Goal: Task Accomplishment & Management: Use online tool/utility

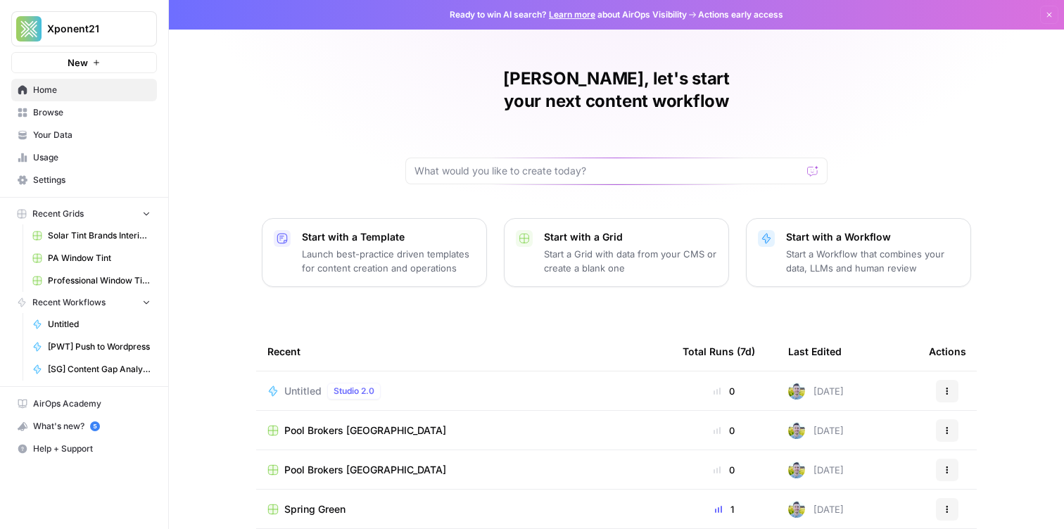
scroll to position [118, 0]
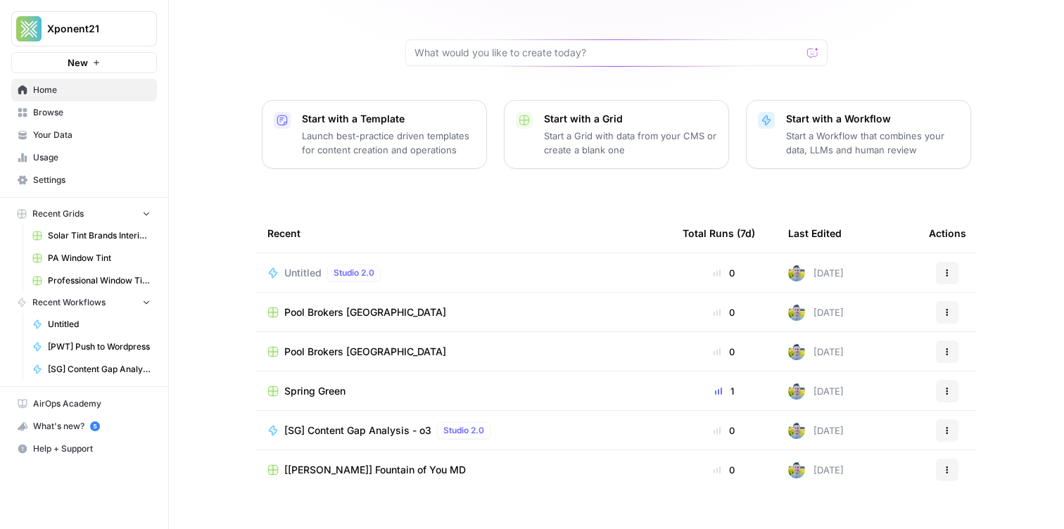
click at [327, 463] on span "[[PERSON_NAME]] Fountain of You MD" at bounding box center [374, 470] width 181 height 14
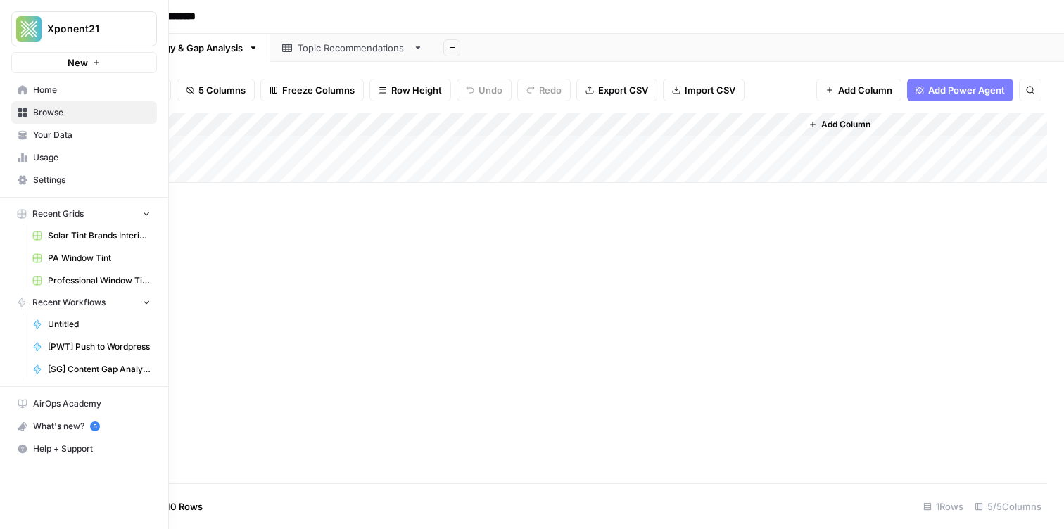
click at [25, 92] on icon at bounding box center [22, 89] width 9 height 9
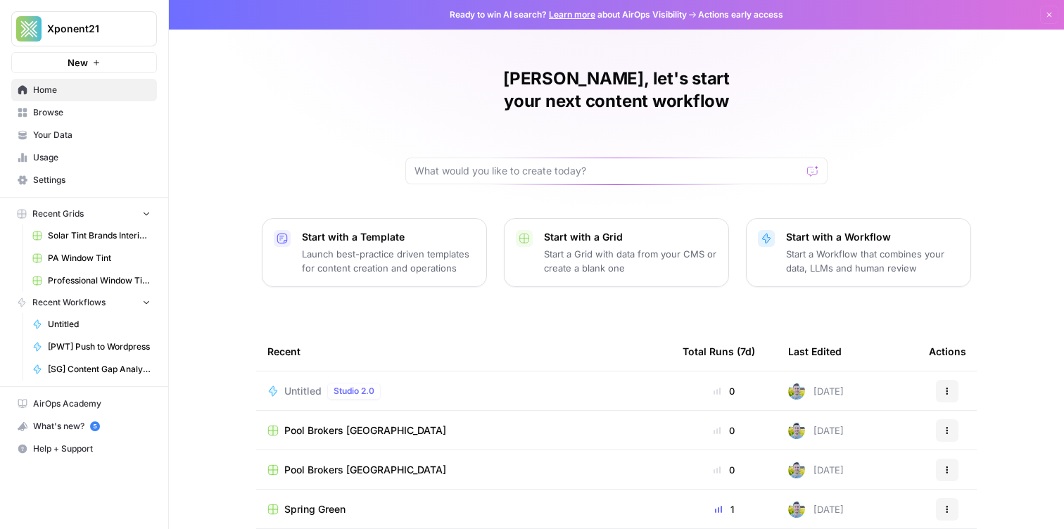
click at [33, 112] on span "Browse" at bounding box center [91, 112] width 117 height 13
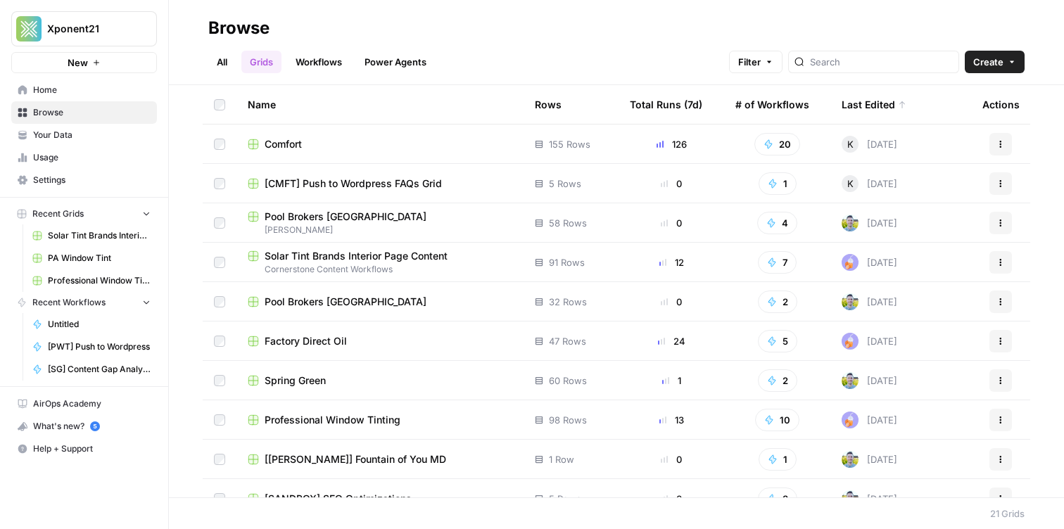
click at [39, 132] on span "Your Data" at bounding box center [91, 135] width 117 height 13
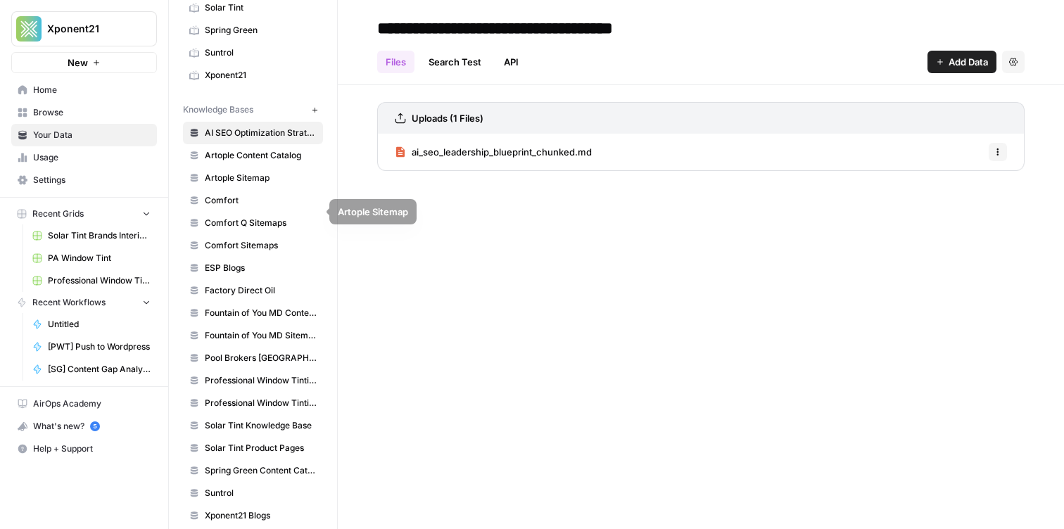
scroll to position [326, 0]
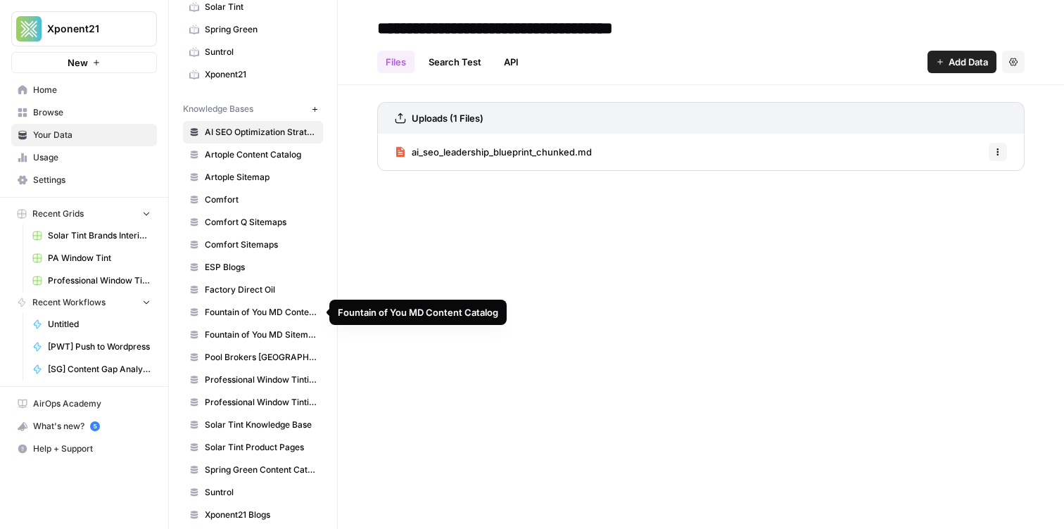
click at [243, 314] on span "Fountain of You MD Content Catalog" at bounding box center [261, 312] width 112 height 13
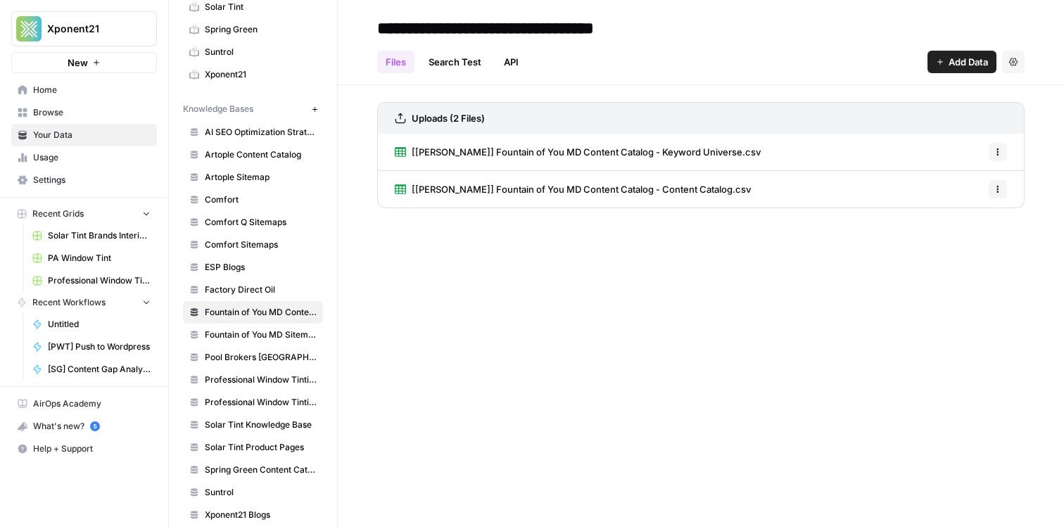
click at [1001, 148] on icon "button" at bounding box center [997, 152] width 8 height 8
click at [969, 184] on span "Delete File" at bounding box center [966, 183] width 46 height 14
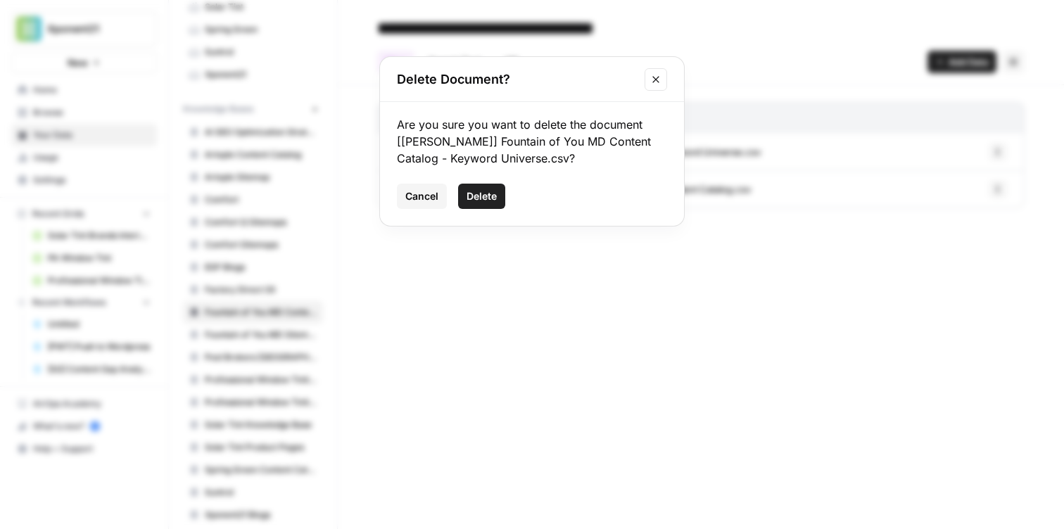
click at [489, 200] on span "Delete" at bounding box center [481, 196] width 30 height 14
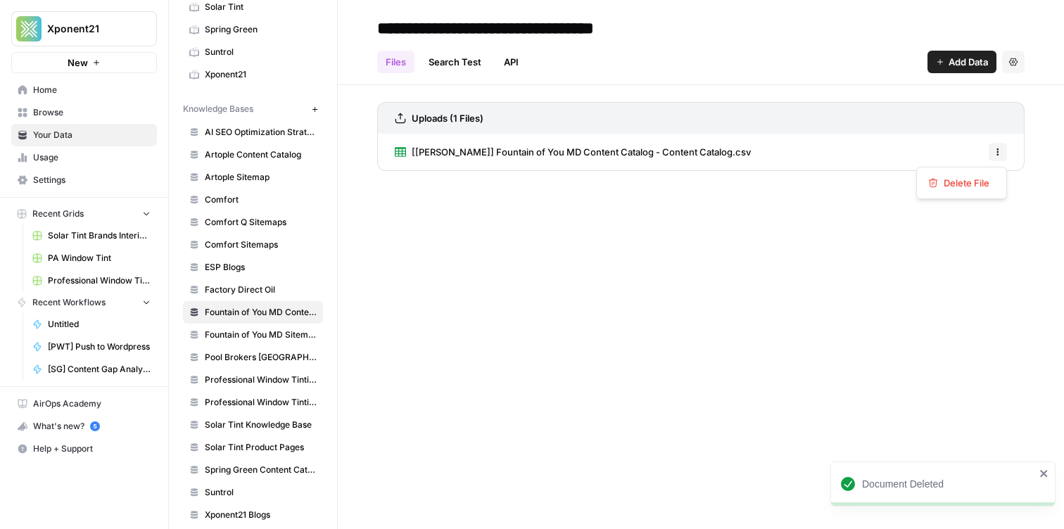
click at [995, 151] on icon "button" at bounding box center [997, 152] width 8 height 8
click at [945, 190] on button "Delete File" at bounding box center [961, 183] width 78 height 20
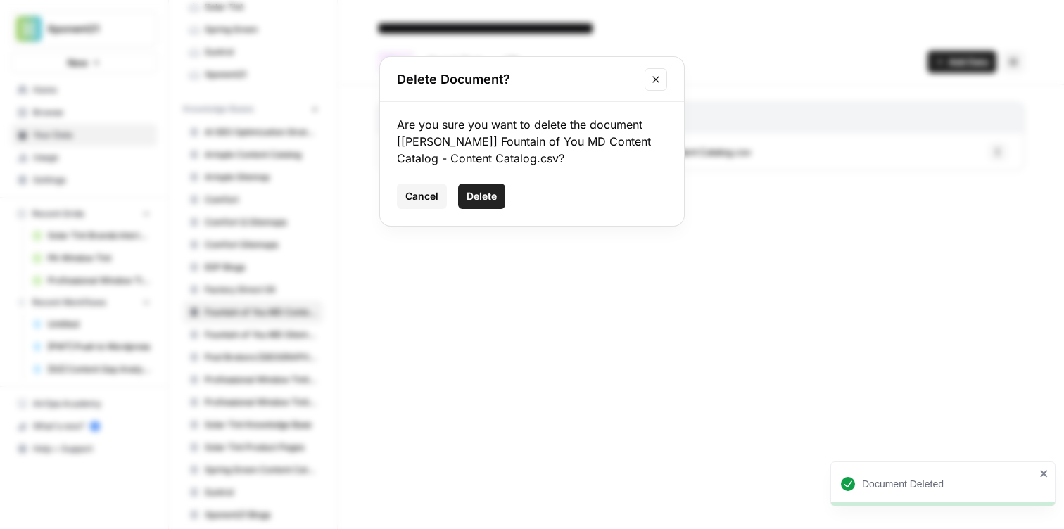
click at [492, 198] on span "Delete" at bounding box center [481, 196] width 30 height 14
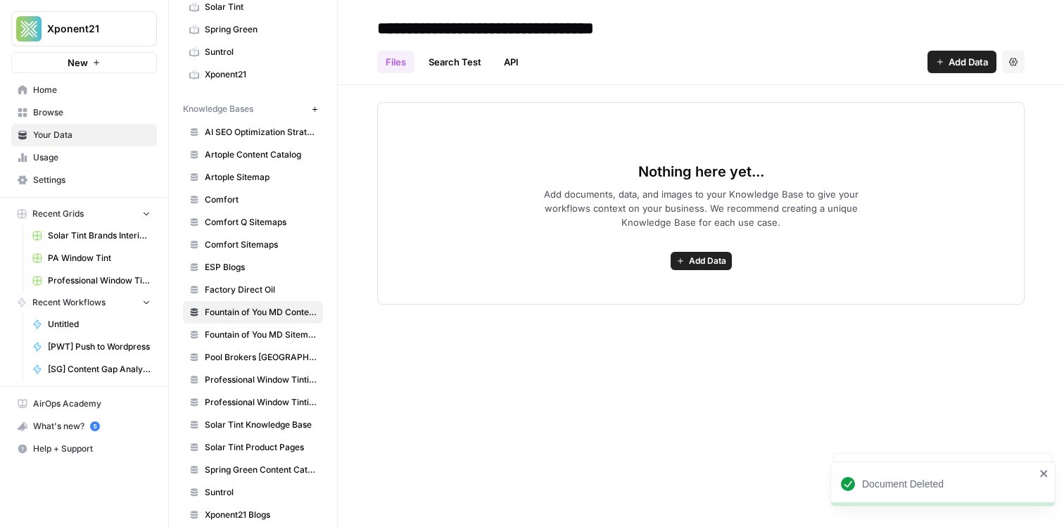
click at [705, 257] on span "Add Data" at bounding box center [707, 261] width 37 height 13
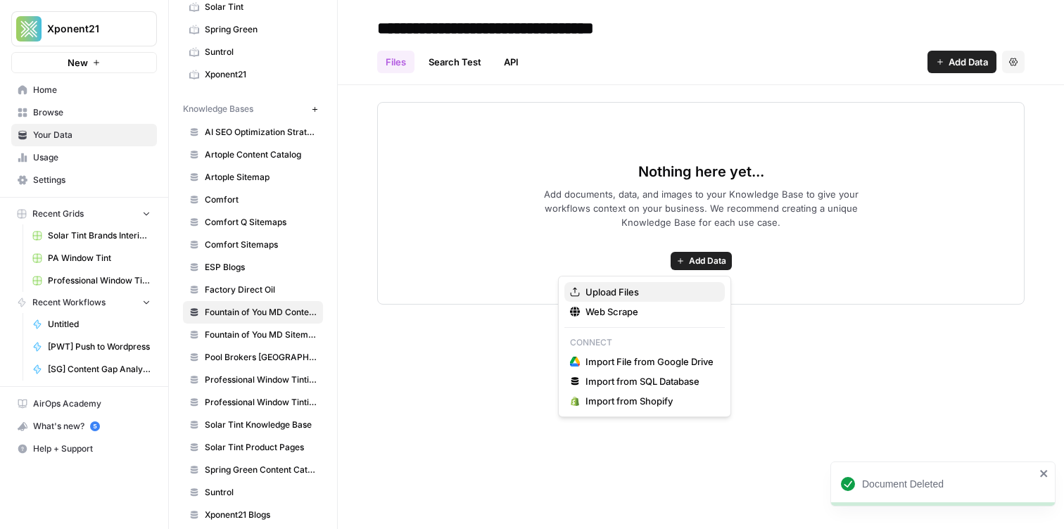
click at [647, 290] on span "Upload Files" at bounding box center [649, 292] width 128 height 14
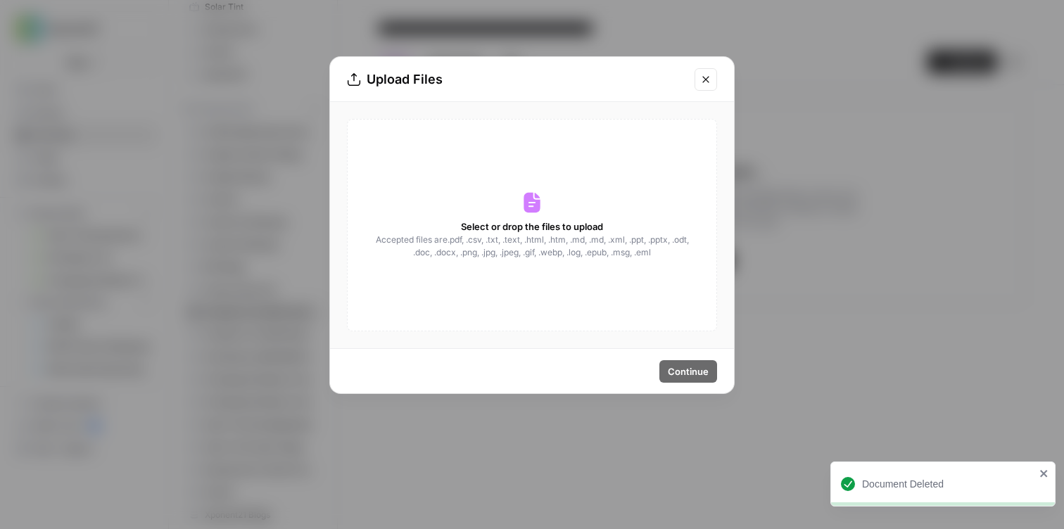
click at [564, 236] on span "Accepted files are .pdf, .csv, .txt, .text, .html, .htm, .md, .md, .xml, .ppt, …" at bounding box center [531, 246] width 315 height 25
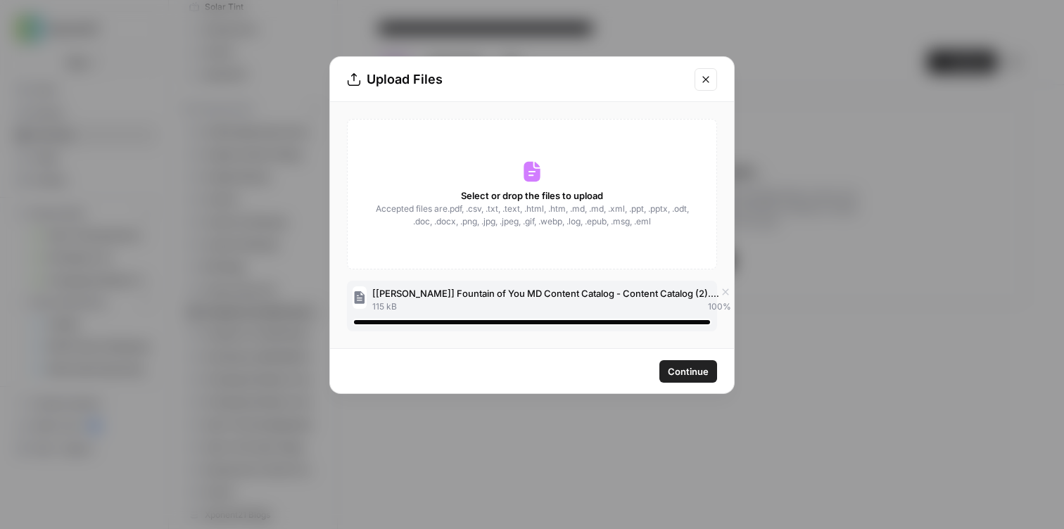
click at [693, 369] on span "Continue" at bounding box center [688, 371] width 41 height 14
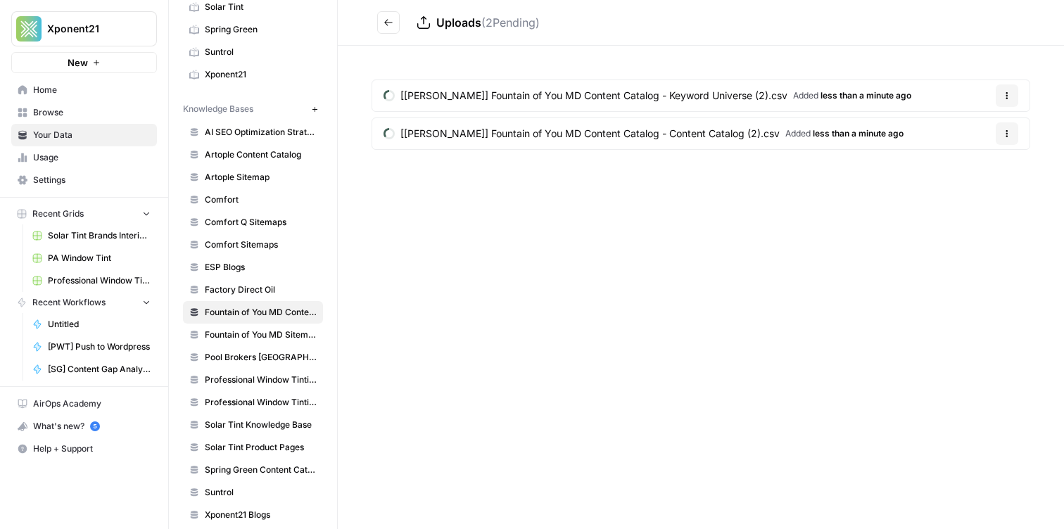
click at [101, 115] on span "Browse" at bounding box center [91, 112] width 117 height 13
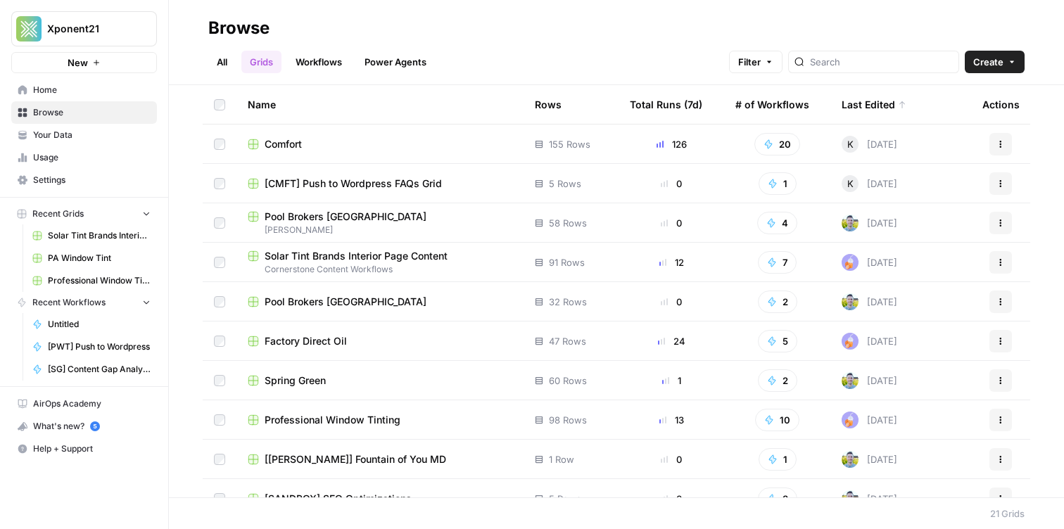
click at [312, 51] on link "Workflows" at bounding box center [318, 62] width 63 height 23
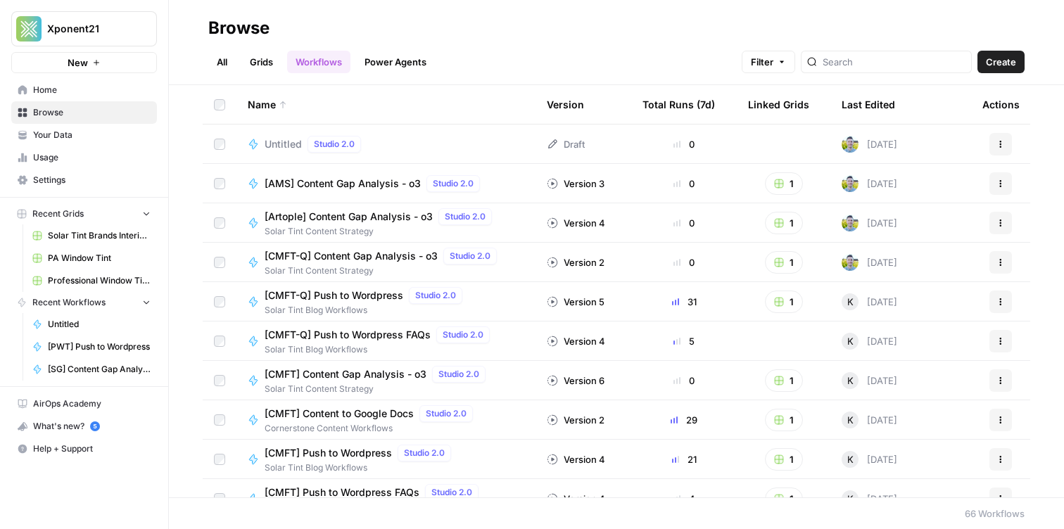
click at [245, 57] on link "Grids" at bounding box center [261, 62] width 40 height 23
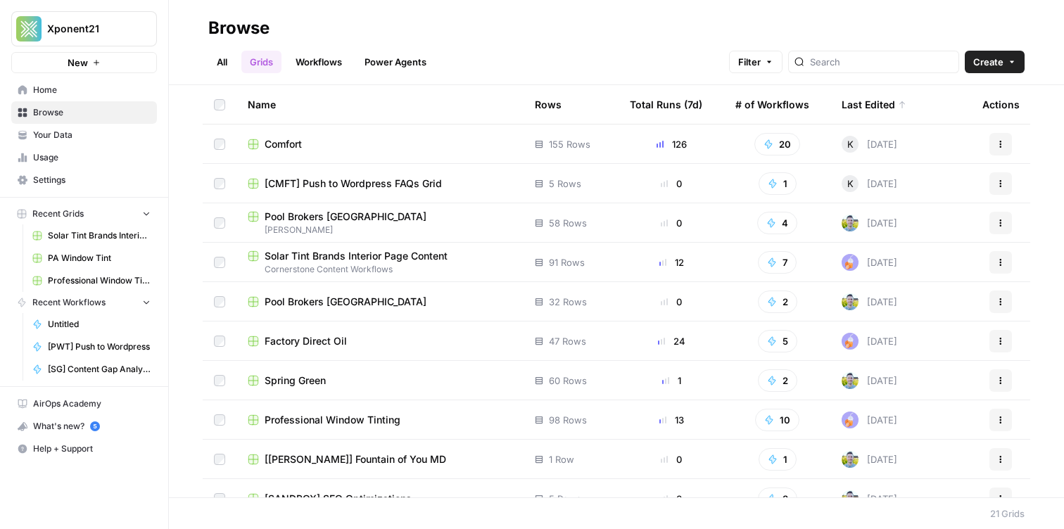
click at [311, 454] on span "[[PERSON_NAME]] Fountain of You MD" at bounding box center [354, 459] width 181 height 14
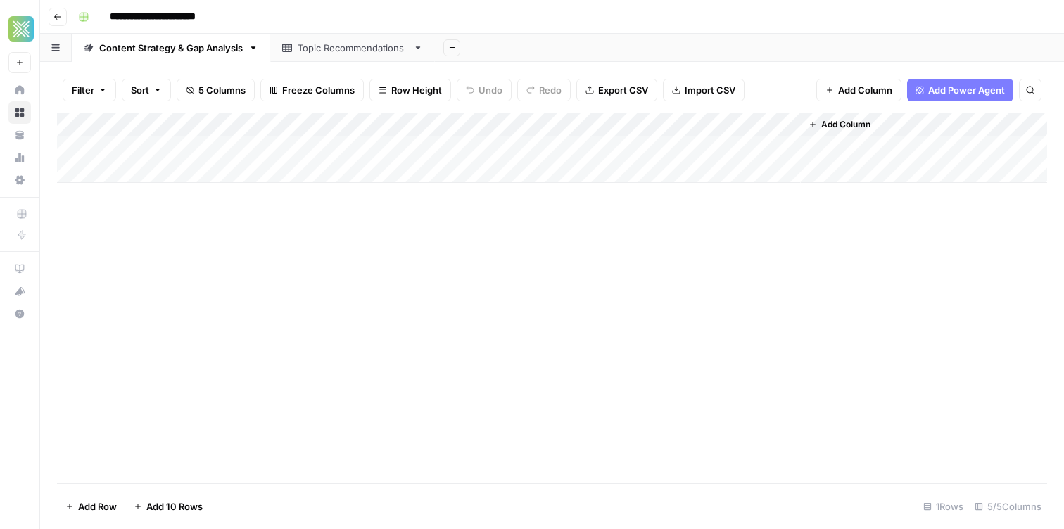
click at [772, 124] on div "Add Column" at bounding box center [552, 148] width 990 height 70
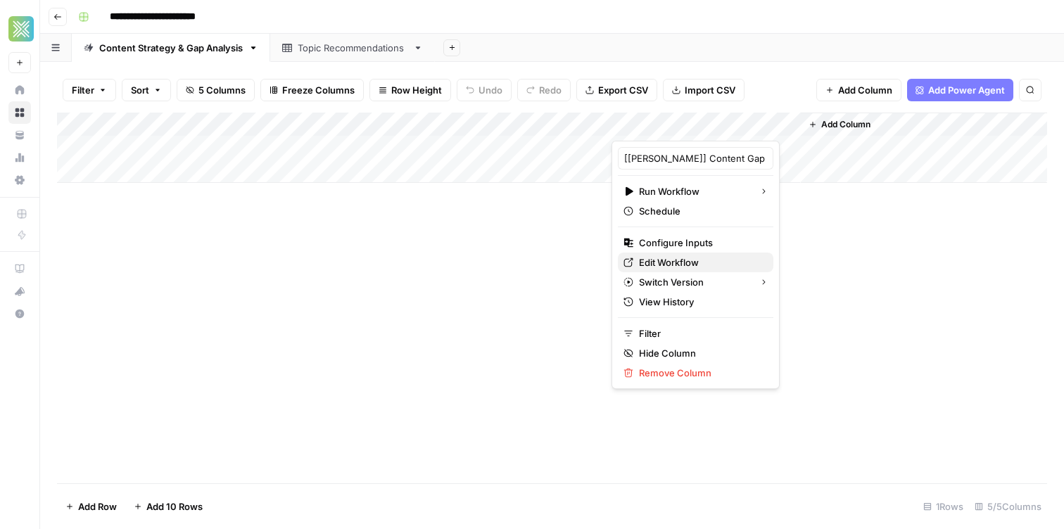
click at [681, 264] on span "Edit Workflow" at bounding box center [700, 262] width 123 height 14
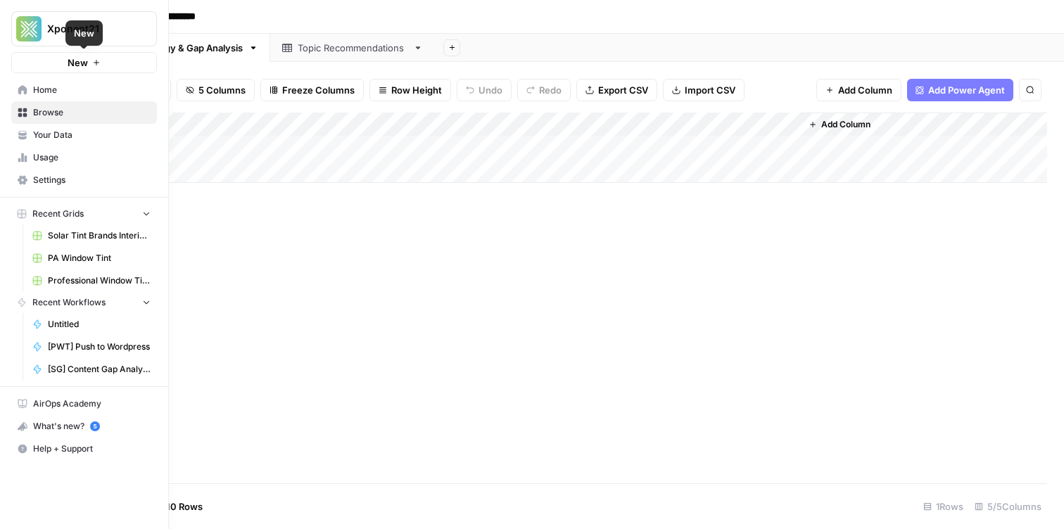
click at [35, 94] on span "Home" at bounding box center [91, 90] width 117 height 13
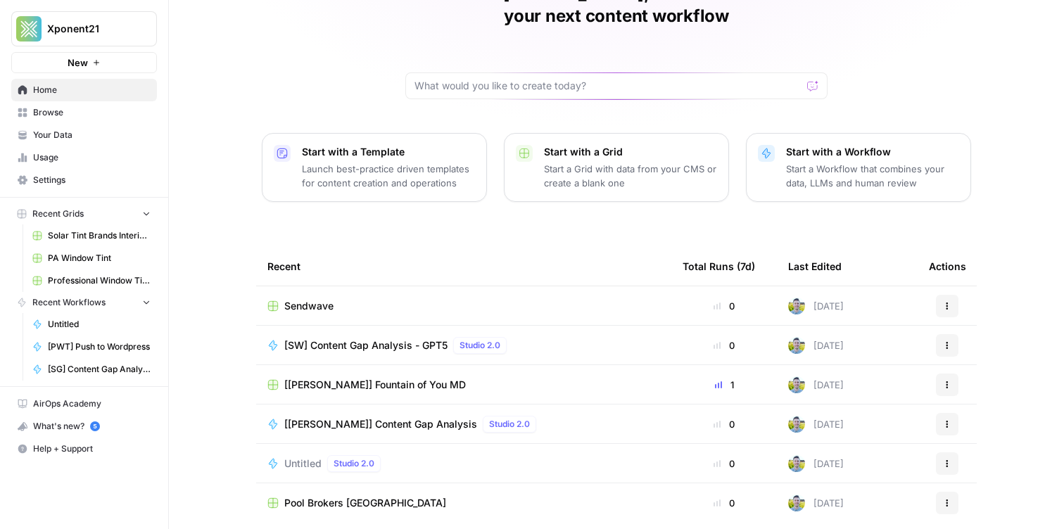
scroll to position [118, 0]
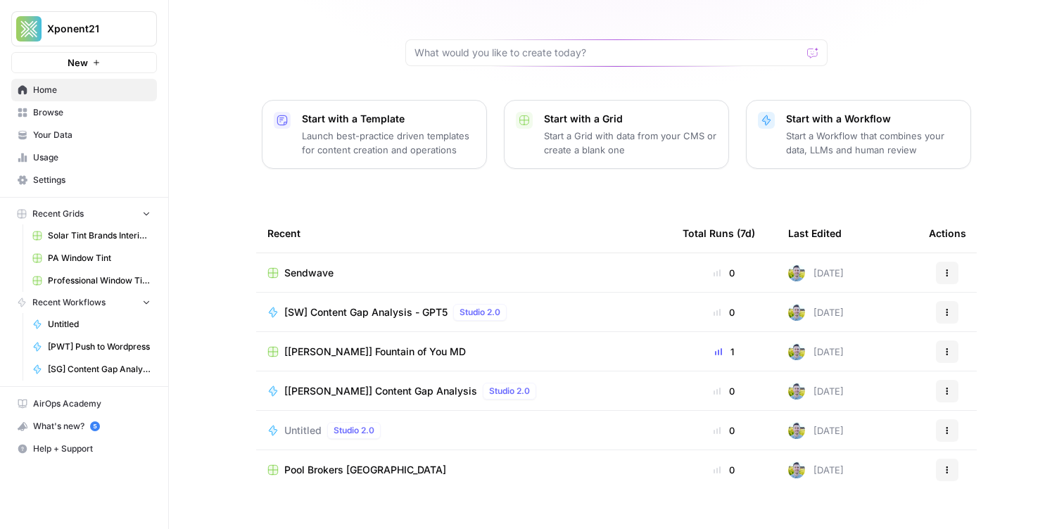
click at [351, 345] on span "[[PERSON_NAME]] Fountain of You MD" at bounding box center [374, 352] width 181 height 14
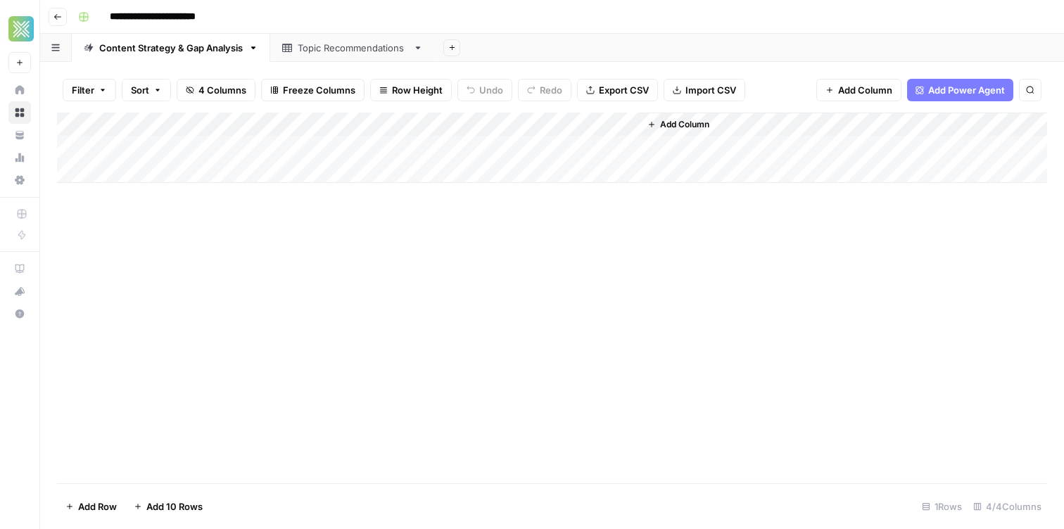
click at [511, 17] on div "**********" at bounding box center [560, 17] width 977 height 23
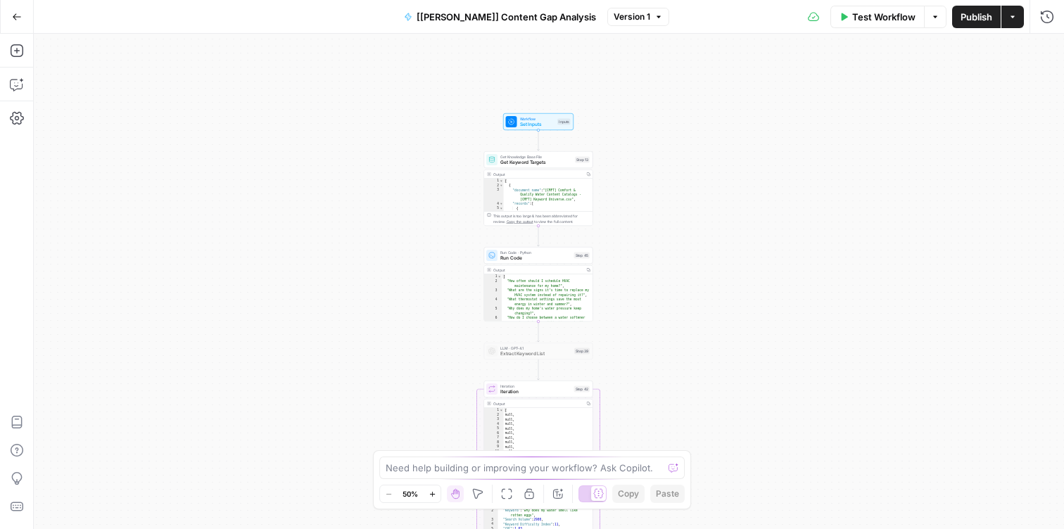
click at [501, 165] on span "Get Keyword Targets" at bounding box center [536, 162] width 72 height 7
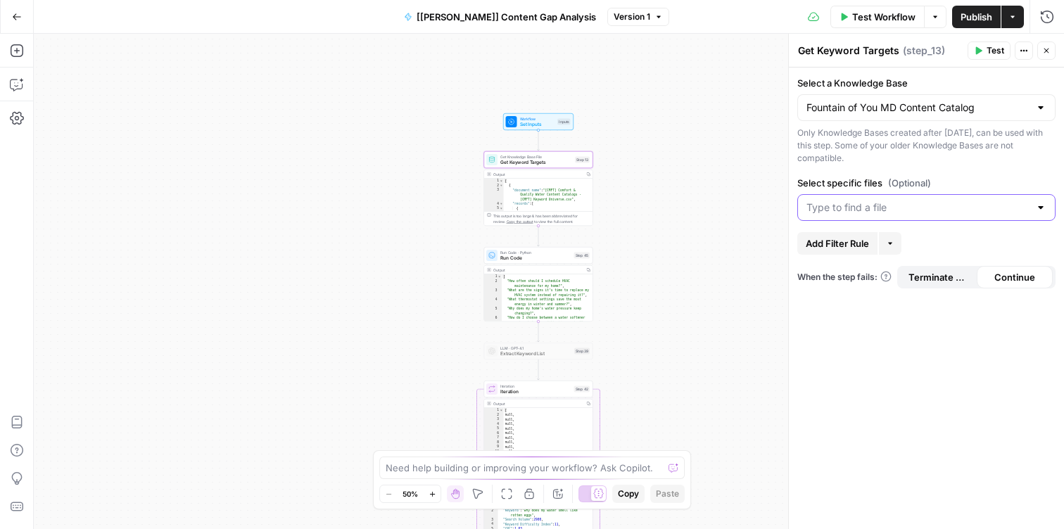
click at [912, 205] on input "Select specific files (Optional)" at bounding box center [917, 207] width 223 height 14
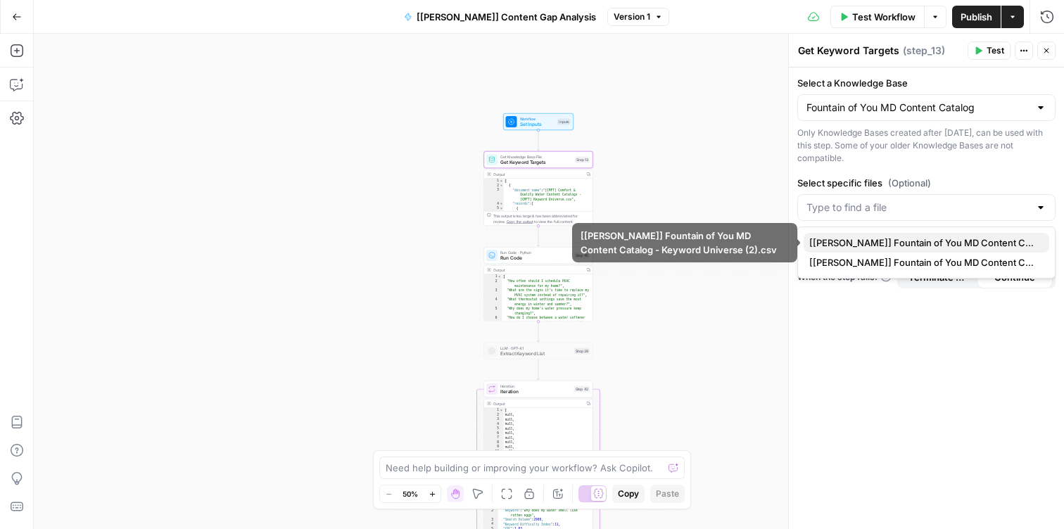
click at [880, 246] on span "[FOY] Fountain of You MD Content Catalog - Keyword Universe (2).csv" at bounding box center [923, 243] width 229 height 14
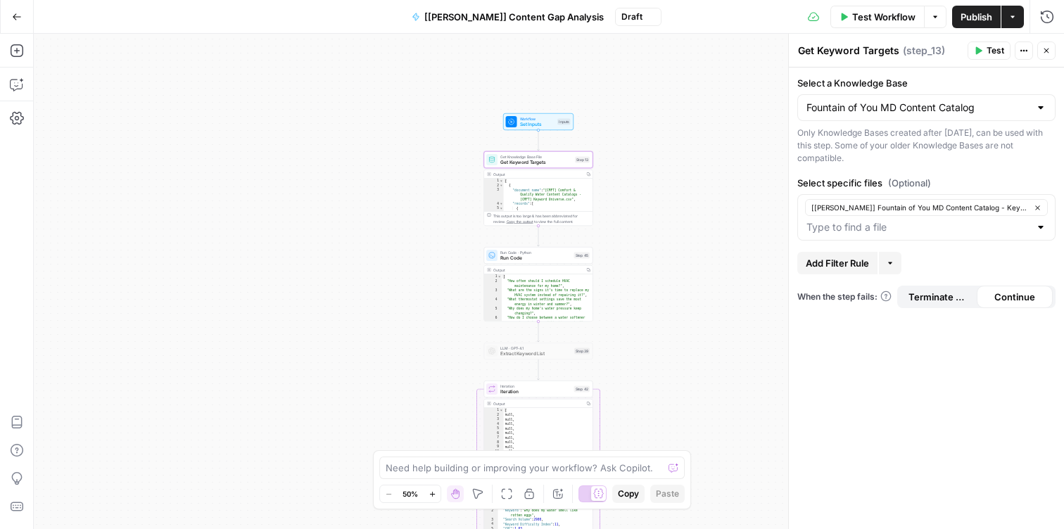
click at [681, 158] on div "Workflow Set Inputs Inputs Get Knowledge Base File Get Keyword Targets Step 13 …" at bounding box center [549, 281] width 1030 height 495
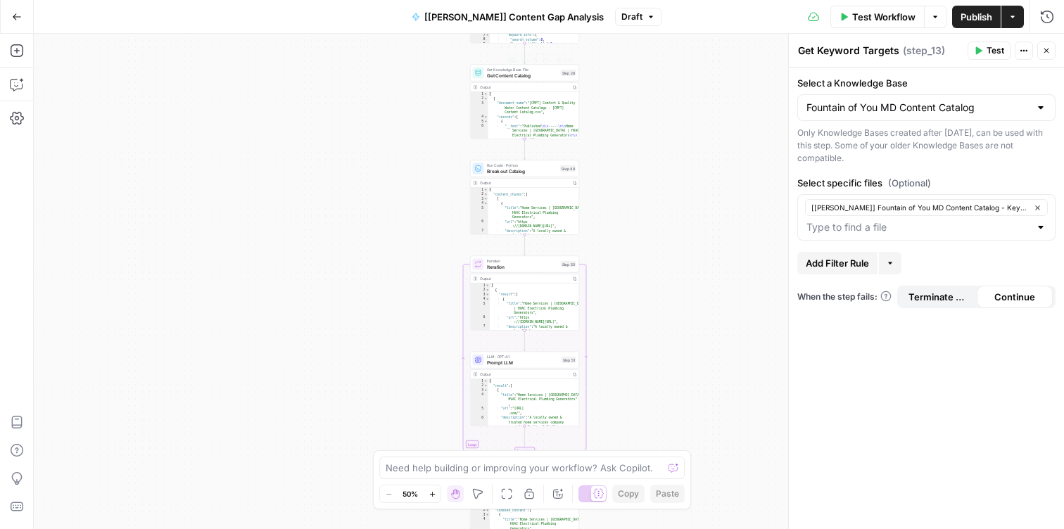
click at [496, 73] on span "Get Content Catalog" at bounding box center [522, 75] width 71 height 7
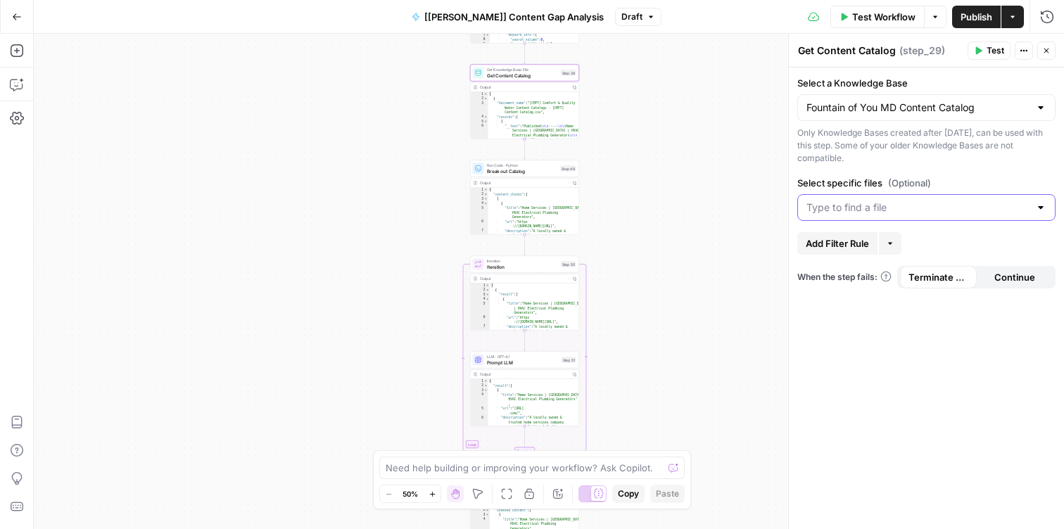
click at [966, 202] on input "Select specific files (Optional)" at bounding box center [917, 207] width 223 height 14
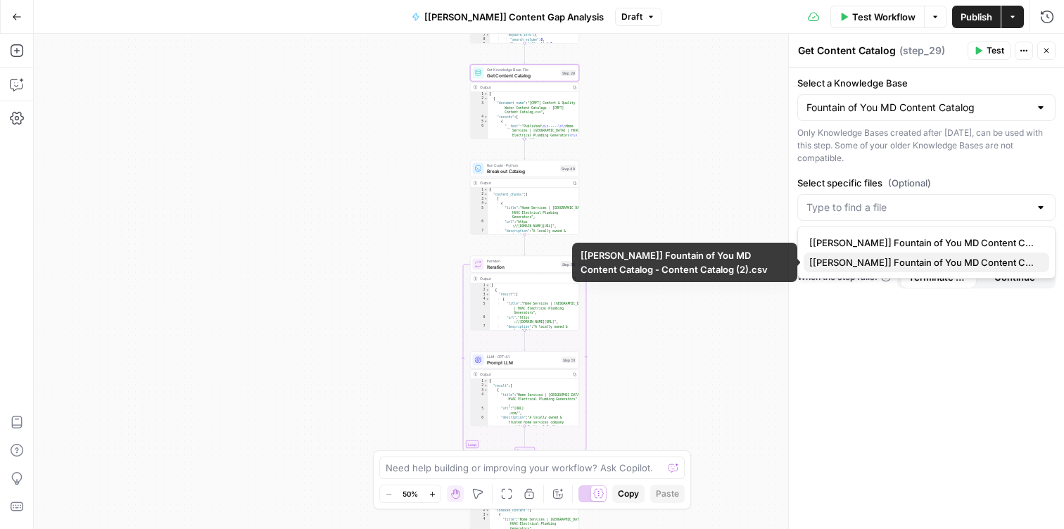
click at [941, 262] on span "[FOY] Fountain of You MD Content Catalog - Content Catalog (2).csv" at bounding box center [923, 262] width 229 height 14
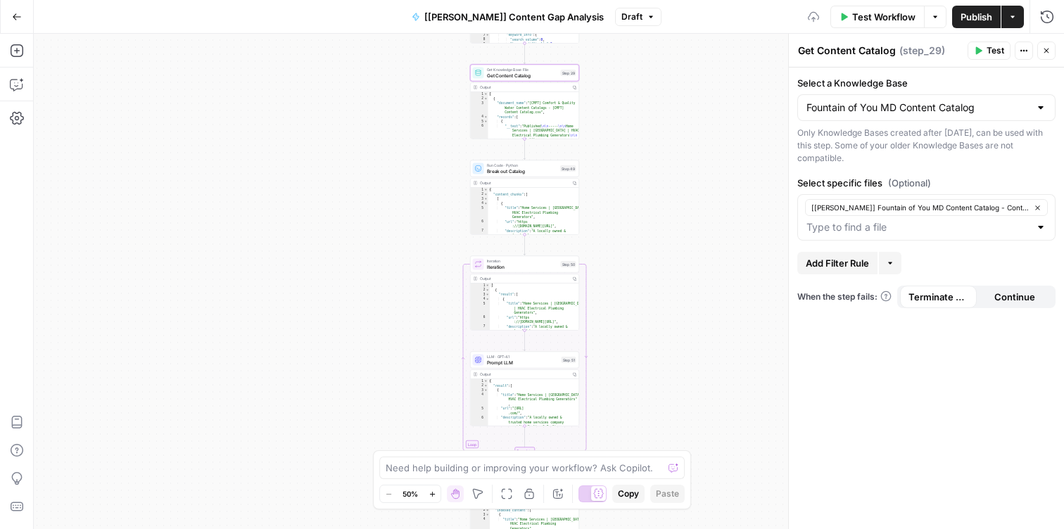
click at [720, 196] on div "Workflow Set Inputs Inputs Get Knowledge Base File Get Keyword Targets Step 13 …" at bounding box center [549, 281] width 1030 height 495
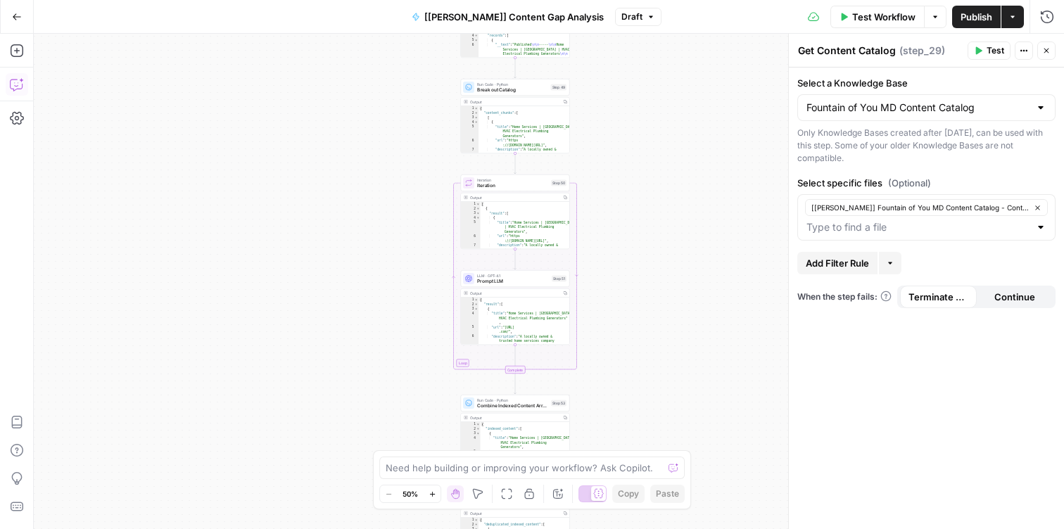
click at [11, 87] on icon "button" at bounding box center [17, 84] width 14 height 14
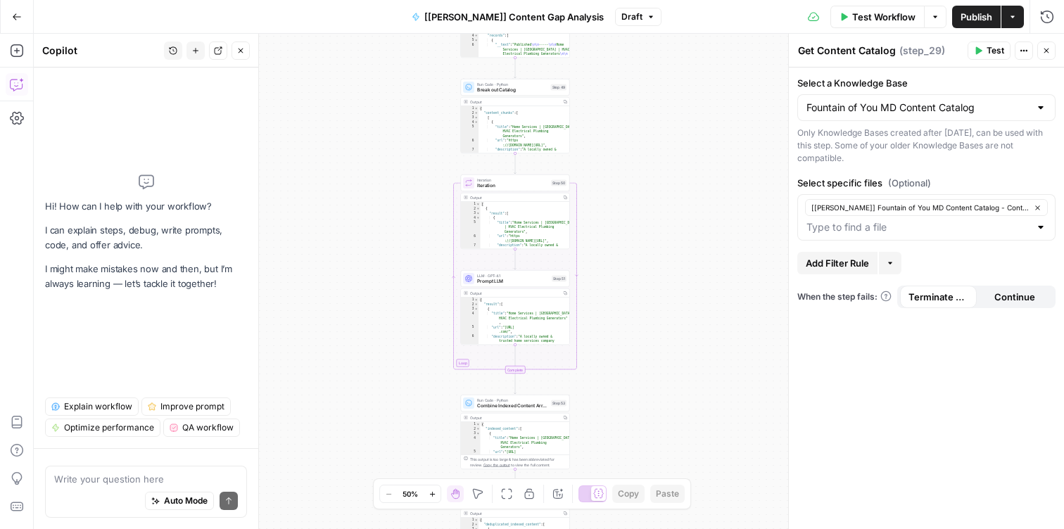
click at [744, 134] on div "Workflow Set Inputs Inputs Get Knowledge Base File Get Keyword Targets Step 13 …" at bounding box center [549, 281] width 1030 height 495
click at [971, 22] on span "Publish" at bounding box center [976, 17] width 32 height 14
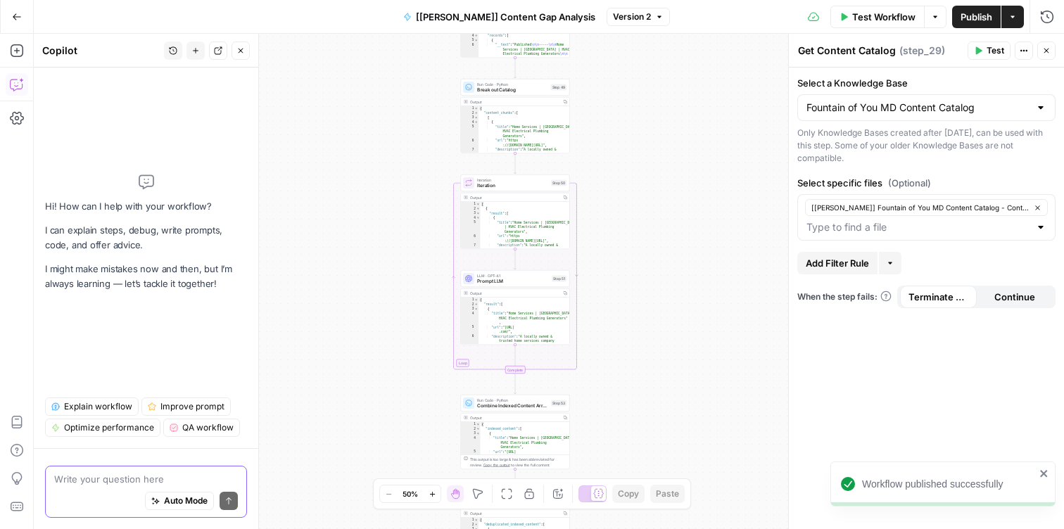
click at [106, 483] on textarea at bounding box center [146, 479] width 184 height 14
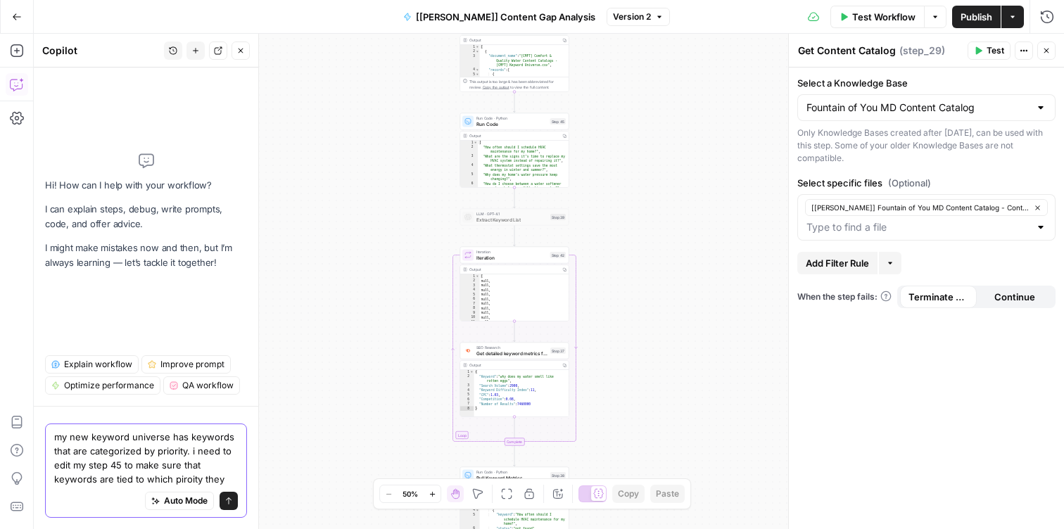
type textarea "my new keyword universe has keywords that are categorized by priority. i need t…"
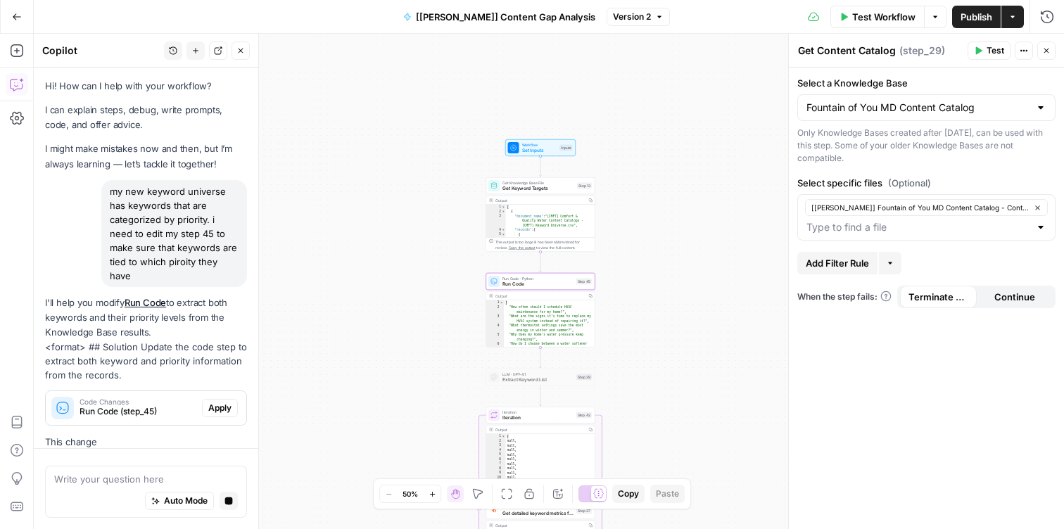
click at [134, 189] on div "my new keyword universe has keywords that are categorized by priority. i need t…" at bounding box center [174, 233] width 146 height 107
click at [85, 178] on div "Hi! How can I help with your workflow? I can explain steps, debug, write prompt…" at bounding box center [146, 330] width 224 height 525
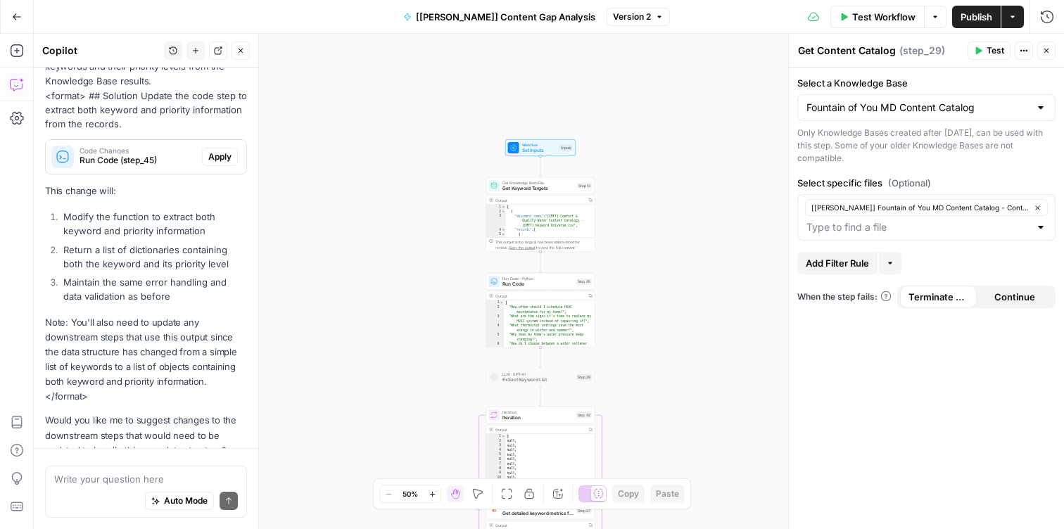
scroll to position [260, 0]
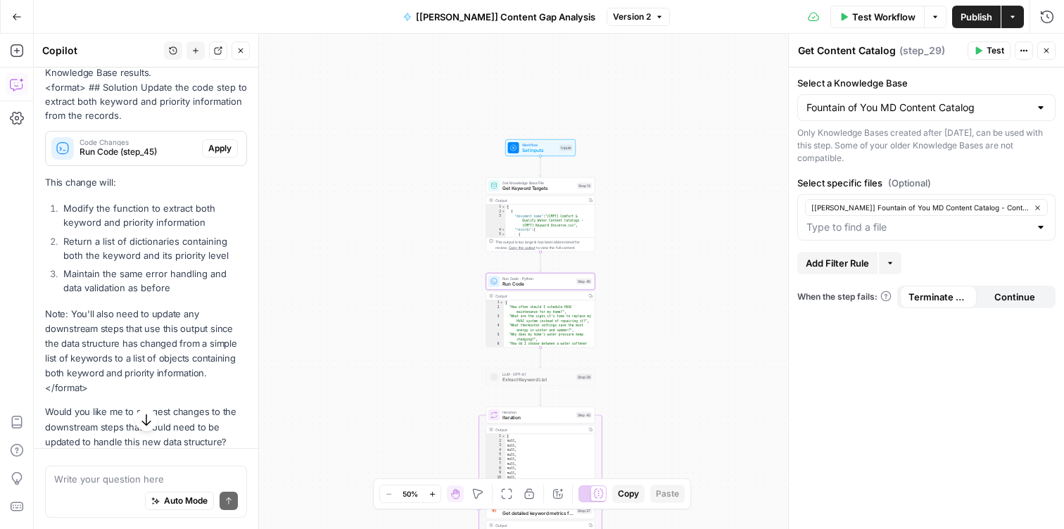
click at [219, 139] on button "Apply" at bounding box center [220, 148] width 36 height 18
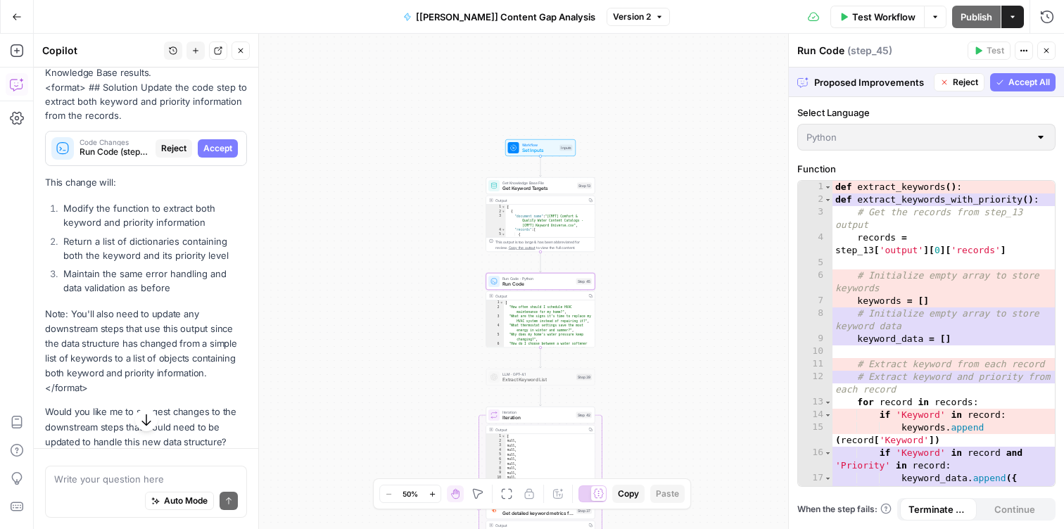
click at [221, 142] on span "Accept" at bounding box center [217, 148] width 29 height 13
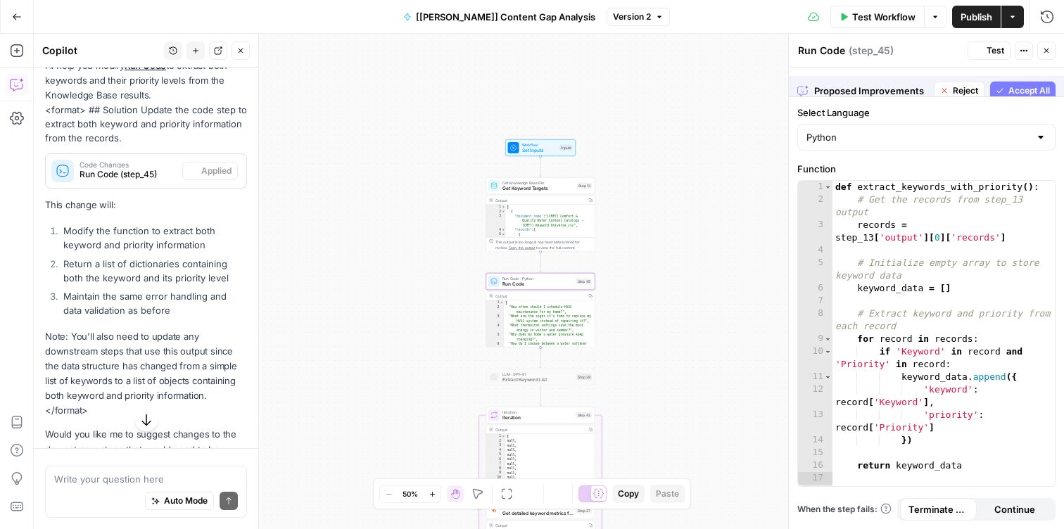
scroll to position [282, 0]
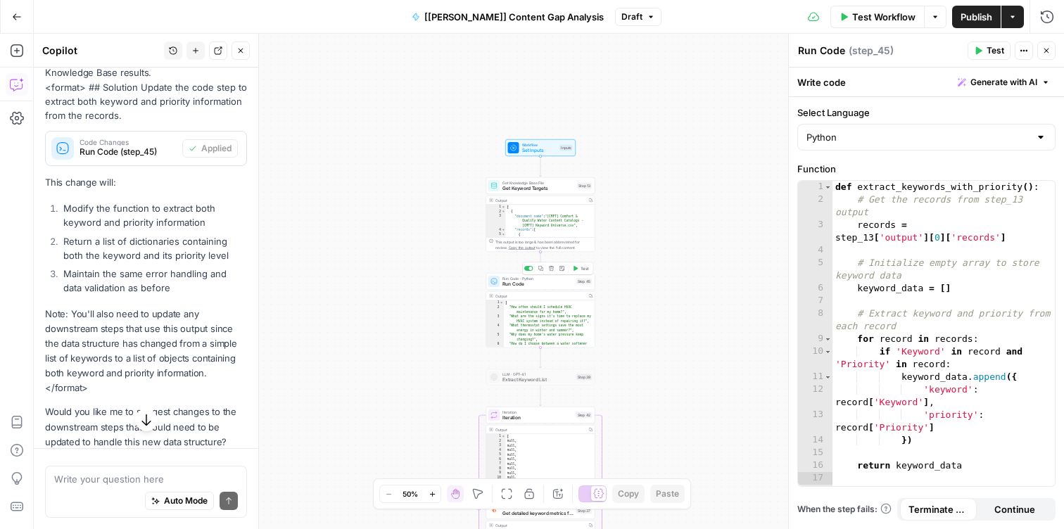
click at [587, 265] on span "Test" at bounding box center [584, 268] width 8 height 6
click at [587, 270] on body "Xponent21 New Home Browse Your Data Usage Settings Recent Grids Solar Tint Bran…" at bounding box center [532, 264] width 1064 height 529
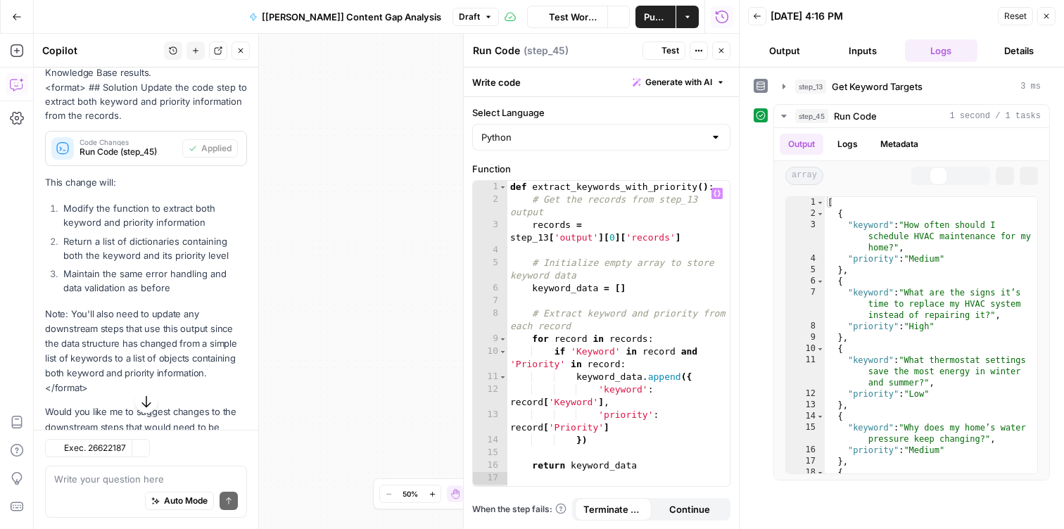
scroll to position [282, 0]
click at [1055, 17] on header "Back 08/27/25 at 4:16 PM Reset Close Output Inputs Logs Details" at bounding box center [901, 34] width 324 height 68
click at [432, 193] on div "Workflow Set Inputs Inputs Get Knowledge Base File Get Keyword Targets Step 13 …" at bounding box center [386, 281] width 705 height 495
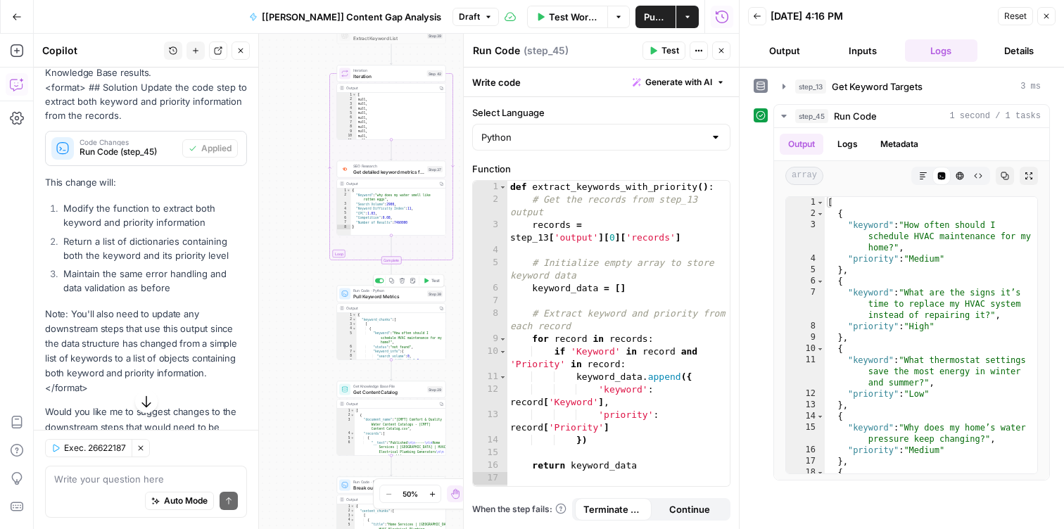
click at [362, 298] on span "Pull Keyword Metrics" at bounding box center [388, 296] width 71 height 7
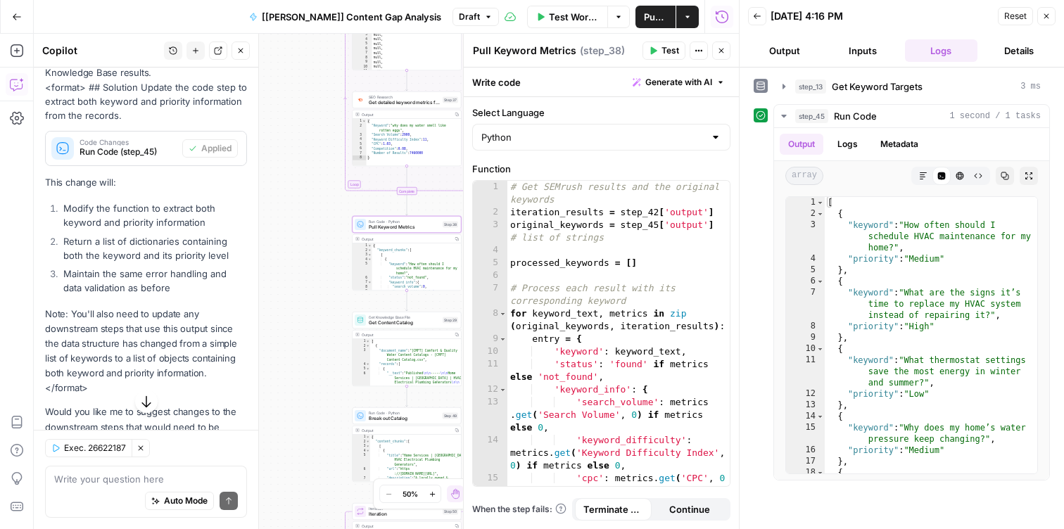
click at [101, 486] on div "Auto Mode Send" at bounding box center [146, 501] width 184 height 31
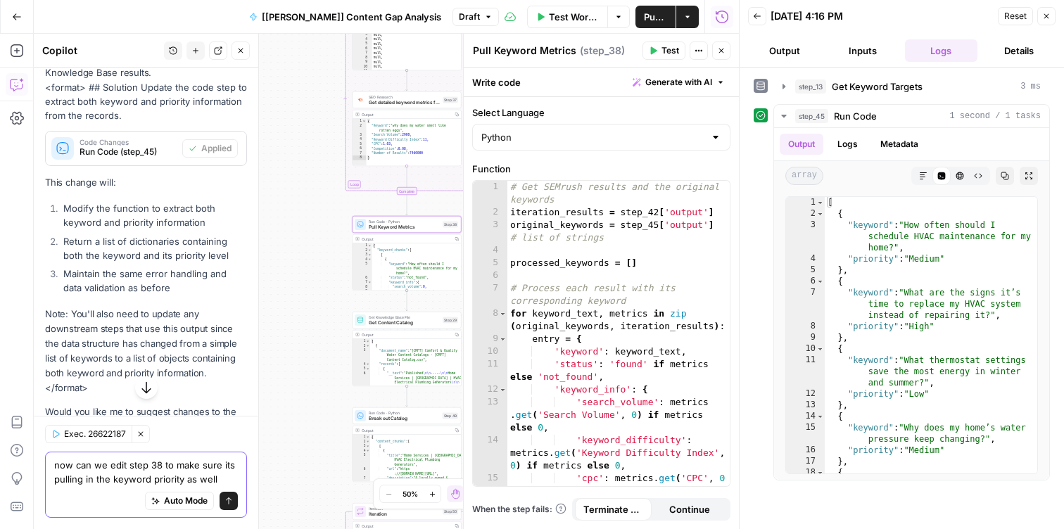
type textarea "now can we edit step 38 to make sure its pulling in the keyword priority as wel…"
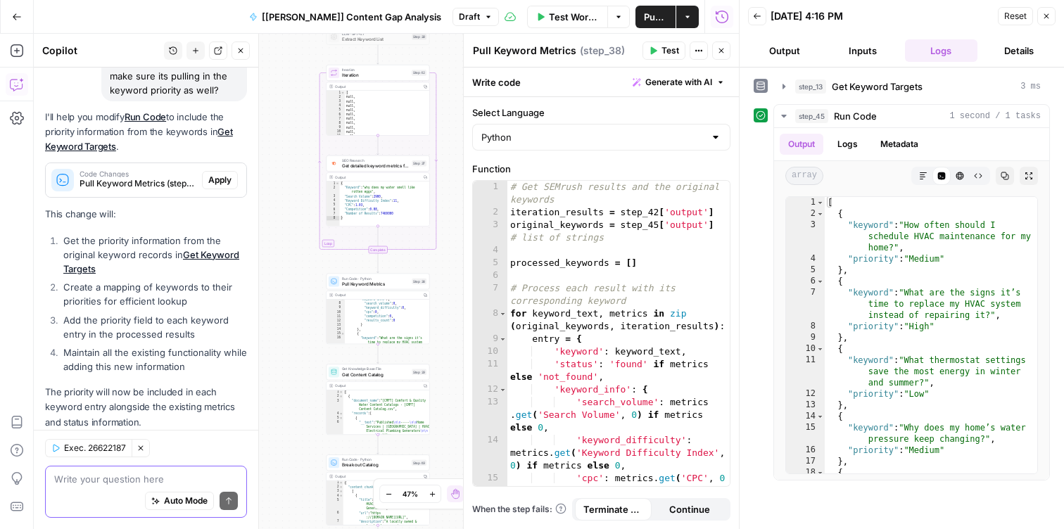
scroll to position [685, 0]
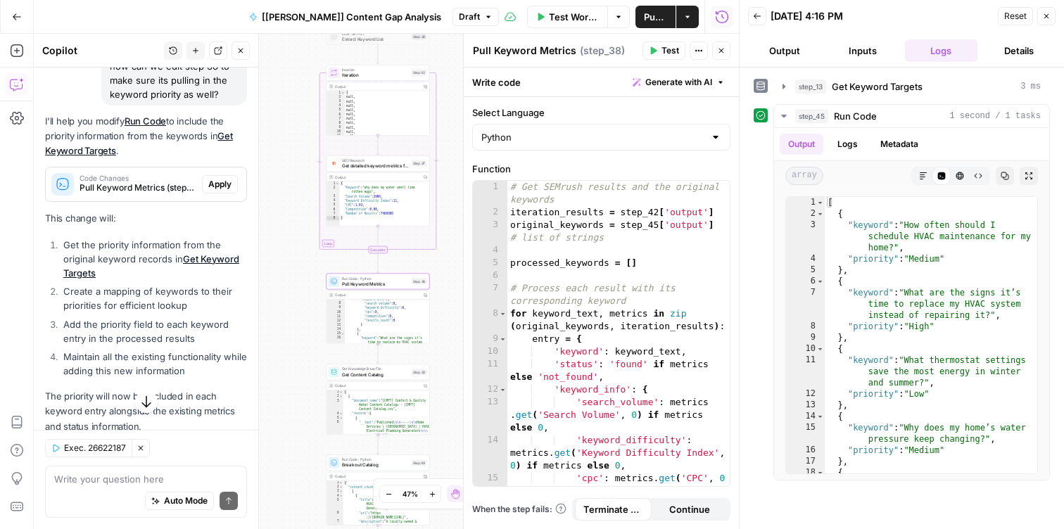
click at [227, 181] on span "Apply" at bounding box center [219, 184] width 23 height 13
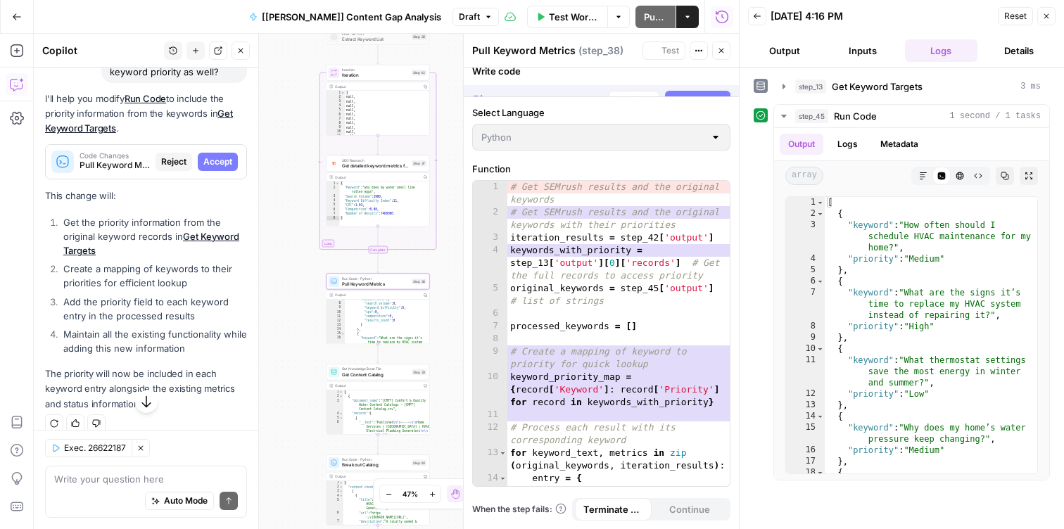
scroll to position [663, 0]
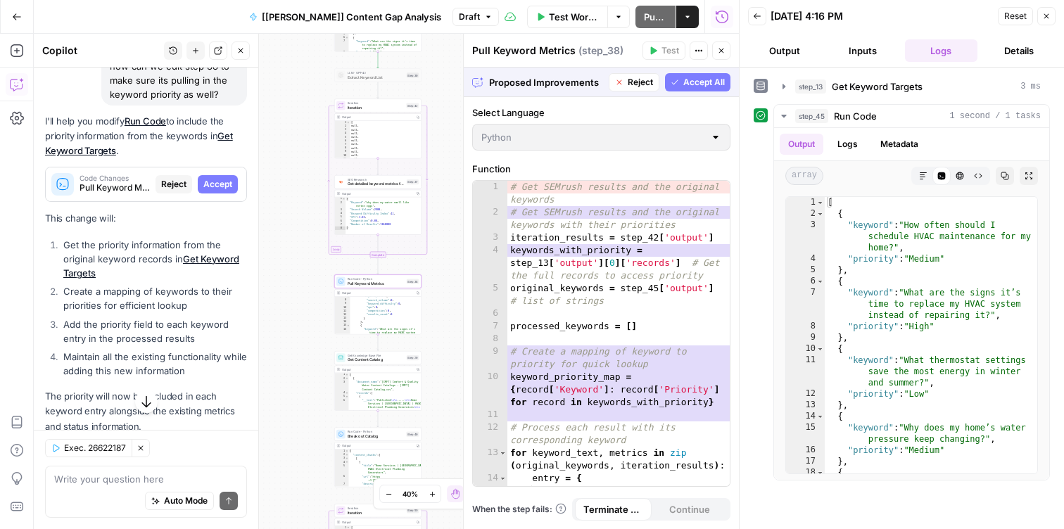
click at [223, 186] on span "Accept" at bounding box center [217, 184] width 29 height 13
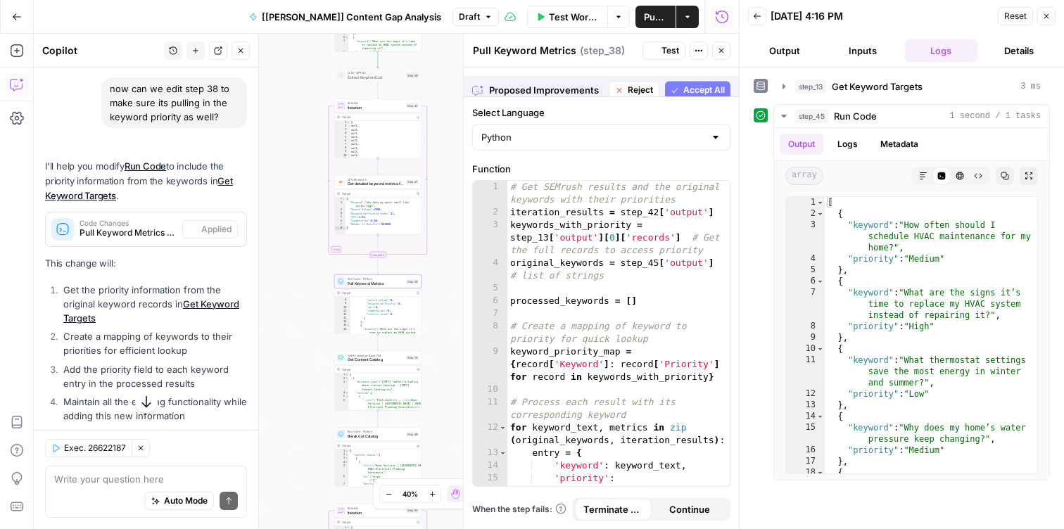
scroll to position [685, 0]
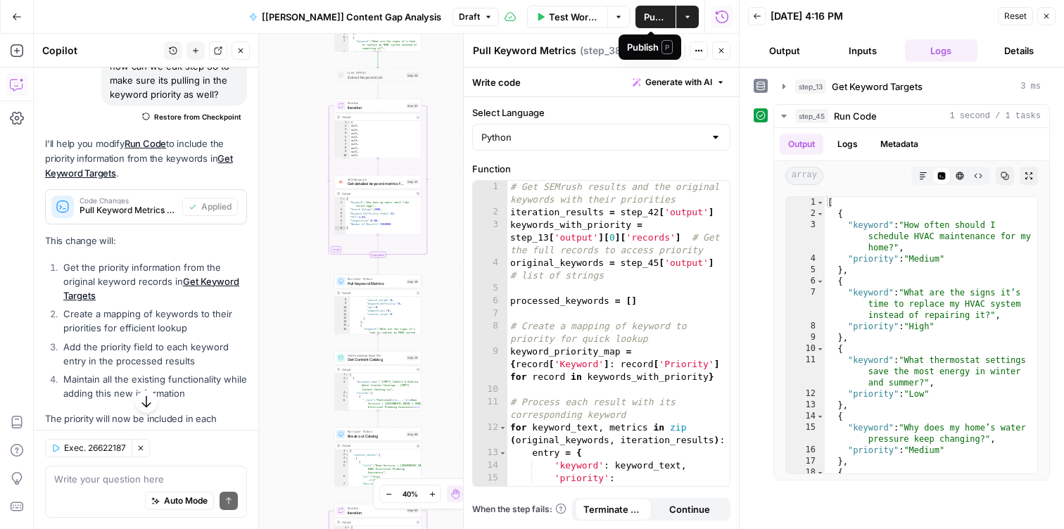
click at [663, 53] on span "P" at bounding box center [666, 47] width 11 height 14
click at [652, 47] on icon "button" at bounding box center [653, 50] width 8 height 8
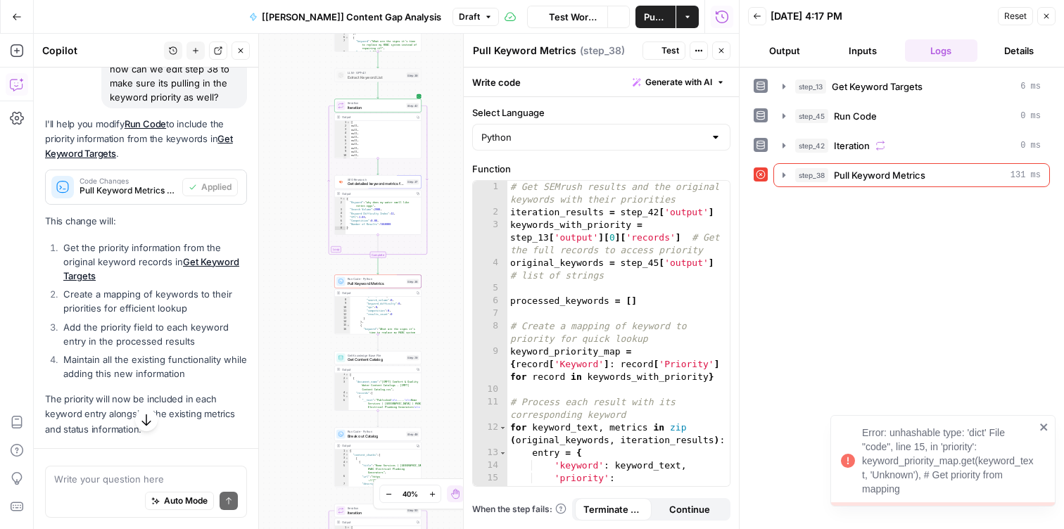
scroll to position [745, 0]
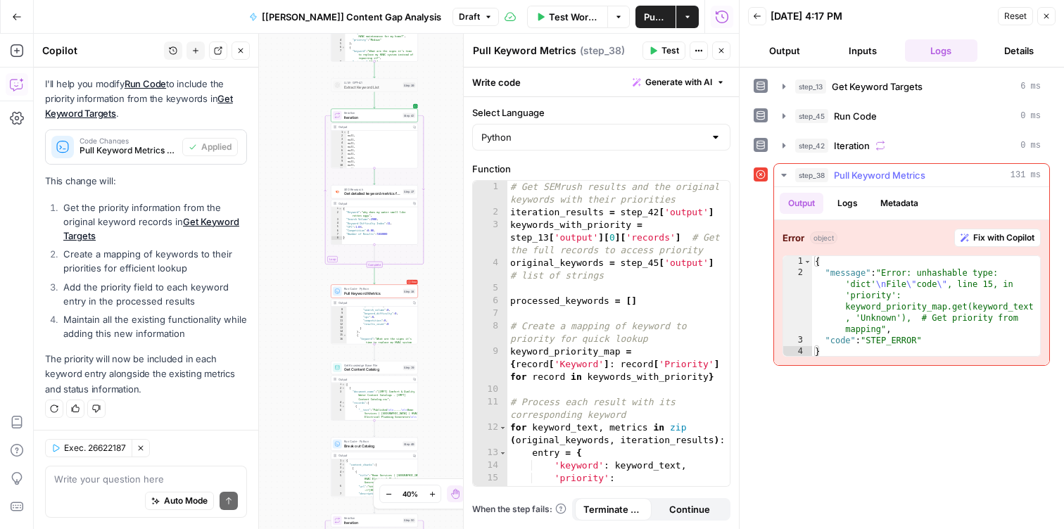
click at [1011, 238] on span "Fix with Copilot" at bounding box center [1003, 237] width 61 height 13
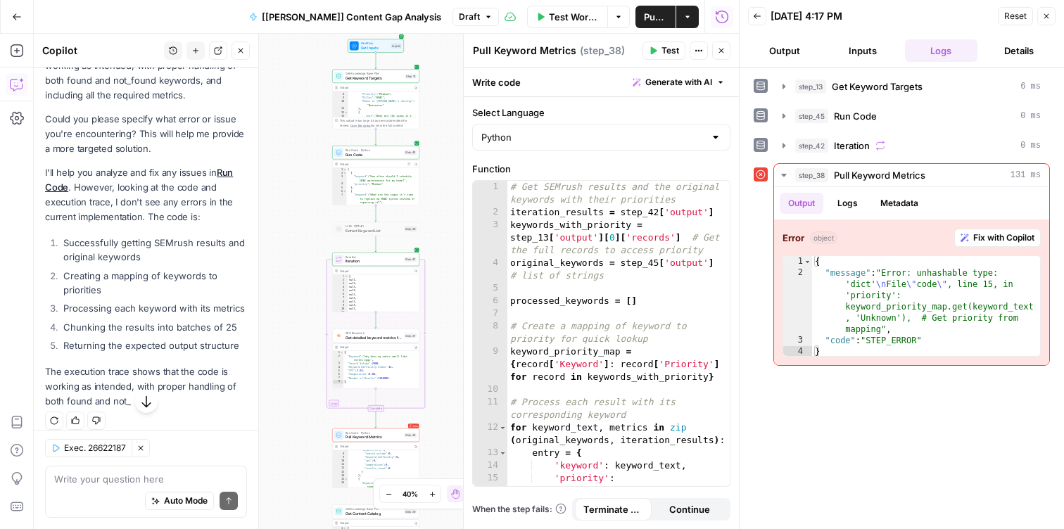
scroll to position [1363, 0]
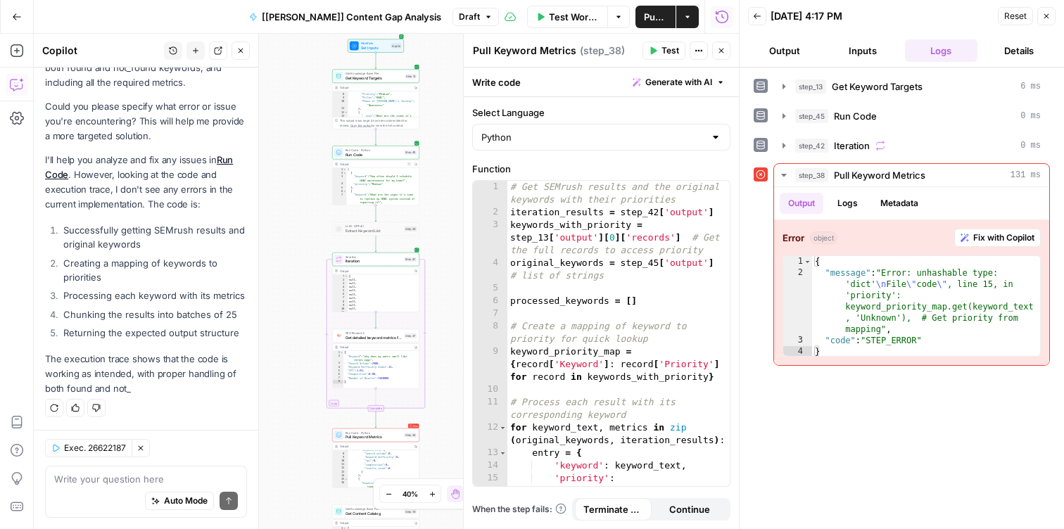
drag, startPoint x: 153, startPoint y: 257, endPoint x: 92, endPoint y: 228, distance: 67.0
click at [92, 228] on ol "Successfully getting SEMrush results and original keywords Creating a mapping o…" at bounding box center [146, 281] width 202 height 117
click at [165, 291] on li "Processing each keyword with its metrics" at bounding box center [153, 295] width 187 height 14
click at [158, 333] on li "Returning the expected output structure" at bounding box center [153, 333] width 187 height 14
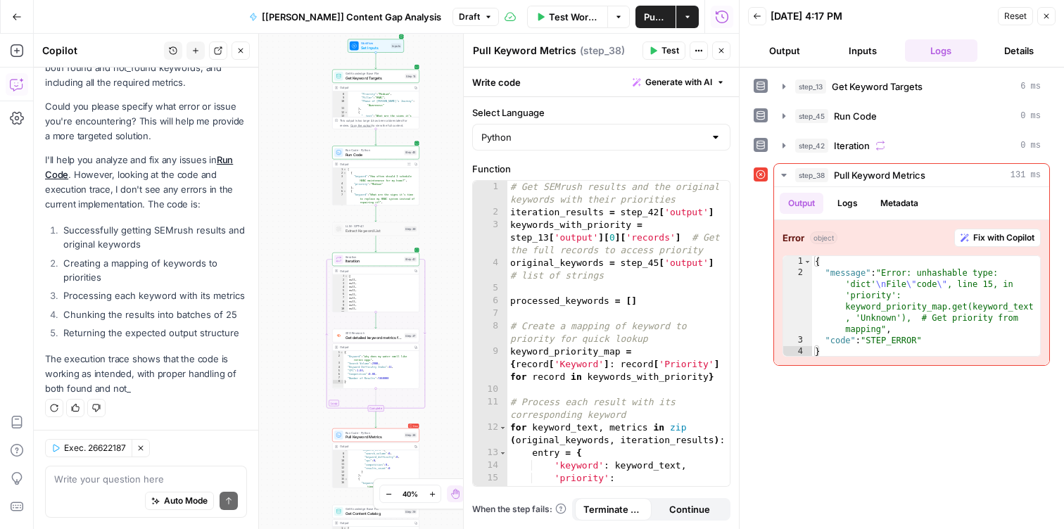
click at [158, 333] on li "Returning the expected output structure" at bounding box center [153, 333] width 187 height 14
click at [162, 369] on p "The execution trace shows that the code is working as intended, with proper han…" at bounding box center [146, 374] width 202 height 44
click at [659, 45] on button "Test" at bounding box center [663, 50] width 43 height 18
click at [985, 241] on span "Fix with Copilot" at bounding box center [1003, 237] width 61 height 13
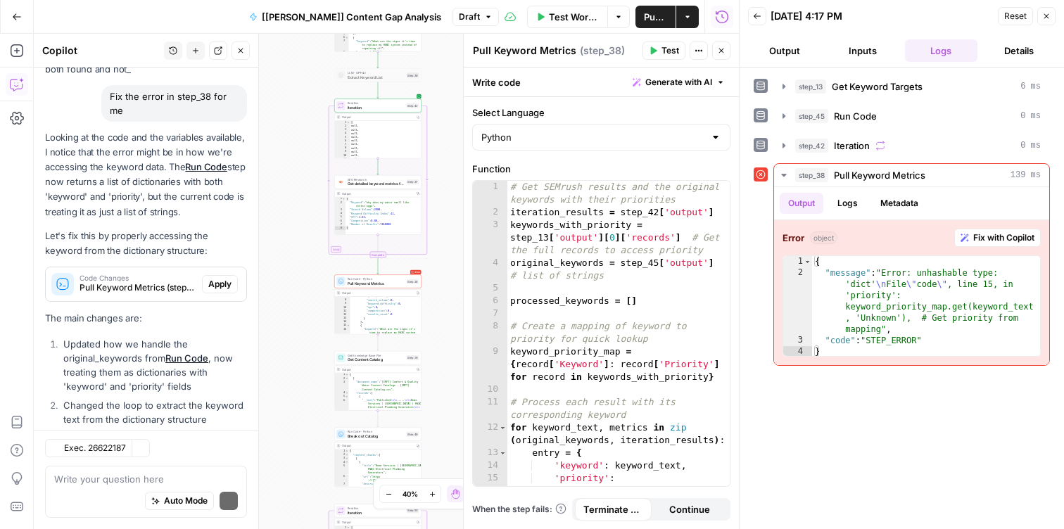
scroll to position [1768, 0]
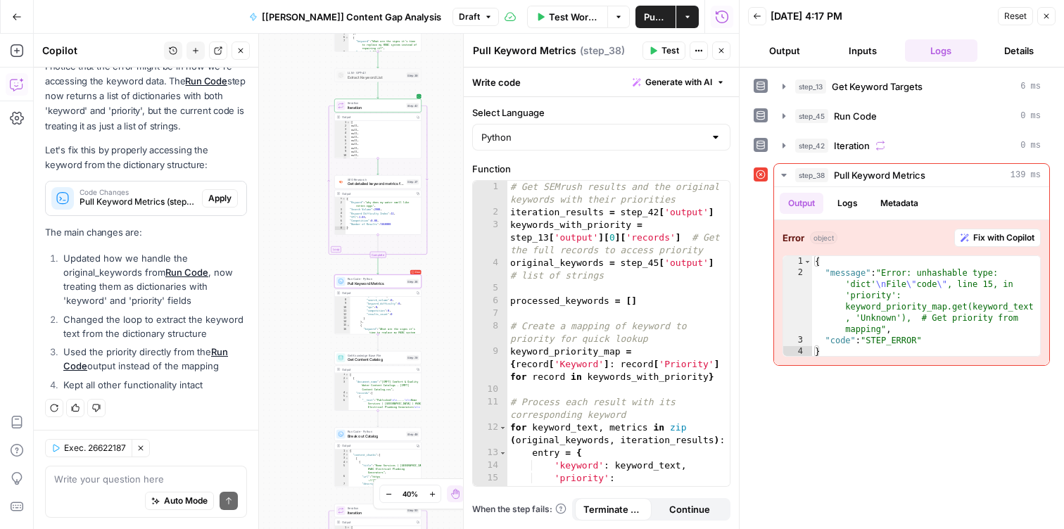
click at [226, 198] on span "Apply" at bounding box center [219, 198] width 23 height 13
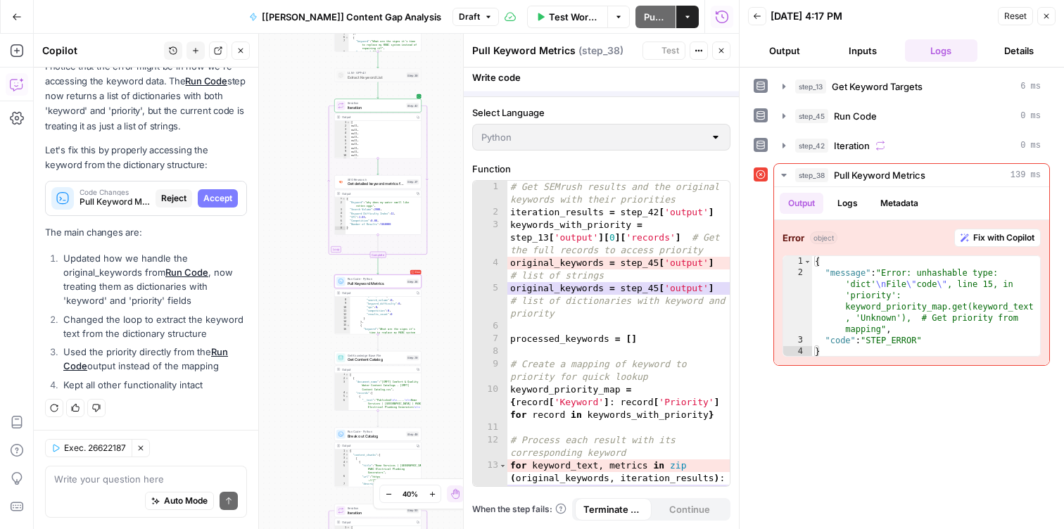
scroll to position [1723, 0]
click at [222, 201] on span "Accept" at bounding box center [217, 198] width 29 height 13
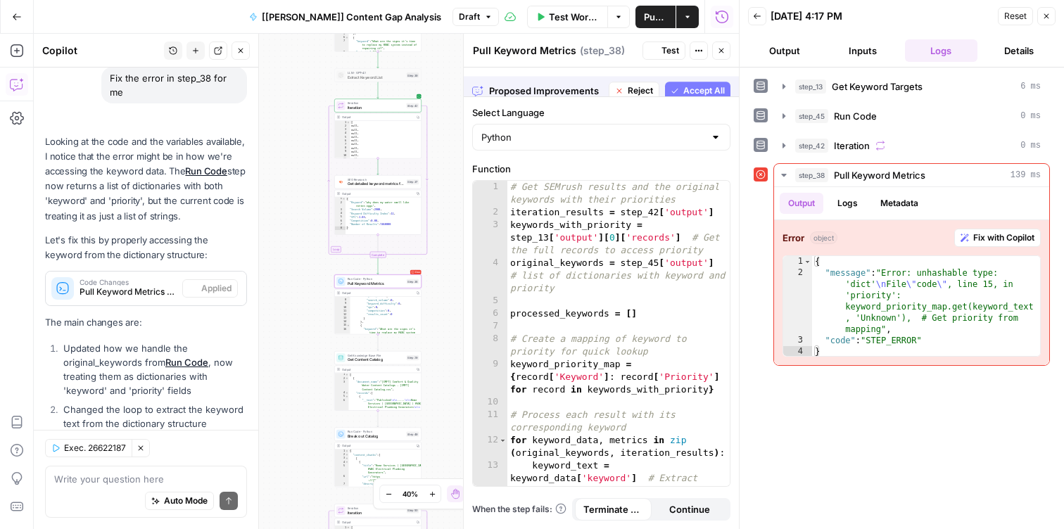
scroll to position [1813, 0]
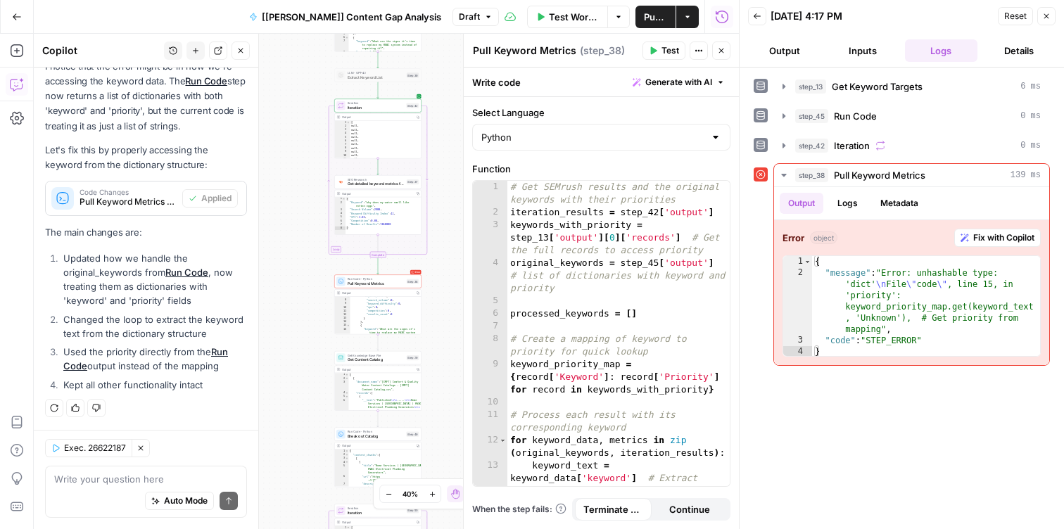
click at [665, 56] on span "Test" at bounding box center [670, 50] width 18 height 13
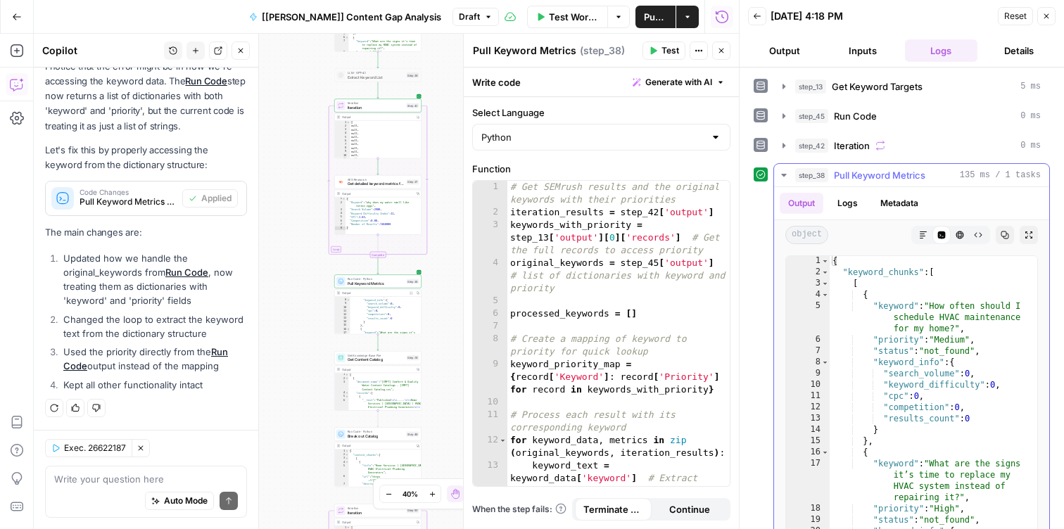
scroll to position [0, 0]
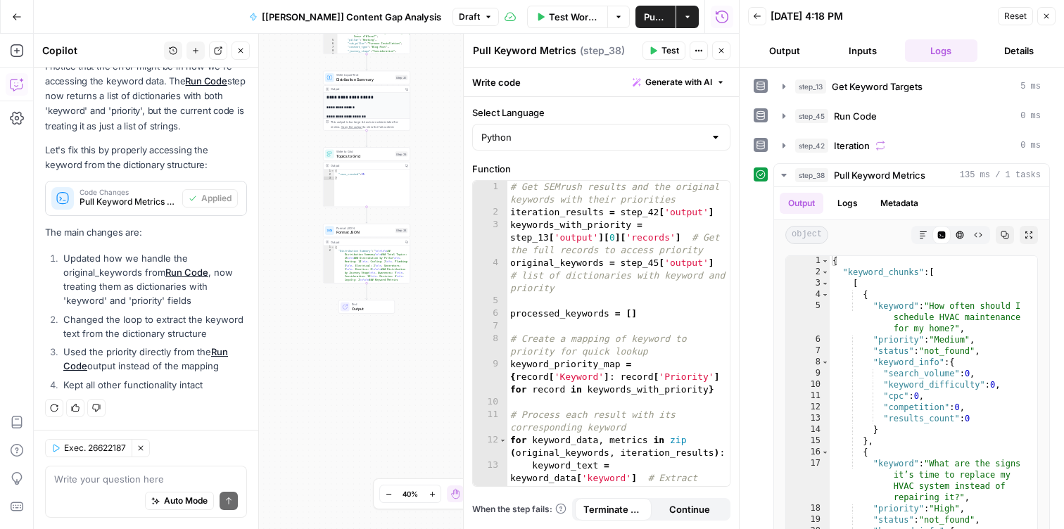
click at [342, 229] on span "Format JSON" at bounding box center [364, 232] width 57 height 6
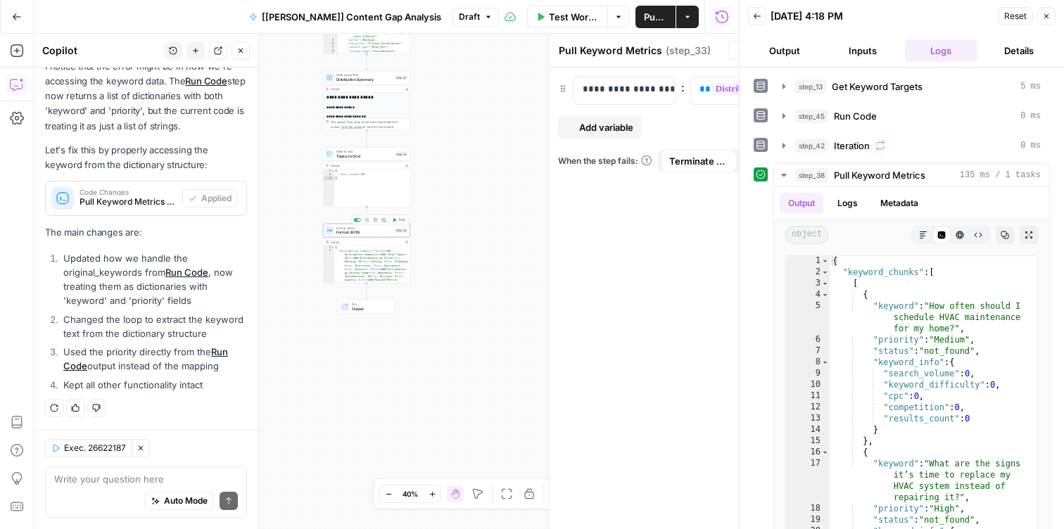
type textarea "Format JSON"
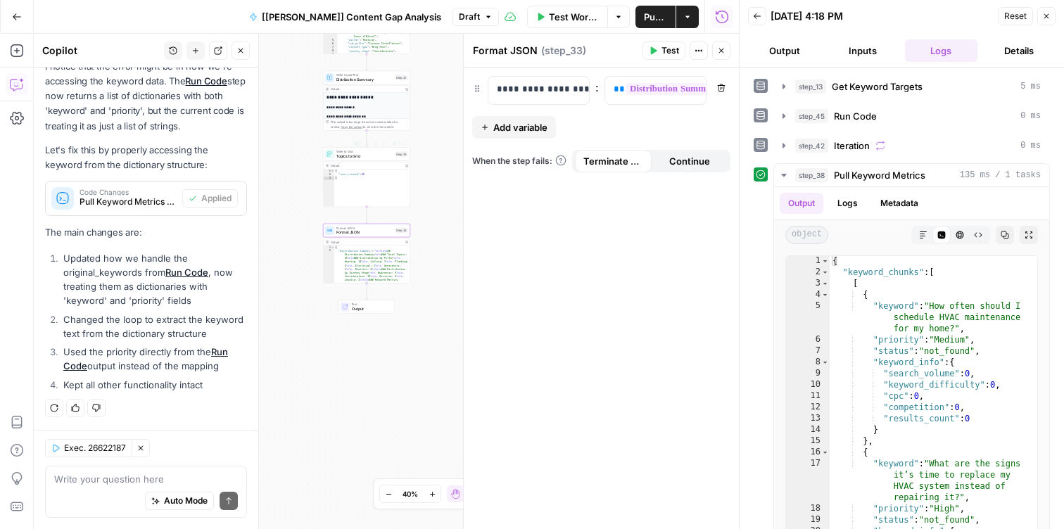
click at [350, 156] on span "Topics to Grid" at bounding box center [364, 156] width 57 height 6
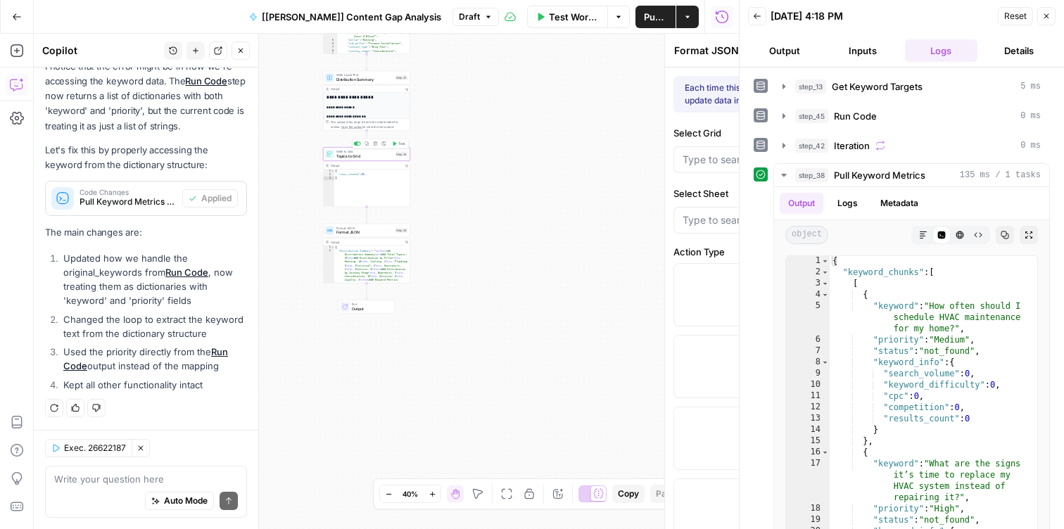
type textarea "Topics to Grid"
type input "[FOY] Fountain of You MD"
type input "Topic Recommendations"
type input "Title"
type input "Pillar"
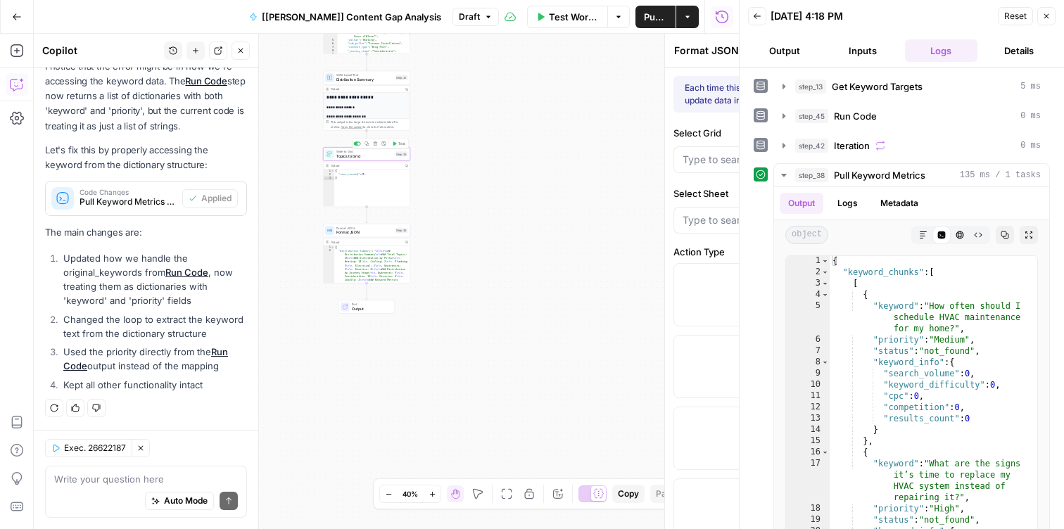
type input "Sub Pillar"
type input "Content Type"
type input "Journey Stage"
type input "Primary Keyword"
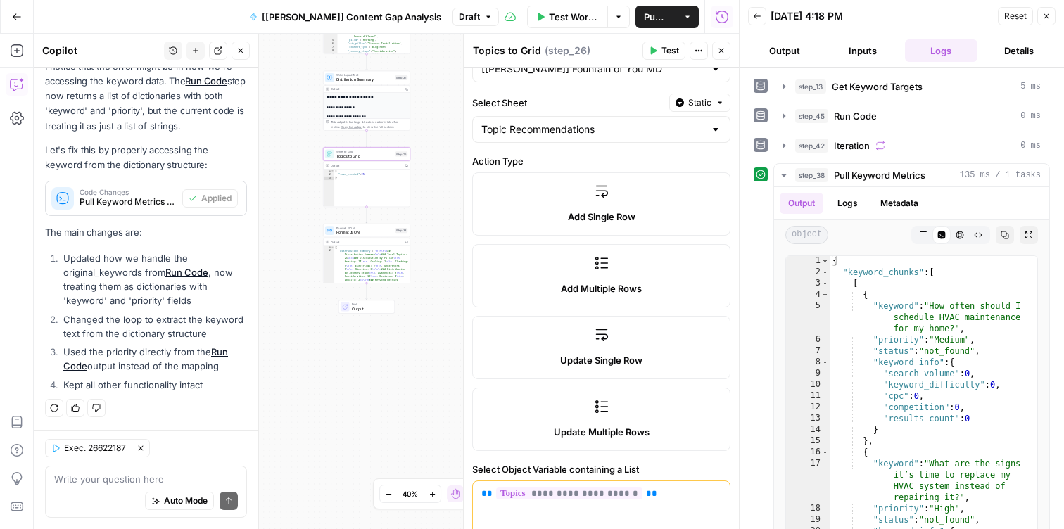
scroll to position [594, 0]
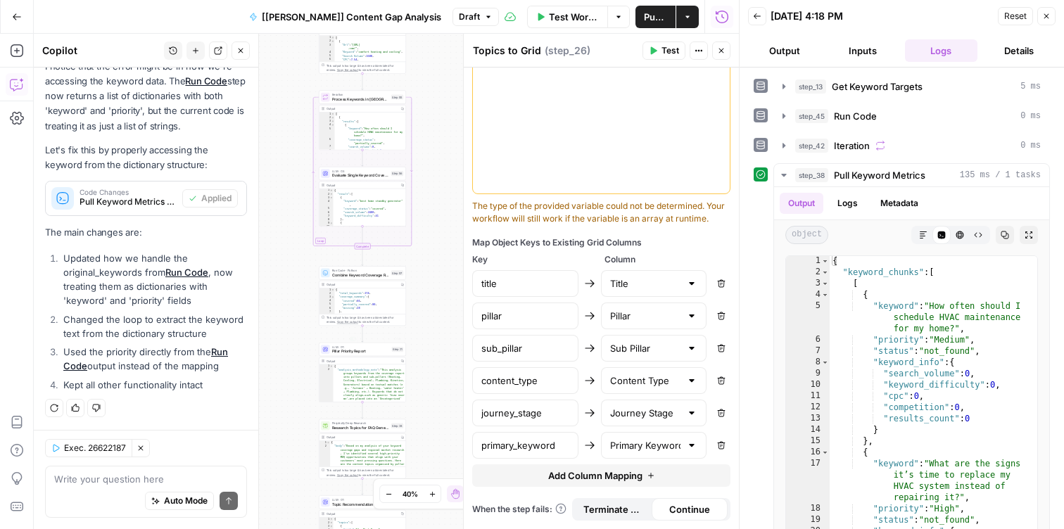
click at [369, 349] on span "Pillar Priority Report" at bounding box center [360, 351] width 57 height 6
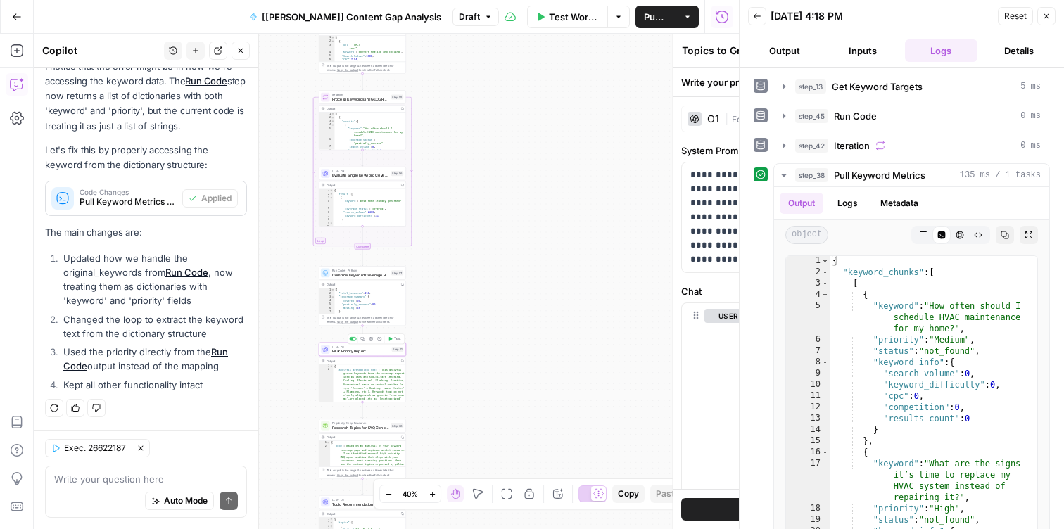
type textarea "Pillar Priority Report"
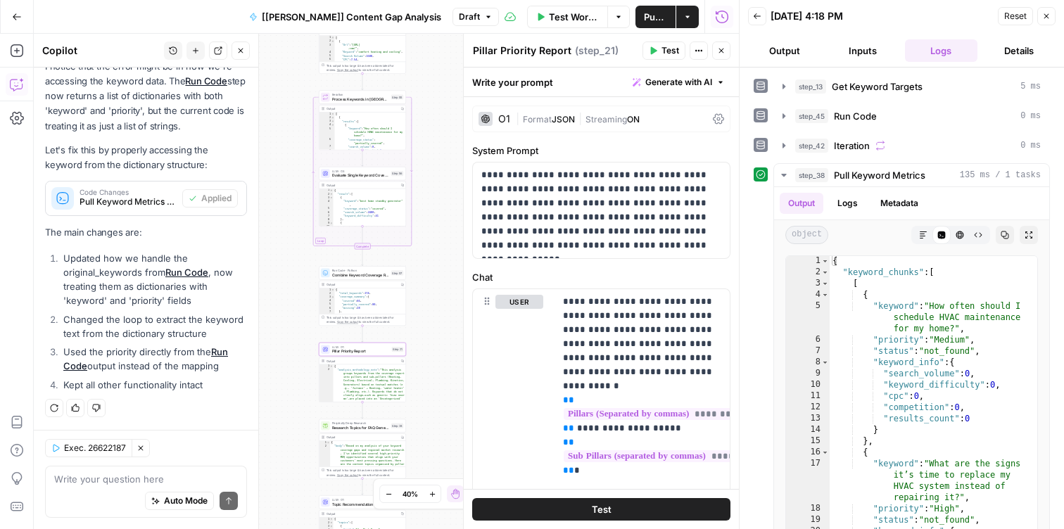
click at [129, 486] on div "Auto Mode Send" at bounding box center [146, 501] width 184 height 31
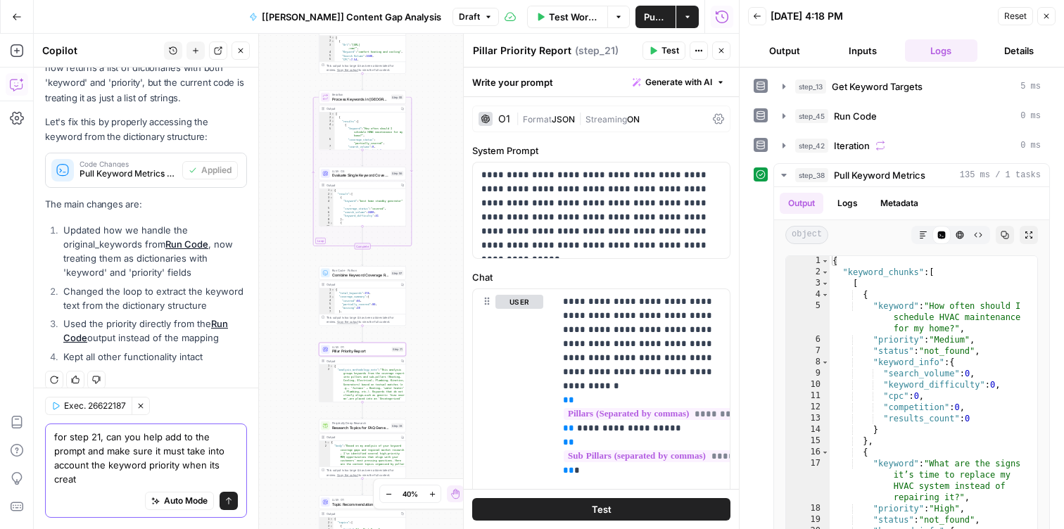
scroll to position [1856, 0]
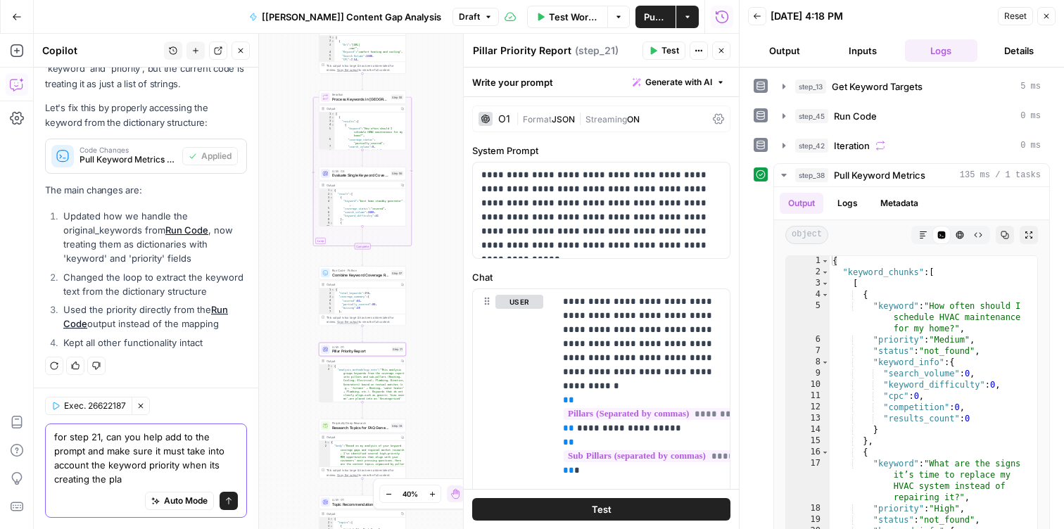
type textarea "for step 21, can you help add to the prompt and make sure it must take into acc…"
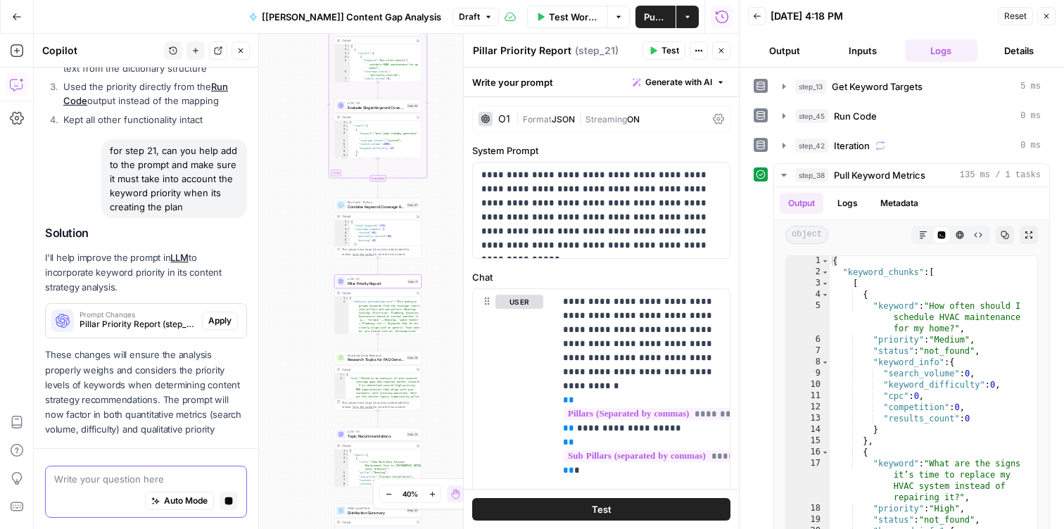
scroll to position [2003, 0]
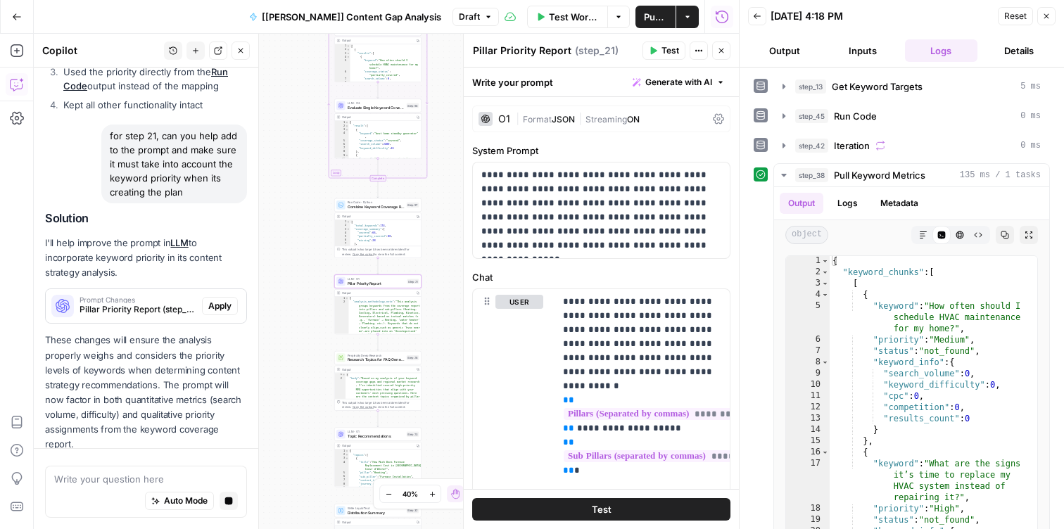
click at [217, 300] on span "Apply" at bounding box center [219, 306] width 23 height 13
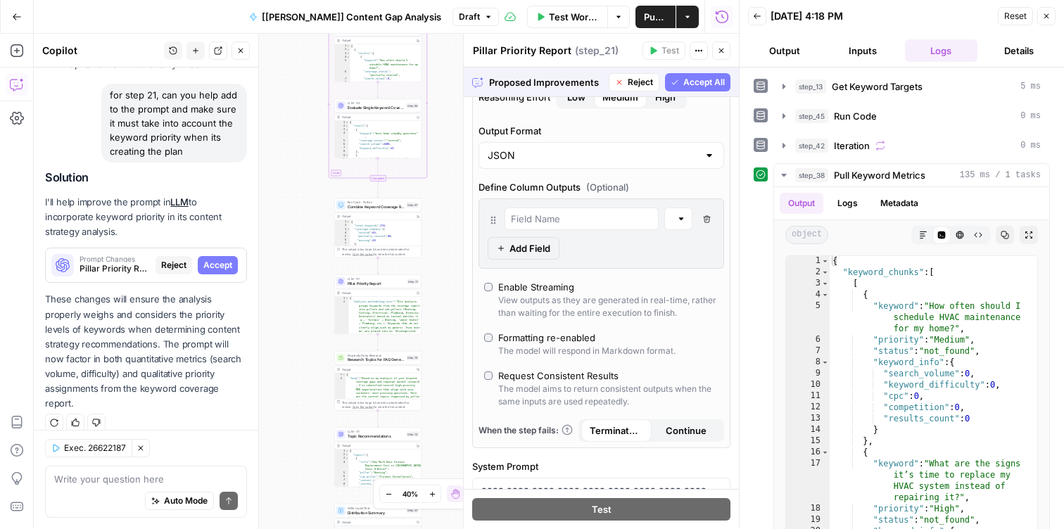
scroll to position [0, 0]
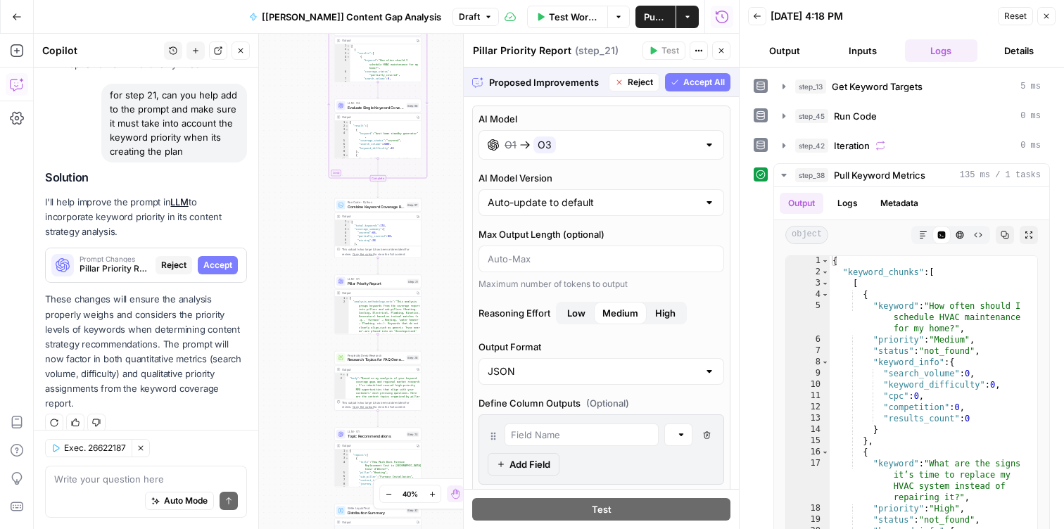
click at [696, 80] on span "Accept All" at bounding box center [703, 82] width 41 height 13
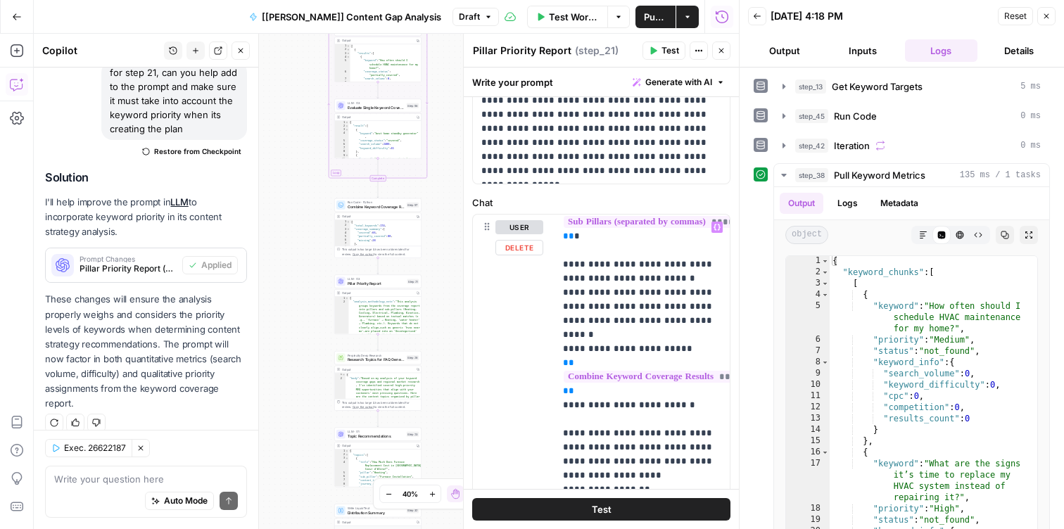
scroll to position [161, 0]
click at [179, 309] on p "These changes will ensure the analysis properly weighs and considers the priori…" at bounding box center [146, 351] width 202 height 119
click at [656, 15] on span "Publish" at bounding box center [655, 17] width 23 height 14
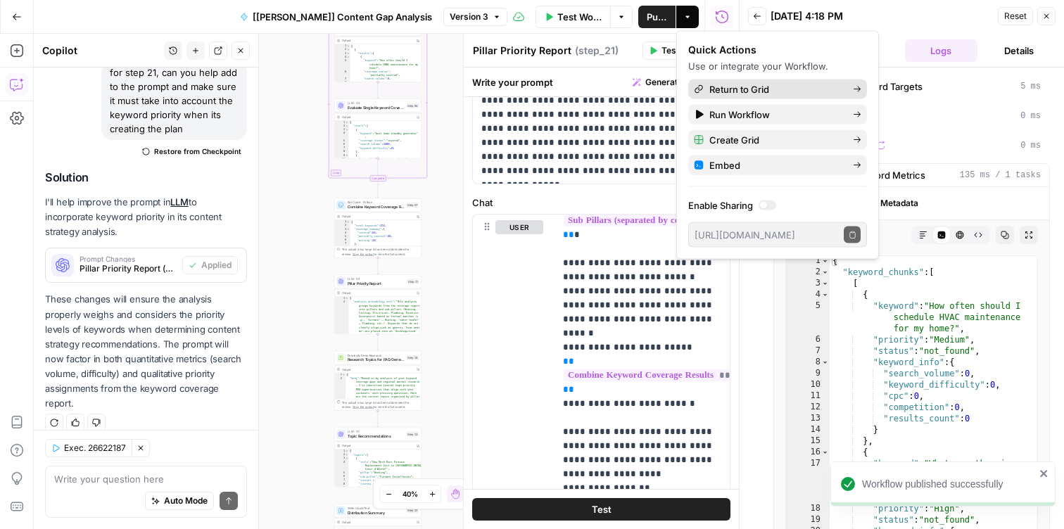
click at [706, 88] on div "Return to Grid" at bounding box center [777, 89] width 167 height 14
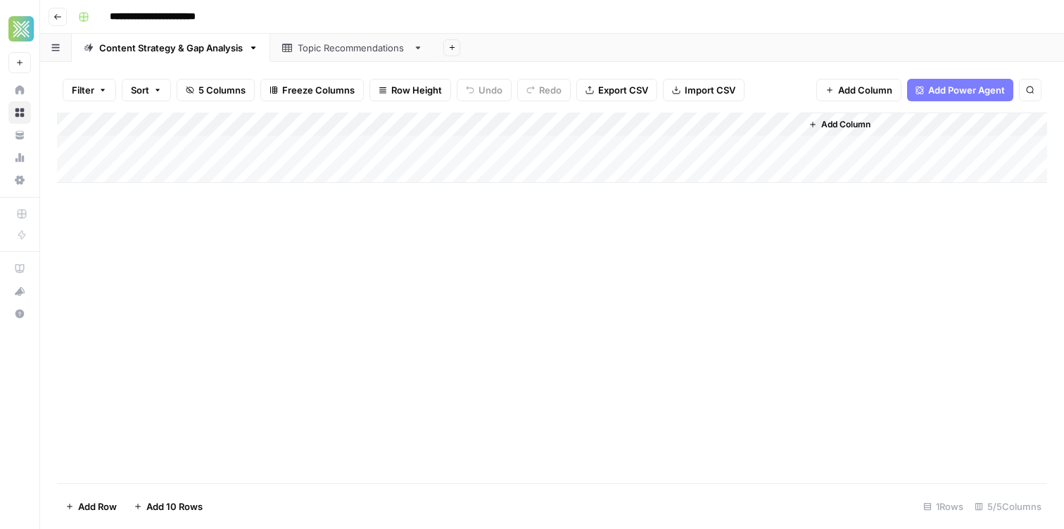
click at [165, 147] on div "Add Column" at bounding box center [552, 148] width 990 height 70
click at [184, 148] on div "Add Column" at bounding box center [552, 148] width 990 height 70
type textarea "**"
click at [292, 234] on div "Add Column" at bounding box center [552, 298] width 990 height 371
click at [309, 138] on div "Add Column" at bounding box center [552, 148] width 990 height 70
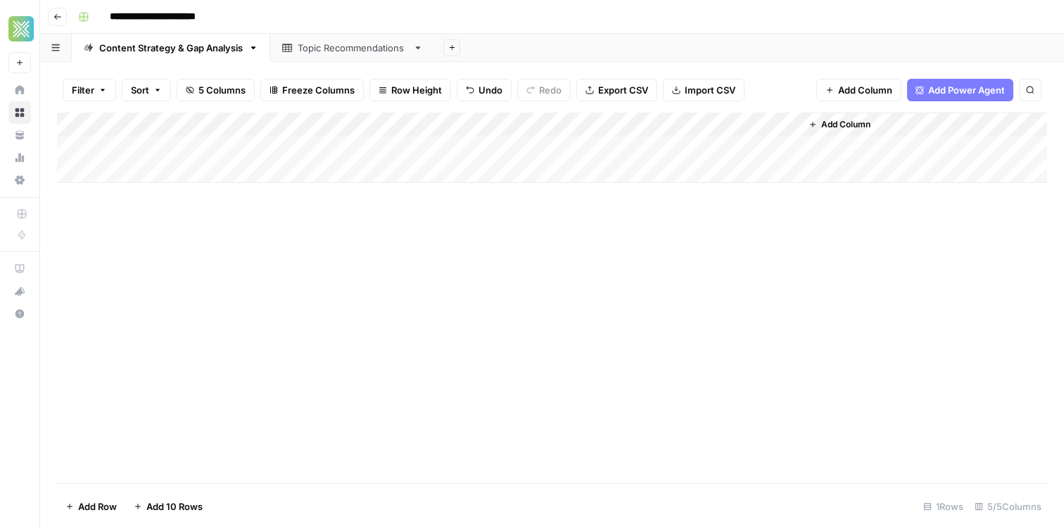
click at [298, 141] on div "Add Column" at bounding box center [552, 148] width 990 height 70
click at [298, 141] on textarea at bounding box center [344, 149] width 225 height 20
type textarea "**********"
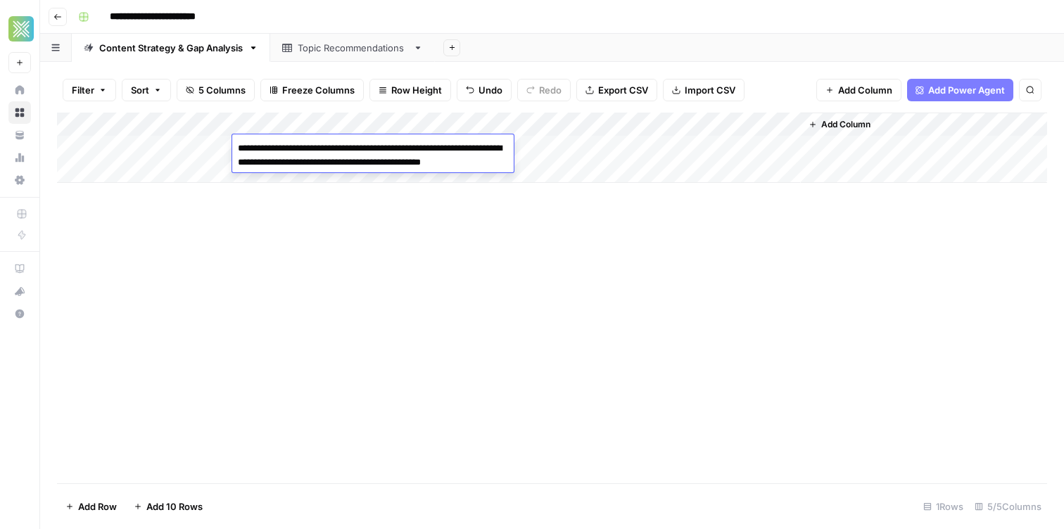
click at [330, 236] on div "Add Column" at bounding box center [552, 298] width 990 height 371
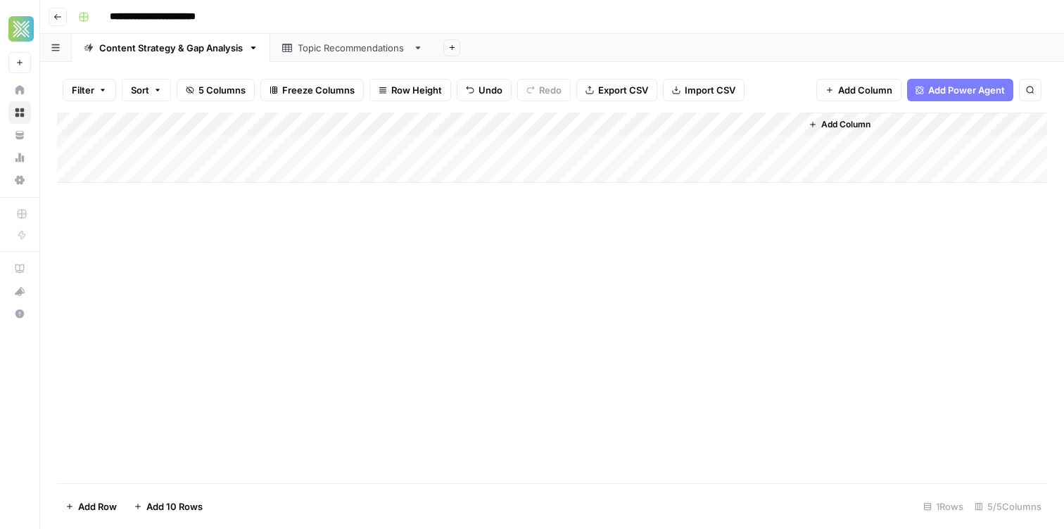
click at [401, 138] on div "Add Column" at bounding box center [552, 148] width 990 height 70
type textarea "**********"
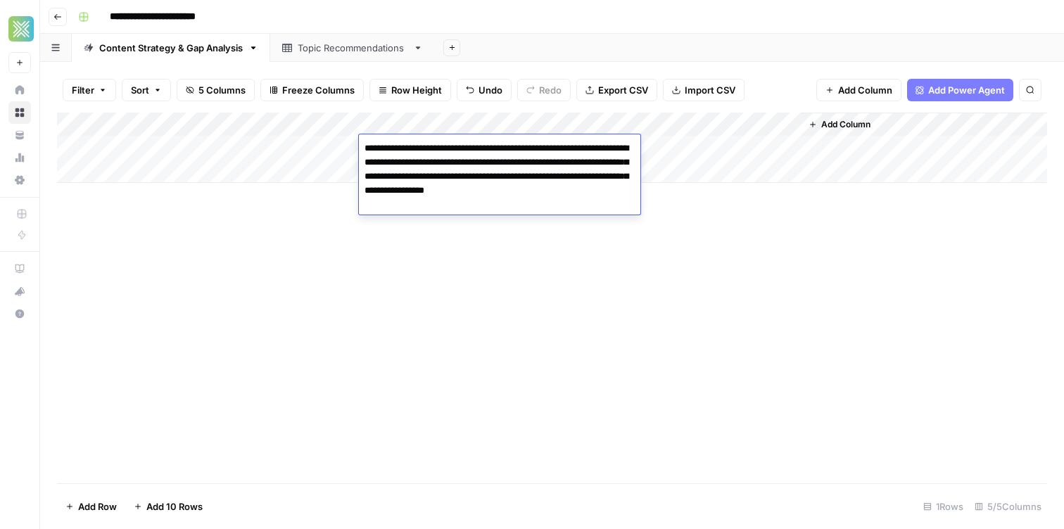
click at [553, 305] on div "Add Column" at bounding box center [552, 298] width 990 height 371
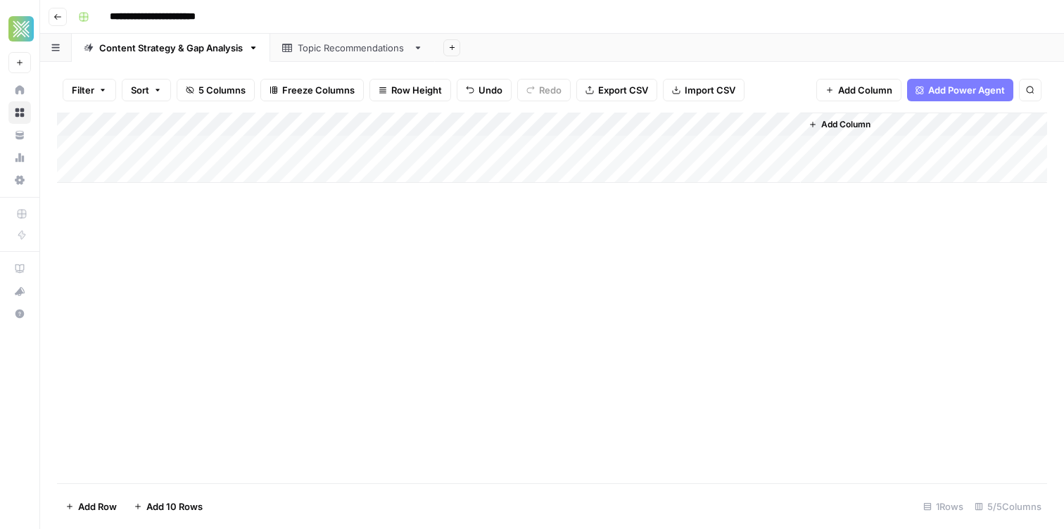
click at [769, 123] on div "Add Column" at bounding box center [552, 148] width 990 height 70
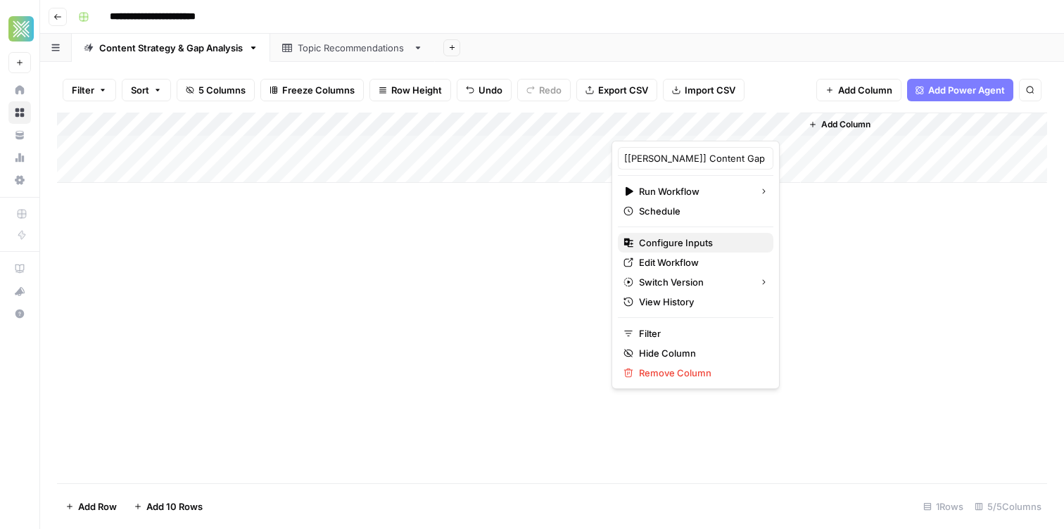
click at [697, 244] on span "Configure Inputs" at bounding box center [700, 243] width 123 height 14
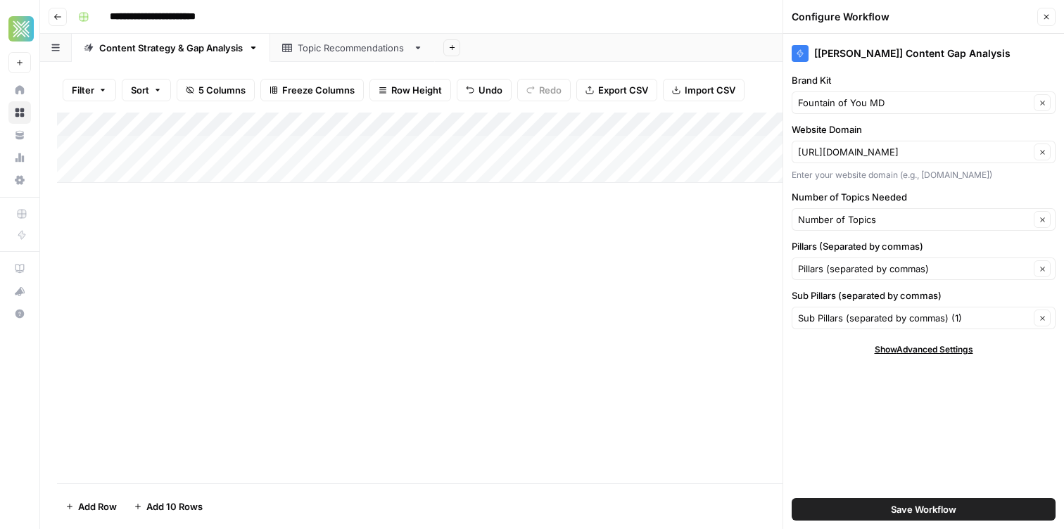
click at [1049, 17] on span "Close" at bounding box center [1049, 17] width 1 height 1
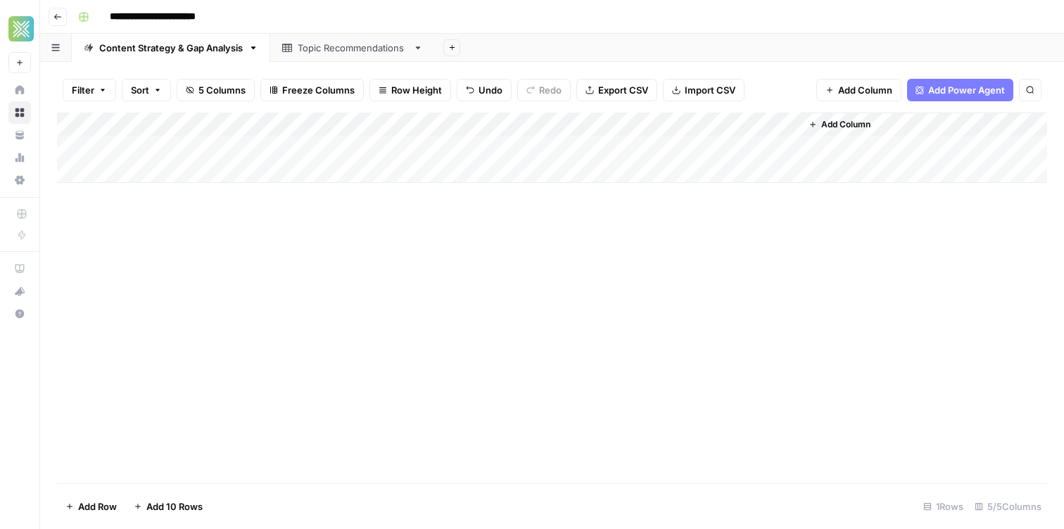
click at [596, 123] on div "Add Column" at bounding box center [552, 148] width 990 height 70
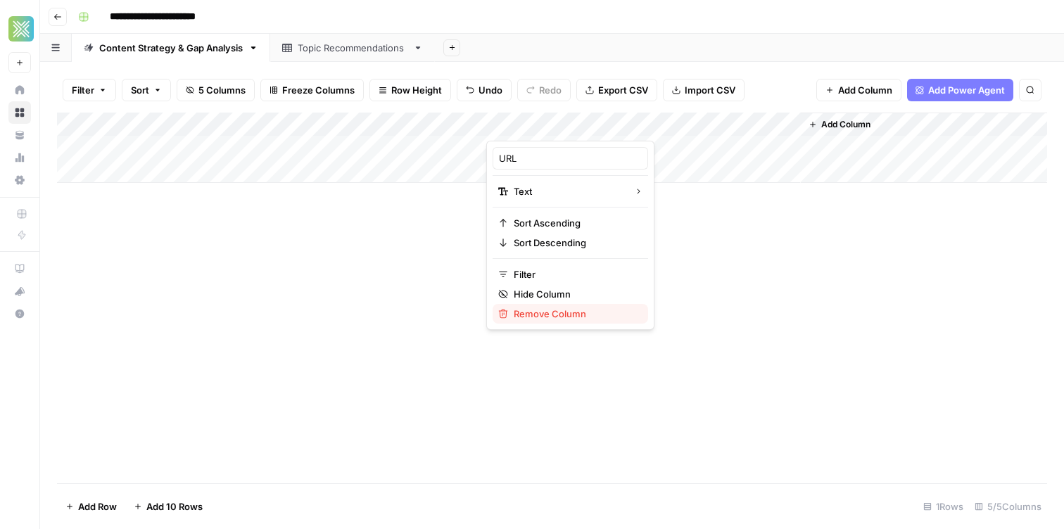
click at [516, 317] on span "Remove Column" at bounding box center [574, 314] width 123 height 14
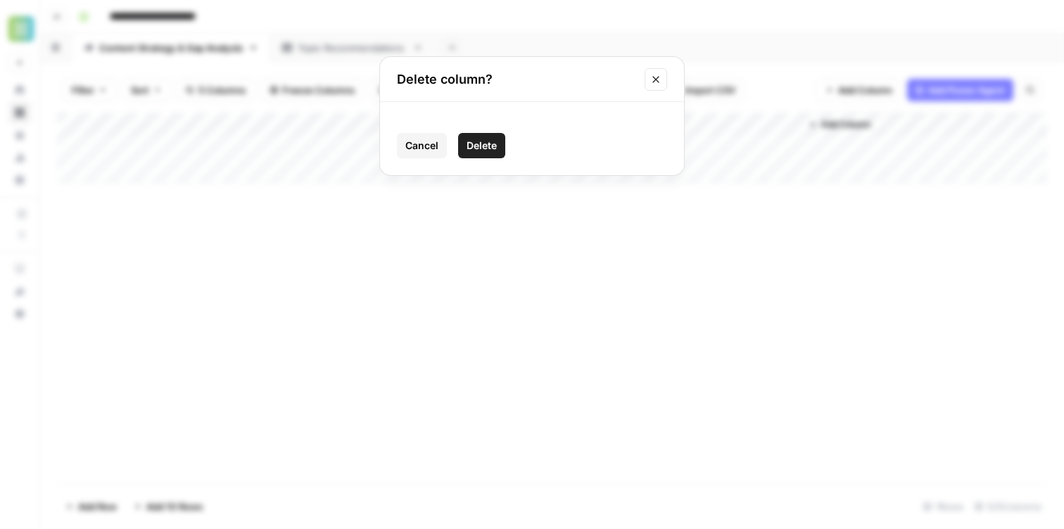
click at [483, 150] on span "Delete" at bounding box center [481, 146] width 30 height 14
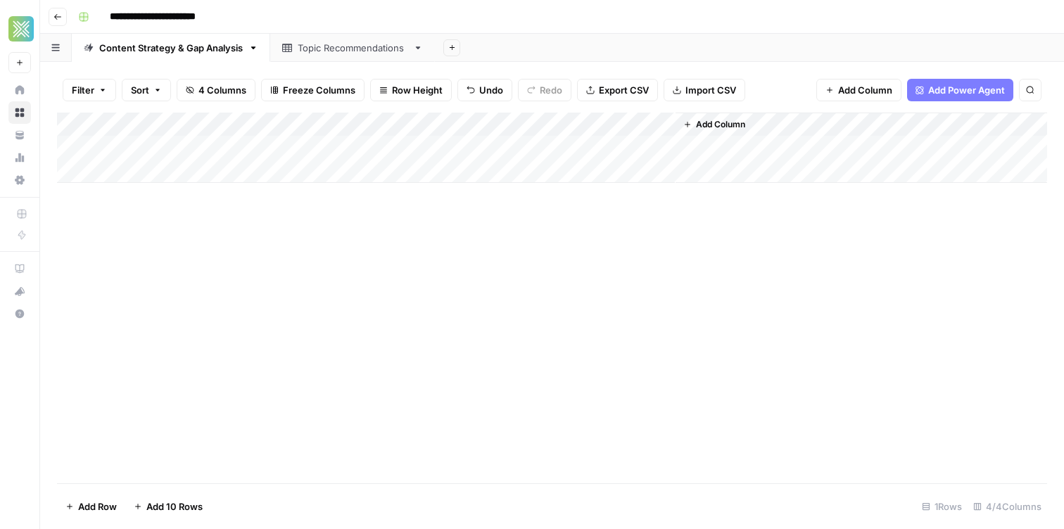
click at [570, 147] on div "Add Column" at bounding box center [552, 148] width 990 height 70
drag, startPoint x: 673, startPoint y: 123, endPoint x: 638, endPoint y: 123, distance: 35.2
click at [639, 123] on div "Add Column" at bounding box center [552, 148] width 990 height 70
click at [314, 123] on div "Add Column" at bounding box center [552, 148] width 990 height 70
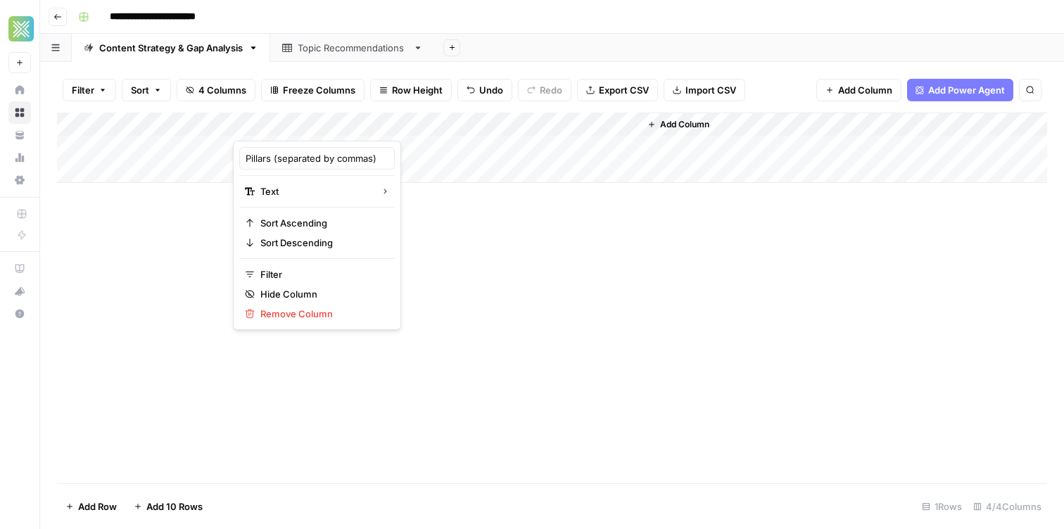
click at [314, 123] on div at bounding box center [296, 127] width 127 height 28
click at [294, 161] on input "Pillars (separated by commas)" at bounding box center [316, 158] width 143 height 14
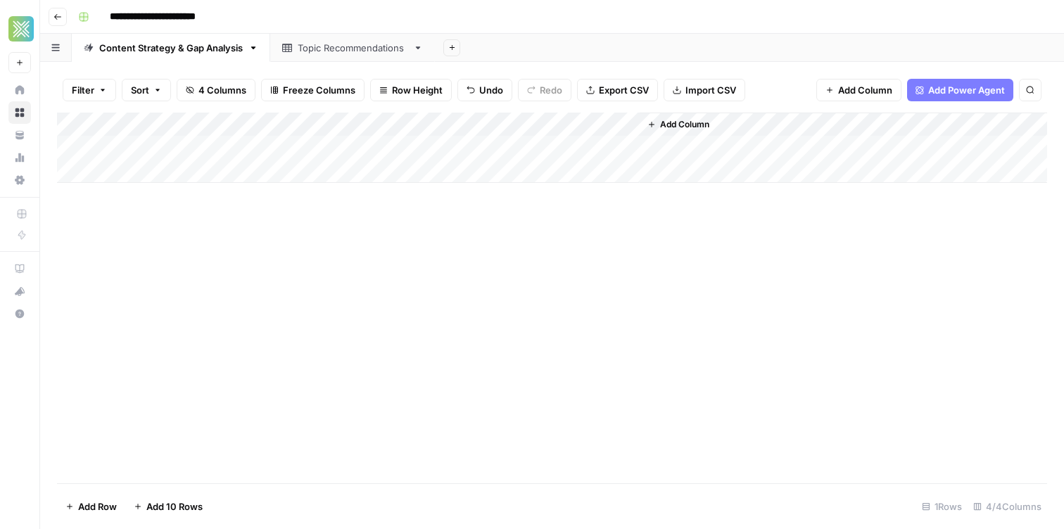
click at [422, 129] on div "Add Column" at bounding box center [552, 148] width 990 height 70
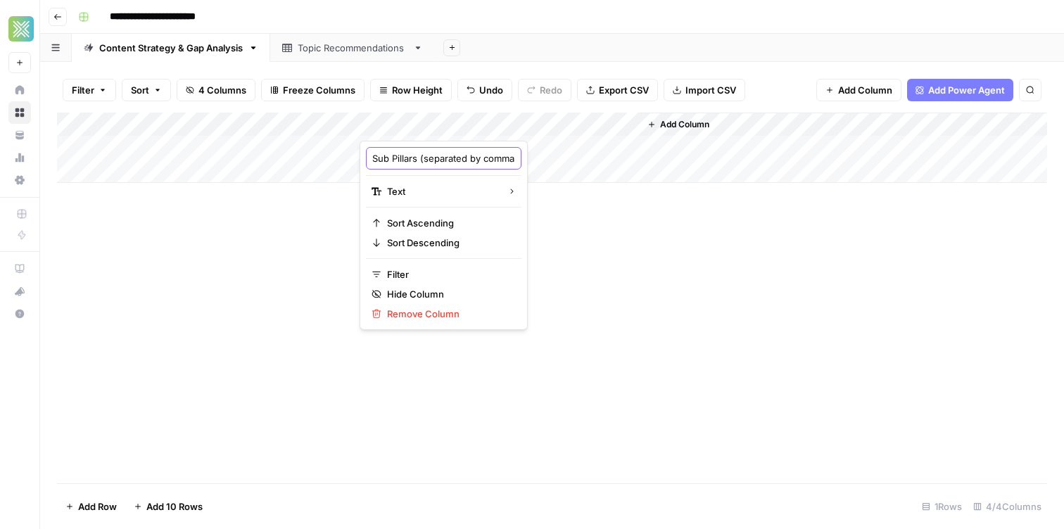
click at [407, 158] on input "Sub Pillars (separated by commas) (1)" at bounding box center [443, 158] width 143 height 14
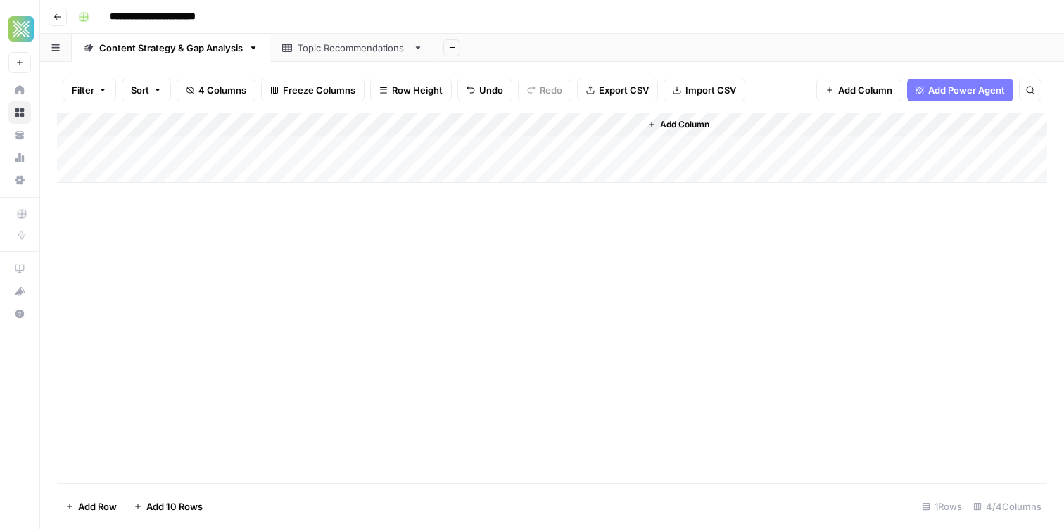
click at [523, 20] on div "**********" at bounding box center [560, 17] width 977 height 23
click at [588, 37] on div "Add Sheet" at bounding box center [749, 48] width 629 height 28
click at [568, 43] on div "Add Sheet" at bounding box center [749, 48] width 629 height 28
click at [532, 143] on div "Add Column" at bounding box center [552, 148] width 990 height 70
click at [607, 144] on div "Add Column" at bounding box center [552, 148] width 990 height 70
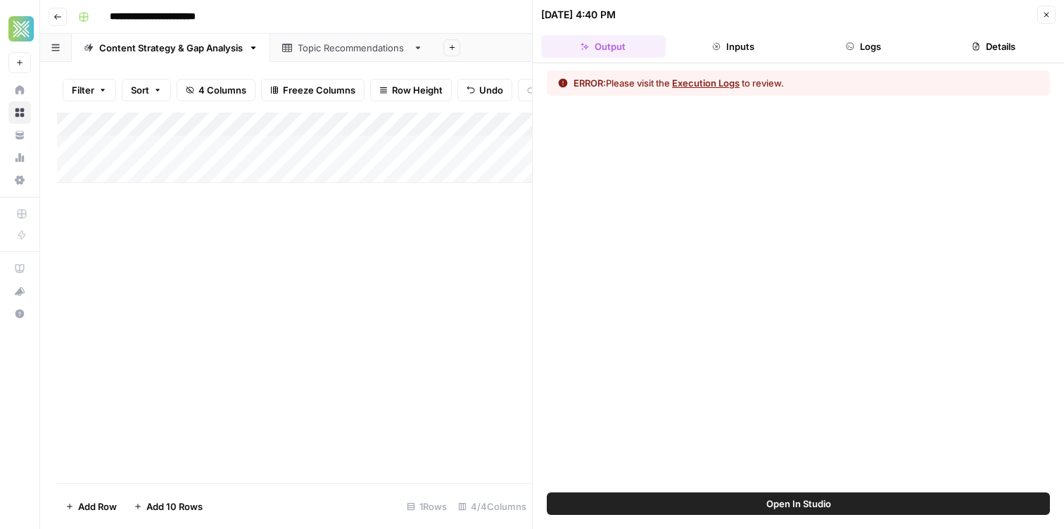
click at [710, 76] on button "Execution Logs" at bounding box center [706, 83] width 68 height 14
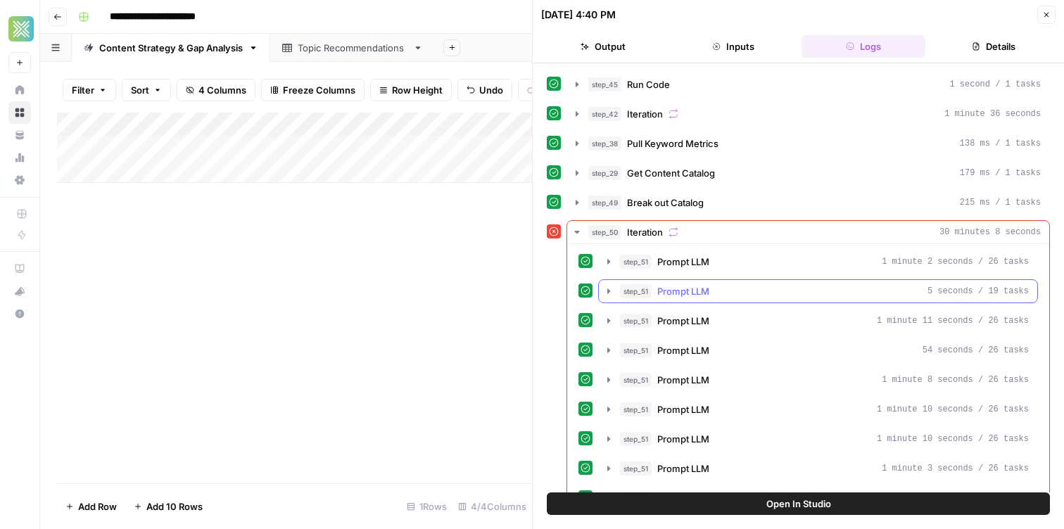
scroll to position [117, 0]
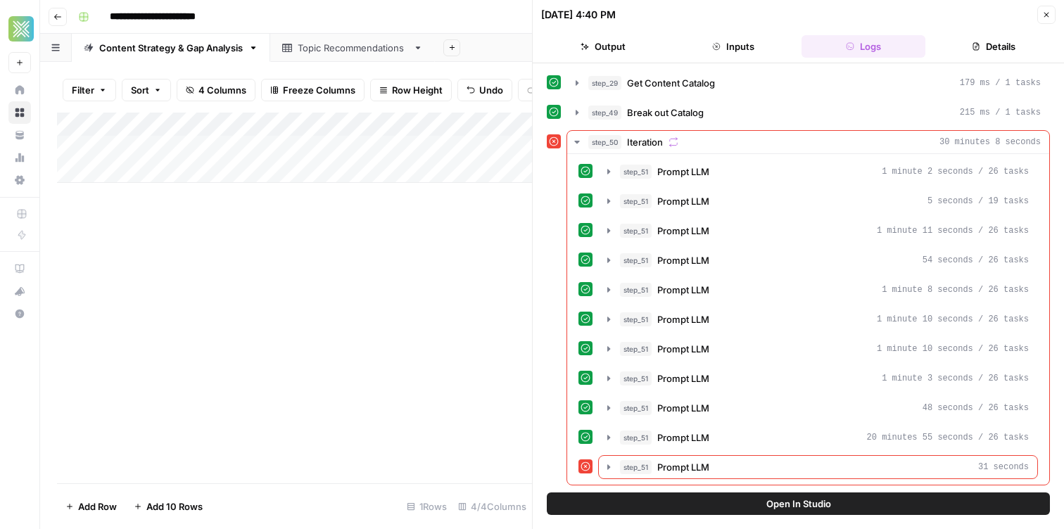
click at [1046, 17] on icon "button" at bounding box center [1046, 15] width 8 height 8
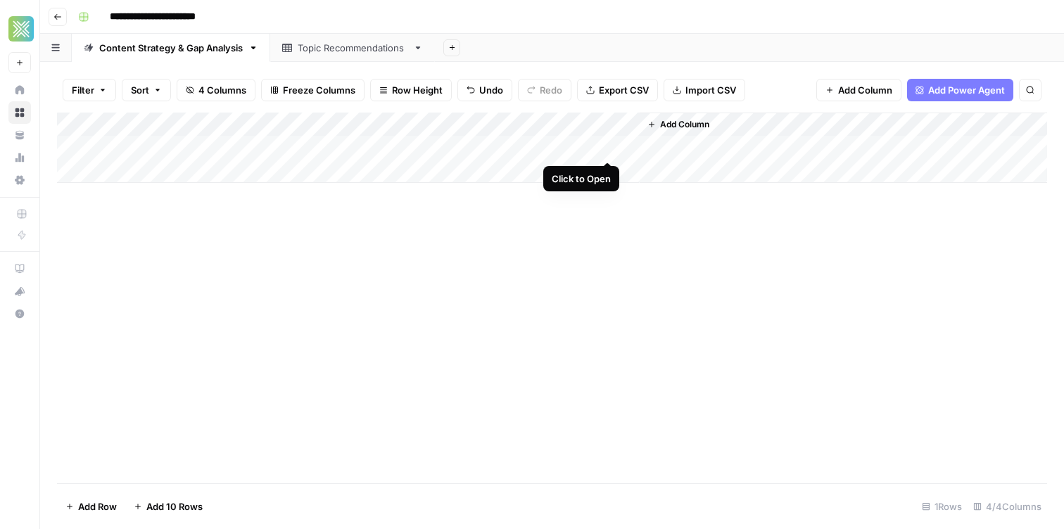
click at [606, 146] on div "Add Column" at bounding box center [552, 148] width 990 height 70
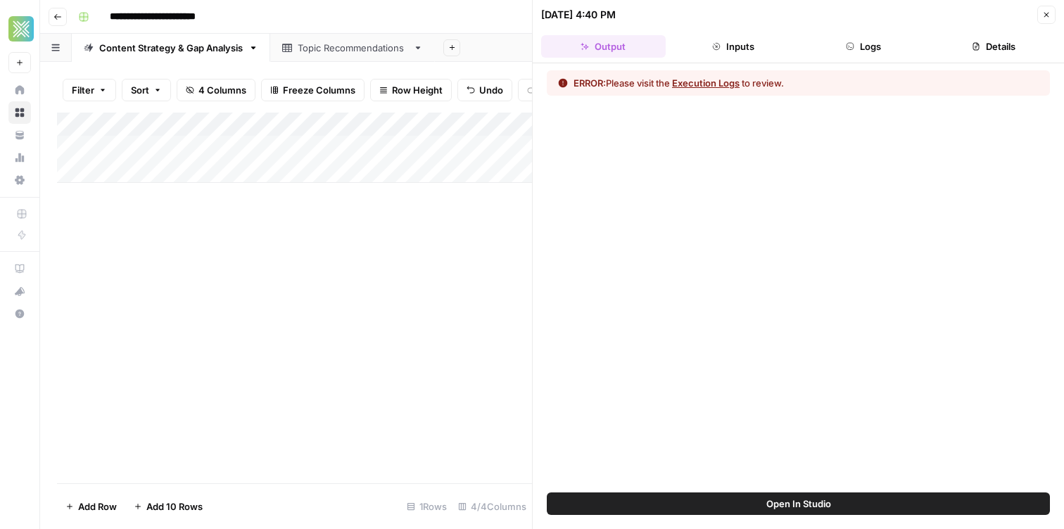
click at [980, 34] on header "08/27/25 at 4:40 PM Close Output Inputs Logs Details" at bounding box center [797, 31] width 531 height 63
click at [734, 51] on button "Inputs" at bounding box center [733, 46] width 124 height 23
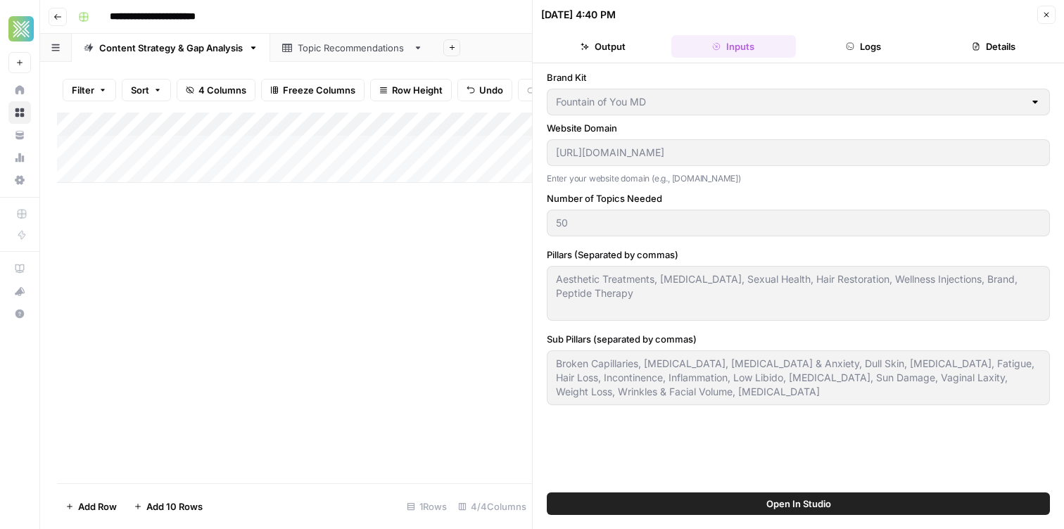
click at [819, 37] on button "Logs" at bounding box center [863, 46] width 124 height 23
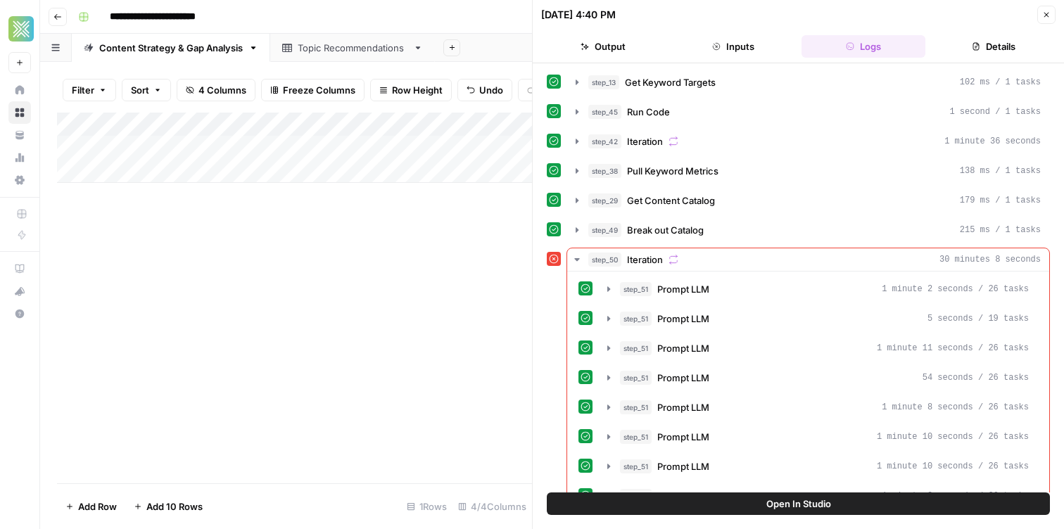
scroll to position [117, 0]
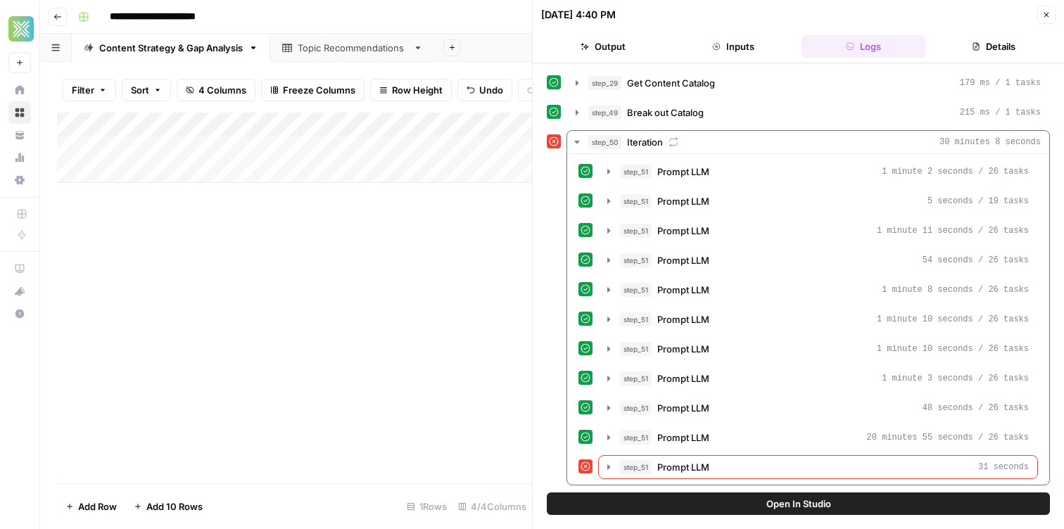
click at [705, 503] on button "Open In Studio" at bounding box center [798, 503] width 503 height 23
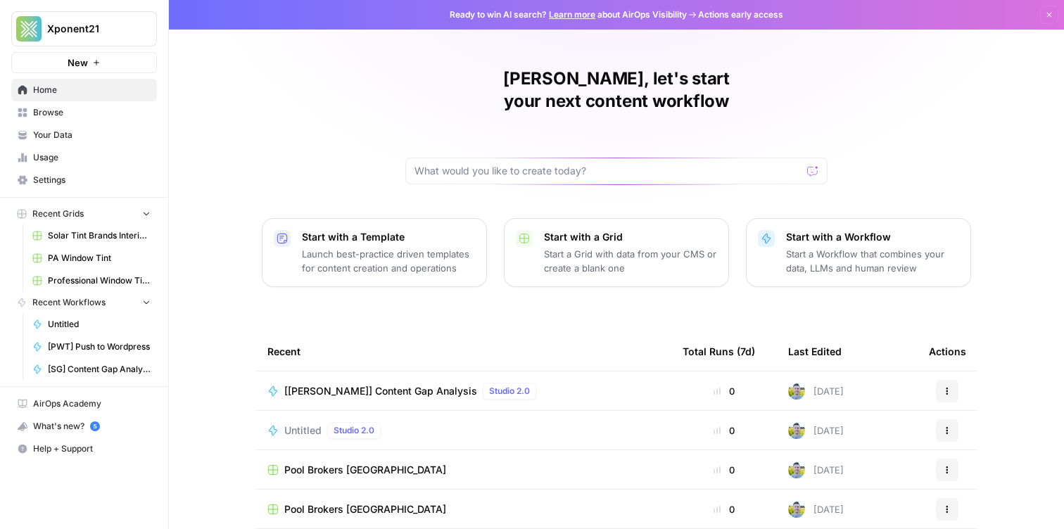
click at [64, 107] on span "Browse" at bounding box center [91, 112] width 117 height 13
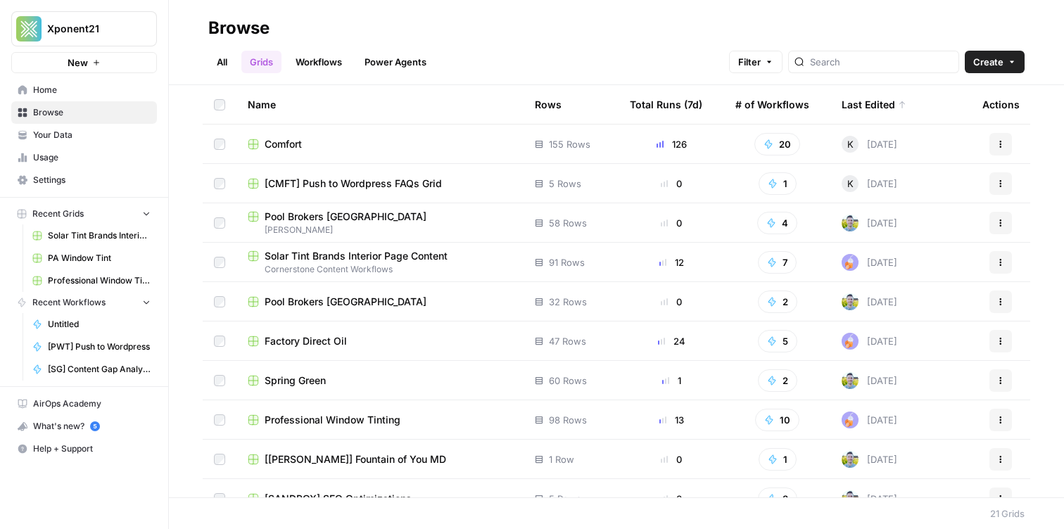
click at [314, 45] on div "All Grids Workflows Power Agents Filter Create" at bounding box center [616, 56] width 816 height 34
click at [314, 61] on link "Workflows" at bounding box center [318, 62] width 63 height 23
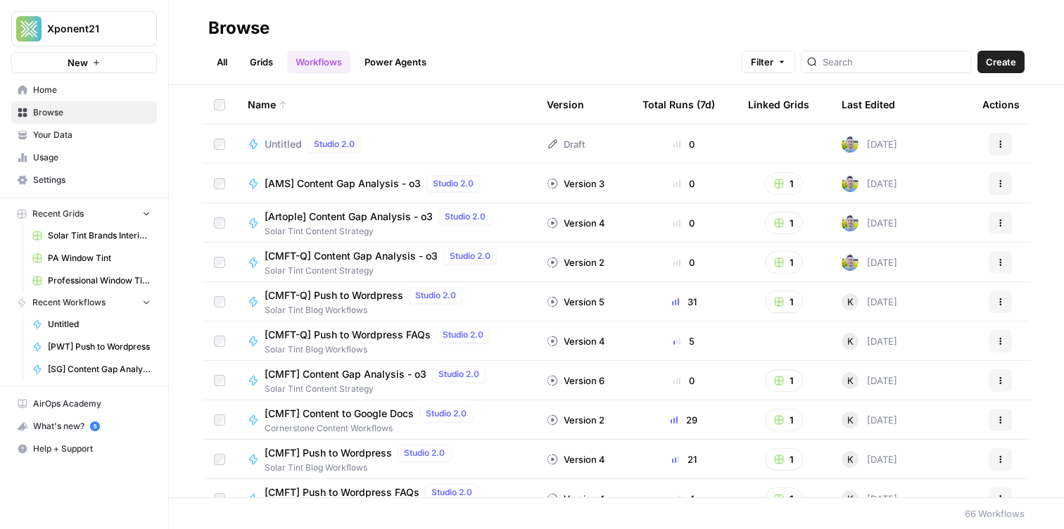
click at [264, 57] on link "Grids" at bounding box center [261, 62] width 40 height 23
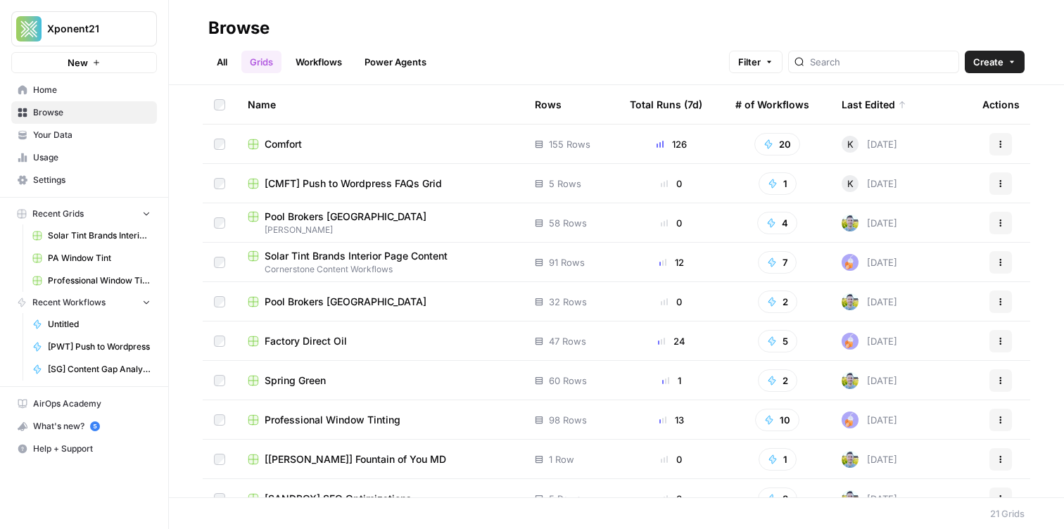
click at [314, 54] on link "Workflows" at bounding box center [318, 62] width 63 height 23
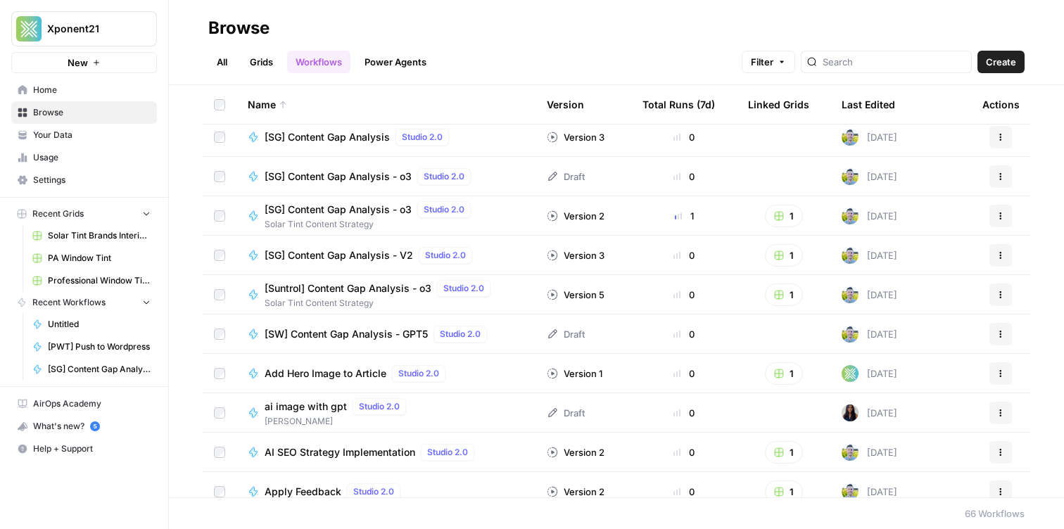
scroll to position [840, 0]
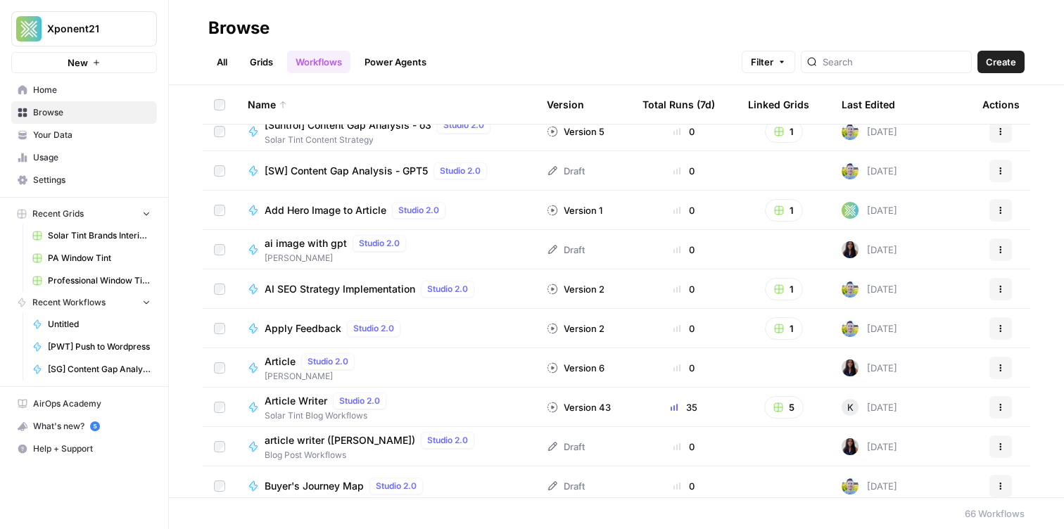
click at [262, 51] on link "Grids" at bounding box center [261, 62] width 40 height 23
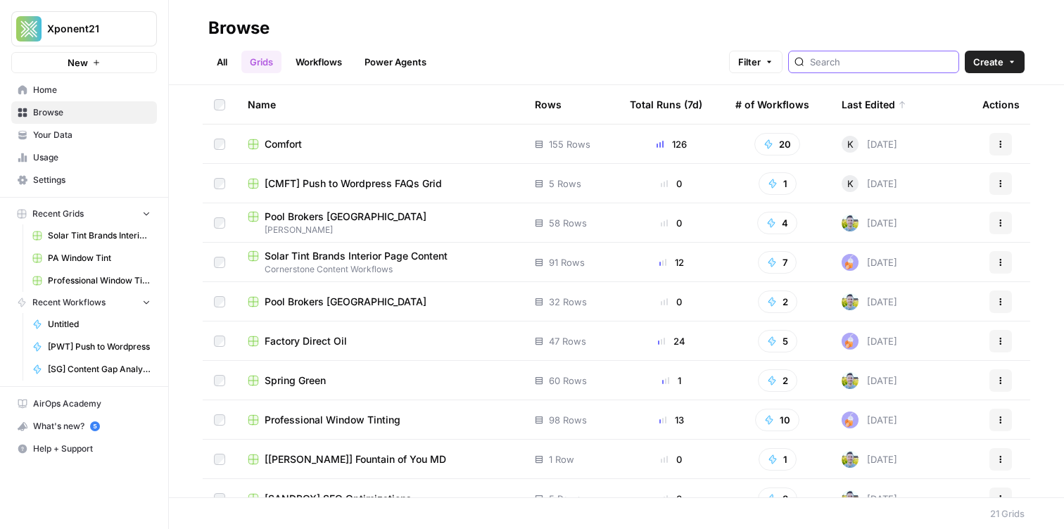
click at [884, 65] on input "search" at bounding box center [881, 62] width 143 height 14
type input "sendwave"
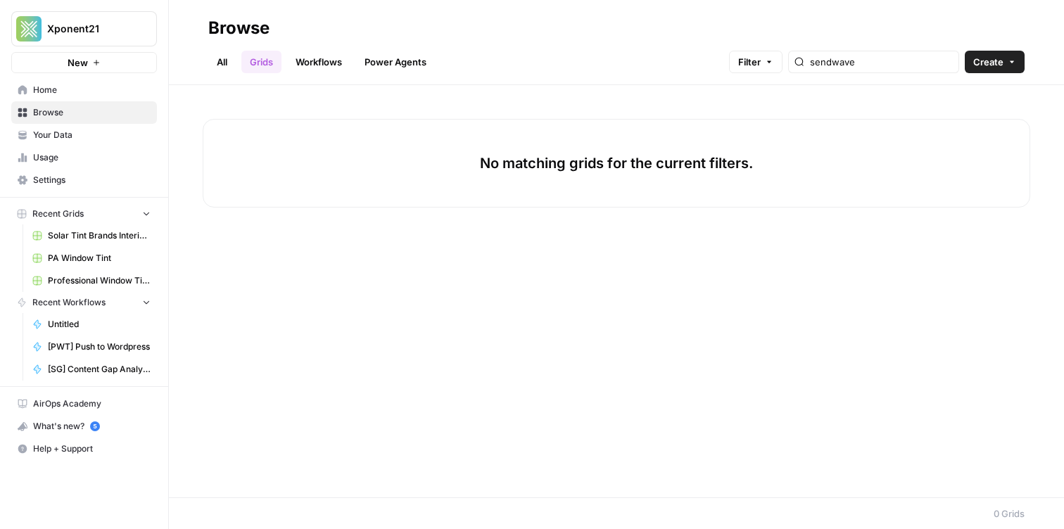
click at [225, 56] on link "All" at bounding box center [221, 62] width 27 height 23
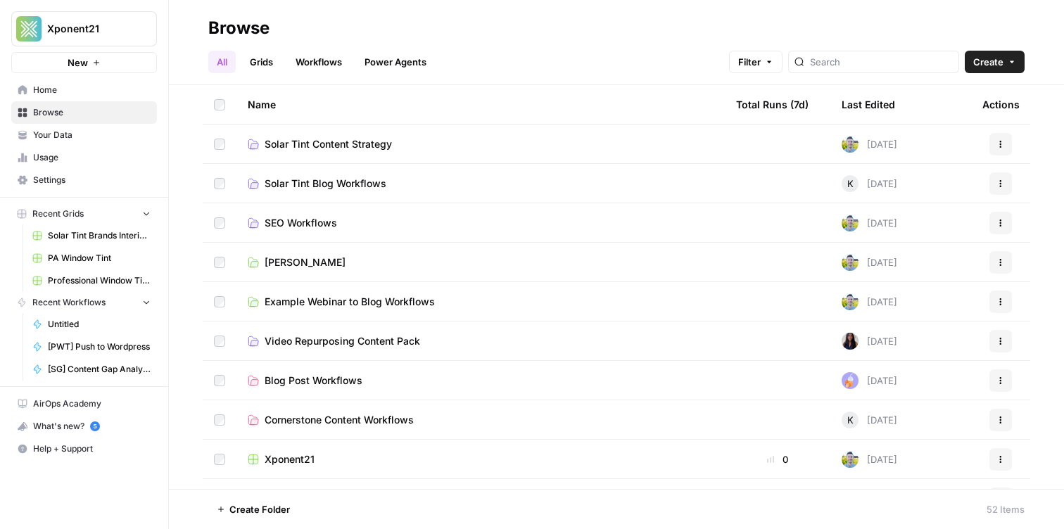
click at [89, 136] on span "Your Data" at bounding box center [91, 135] width 117 height 13
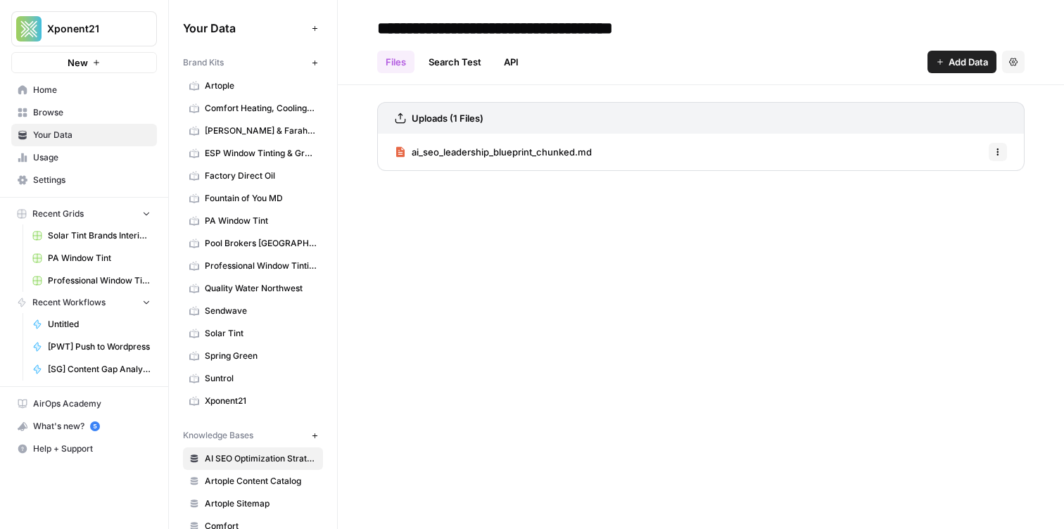
click at [84, 108] on span "Browse" at bounding box center [91, 112] width 117 height 13
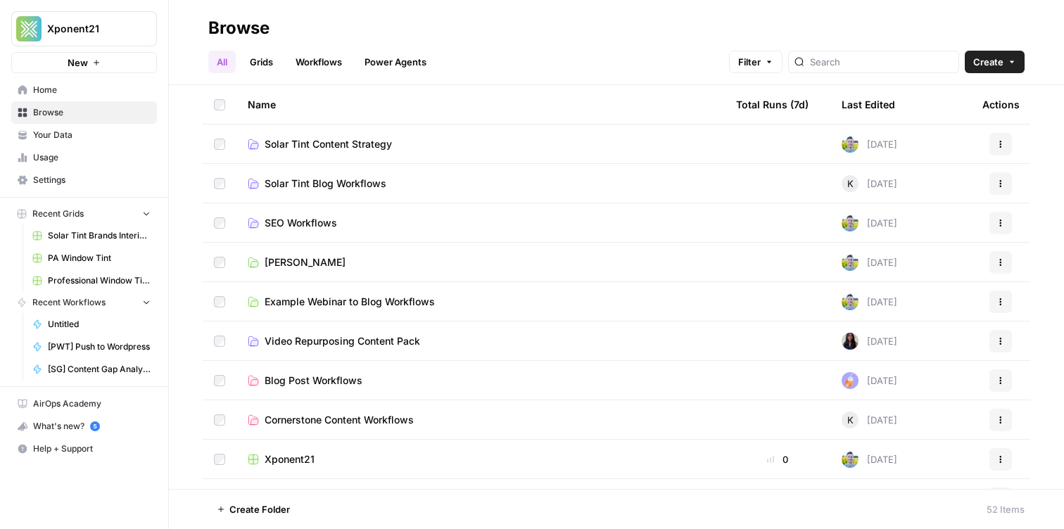
click at [319, 57] on link "Workflows" at bounding box center [318, 62] width 63 height 23
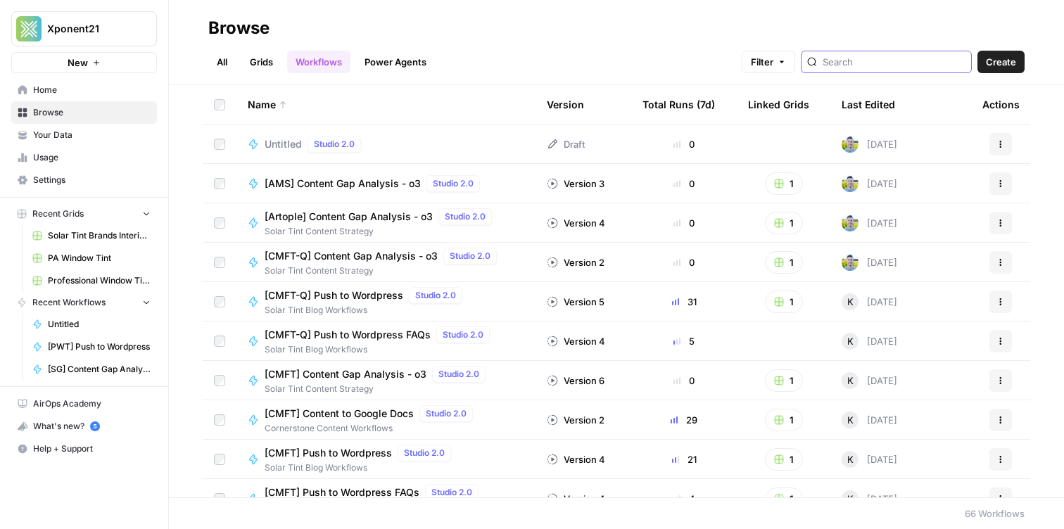
click at [907, 64] on input "search" at bounding box center [893, 62] width 143 height 14
type input "sw"
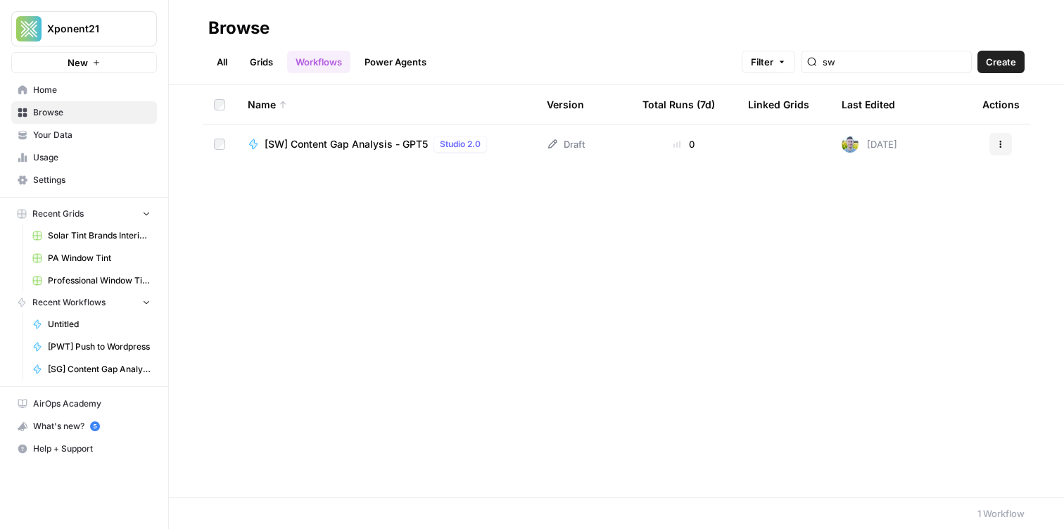
click at [355, 146] on span "[SW] Content Gap Analysis - GPT5" at bounding box center [345, 144] width 163 height 14
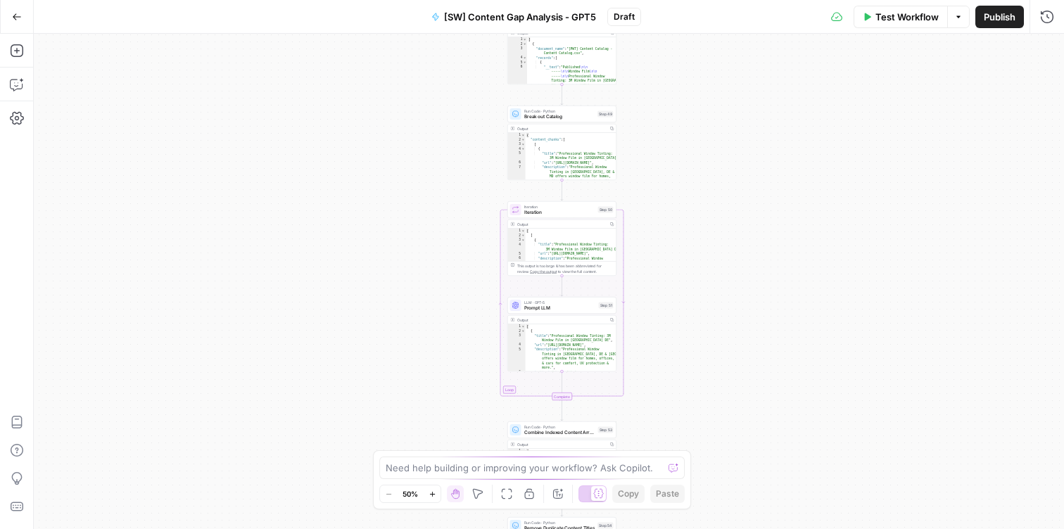
click at [17, 22] on button "Go Back" at bounding box center [16, 16] width 25 height 25
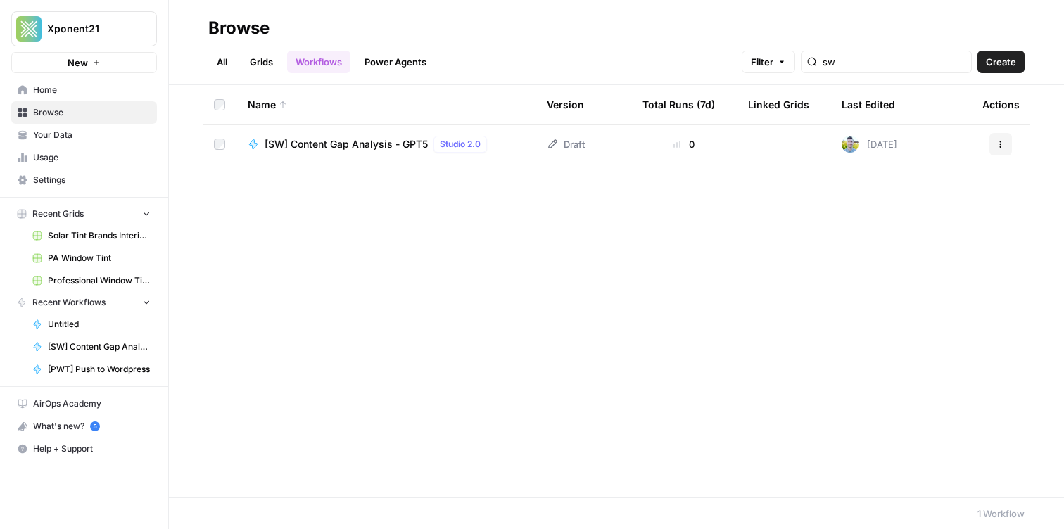
click at [271, 143] on span "[SW] Content Gap Analysis - GPT5" at bounding box center [345, 144] width 163 height 14
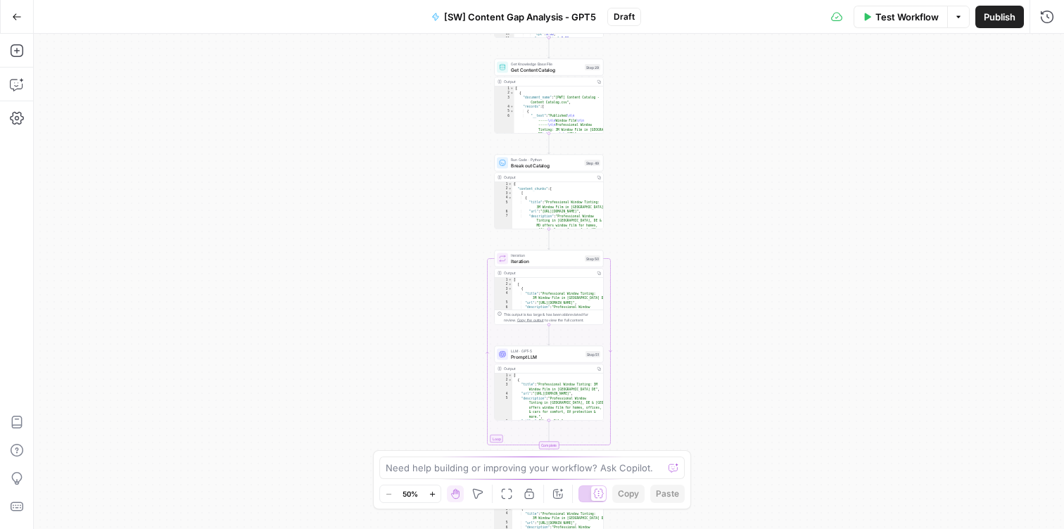
click at [992, 21] on span "Publish" at bounding box center [999, 17] width 32 height 14
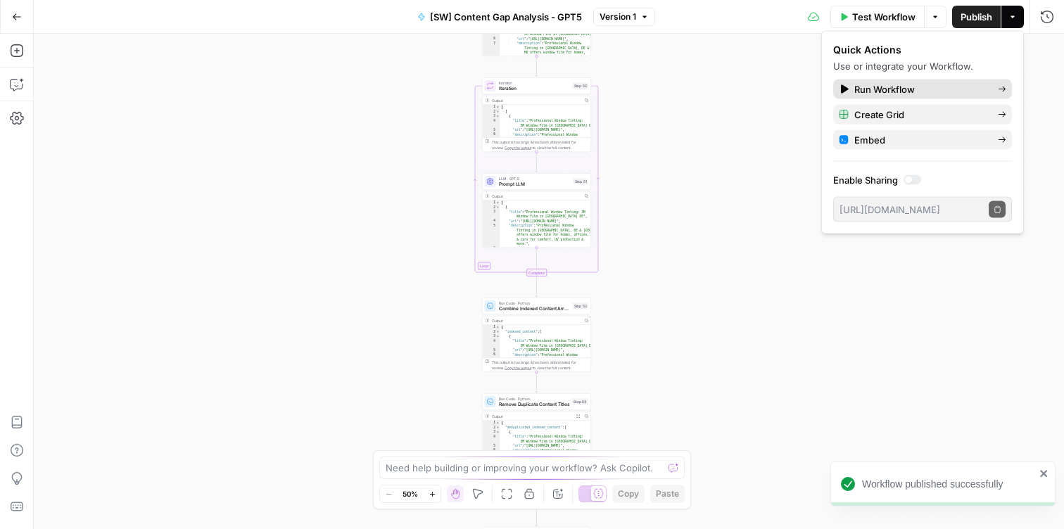
click at [885, 94] on span "Run Workflow" at bounding box center [920, 89] width 132 height 14
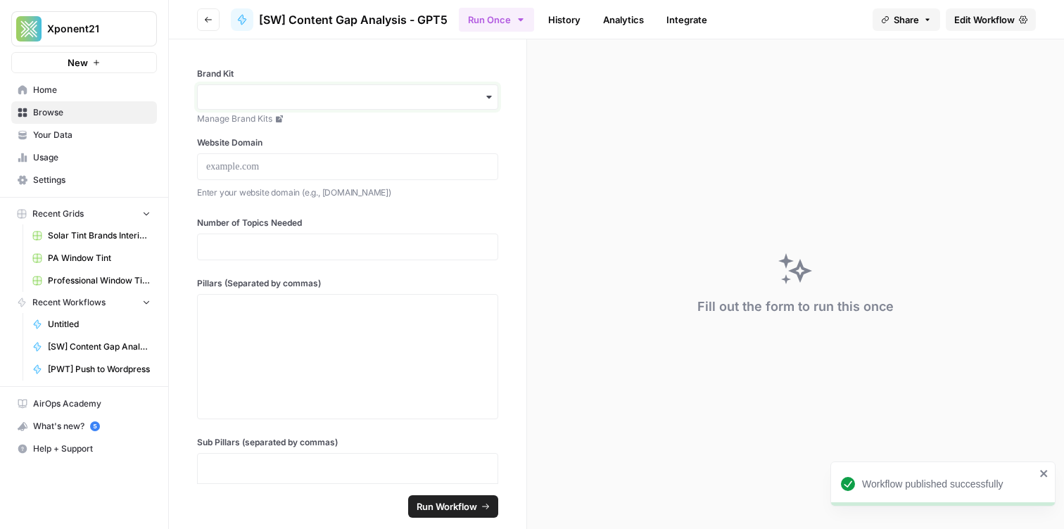
click at [292, 96] on input "Brand Kit" at bounding box center [347, 97] width 283 height 14
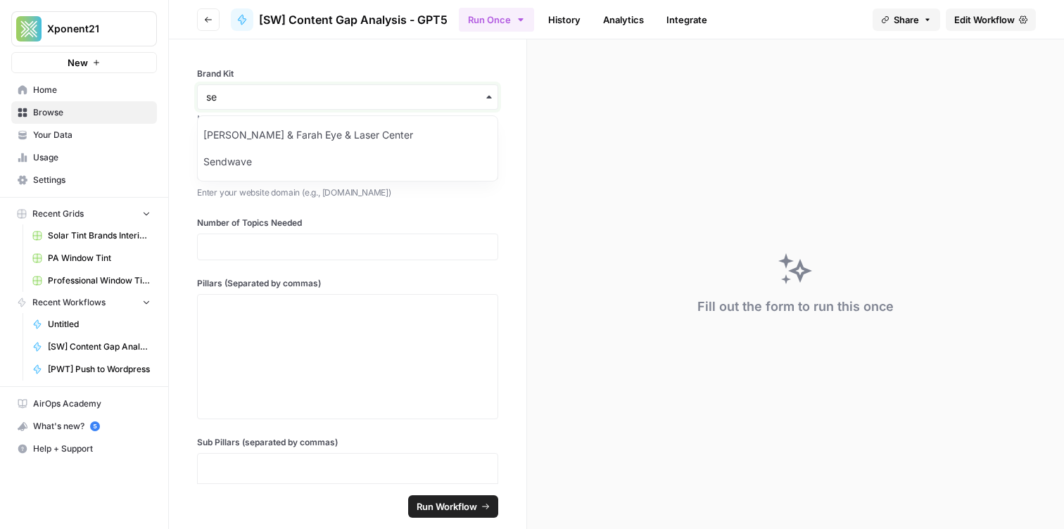
type input "se"
click at [262, 158] on div "Sendwave" at bounding box center [348, 161] width 300 height 27
click at [322, 165] on p at bounding box center [347, 167] width 283 height 14
click at [291, 168] on p "**" at bounding box center [347, 167] width 283 height 14
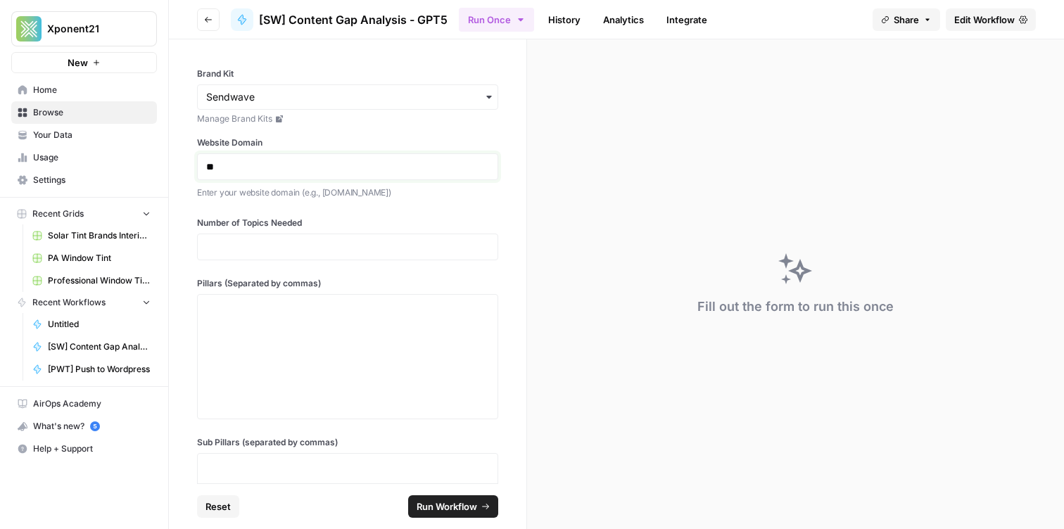
click at [291, 168] on p "**" at bounding box center [347, 167] width 283 height 14
click at [321, 134] on div "**********" at bounding box center [347, 134] width 301 height 132
click at [260, 207] on div "**********" at bounding box center [347, 261] width 357 height 444
click at [272, 242] on p at bounding box center [347, 247] width 283 height 14
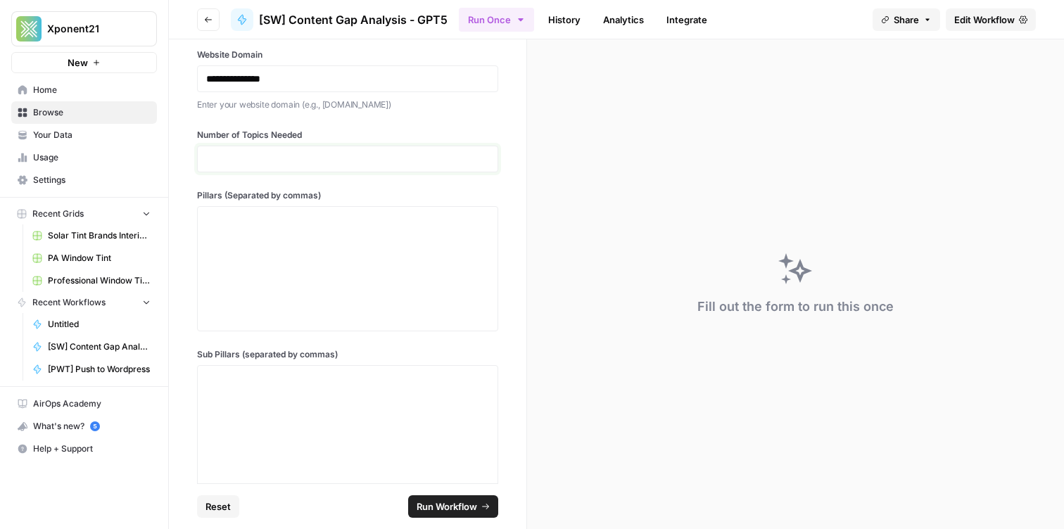
scroll to position [89, 0]
click at [250, 262] on div at bounding box center [347, 267] width 283 height 113
click at [229, 144] on div at bounding box center [347, 157] width 301 height 27
click at [229, 156] on p at bounding box center [347, 158] width 283 height 14
click at [293, 238] on div at bounding box center [347, 267] width 283 height 113
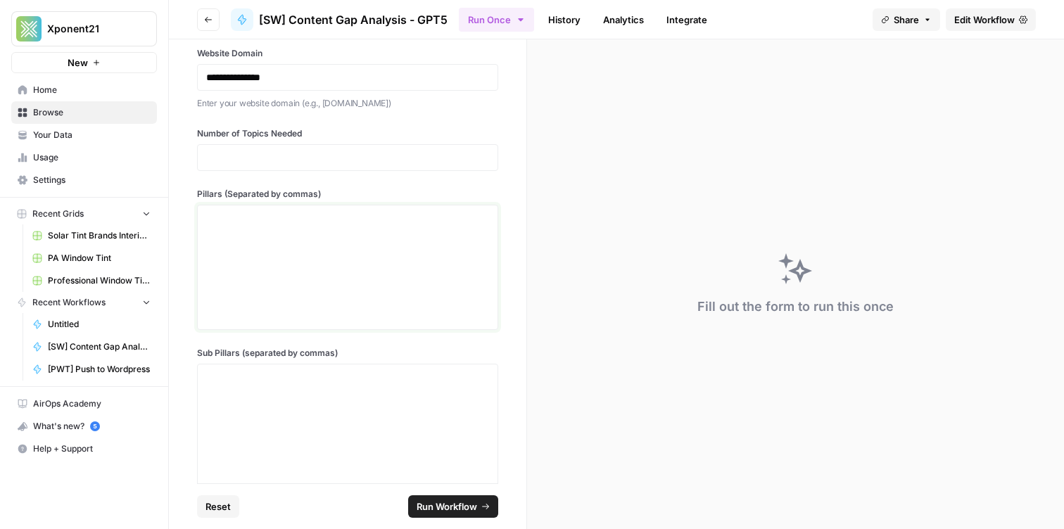
scroll to position [111, 0]
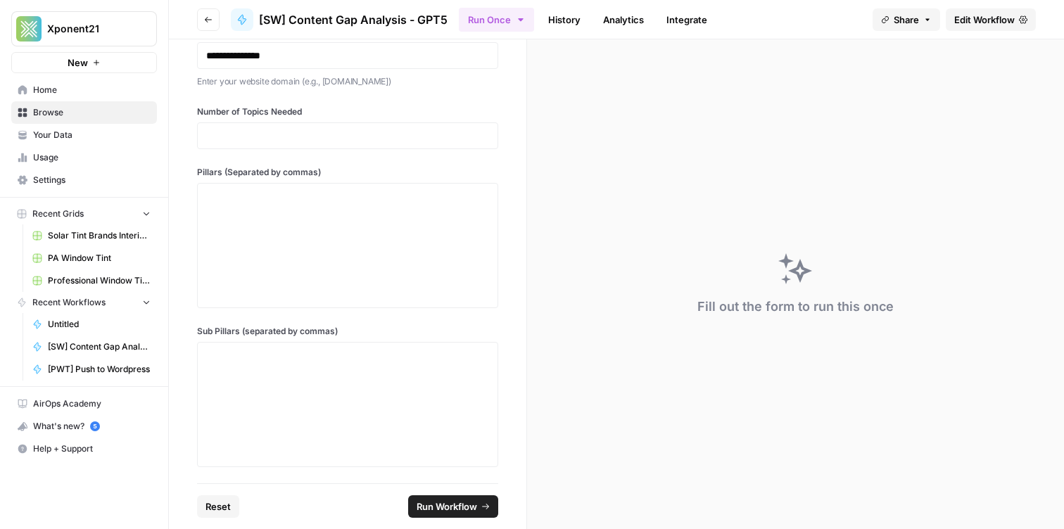
click at [336, 342] on div at bounding box center [347, 404] width 301 height 125
click at [336, 343] on div at bounding box center [347, 404] width 301 height 125
click at [325, 361] on p at bounding box center [347, 355] width 283 height 14
click at [250, 213] on div at bounding box center [347, 245] width 283 height 113
paste div
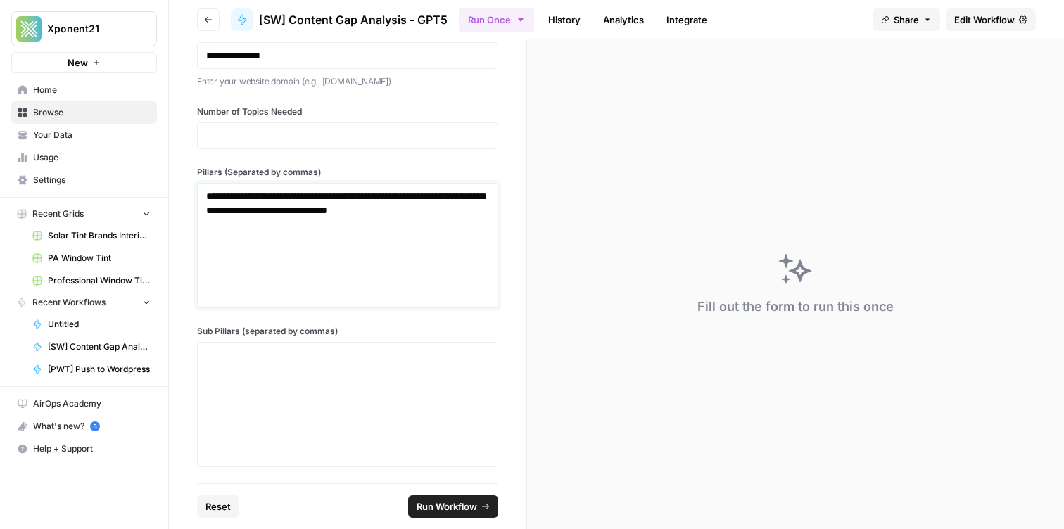
click at [274, 212] on p "**********" at bounding box center [347, 210] width 283 height 42
click at [308, 368] on div at bounding box center [347, 404] width 283 height 113
click at [275, 228] on p "**********" at bounding box center [347, 210] width 283 height 42
click at [359, 360] on p at bounding box center [347, 355] width 283 height 14
click at [305, 137] on p at bounding box center [347, 136] width 283 height 14
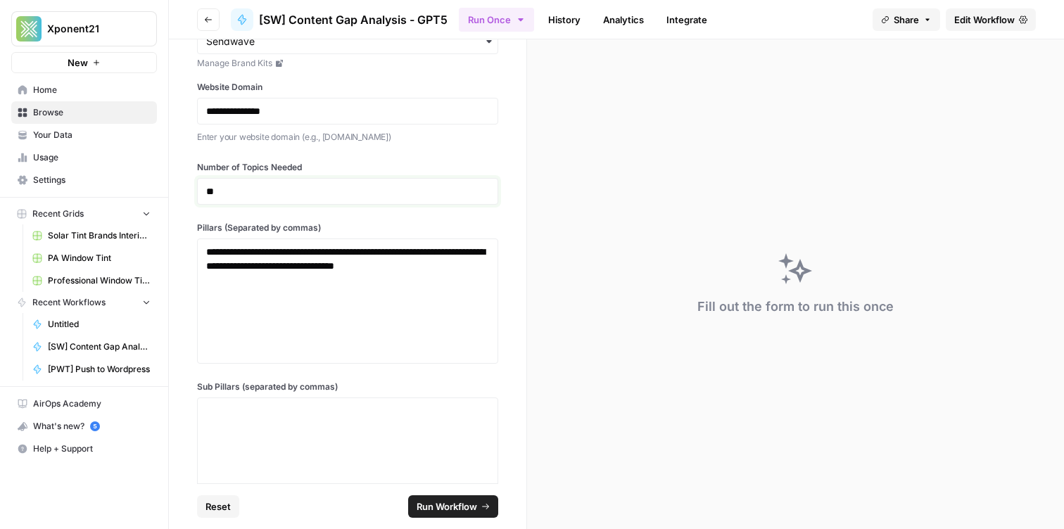
scroll to position [56, 0]
click at [434, 512] on span "Run Workflow" at bounding box center [446, 506] width 60 height 14
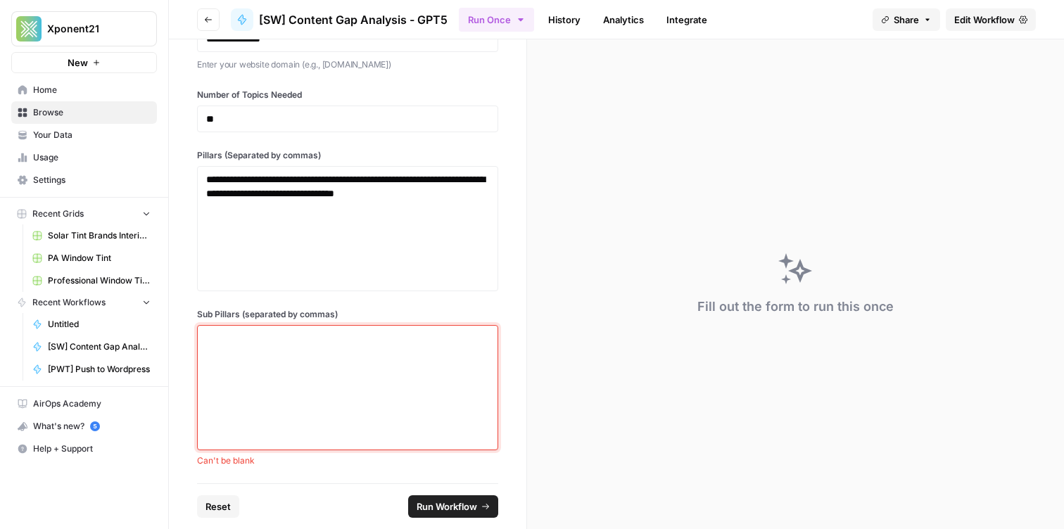
click at [297, 364] on div at bounding box center [347, 387] width 283 height 113
click at [995, 14] on span "Edit Workflow" at bounding box center [984, 20] width 60 height 14
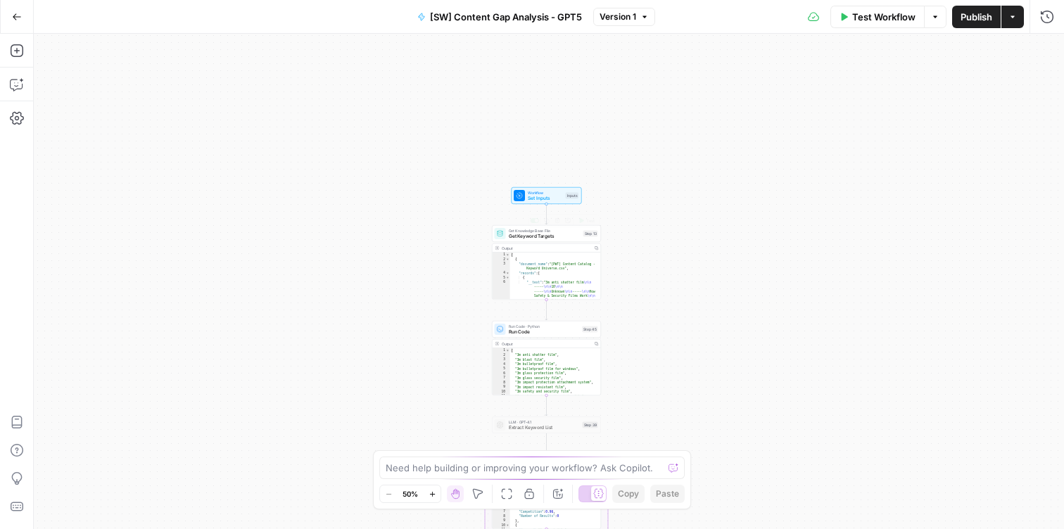
click at [556, 236] on span "Get Keyword Targets" at bounding box center [545, 236] width 72 height 7
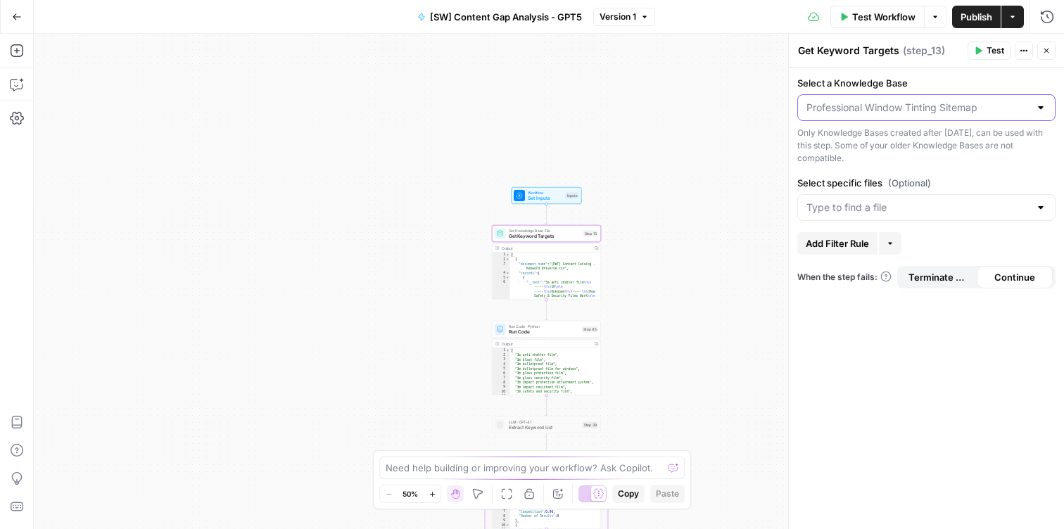
click at [848, 114] on input "Select a Knowledge Base" at bounding box center [917, 108] width 223 height 14
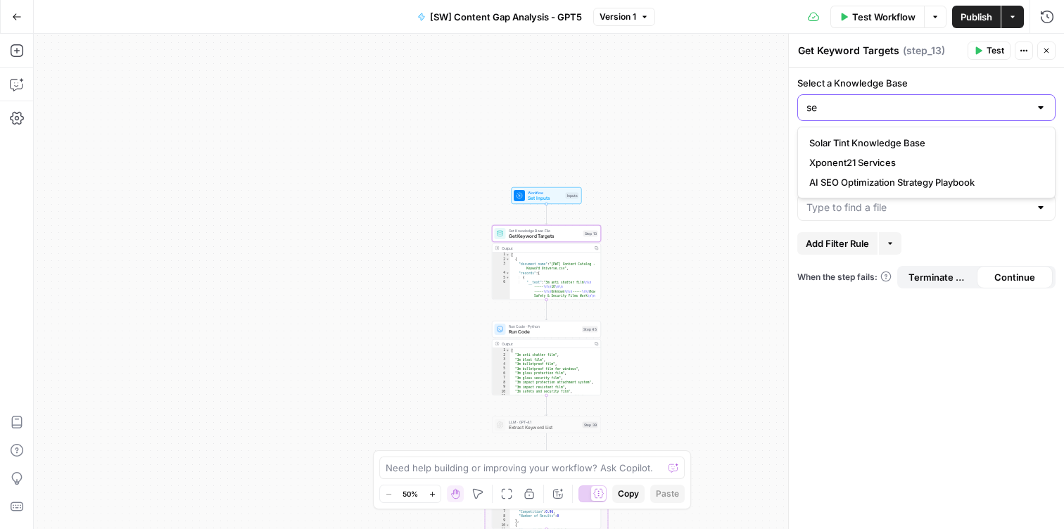
type input "s"
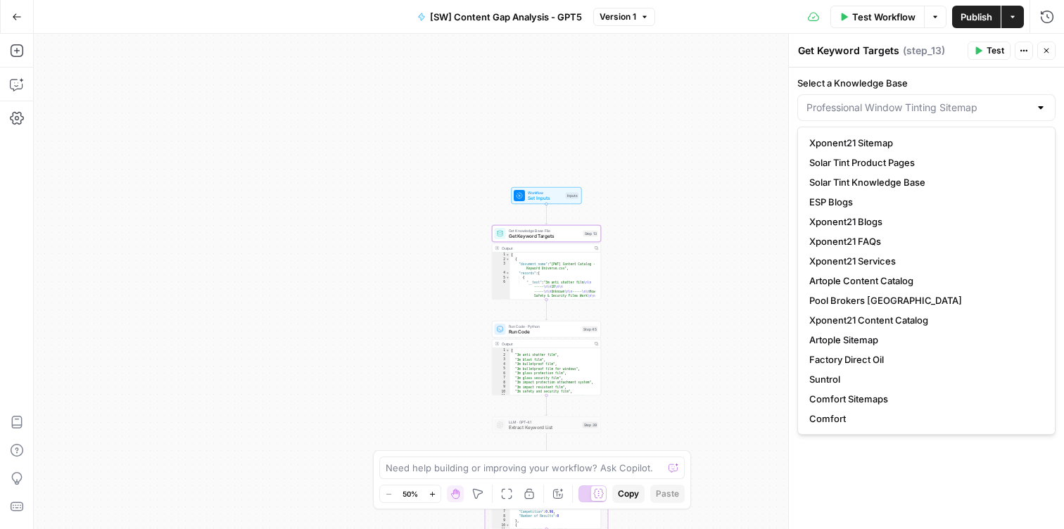
type input "Professional Window Tinting Sitemap"
click at [563, 141] on div "Workflow Set Inputs Inputs Get Knowledge Base File Get Keyword Targets Step 13 …" at bounding box center [549, 281] width 1030 height 495
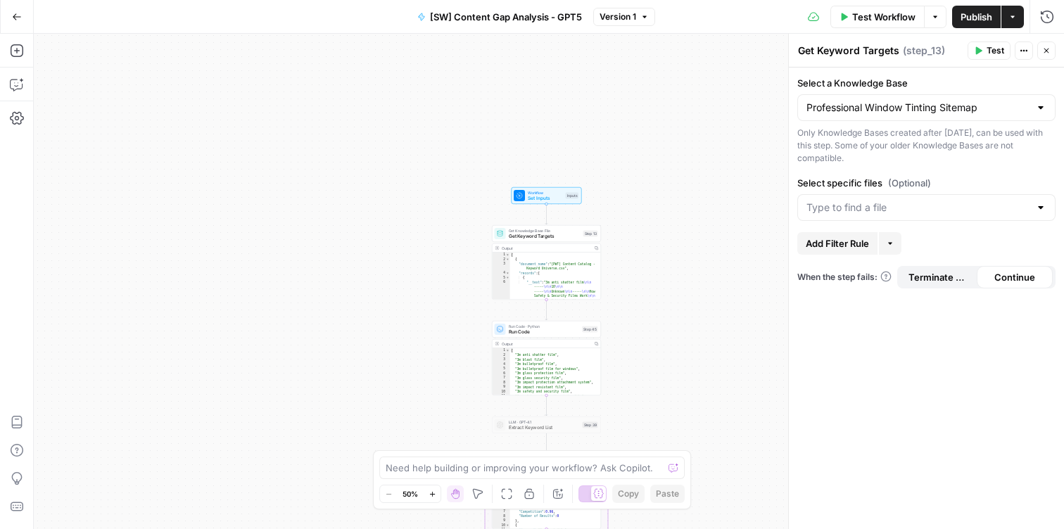
click at [12, 18] on icon "button" at bounding box center [17, 17] width 10 height 10
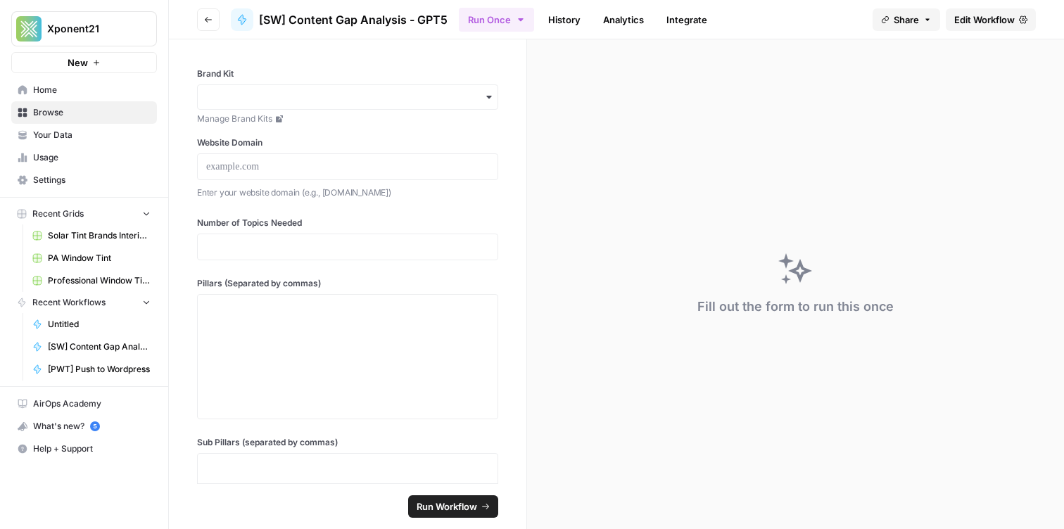
click at [94, 139] on span "Your Data" at bounding box center [91, 135] width 117 height 13
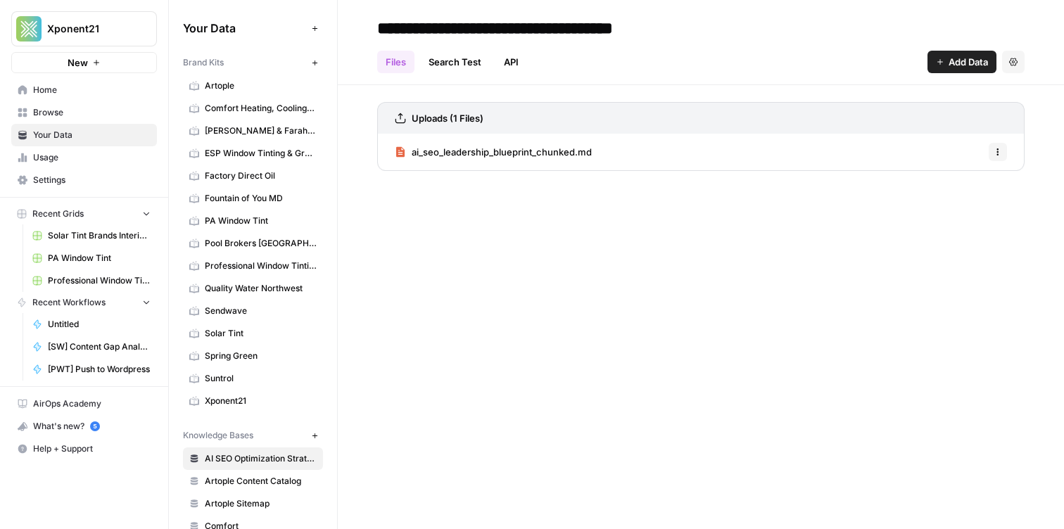
scroll to position [430, 0]
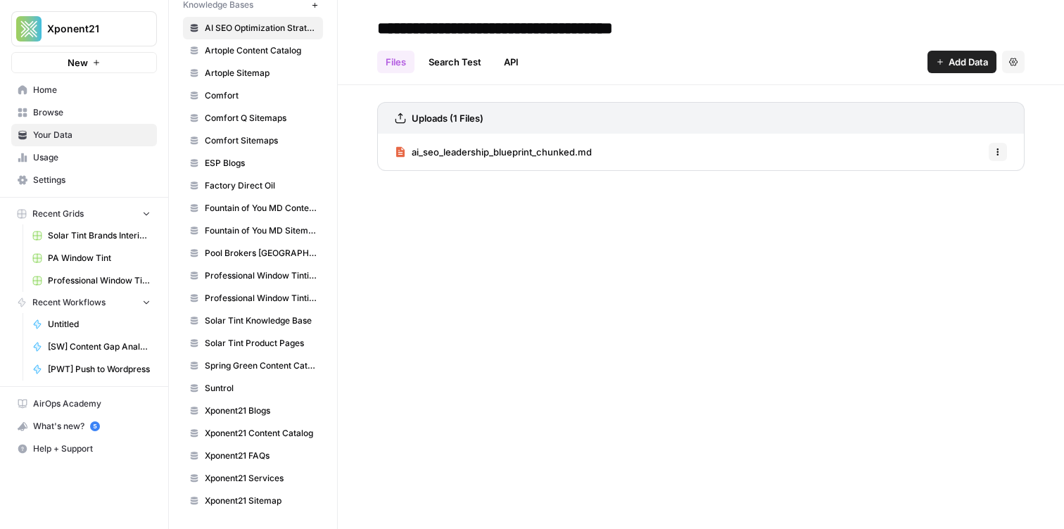
click at [317, 2] on icon "button" at bounding box center [315, 5] width 8 height 8
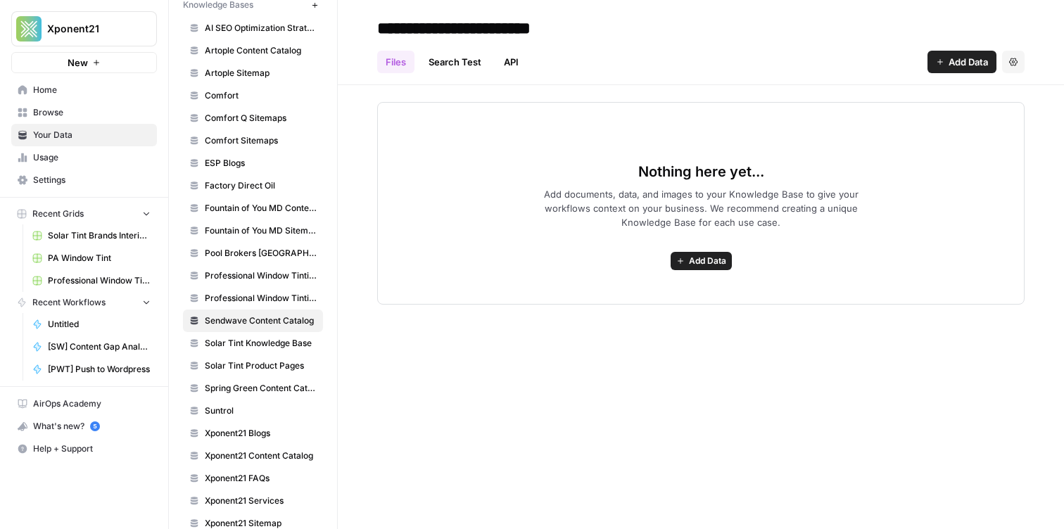
type input "**********"
click at [656, 223] on span "Add documents, data, and images to your Knowledge Base to give your workflows c…" at bounding box center [700, 208] width 360 height 42
click at [713, 255] on span "Add Data" at bounding box center [707, 261] width 37 height 13
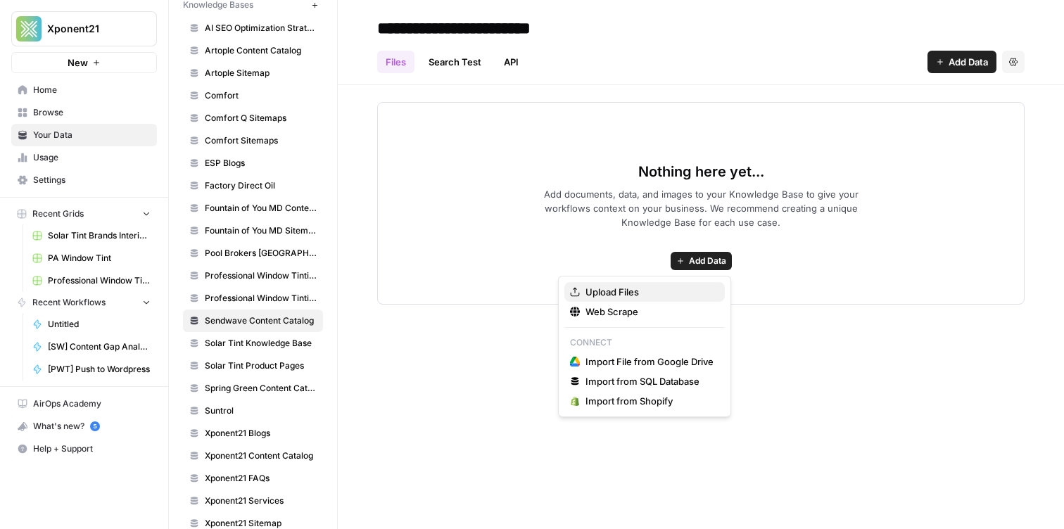
click at [674, 300] on button "Upload Files" at bounding box center [644, 292] width 160 height 20
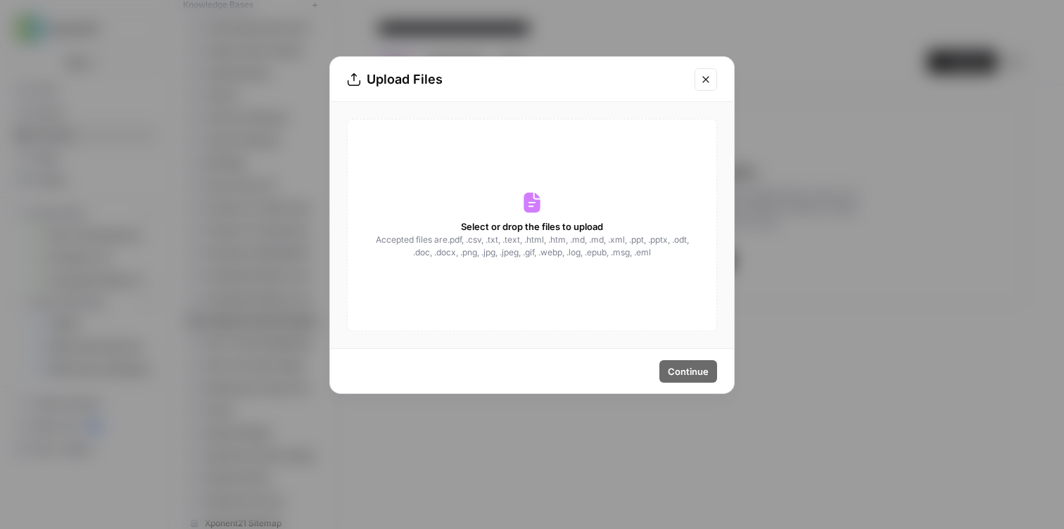
click at [543, 175] on div "Select or drop the files to upload Accepted files are .pdf, .csv, .txt, .text, …" at bounding box center [532, 225] width 370 height 212
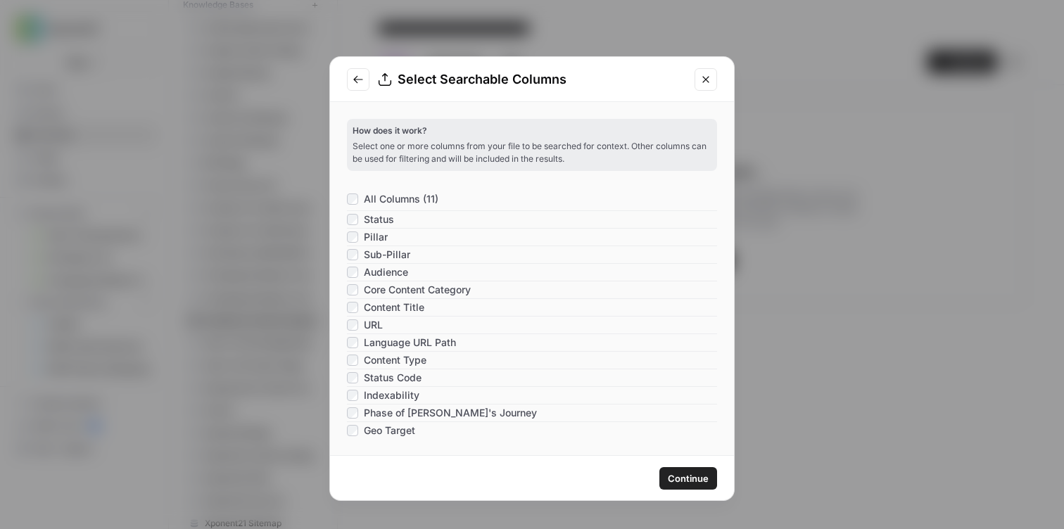
click at [668, 480] on span "Continue" at bounding box center [688, 478] width 41 height 14
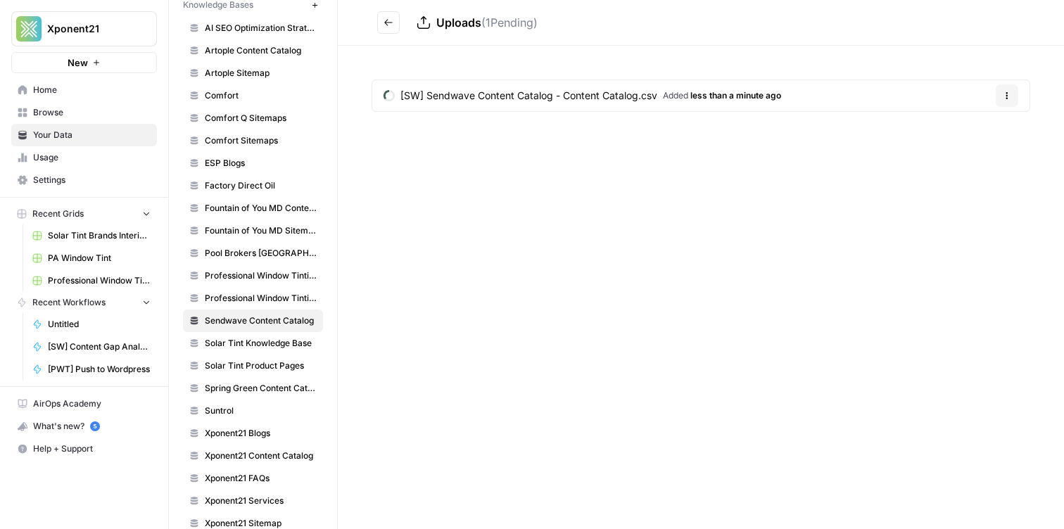
click at [395, 32] on button "Go back" at bounding box center [388, 22] width 23 height 23
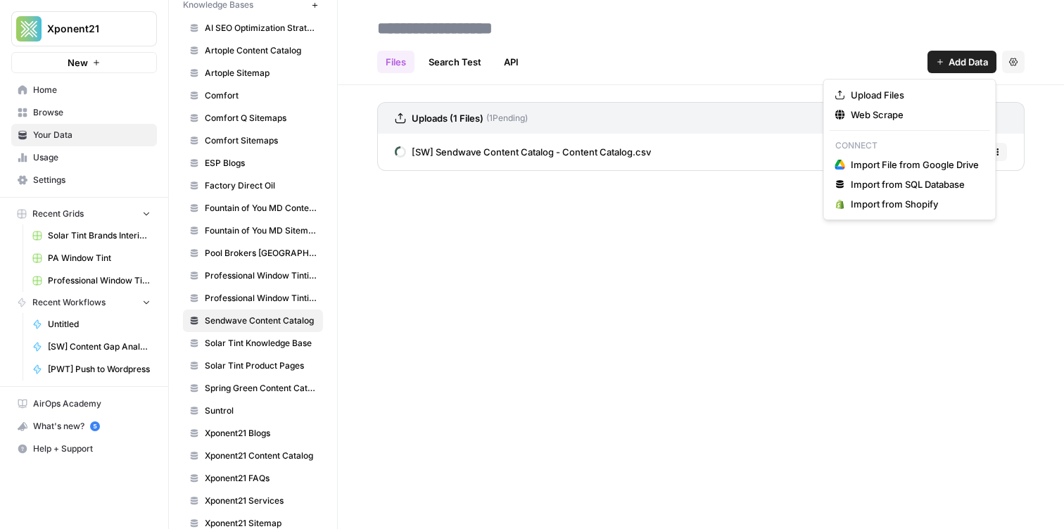
click at [943, 61] on button "Add Data" at bounding box center [961, 62] width 69 height 23
click at [912, 83] on div "Upload Files Web Scrape Connect Import File from Google Drive Import from SQL D…" at bounding box center [909, 149] width 173 height 141
click at [896, 88] on span "Upload Files" at bounding box center [914, 95] width 128 height 14
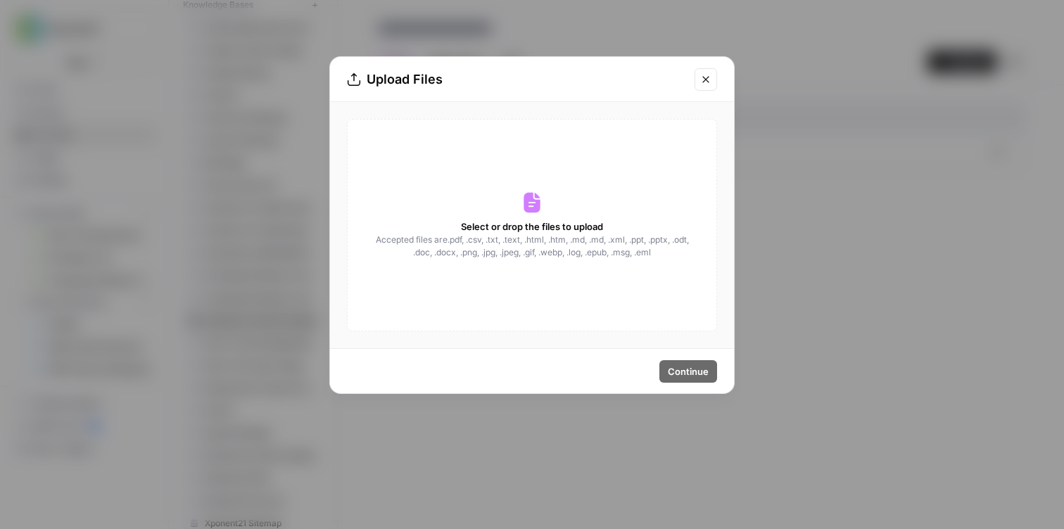
click at [552, 253] on span "Accepted files are .pdf, .csv, .txt, .text, .html, .htm, .md, .md, .xml, .ppt, …" at bounding box center [531, 246] width 315 height 25
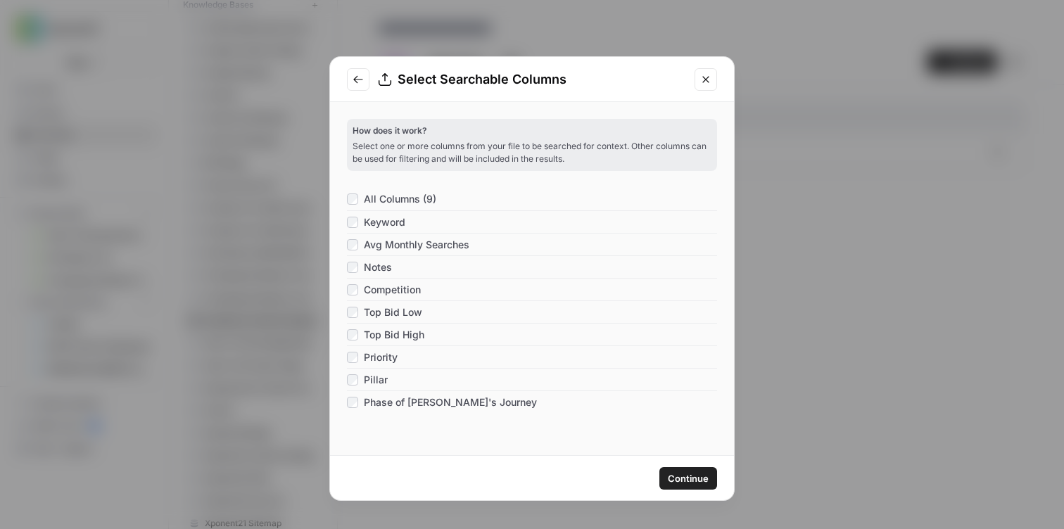
click at [682, 478] on span "Continue" at bounding box center [688, 478] width 41 height 14
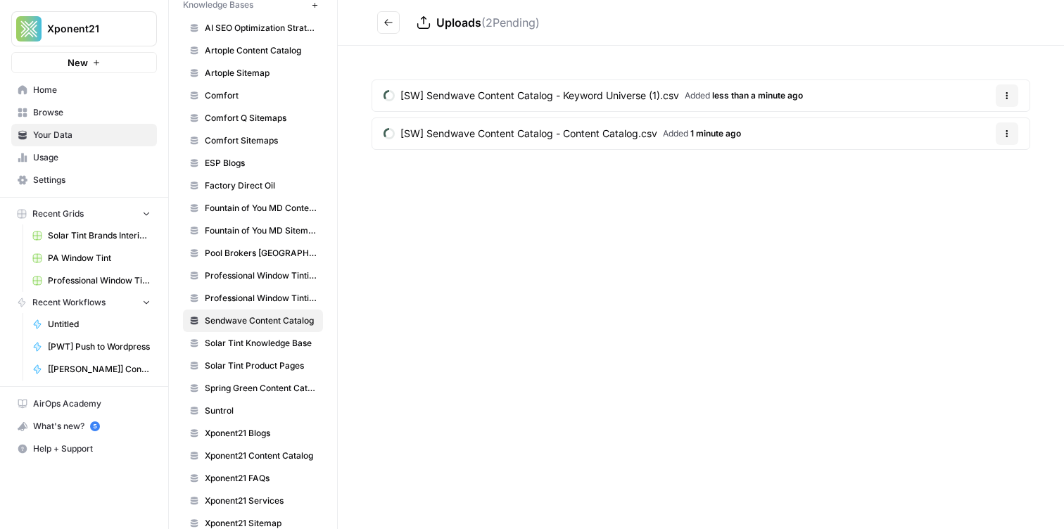
click at [393, 15] on button "Go back" at bounding box center [388, 22] width 23 height 23
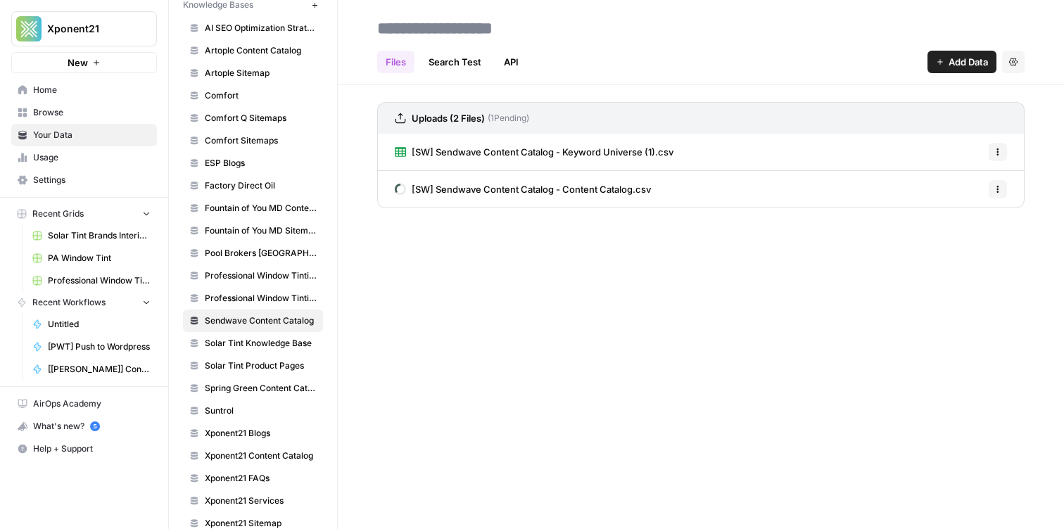
click at [465, 21] on input at bounding box center [483, 28] width 225 height 28
type input "**********"
click at [504, 288] on div "**********" at bounding box center [701, 264] width 726 height 529
click at [72, 110] on span "Browse" at bounding box center [91, 112] width 117 height 13
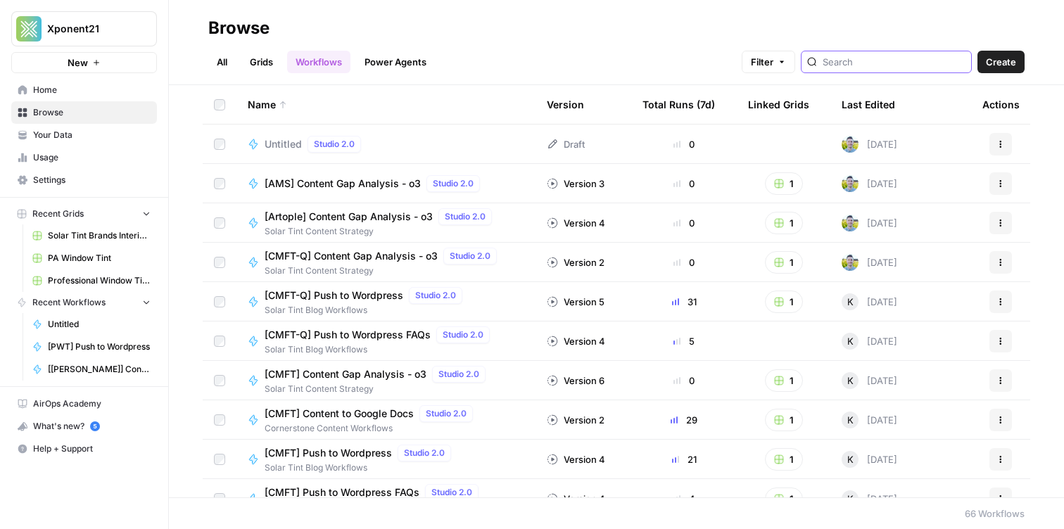
click at [894, 62] on input "search" at bounding box center [893, 62] width 143 height 14
type input "SW"
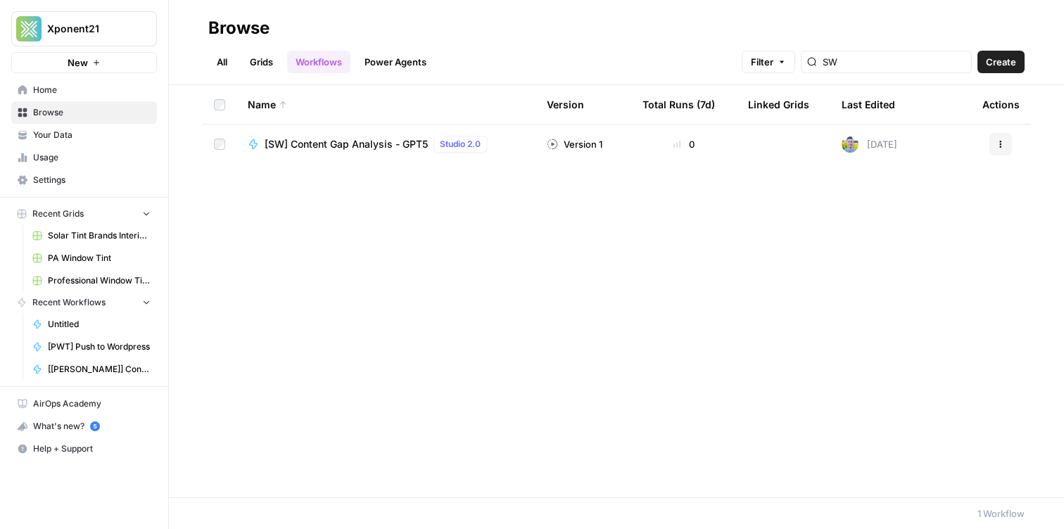
click at [319, 147] on span "[SW] Content Gap Analysis - GPT5" at bounding box center [345, 144] width 163 height 14
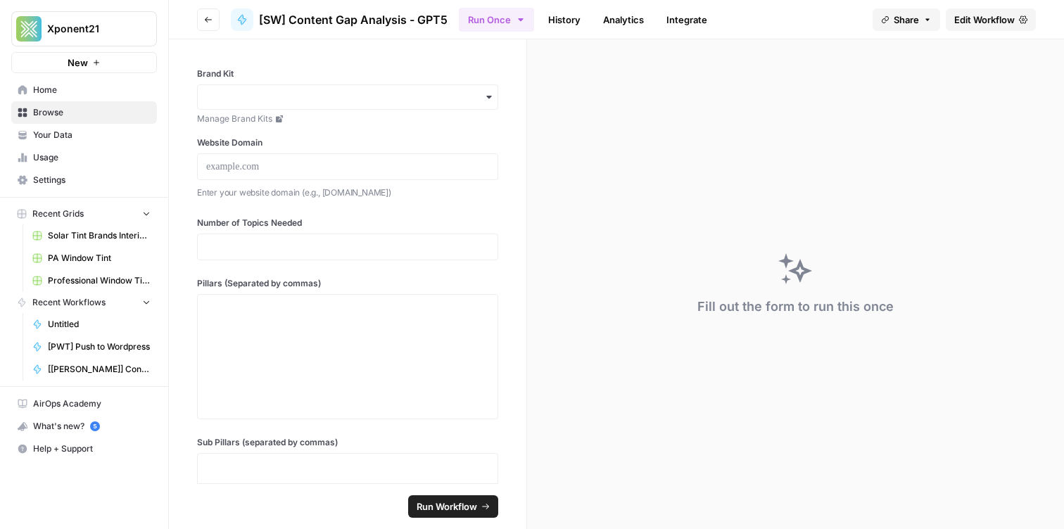
click at [301, 88] on div "button" at bounding box center [347, 96] width 301 height 25
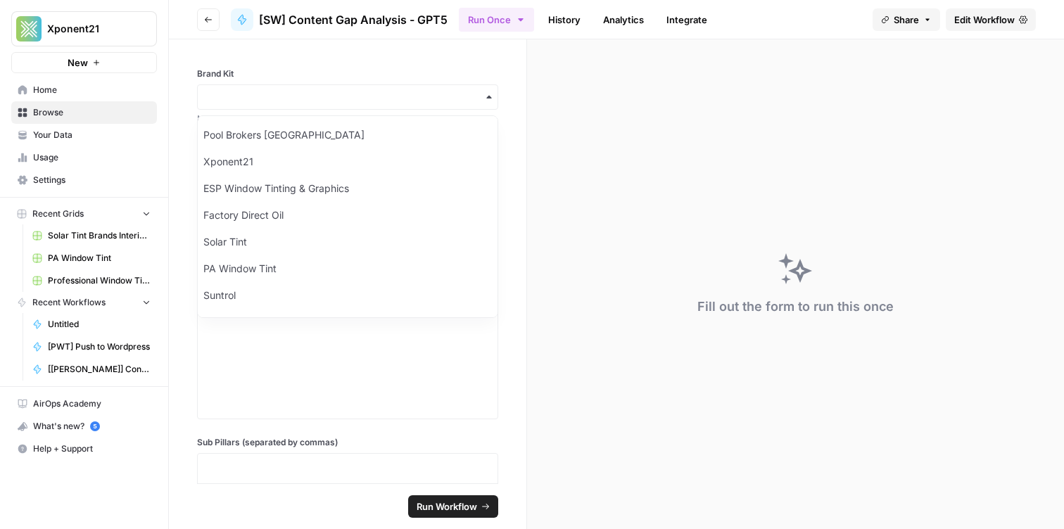
click at [304, 68] on label "Brand Kit" at bounding box center [347, 74] width 301 height 13
click at [304, 90] on input "Brand Kit" at bounding box center [347, 97] width 283 height 14
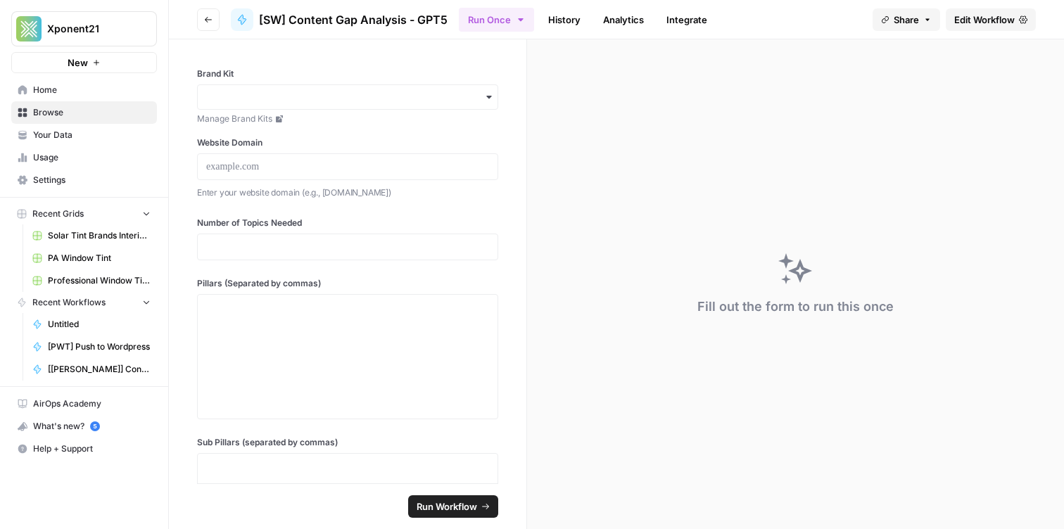
click at [971, 15] on span "Edit Workflow" at bounding box center [984, 20] width 60 height 14
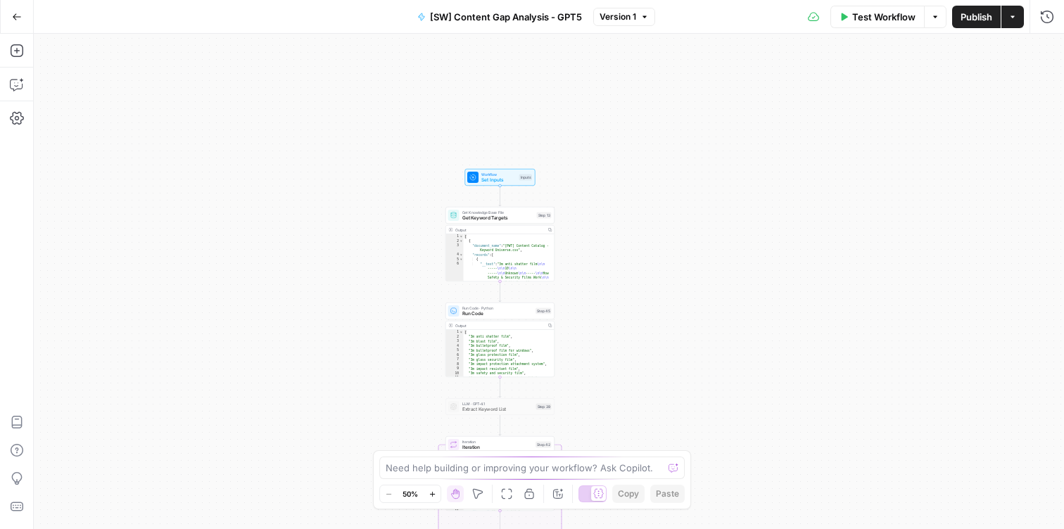
click at [475, 221] on span "Get Keyword Targets" at bounding box center [498, 218] width 72 height 7
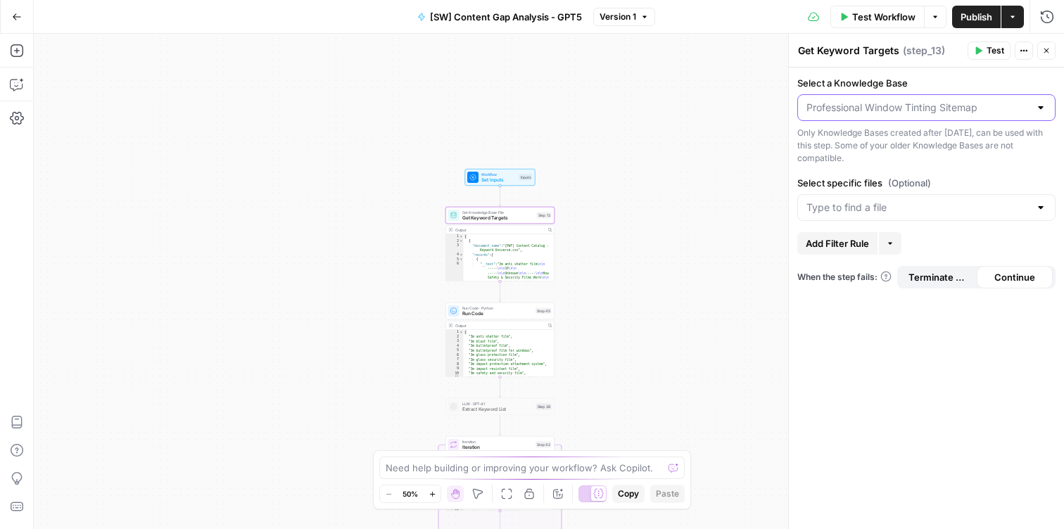
click at [893, 106] on input "Select a Knowledge Base" at bounding box center [917, 108] width 223 height 14
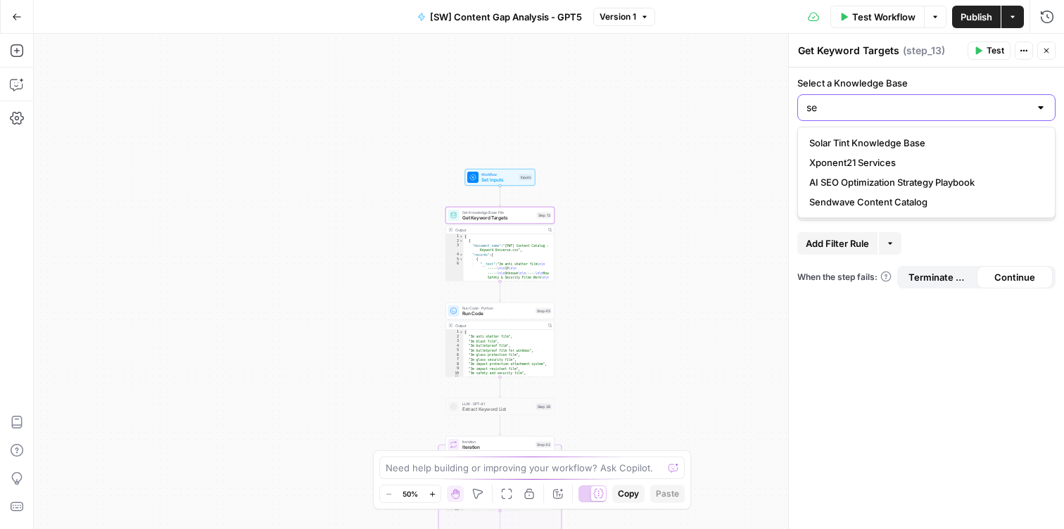
type input "s"
type input "Professional Window Tinting Sitemap"
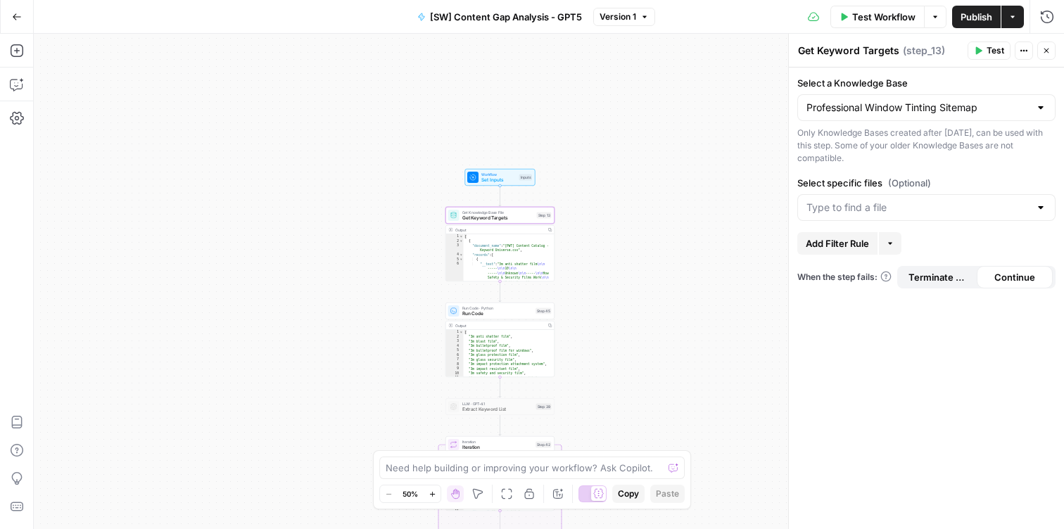
click at [638, 157] on div "Workflow Set Inputs Inputs Get Knowledge Base File Get Keyword Targets Step 13 …" at bounding box center [549, 281] width 1030 height 495
click at [19, 11] on button "Go Back" at bounding box center [16, 16] width 25 height 25
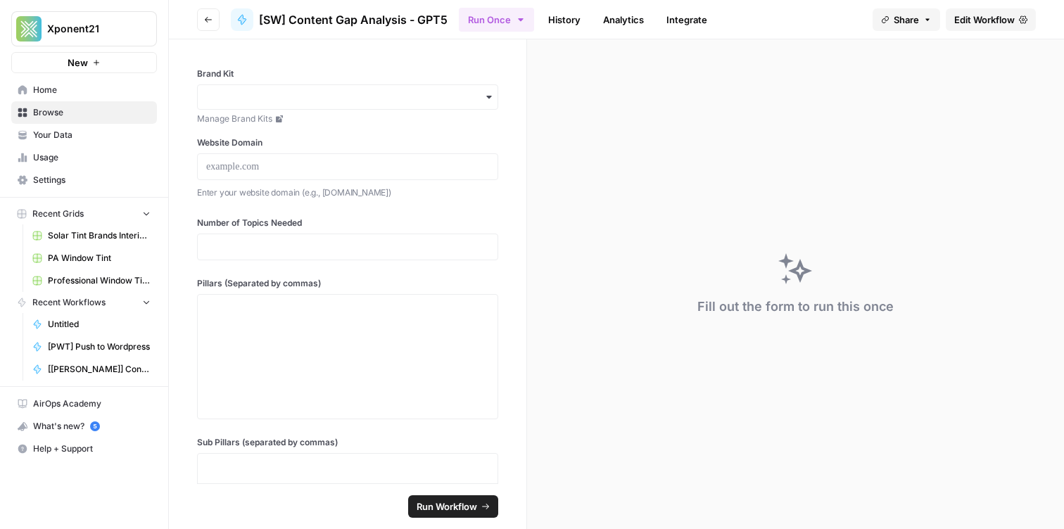
click at [45, 132] on span "Your Data" at bounding box center [91, 135] width 117 height 13
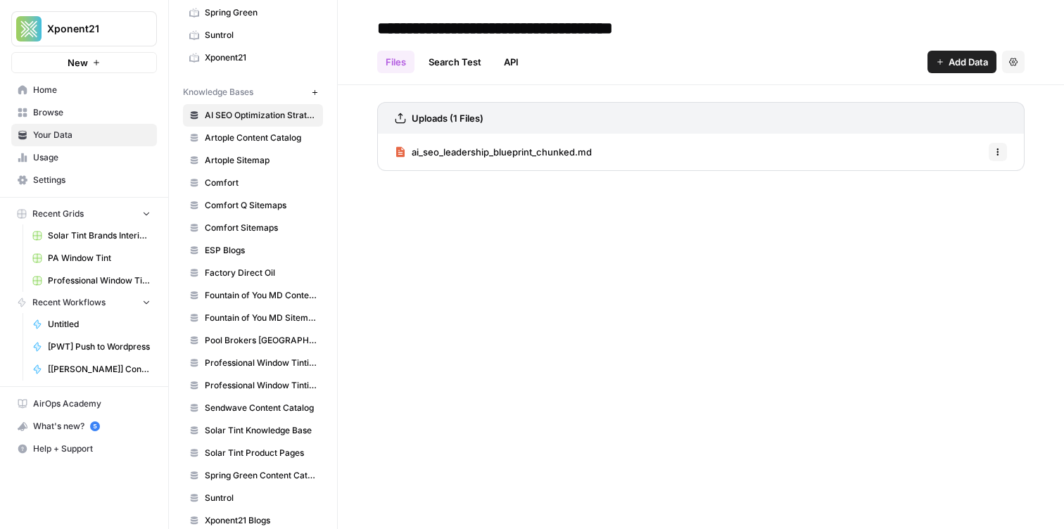
scroll to position [397, 0]
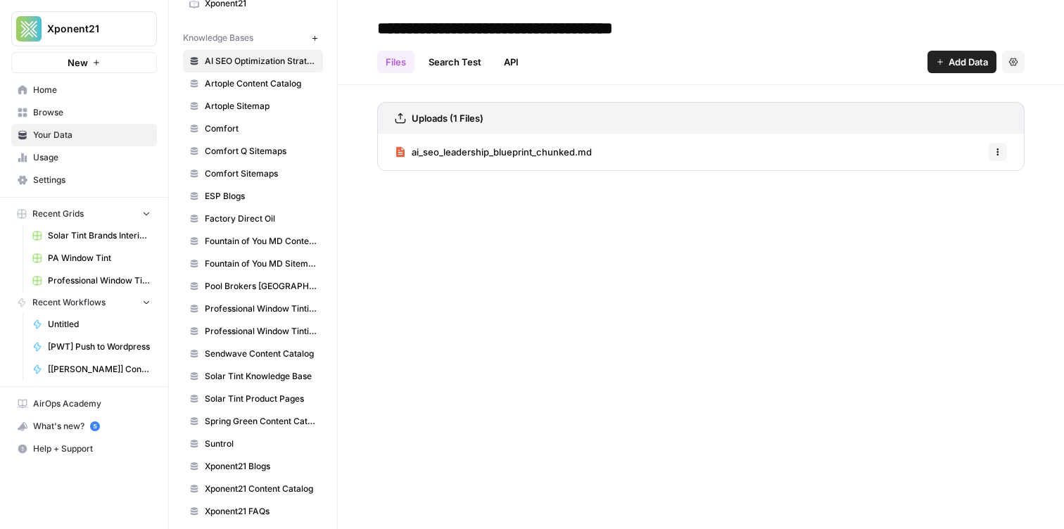
click at [234, 350] on span "Sendwave Content Catalog" at bounding box center [261, 353] width 112 height 13
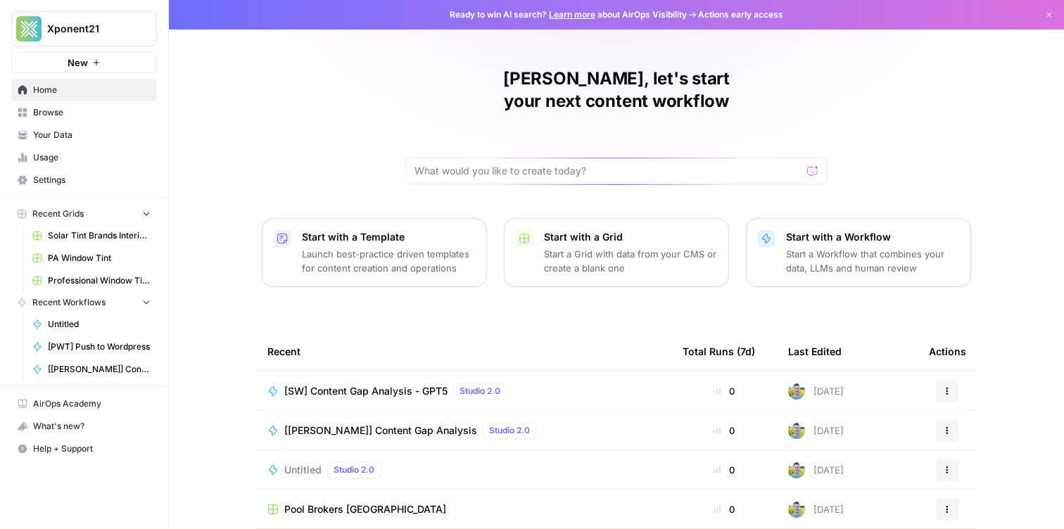
click at [103, 112] on span "Browse" at bounding box center [91, 112] width 117 height 13
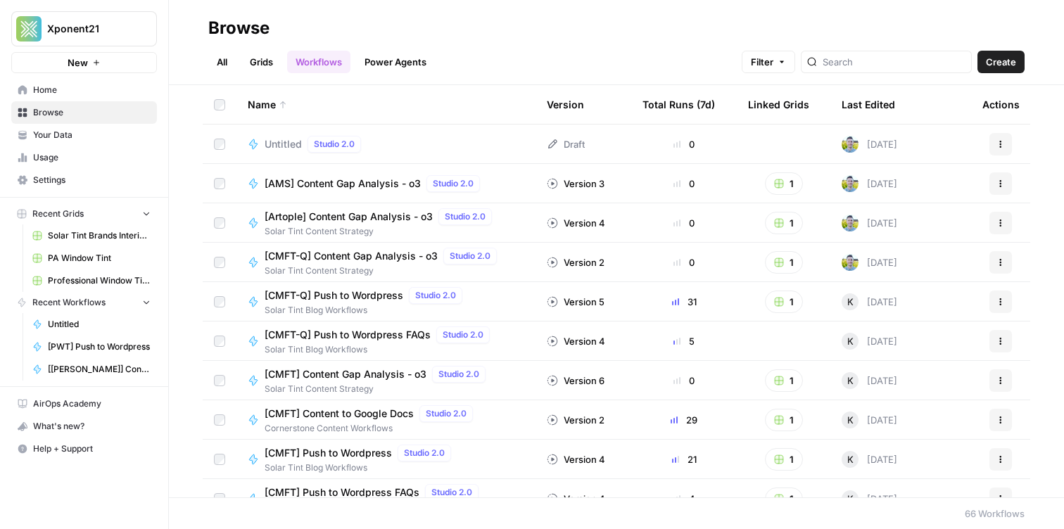
click at [267, 59] on link "Grids" at bounding box center [261, 62] width 40 height 23
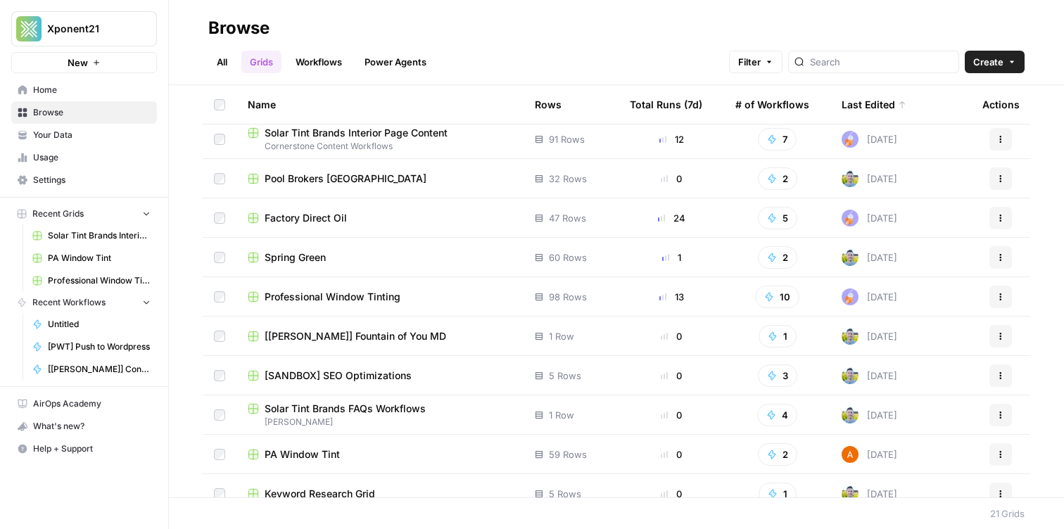
scroll to position [113, 0]
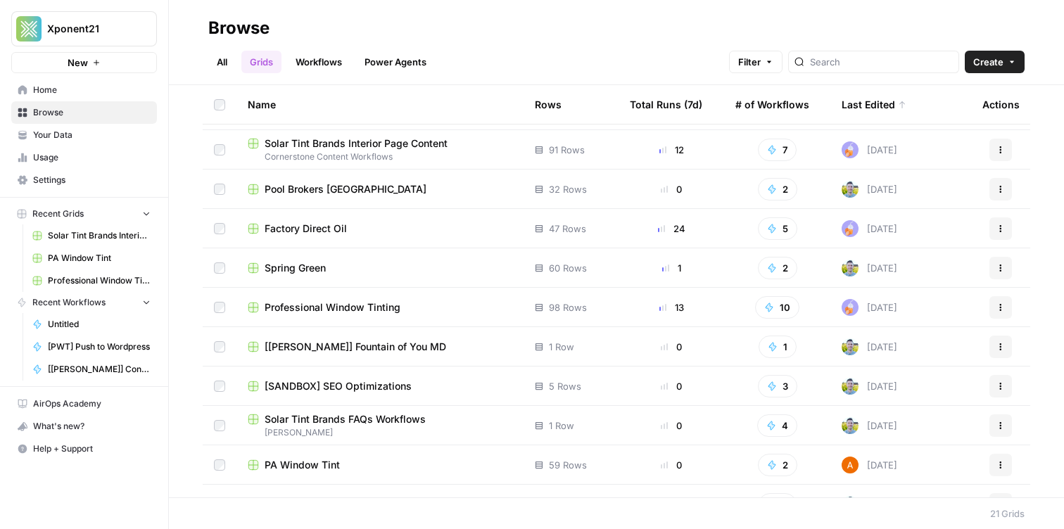
click at [321, 70] on link "Workflows" at bounding box center [318, 62] width 63 height 23
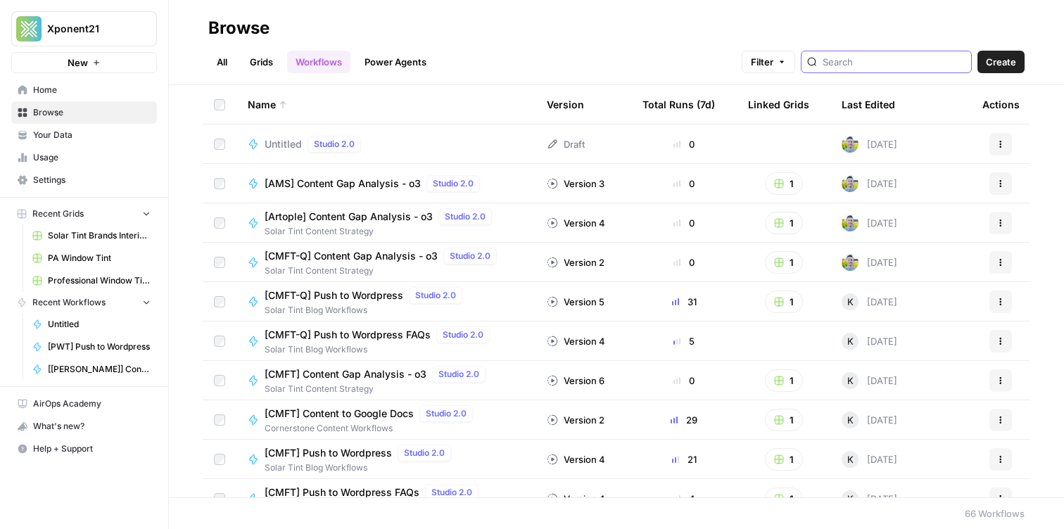
click at [909, 63] on input "search" at bounding box center [893, 62] width 143 height 14
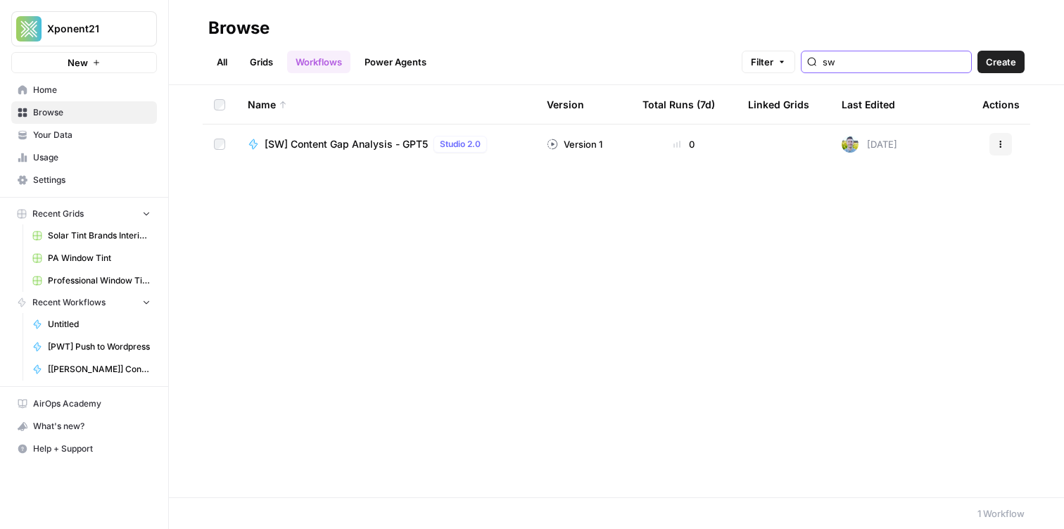
type input "sw"
click at [345, 142] on span "[SW] Content Gap Analysis - GPT5" at bounding box center [345, 144] width 163 height 14
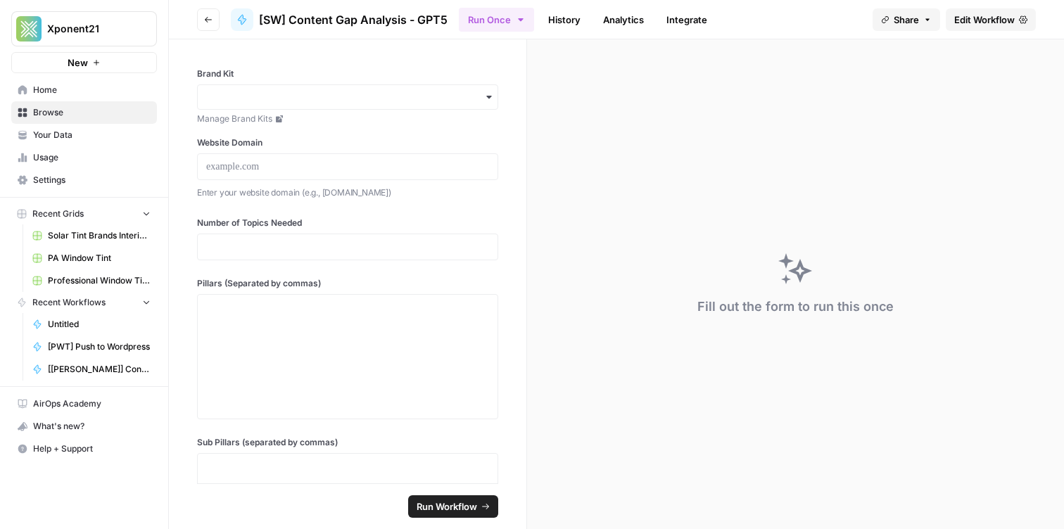
click at [982, 18] on span "Edit Workflow" at bounding box center [984, 20] width 60 height 14
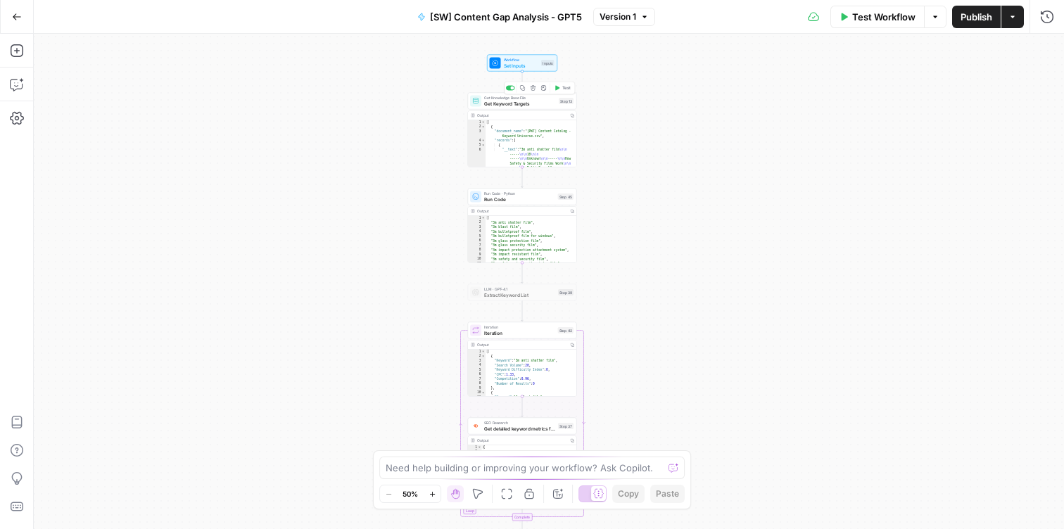
click at [523, 107] on div "Get Knowledge Base File Get Keyword Targets Step 13 Copy step Delete step Add N…" at bounding box center [522, 101] width 109 height 17
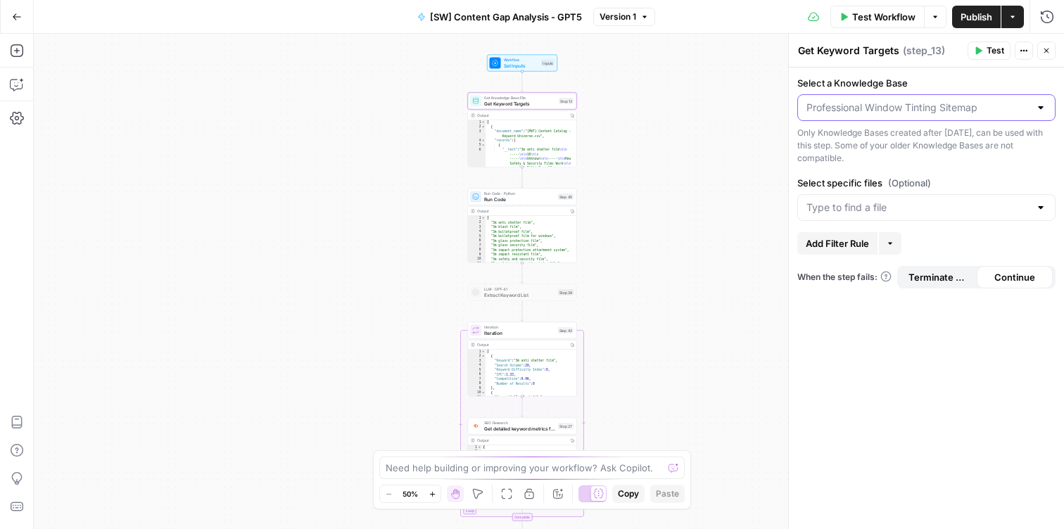
click at [917, 113] on input "Select a Knowledge Base" at bounding box center [917, 108] width 223 height 14
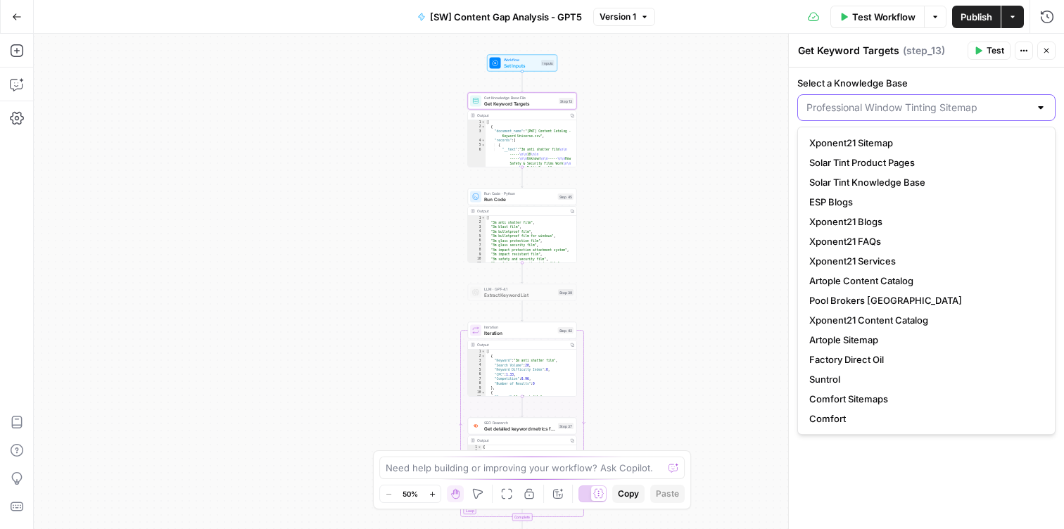
type input "s"
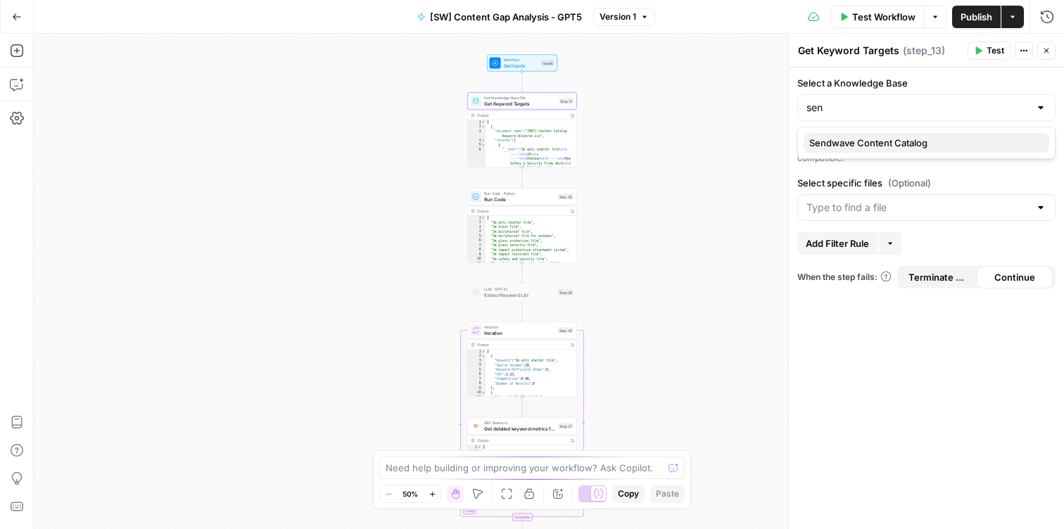
click at [916, 136] on span "Sendwave Content Catalog" at bounding box center [923, 143] width 229 height 14
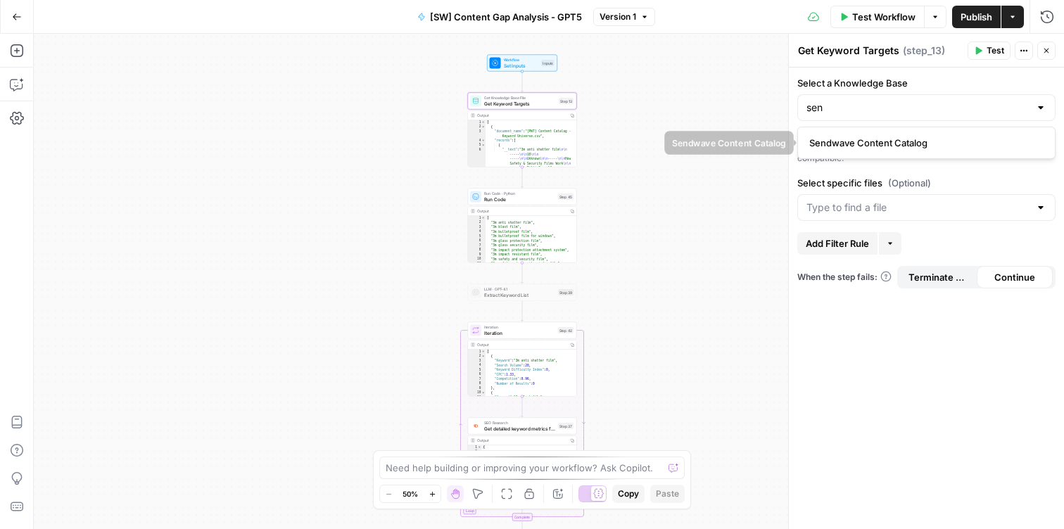
type input "Sendwave Content Catalog"
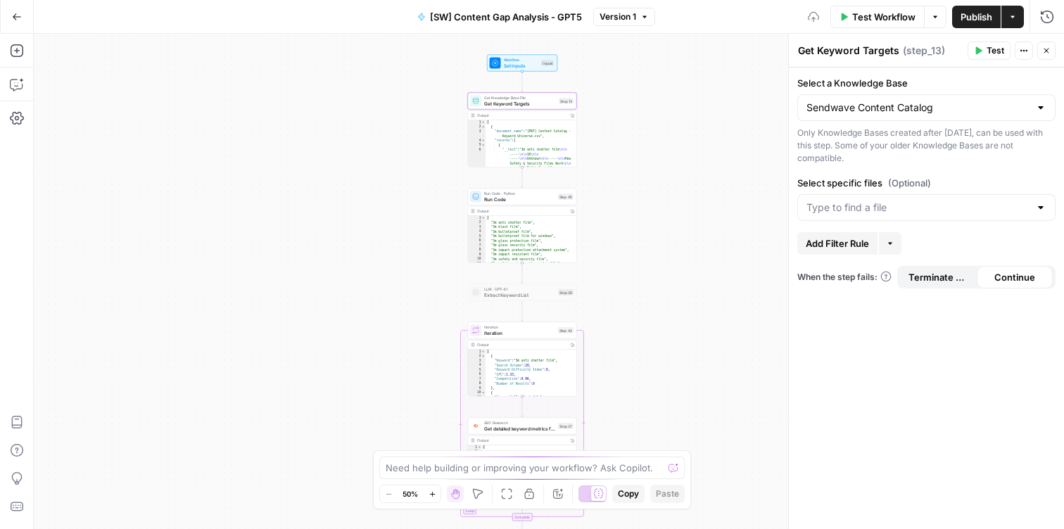
click at [884, 191] on div "Select specific files (Optional)" at bounding box center [926, 198] width 258 height 45
click at [880, 197] on div at bounding box center [926, 207] width 258 height 27
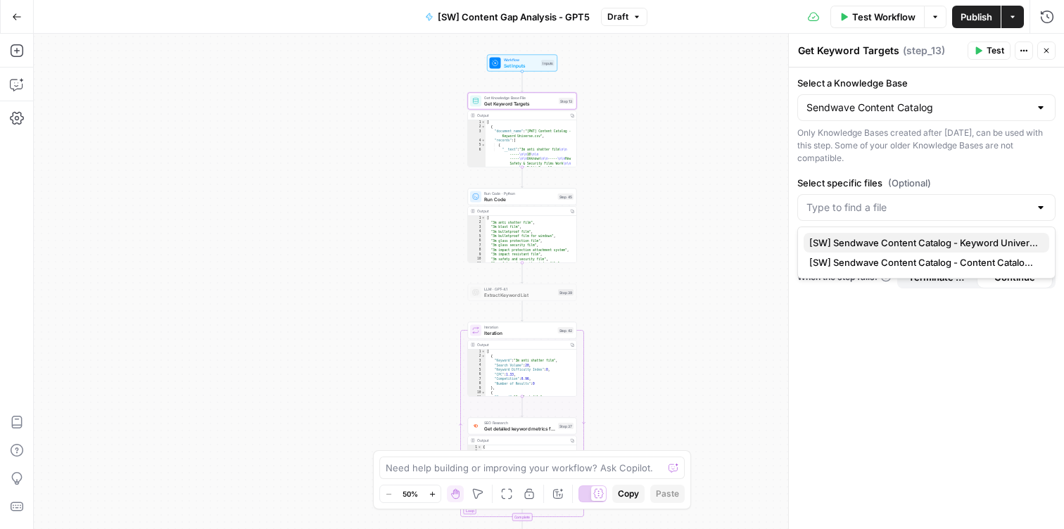
click at [900, 238] on span "[SW] Sendwave Content Catalog - Keyword Universe (1).csv" at bounding box center [923, 243] width 229 height 14
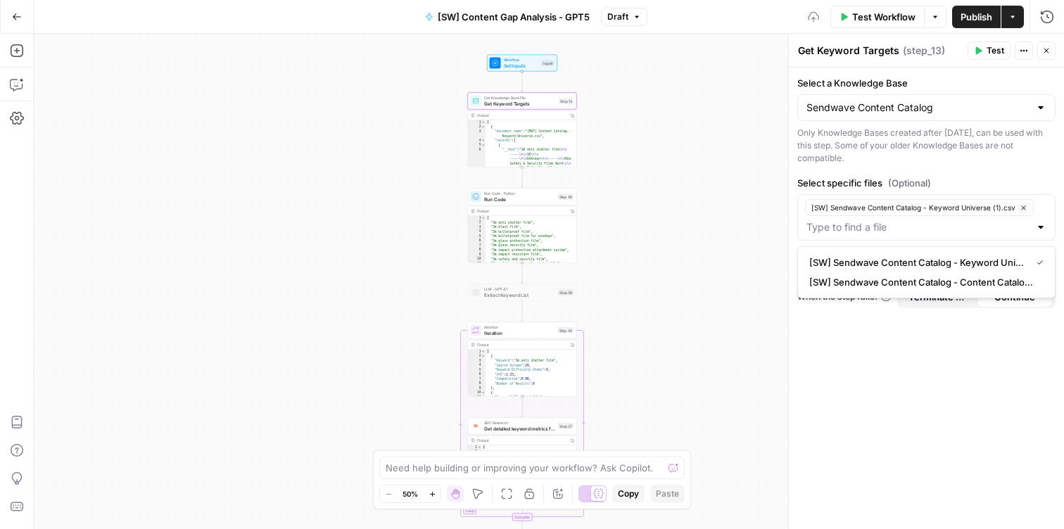
click at [685, 196] on div "Workflow Set Inputs Inputs Get Knowledge Base File Get Keyword Targets Step 13 …" at bounding box center [549, 281] width 1030 height 495
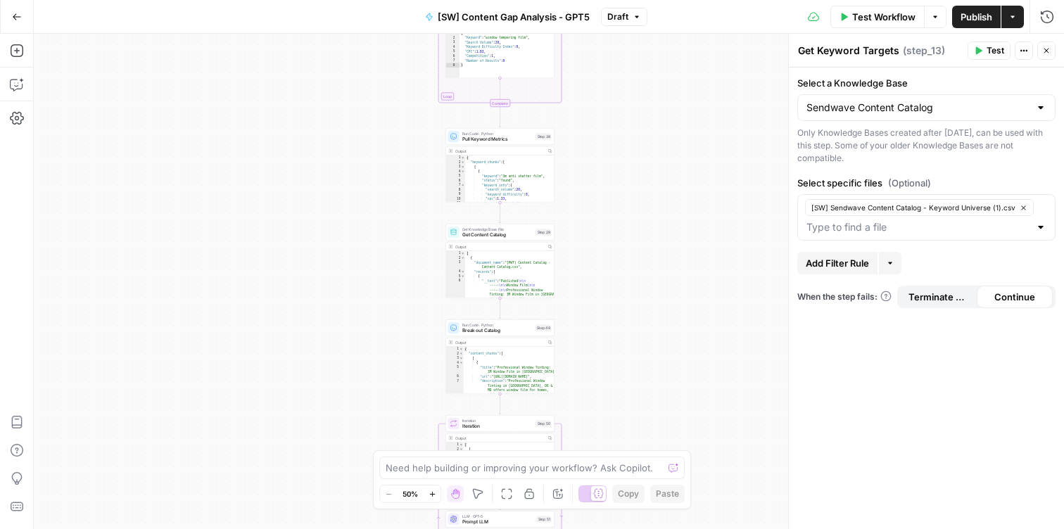
click at [499, 232] on span "Get Content Catalog" at bounding box center [497, 234] width 71 height 7
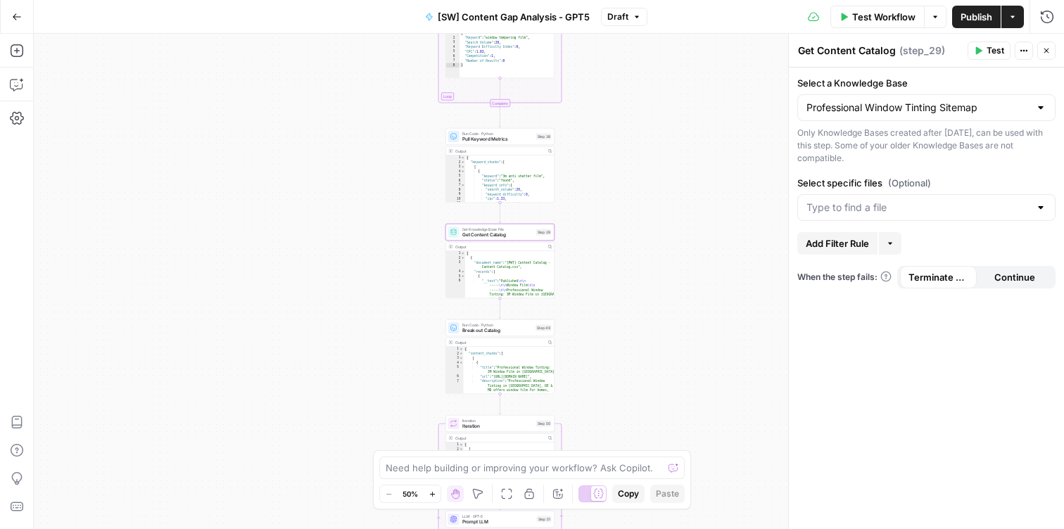
click at [869, 115] on div "Professional Window Tinting Sitemap" at bounding box center [926, 107] width 258 height 27
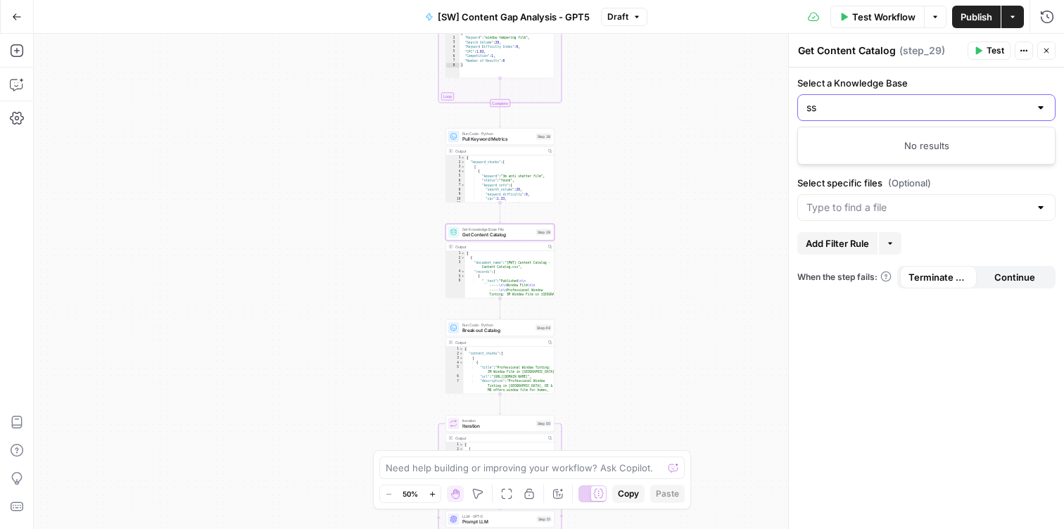
type input "s"
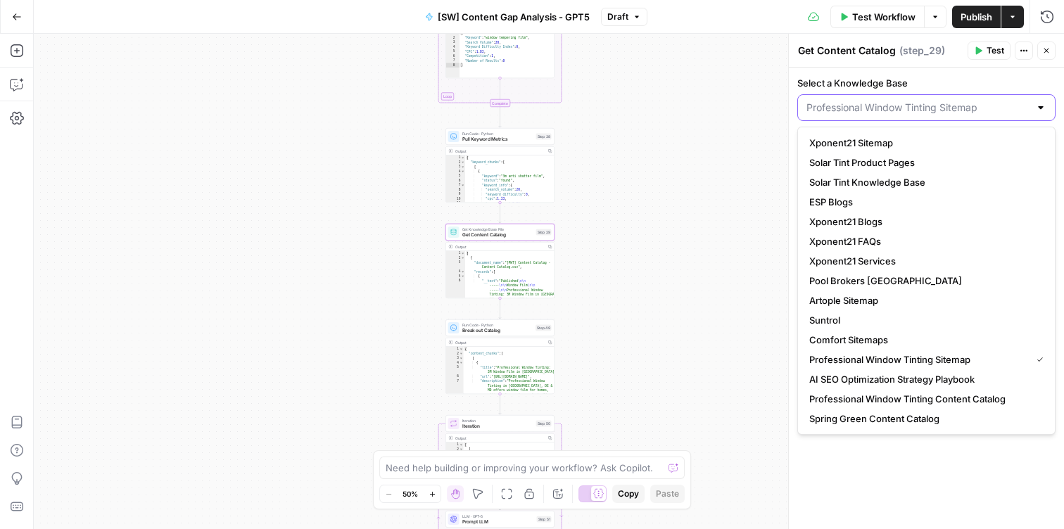
type input "e"
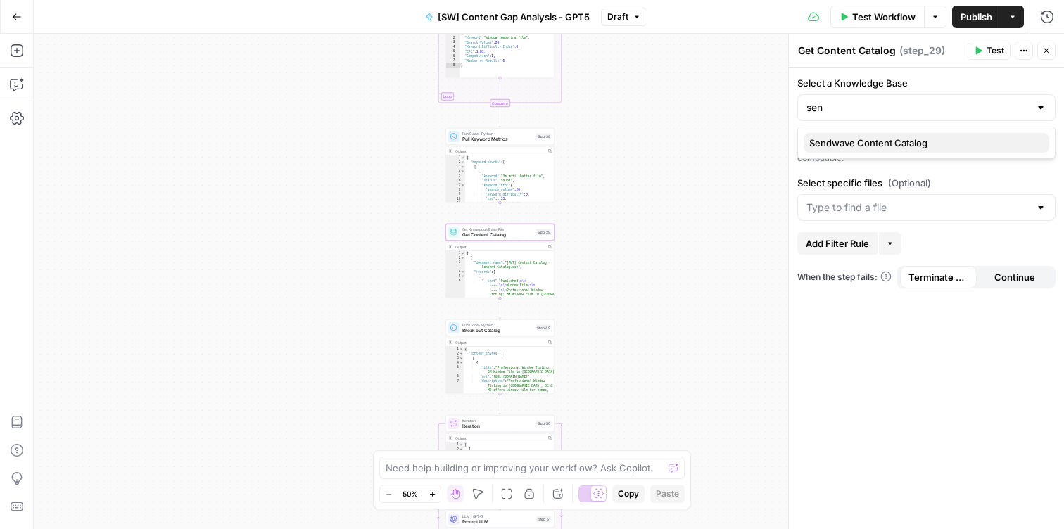
click at [904, 139] on span "Sendwave Content Catalog" at bounding box center [923, 143] width 229 height 14
type input "Sendwave Content Catalog"
click at [890, 210] on input "Select specific files (Optional)" at bounding box center [917, 207] width 223 height 14
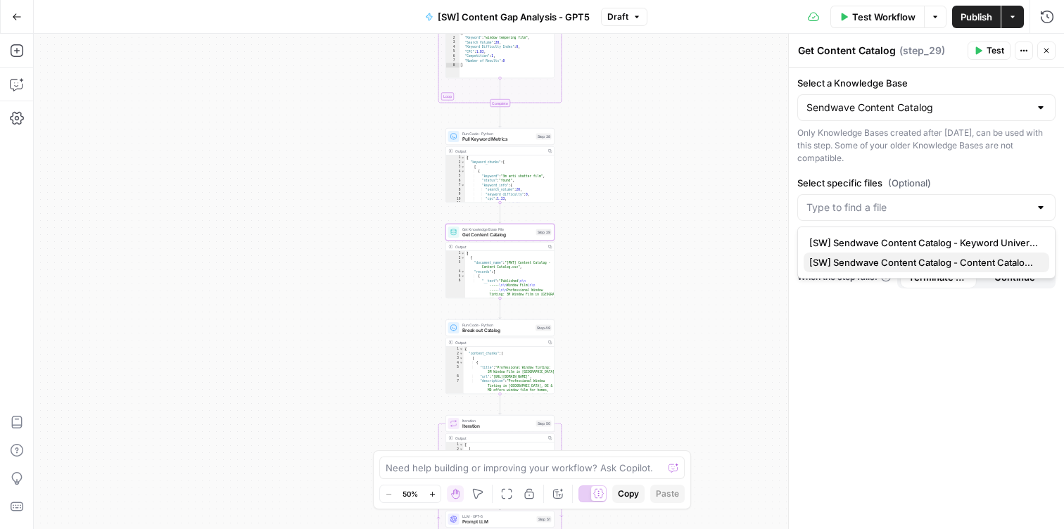
click at [897, 264] on span "[SW] Sendwave Content Catalog - Content Catalog.csv" at bounding box center [923, 262] width 229 height 14
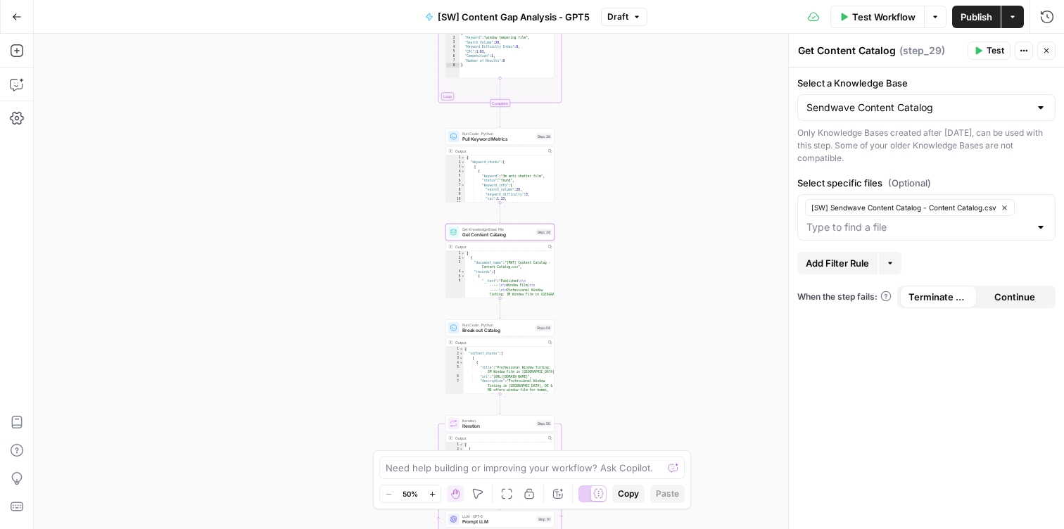
click at [708, 232] on div "Workflow Set Inputs Inputs Get Knowledge Base File Get Keyword Targets Step 13 …" at bounding box center [549, 281] width 1030 height 495
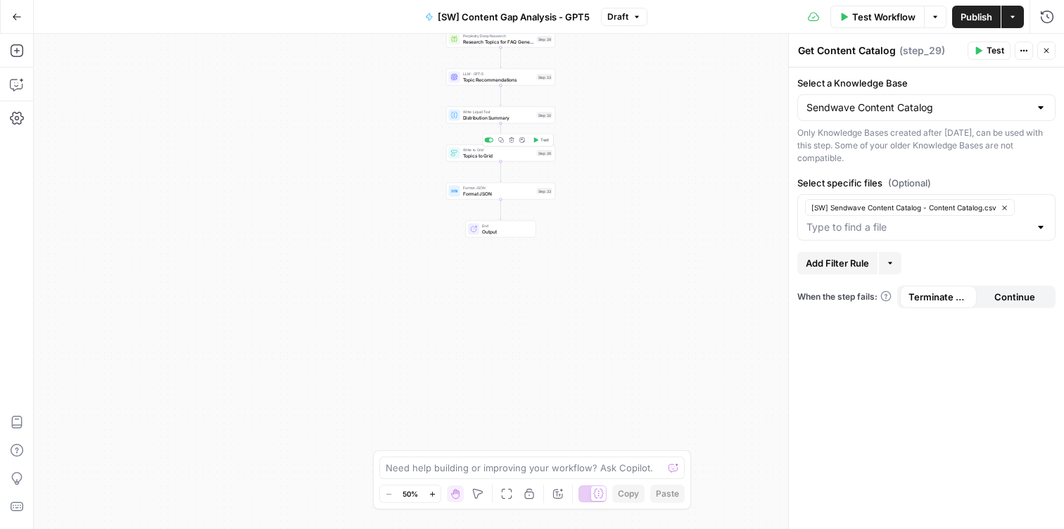
click at [467, 152] on span "Topics to Grid" at bounding box center [498, 155] width 71 height 7
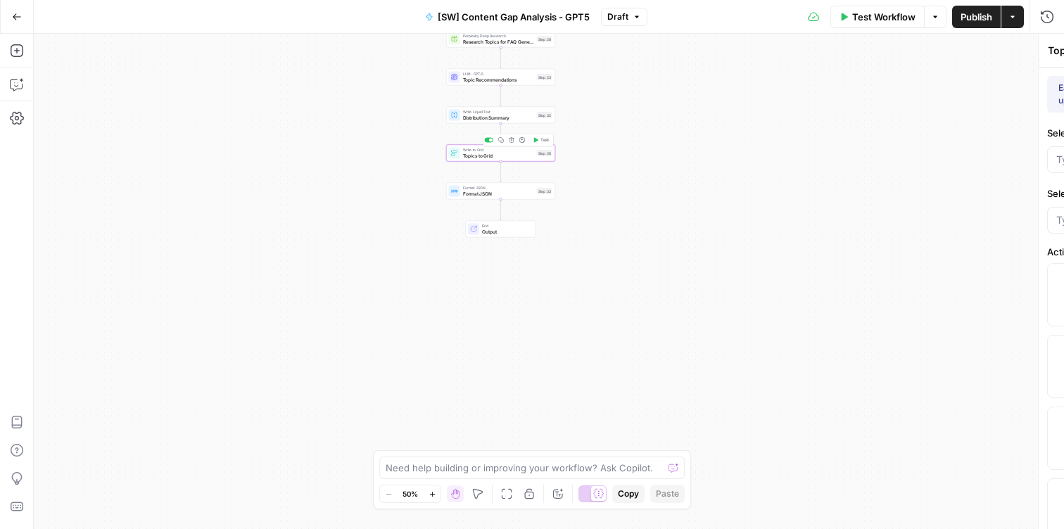
type input "Professional Window Tinting"
type input "Topic Recommendations"
type input "Title"
type input "Pillar"
type input "Content Type"
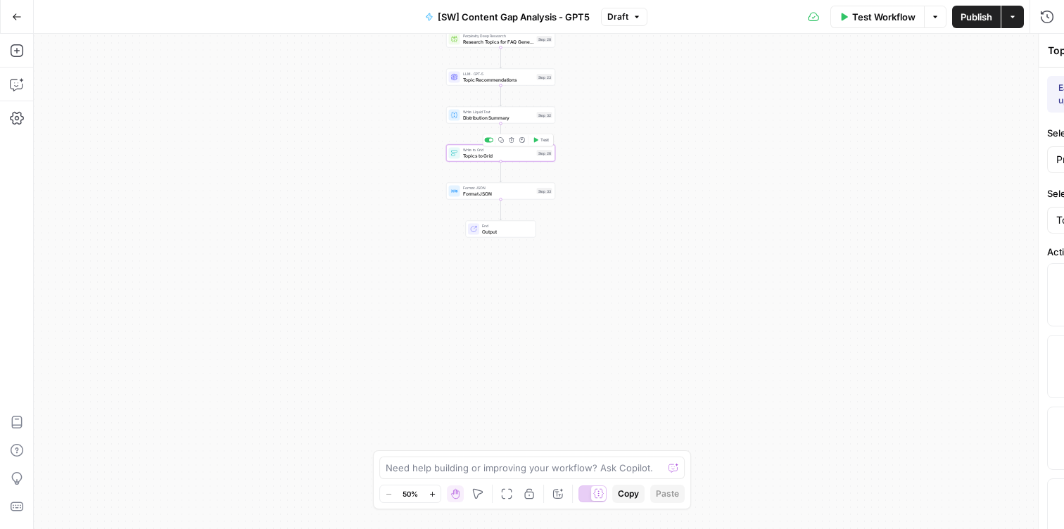
type input "Journey Stage"
type input "Primary Keyword"
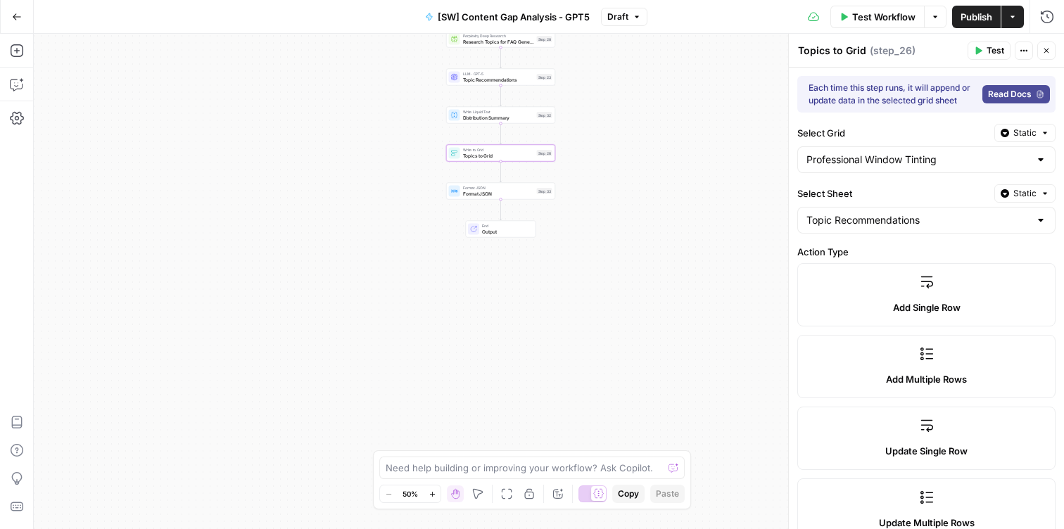
click at [857, 168] on div "Professional Window Tinting" at bounding box center [926, 159] width 258 height 27
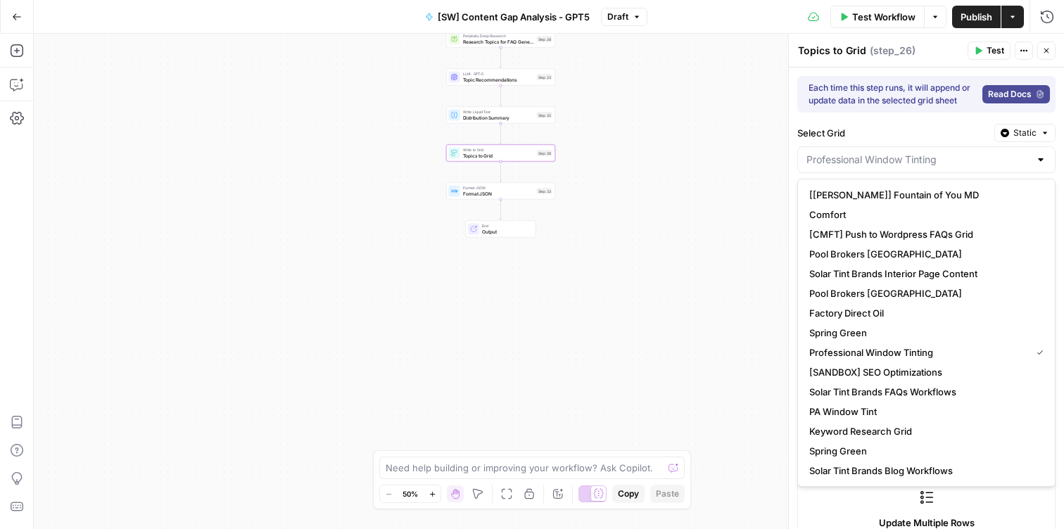
type input "Professional Window Tinting"
click at [729, 193] on div "Workflow Set Inputs Inputs Get Knowledge Base File Get Keyword Targets Step 13 …" at bounding box center [549, 281] width 1030 height 495
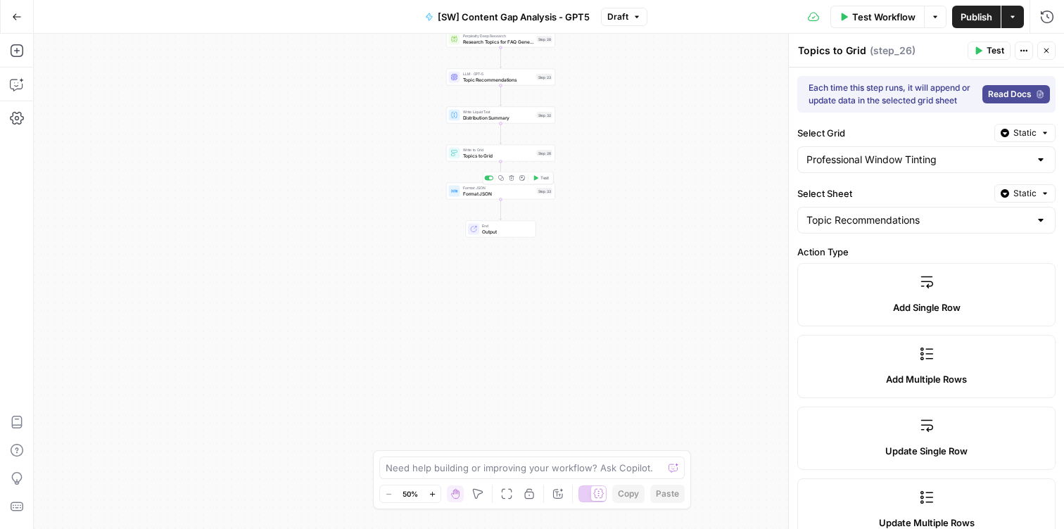
click at [475, 156] on span "Topics to Grid" at bounding box center [498, 155] width 71 height 7
click at [902, 150] on div "Professional Window Tinting" at bounding box center [926, 159] width 258 height 27
type input "Professional Window Tinting"
click at [694, 210] on div "Workflow Set Inputs Inputs Get Knowledge Base File Get Keyword Targets Step 13 …" at bounding box center [549, 281] width 1030 height 495
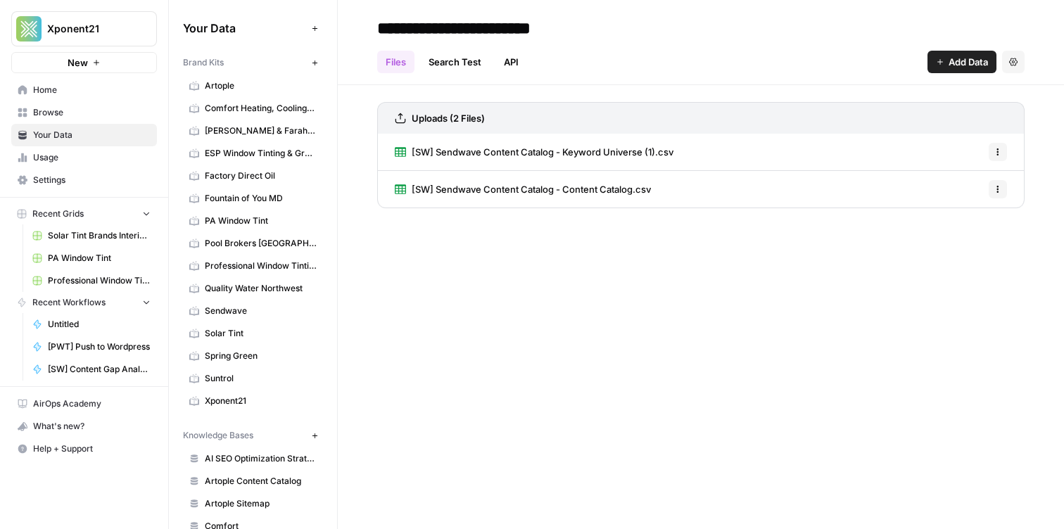
click at [77, 60] on span "New" at bounding box center [78, 63] width 20 height 14
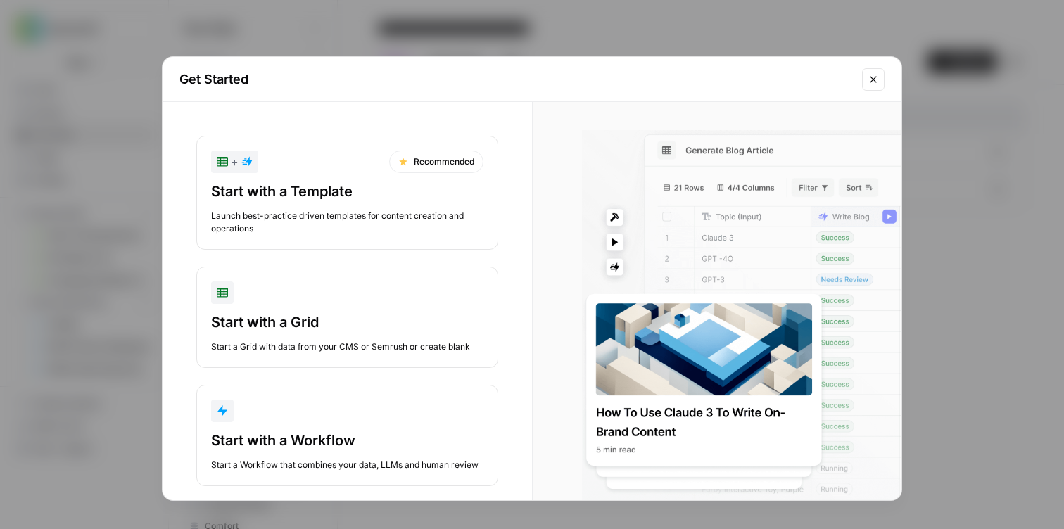
click at [865, 77] on button "Close modal" at bounding box center [873, 79] width 23 height 23
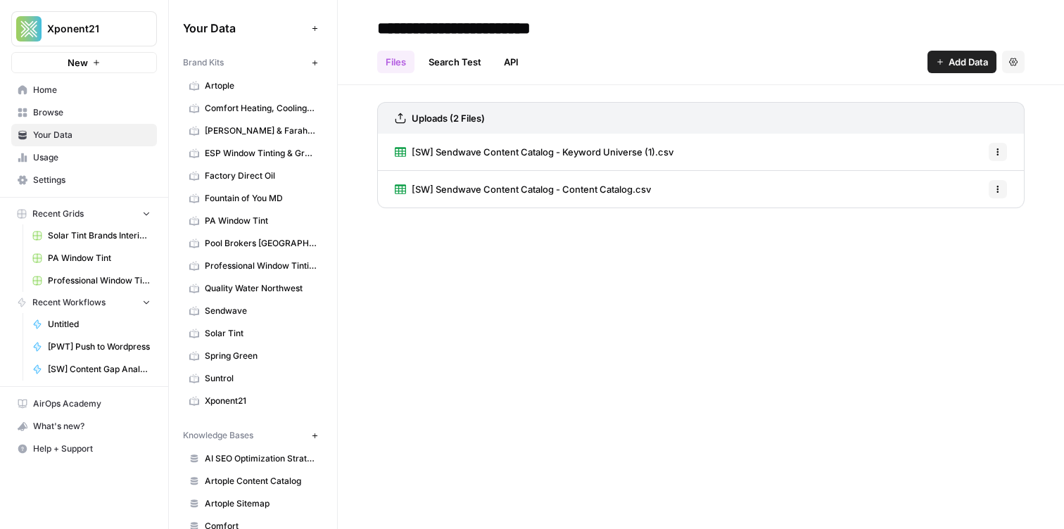
click at [86, 122] on link "Browse" at bounding box center [84, 112] width 146 height 23
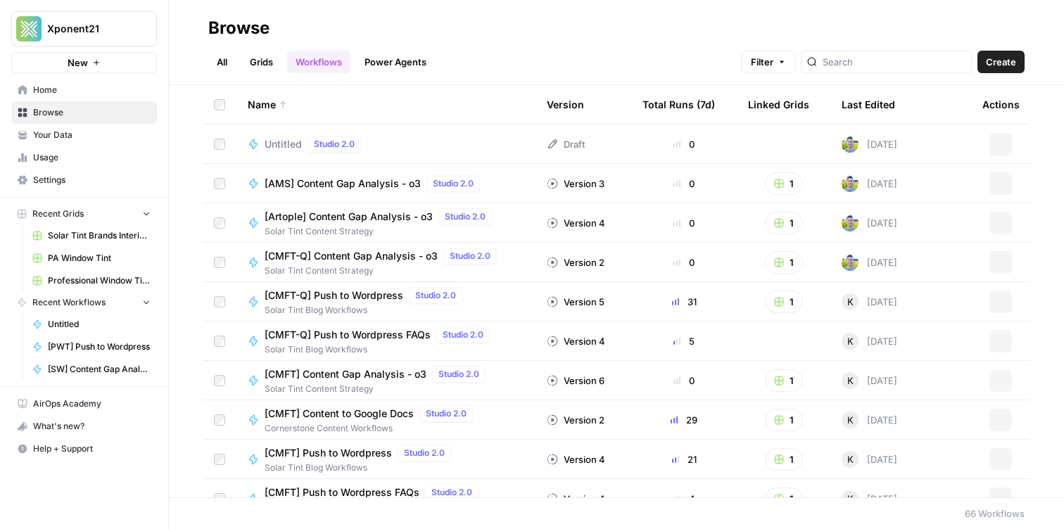
click at [264, 55] on link "Grids" at bounding box center [261, 62] width 40 height 23
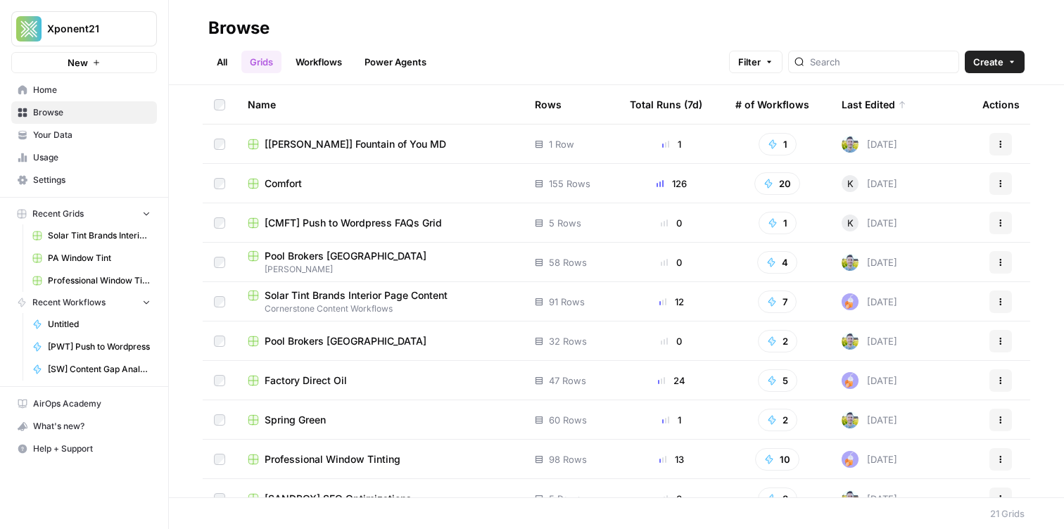
click at [992, 62] on span "Create" at bounding box center [988, 62] width 30 height 14
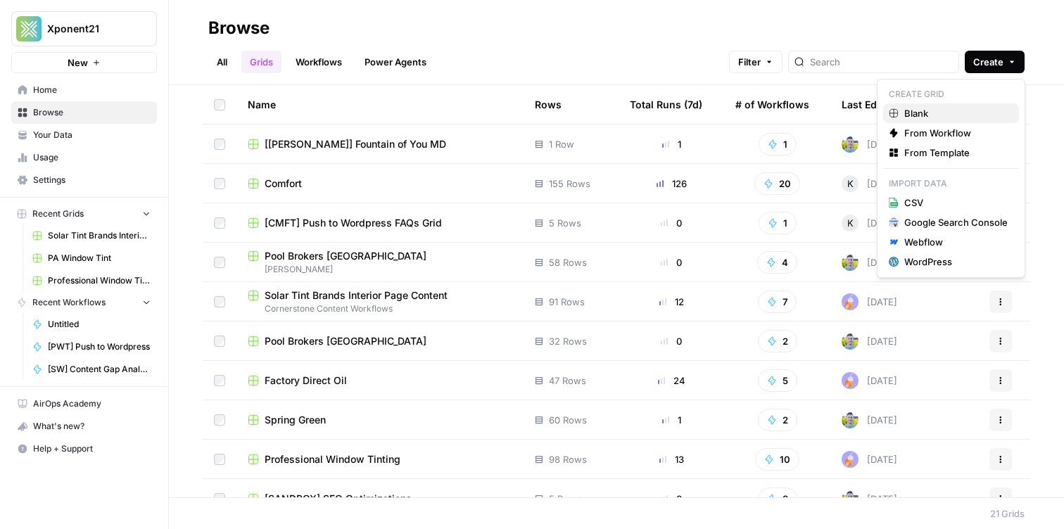
click at [914, 115] on span "Blank" at bounding box center [955, 113] width 103 height 14
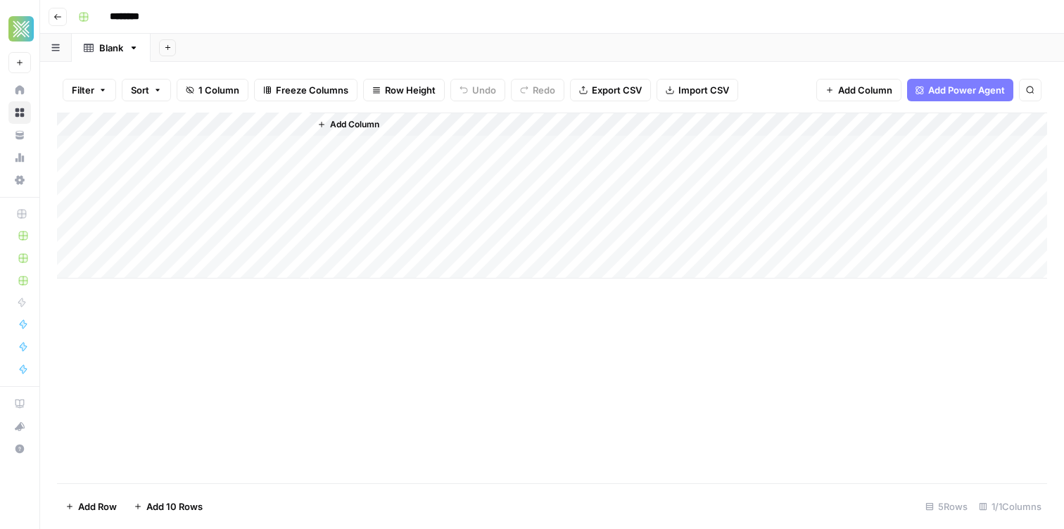
click at [139, 16] on input "********" at bounding box center [142, 17] width 79 height 23
type input "********"
click at [108, 57] on link "Blank" at bounding box center [111, 48] width 79 height 28
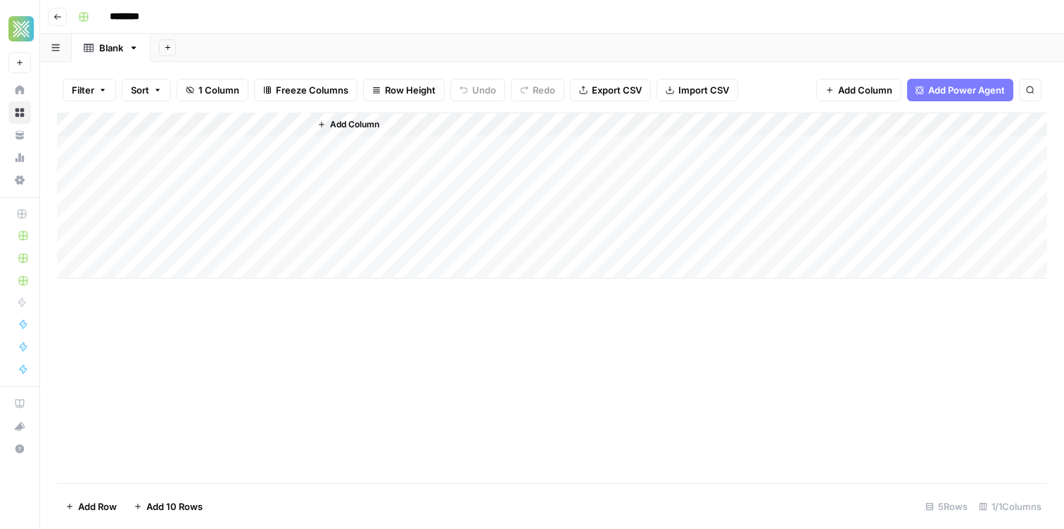
click at [108, 57] on link "Blank" at bounding box center [111, 48] width 79 height 28
click at [108, 53] on input "*****" at bounding box center [112, 48] width 26 height 18
type input "********"
click at [196, 44] on button "Add Sheet" at bounding box center [191, 47] width 17 height 17
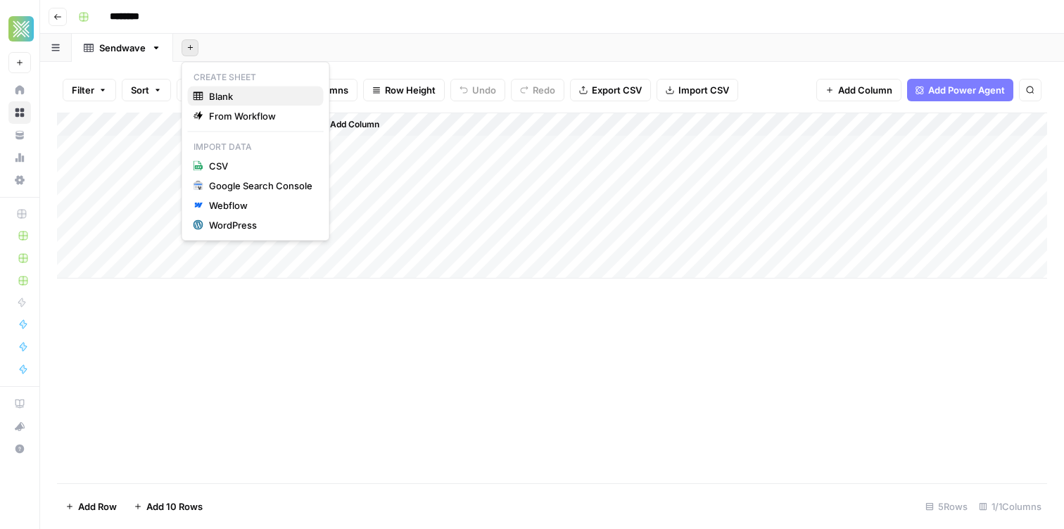
click at [212, 102] on span "Blank" at bounding box center [260, 96] width 103 height 14
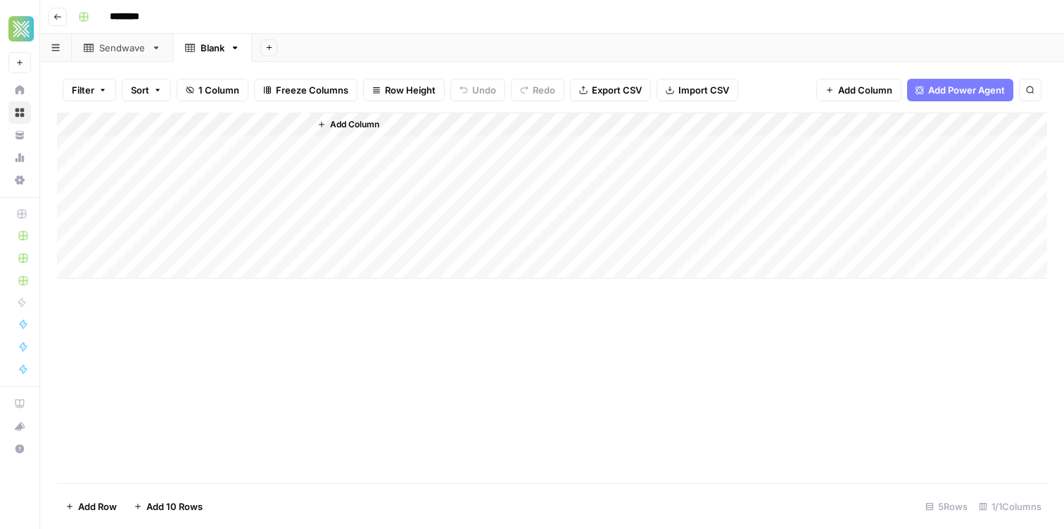
click at [103, 51] on div "Sendwave" at bounding box center [122, 48] width 46 height 14
click at [53, 19] on icon "button" at bounding box center [57, 17] width 8 height 8
click at [206, 49] on div "Blank" at bounding box center [212, 48] width 24 height 14
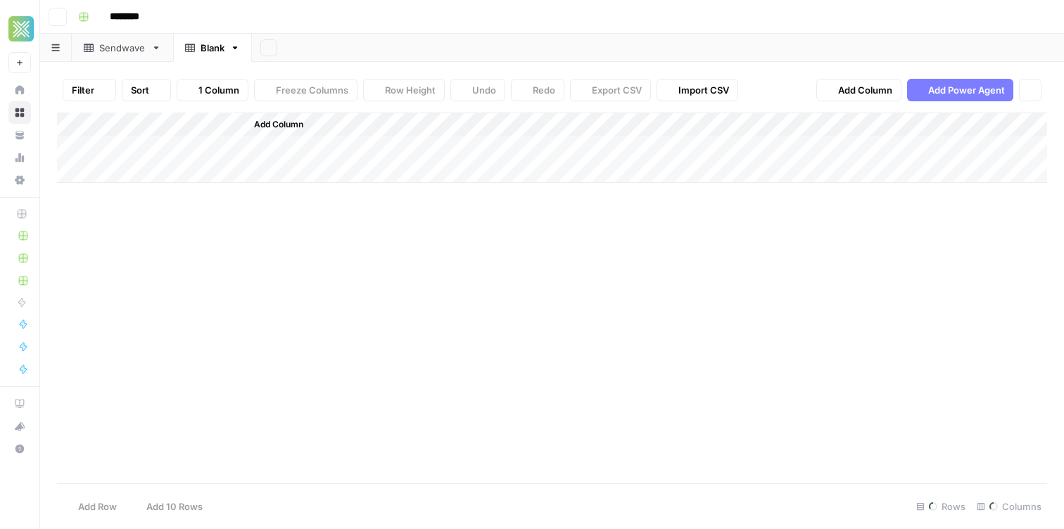
click at [206, 49] on div "Blank" at bounding box center [212, 48] width 24 height 14
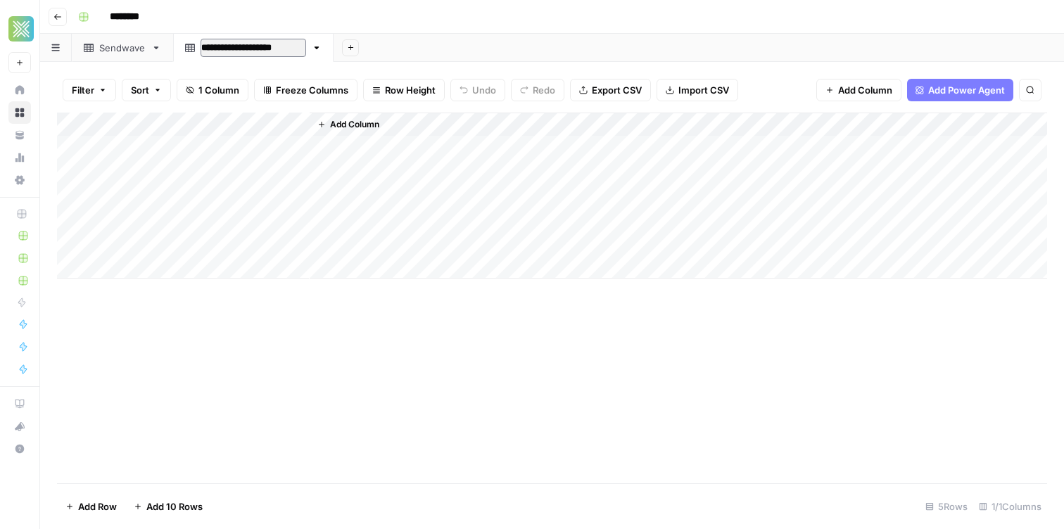
type input "**********"
click at [116, 41] on div "Sendwave" at bounding box center [122, 48] width 46 height 14
click at [116, 46] on div "Sendwave" at bounding box center [122, 48] width 46 height 14
click at [126, 49] on div "Sendwave" at bounding box center [122, 48] width 46 height 14
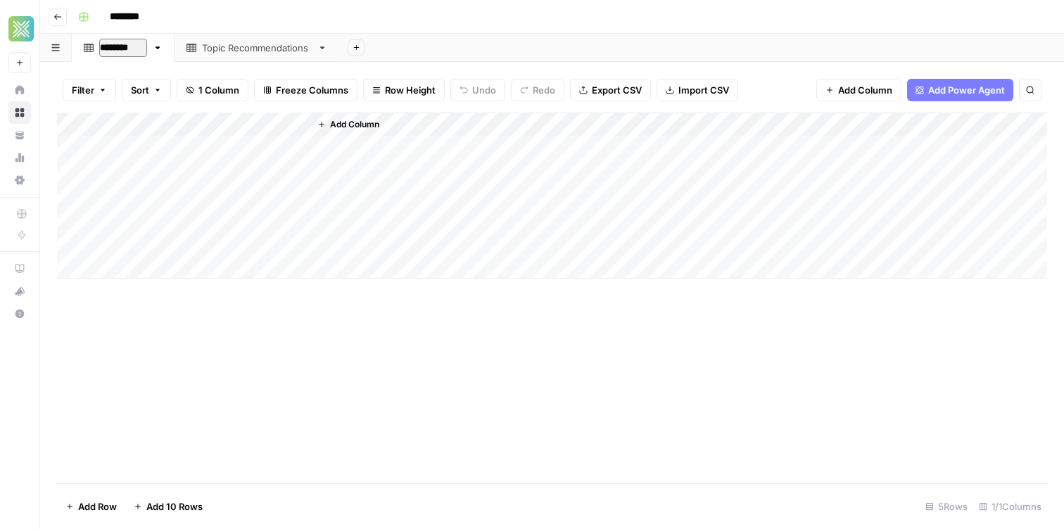
click at [126, 49] on input "********" at bounding box center [123, 48] width 48 height 18
type input "**********"
click at [168, 124] on div "Add Column" at bounding box center [552, 196] width 990 height 166
click at [168, 124] on div at bounding box center [207, 127] width 203 height 28
click at [158, 163] on input "Title" at bounding box center [190, 158] width 143 height 14
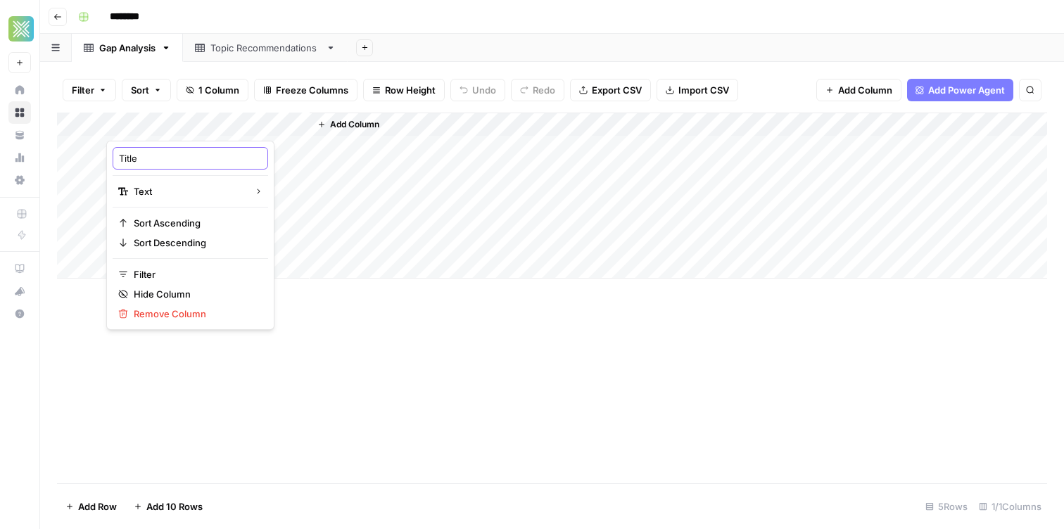
click at [158, 163] on input "Title" at bounding box center [190, 158] width 143 height 14
type input "Number of Topics"
click at [328, 121] on button "Add Column" at bounding box center [348, 124] width 73 height 18
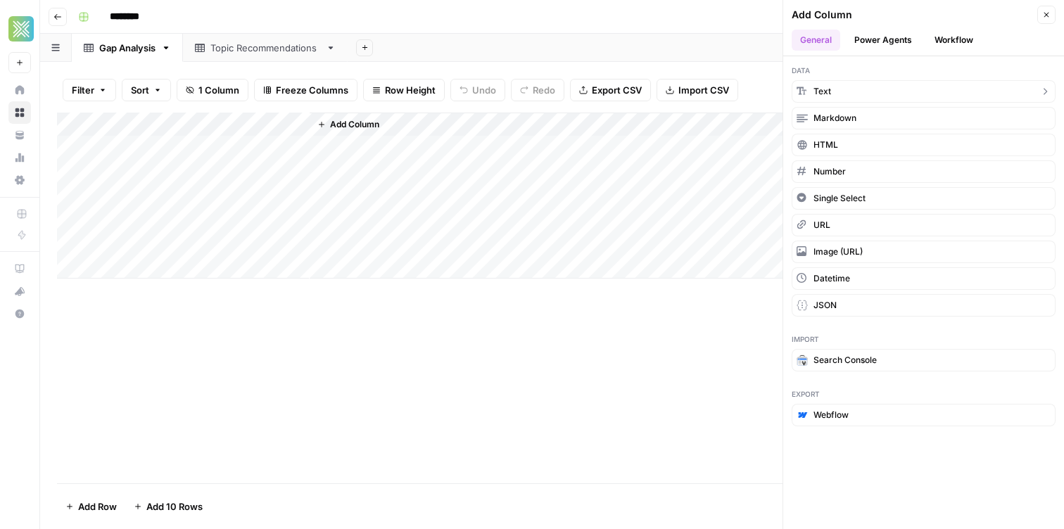
click at [837, 94] on button "Text" at bounding box center [923, 91] width 264 height 23
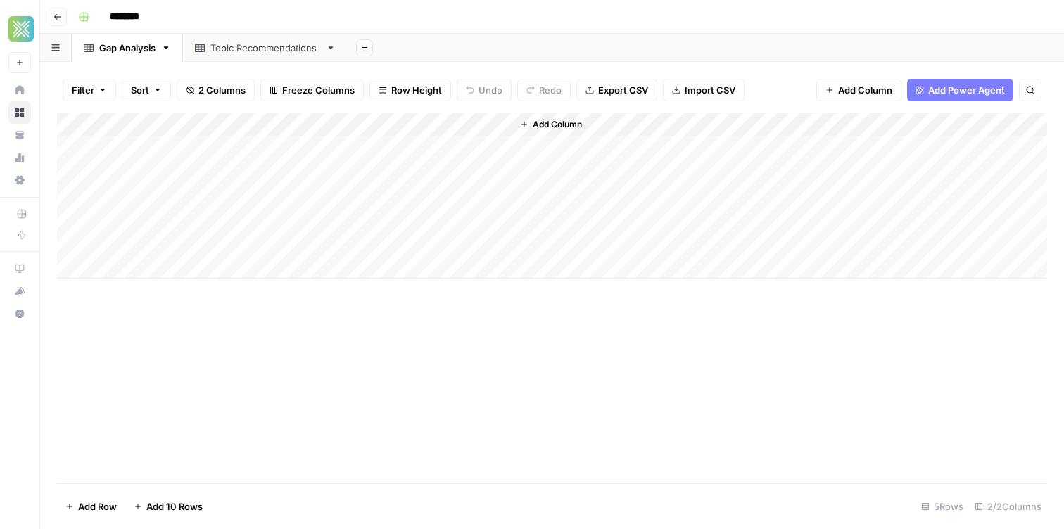
click at [352, 123] on div "Add Column" at bounding box center [552, 196] width 990 height 166
click at [351, 155] on input "New Column" at bounding box center [392, 158] width 143 height 14
paste input "Pillars (separated by commas)"
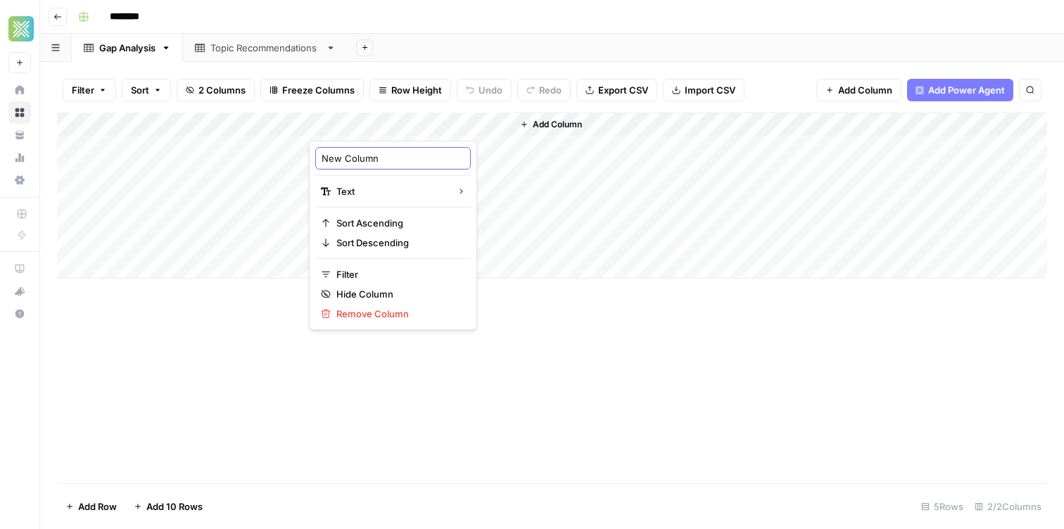
type input "Pillars (separated by commas)"
click at [527, 115] on div "Add Column" at bounding box center [779, 196] width 535 height 166
click at [546, 124] on span "Add Column" at bounding box center [556, 124] width 49 height 13
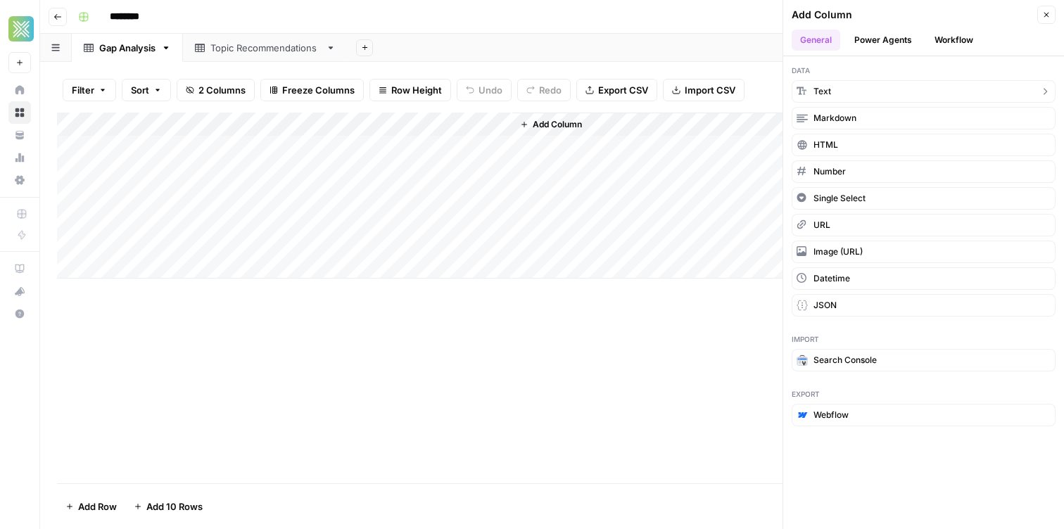
click at [835, 91] on button "Text" at bounding box center [923, 91] width 264 height 23
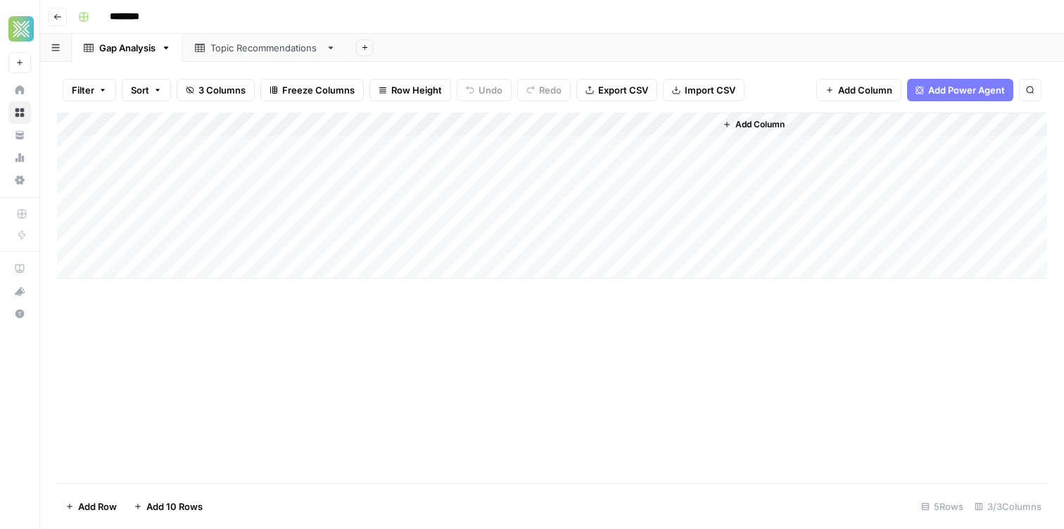
click at [572, 122] on div "Add Column" at bounding box center [552, 196] width 990 height 166
click at [558, 156] on input "New Column" at bounding box center [595, 158] width 143 height 14
paste input "Sub Pillars (separated by commas) (1)"
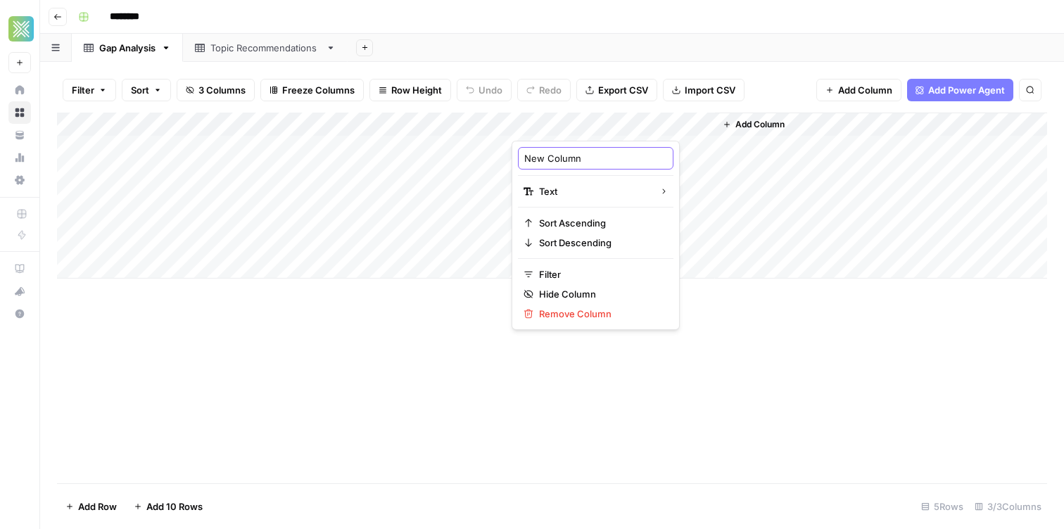
type input "Sub Pillars (separated by commas) (1)"
click at [620, 122] on div "Add Column" at bounding box center [552, 196] width 990 height 166
drag, startPoint x: 597, startPoint y: 159, endPoint x: 668, endPoint y: 160, distance: 70.3
click at [668, 160] on body "Xponent21 New Home Browse Your Data Usage Settings Recent Grids Solar Tint Bran…" at bounding box center [532, 264] width 1064 height 529
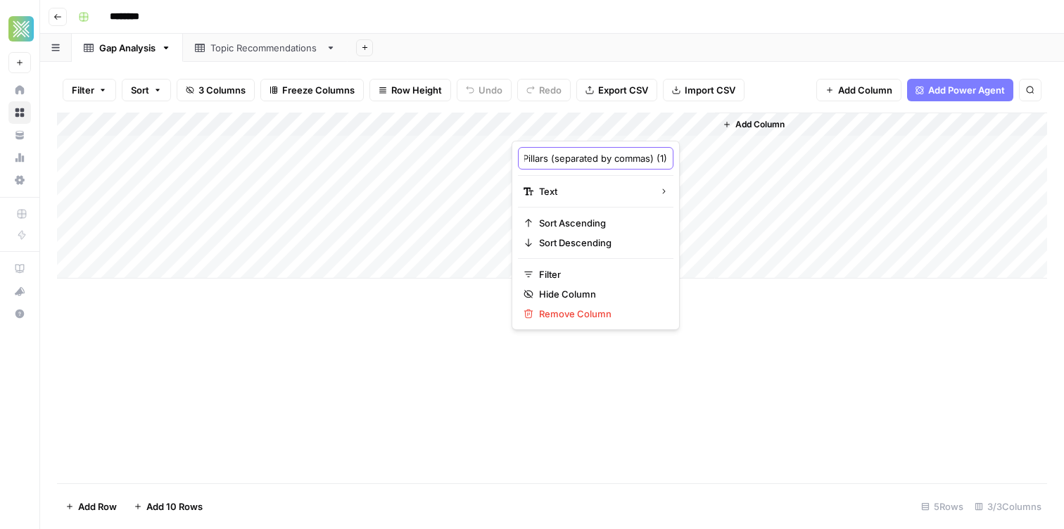
click at [621, 157] on input "Sub Pillars (separated by commas) (1)" at bounding box center [595, 158] width 143 height 14
drag, startPoint x: 613, startPoint y: 157, endPoint x: 692, endPoint y: 159, distance: 78.8
click at [692, 159] on body "Xponent21 New Home Browse Your Data Usage Settings Recent Grids Solar Tint Bran…" at bounding box center [532, 264] width 1064 height 529
type input "Sub Pillars (separated by commas)"
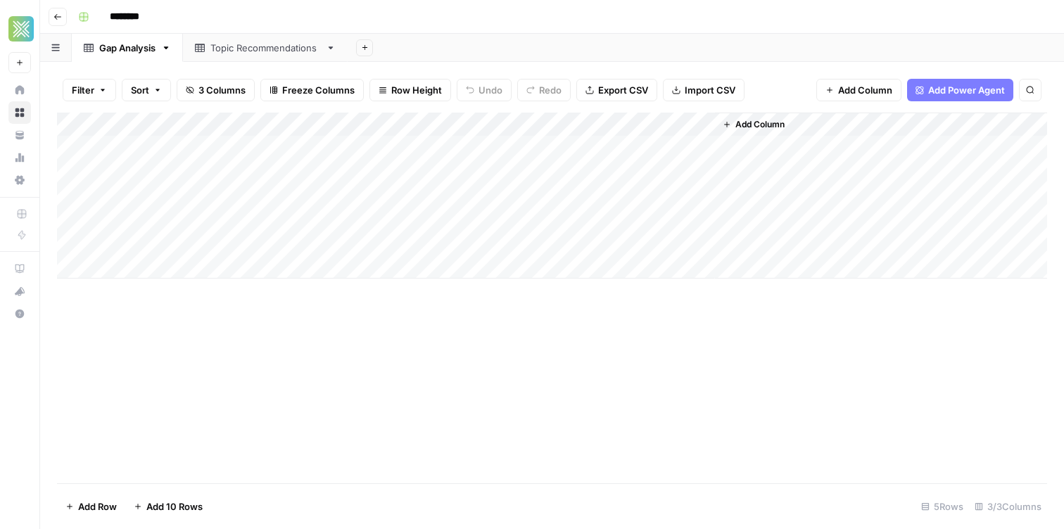
click at [760, 120] on span "Add Column" at bounding box center [759, 124] width 49 height 13
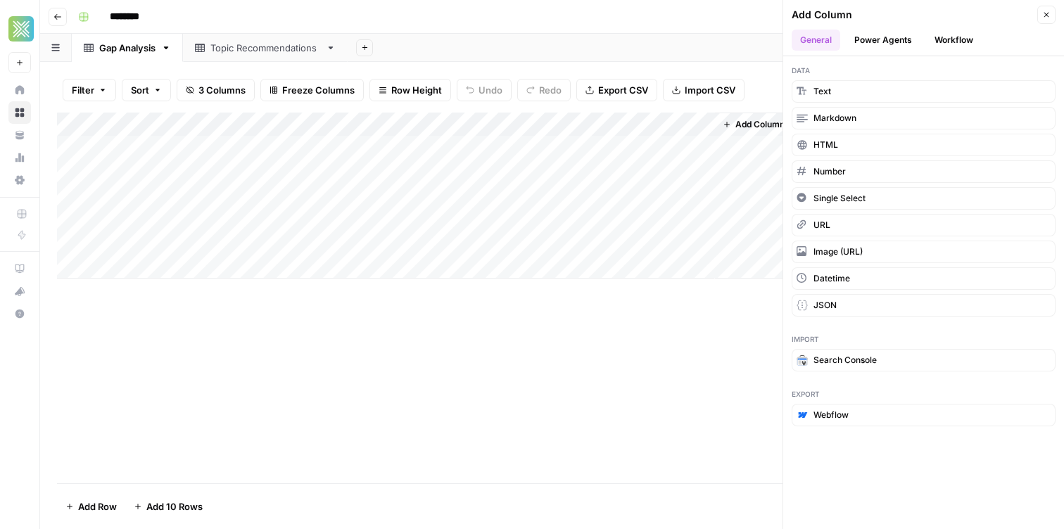
click at [960, 44] on button "Workflow" at bounding box center [954, 40] width 56 height 21
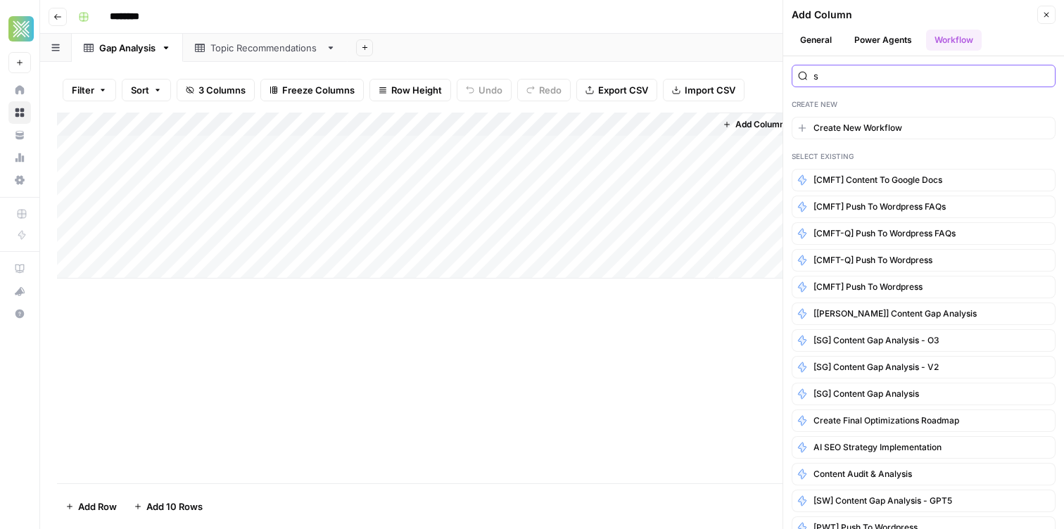
click at [876, 75] on input "s" at bounding box center [931, 76] width 236 height 14
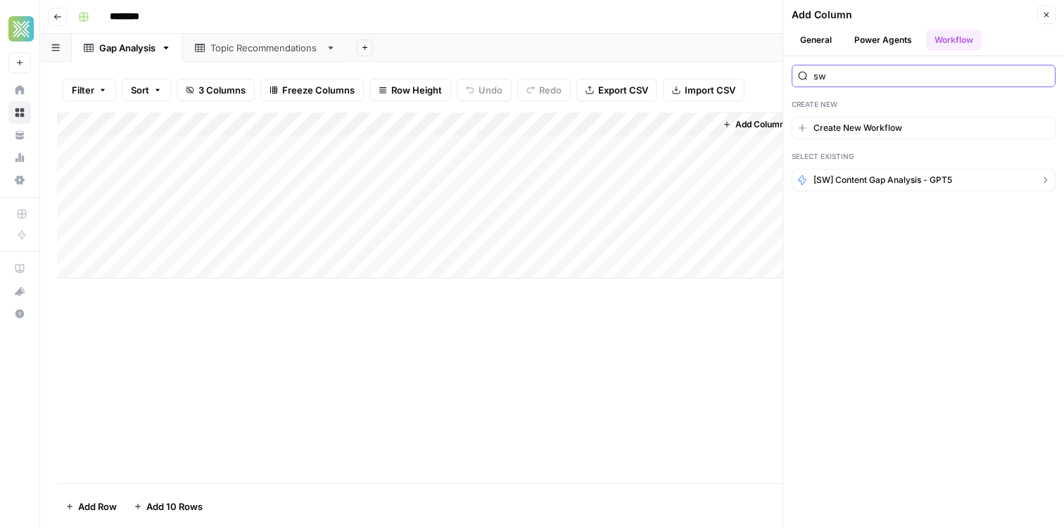
type input "sw"
click at [869, 186] on span "[SW] Content Gap Analysis - GPT5" at bounding box center [882, 180] width 139 height 13
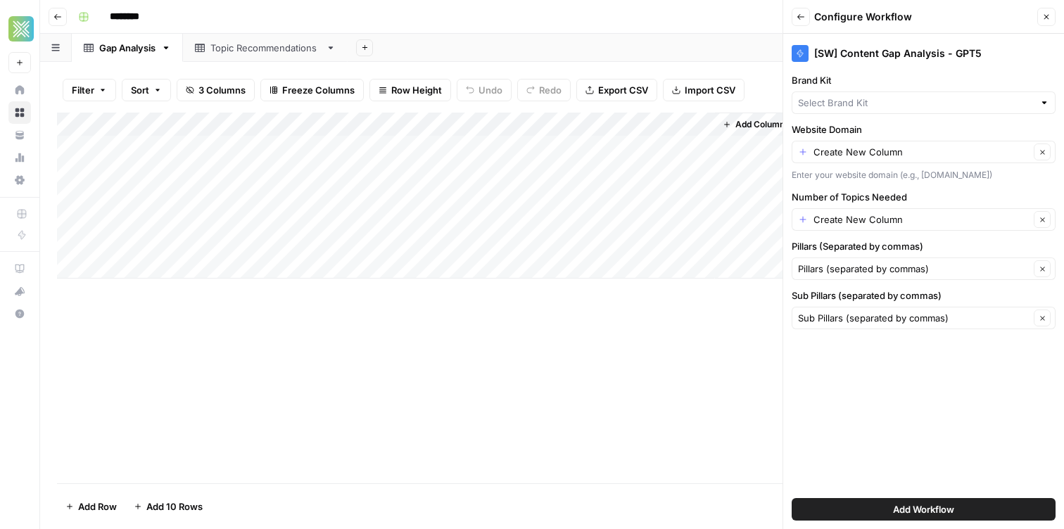
click at [863, 509] on button "Add Workflow" at bounding box center [923, 509] width 264 height 23
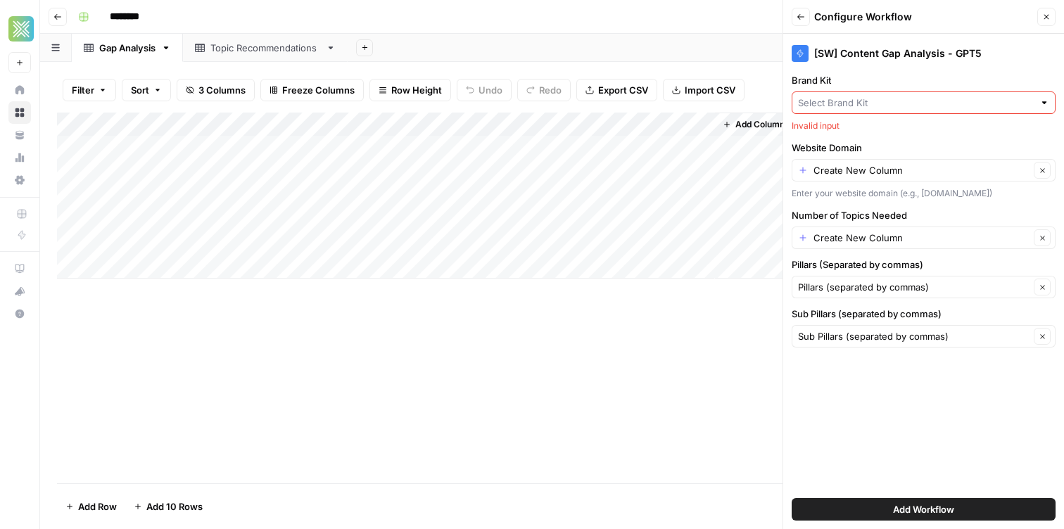
click at [854, 94] on div at bounding box center [923, 102] width 264 height 23
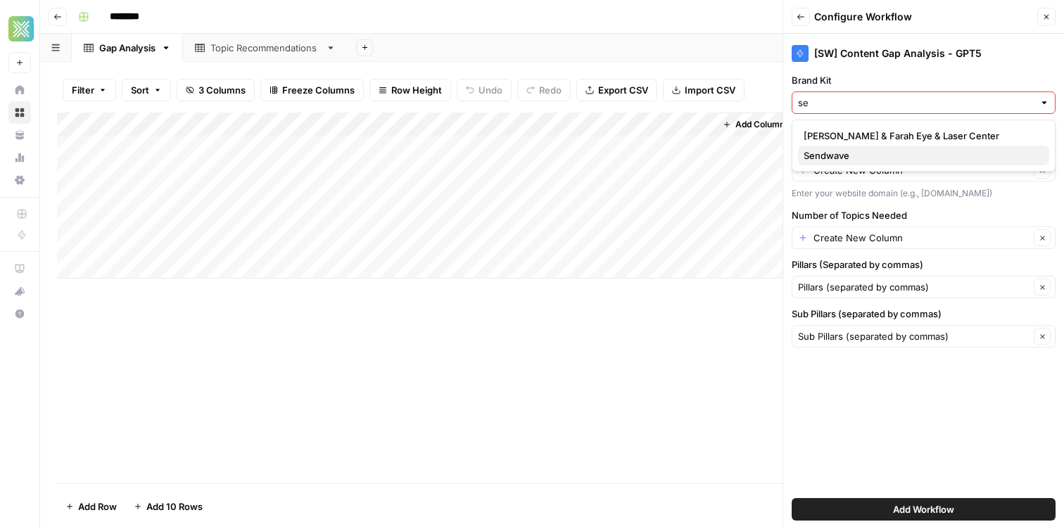
click at [841, 155] on span "Sendwave" at bounding box center [920, 155] width 234 height 14
type input "Sendwave"
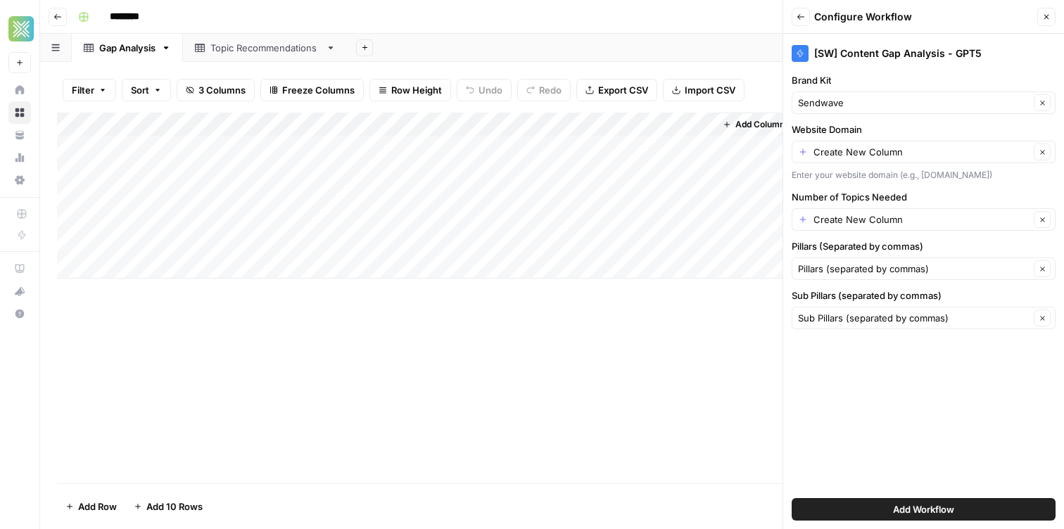
click at [841, 504] on button "Add Workflow" at bounding box center [923, 509] width 264 height 23
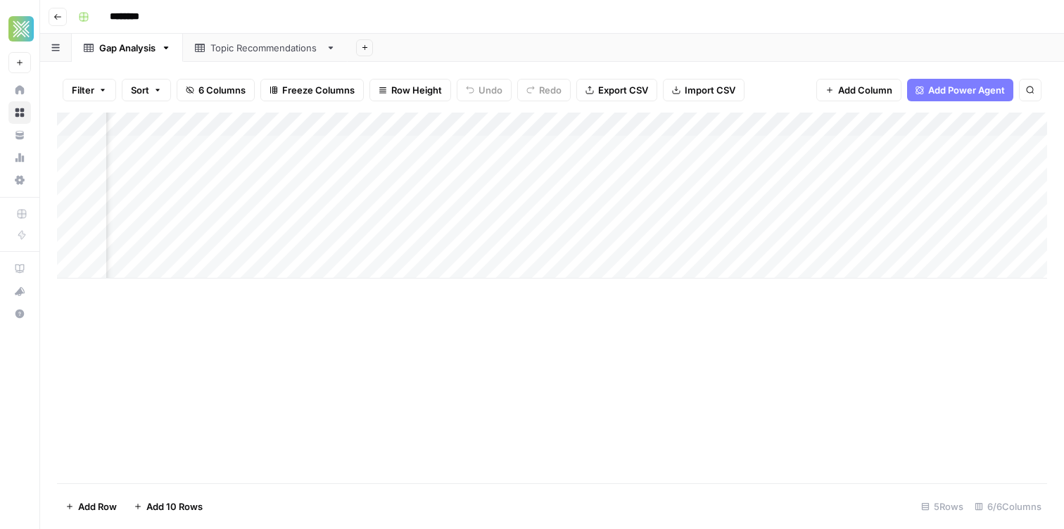
scroll to position [0, 0]
click at [247, 119] on div "Add Column" at bounding box center [552, 196] width 990 height 166
click at [383, 129] on div "Add Column" at bounding box center [552, 196] width 990 height 166
click at [564, 124] on div "Add Column" at bounding box center [552, 196] width 990 height 166
click at [906, 128] on div "Add Column" at bounding box center [552, 196] width 990 height 166
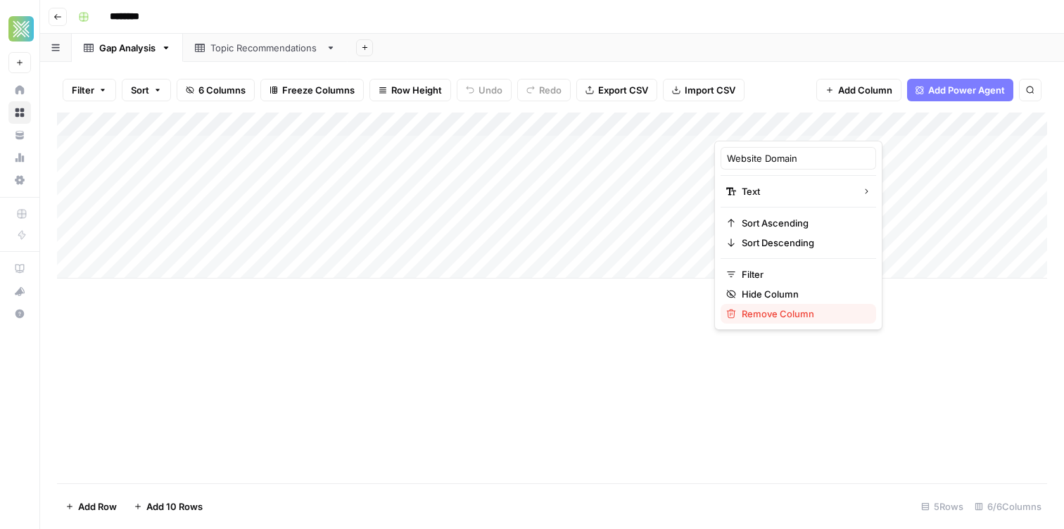
click at [761, 320] on span "Remove Column" at bounding box center [802, 314] width 123 height 14
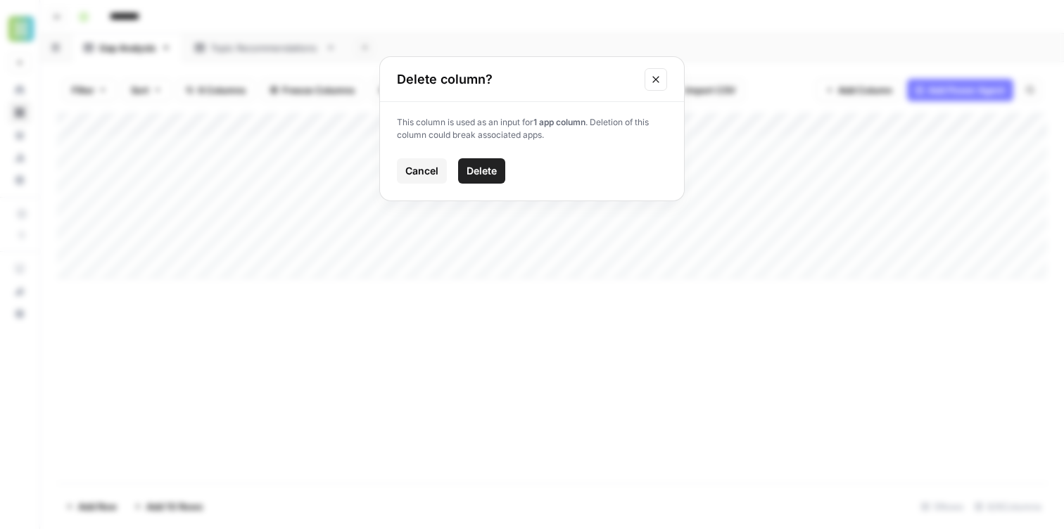
click at [473, 179] on button "Delete" at bounding box center [481, 170] width 47 height 25
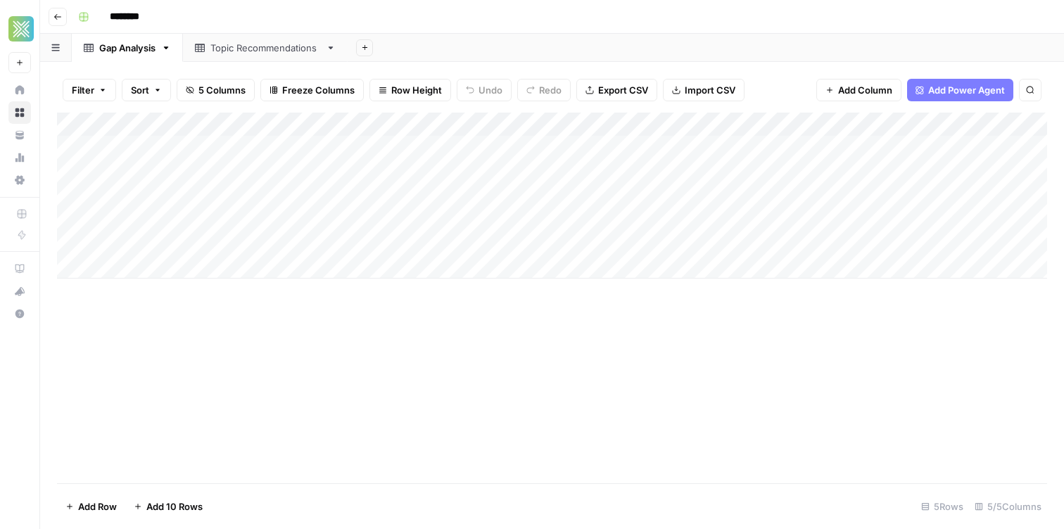
click at [904, 127] on div "Add Column" at bounding box center [552, 196] width 990 height 166
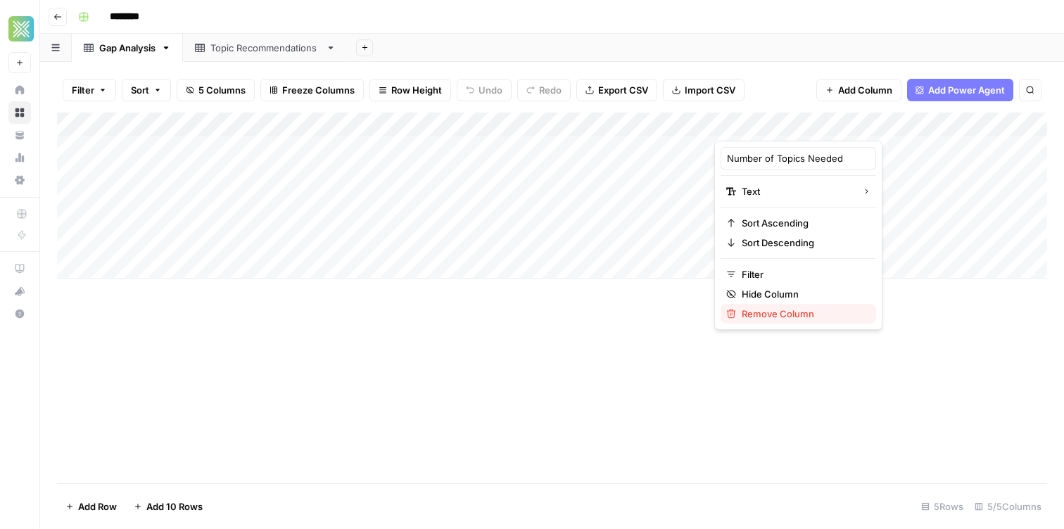
click at [755, 317] on span "Remove Column" at bounding box center [802, 314] width 123 height 14
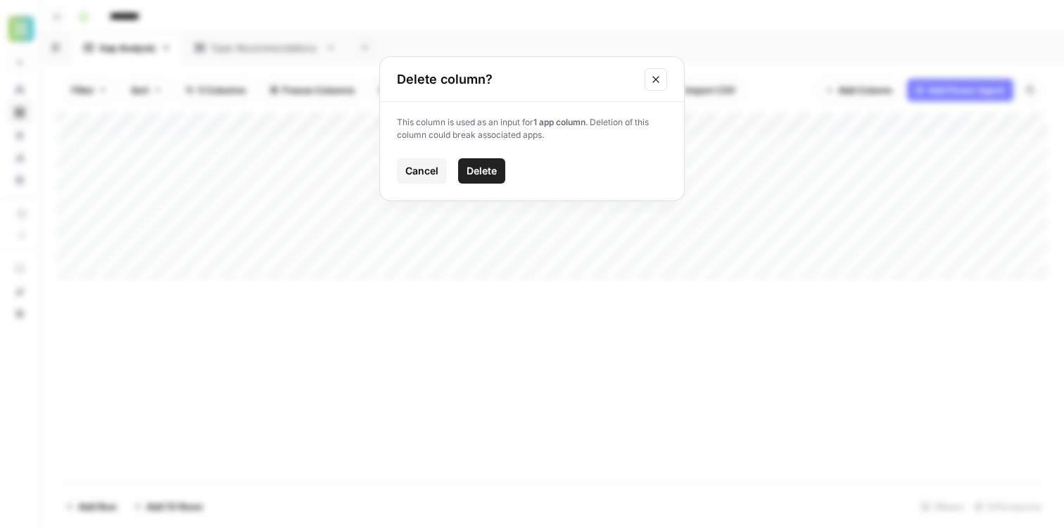
click at [481, 174] on span "Delete" at bounding box center [481, 171] width 30 height 14
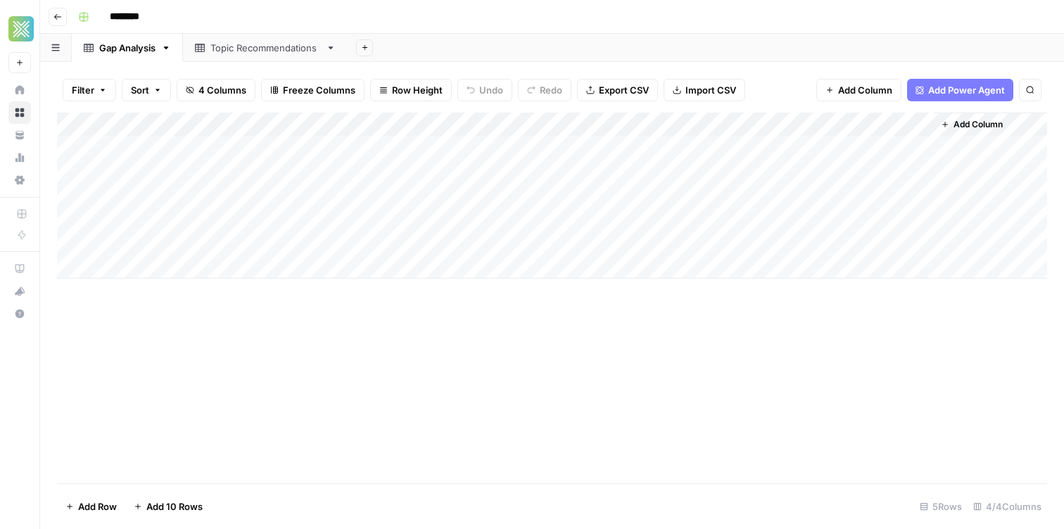
click at [255, 49] on div "Topic Recommendations" at bounding box center [265, 48] width 110 height 14
click at [603, 82] on button "Export CSV" at bounding box center [610, 90] width 81 height 23
click at [697, 77] on div "Filter Sort 1 Column Freeze Columns Row Height Undo Redo Export CSV Import CSV …" at bounding box center [552, 90] width 990 height 45
click at [678, 96] on span "Import CSV" at bounding box center [703, 90] width 51 height 14
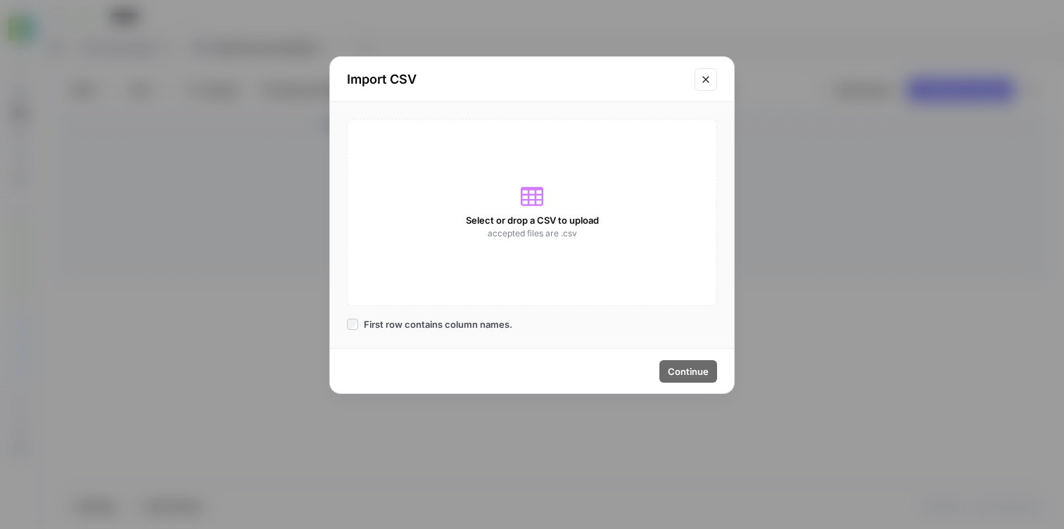
click at [494, 235] on span "accepted files are .csv" at bounding box center [531, 233] width 89 height 13
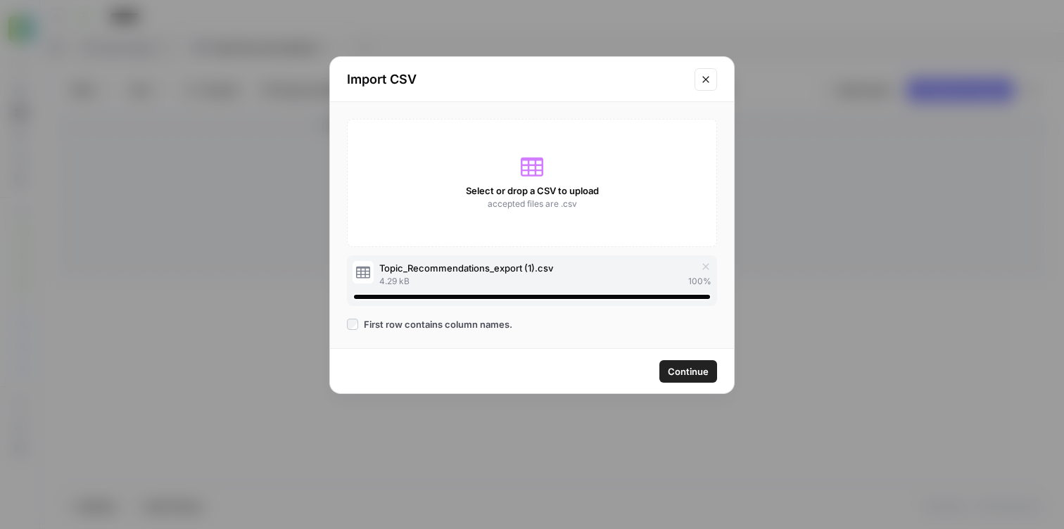
click at [680, 369] on span "Continue" at bounding box center [688, 371] width 41 height 14
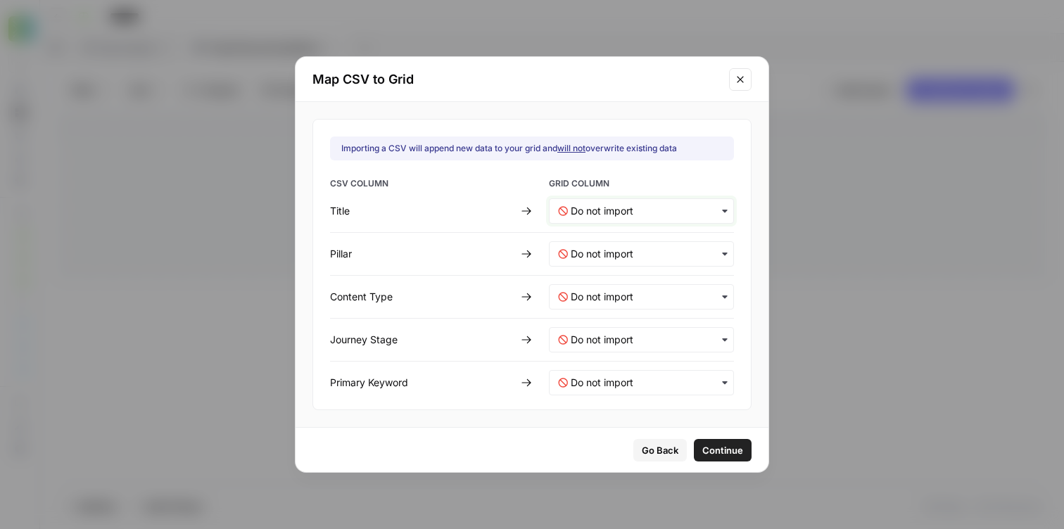
click at [611, 215] on input "text" at bounding box center [647, 211] width 154 height 14
click at [525, 152] on div "Importing a CSV will append new data to your grid and will not overwrite existi…" at bounding box center [509, 148] width 336 height 13
click at [591, 208] on input "text" at bounding box center [647, 211] width 154 height 14
click at [594, 243] on div "Title" at bounding box center [631, 248] width 165 height 25
click at [592, 253] on input "text" at bounding box center [647, 254] width 154 height 14
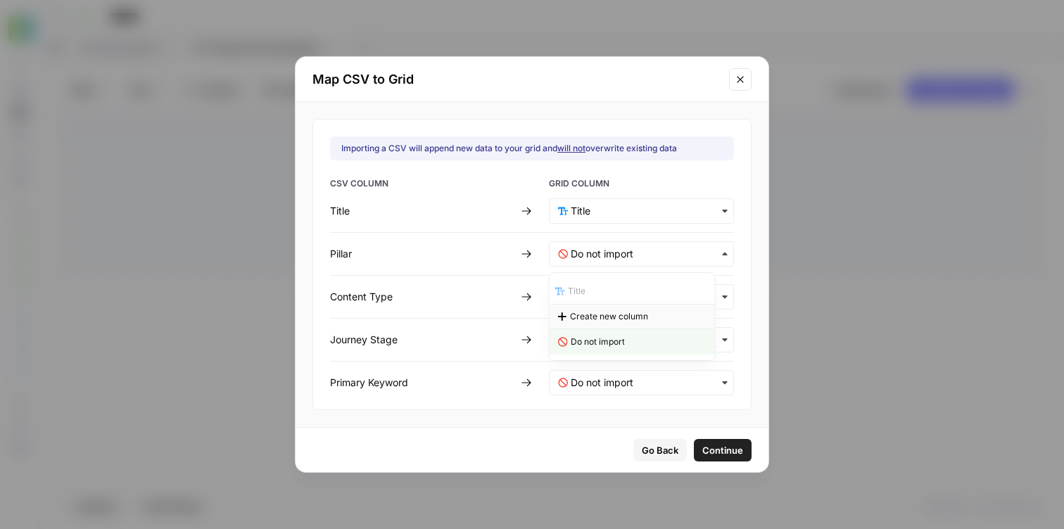
click at [592, 319] on span "Create new column" at bounding box center [609, 316] width 78 height 13
click at [598, 292] on Type-mapping "text" at bounding box center [647, 297] width 154 height 14
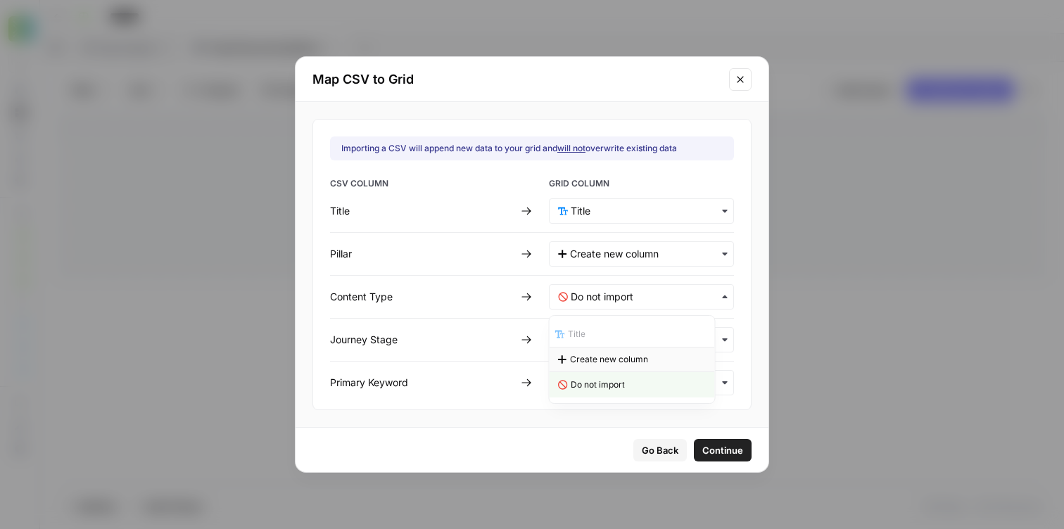
click at [592, 352] on div "Create new column" at bounding box center [631, 359] width 165 height 25
click at [592, 331] on div "button" at bounding box center [641, 339] width 185 height 25
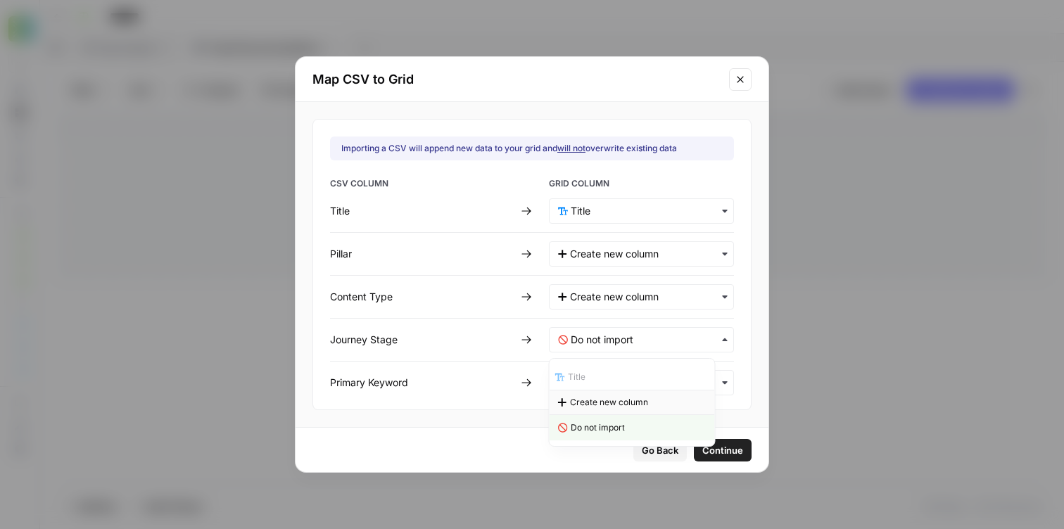
click at [579, 404] on span "Create new column" at bounding box center [609, 402] width 78 height 13
click at [585, 376] on Keyword-mapping "text" at bounding box center [647, 383] width 154 height 14
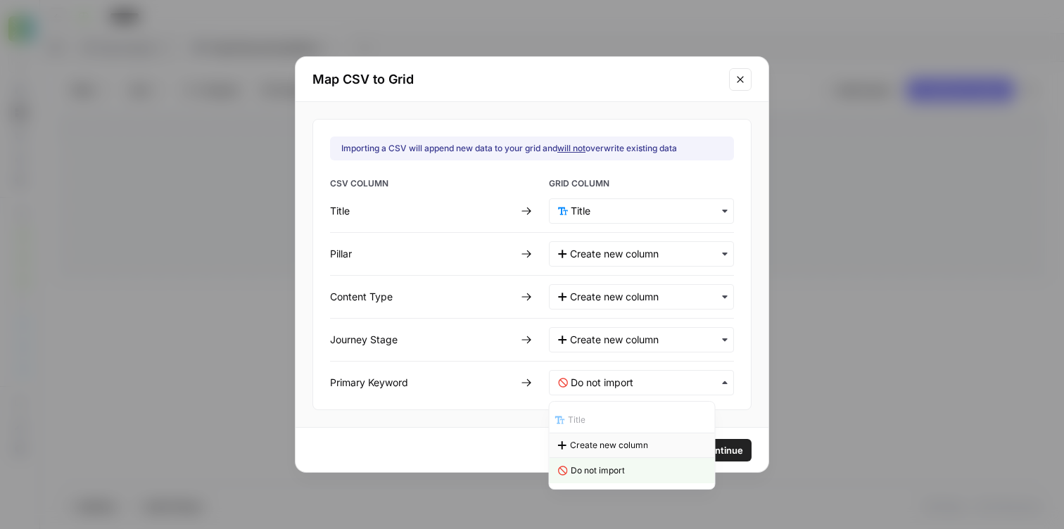
click at [575, 442] on span "Create new column" at bounding box center [609, 445] width 78 height 13
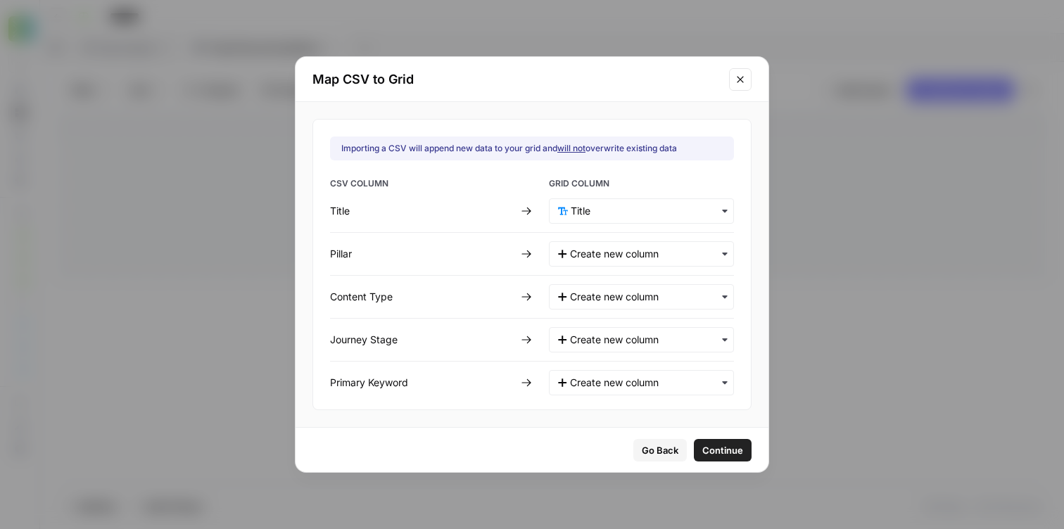
click at [713, 447] on span "Continue" at bounding box center [722, 450] width 41 height 14
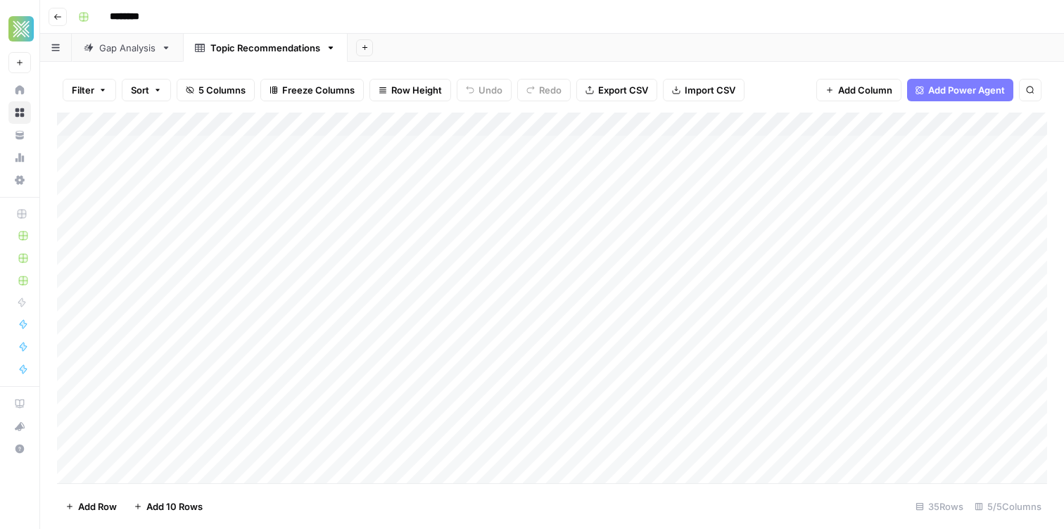
drag, startPoint x: 166, startPoint y: 153, endPoint x: 733, endPoint y: 485, distance: 656.6
click at [733, 485] on div "Filter Sort 5 Columns Freeze Columns Row Height Undo Redo Export CSV Import CSV…" at bounding box center [551, 295] width 1023 height 467
click at [73, 148] on div "Add Column" at bounding box center [552, 298] width 990 height 371
click at [80, 147] on div "Add Column" at bounding box center [552, 298] width 990 height 371
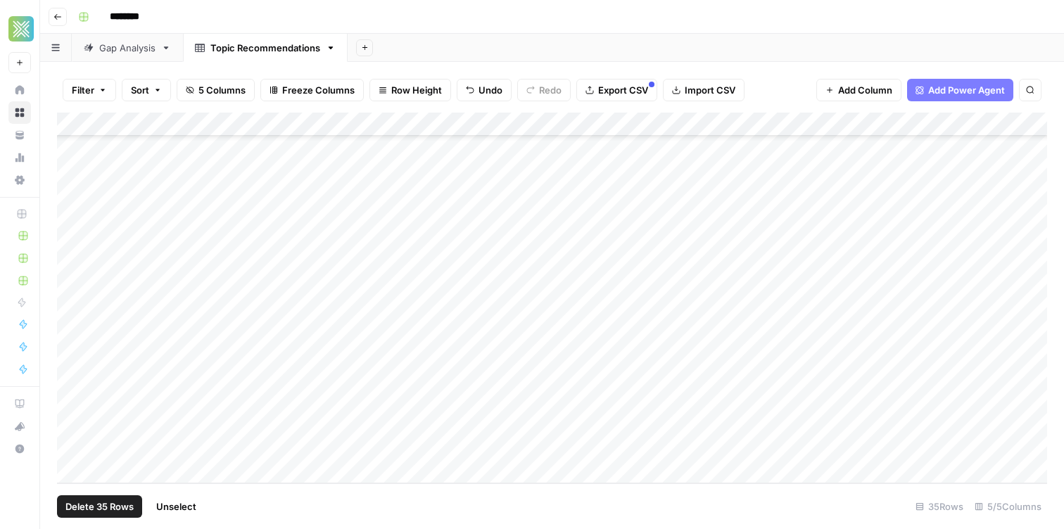
click at [79, 445] on div "Add Column" at bounding box center [552, 298] width 990 height 371
click at [107, 506] on span "Delete 35 Rows" at bounding box center [99, 506] width 68 height 14
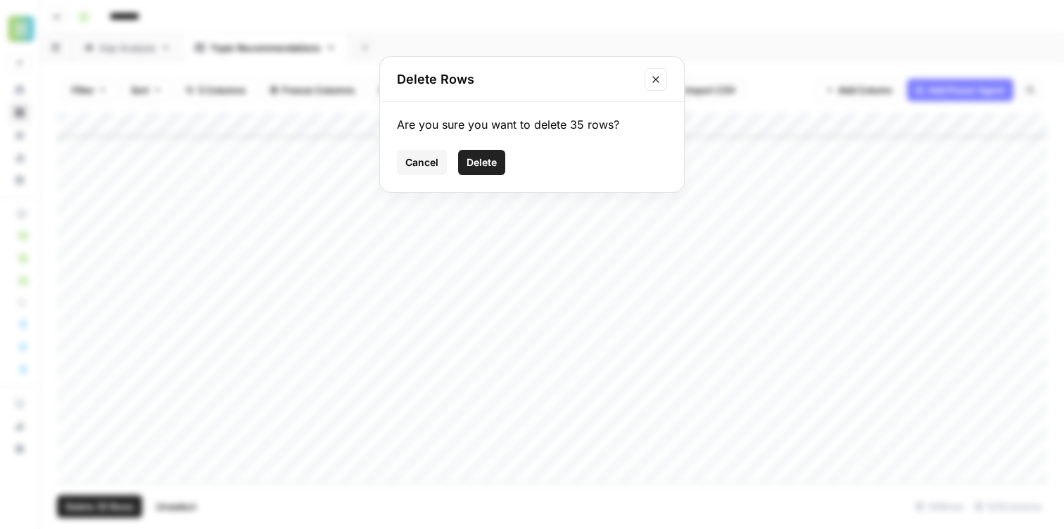
click at [477, 173] on button "Delete" at bounding box center [481, 162] width 47 height 25
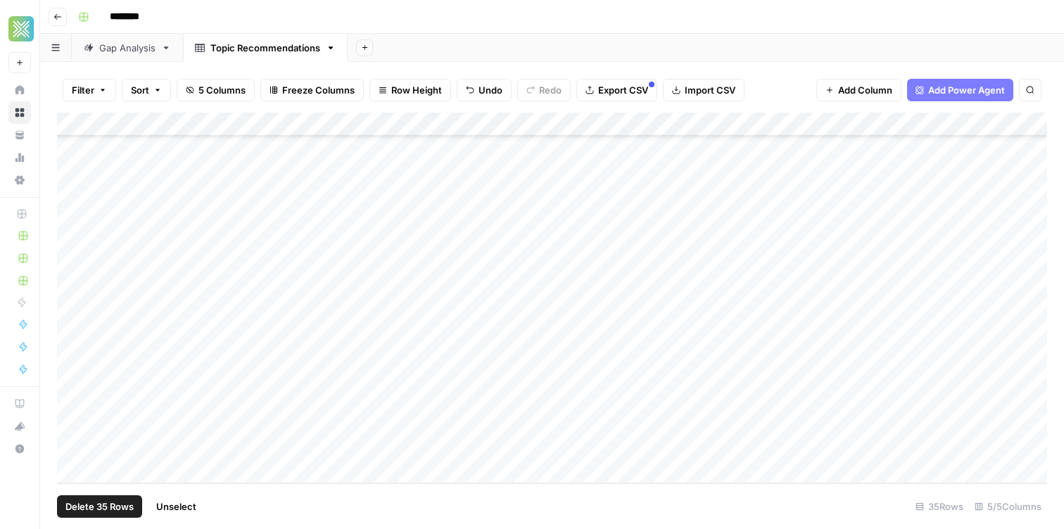
scroll to position [0, 0]
click at [120, 46] on div "Gap Analysis" at bounding box center [127, 48] width 56 height 14
click at [248, 44] on div "Topic Recommendations" at bounding box center [265, 48] width 110 height 14
click at [383, 147] on div "Add Column" at bounding box center [552, 136] width 990 height 46
click at [383, 147] on body "Xponent21 New Home Browse Your Data Usage Settings Recent Grids Solar Tint Bran…" at bounding box center [532, 264] width 1064 height 529
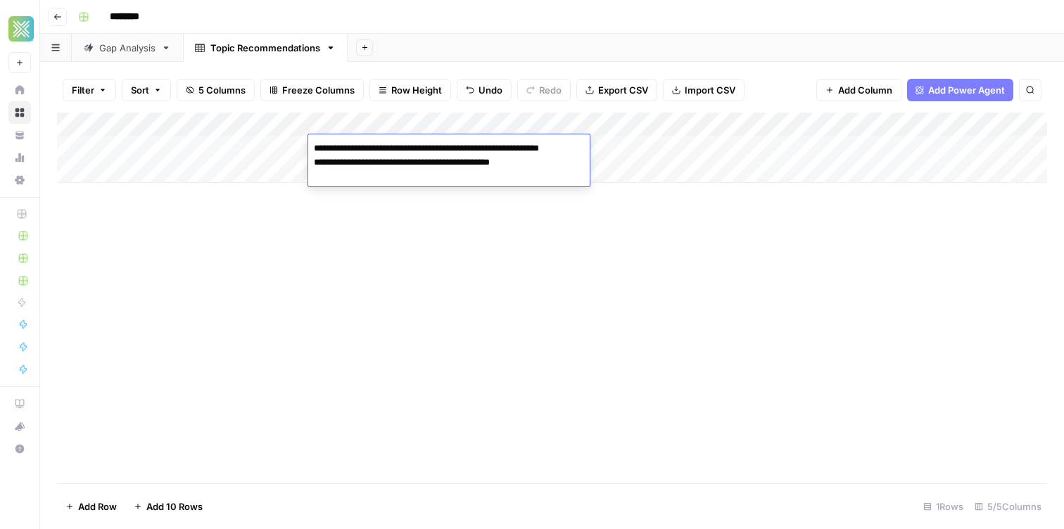
click at [314, 179] on textarea "**********" at bounding box center [448, 163] width 281 height 48
type textarea "**********"
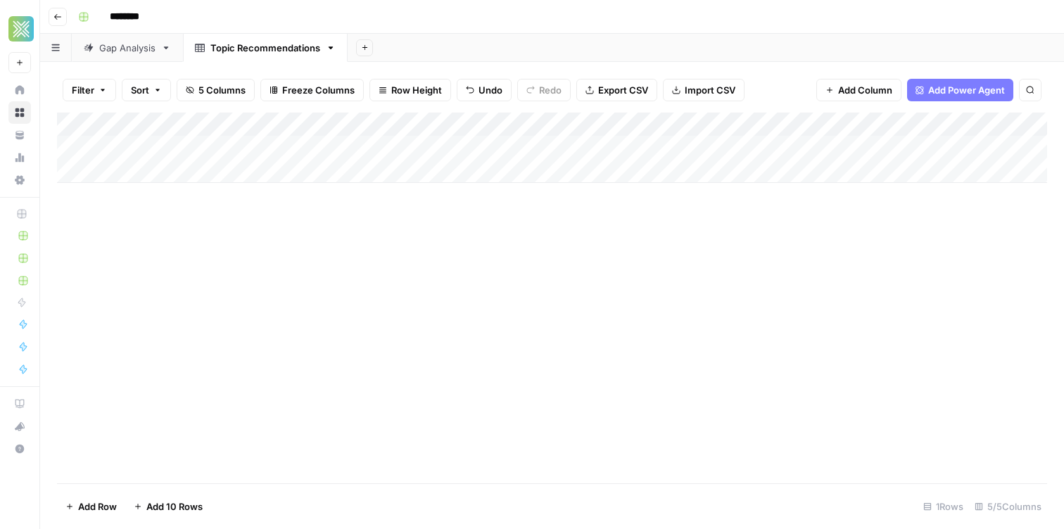
click at [339, 269] on div "Add Column" at bounding box center [552, 298] width 990 height 371
click at [209, 147] on div "Add Column" at bounding box center [552, 148] width 990 height 70
type textarea "**"
click at [622, 289] on div "Add Column" at bounding box center [552, 298] width 990 height 371
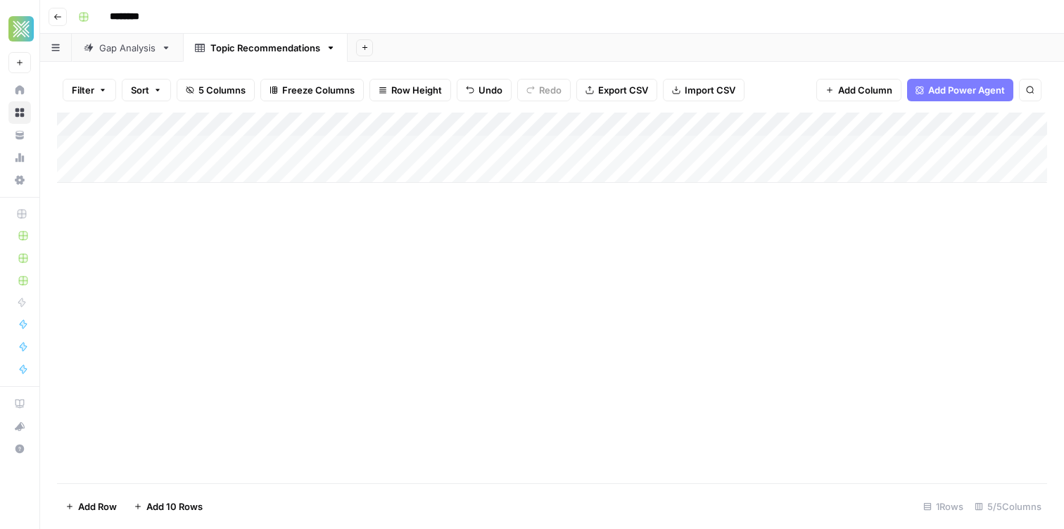
click at [200, 146] on div "Add Column" at bounding box center [552, 148] width 990 height 70
click at [200, 146] on textarea "**" at bounding box center [218, 149] width 225 height 20
click at [363, 148] on div "Add Column" at bounding box center [552, 148] width 990 height 70
click at [191, 143] on div "Add Column" at bounding box center [552, 148] width 990 height 70
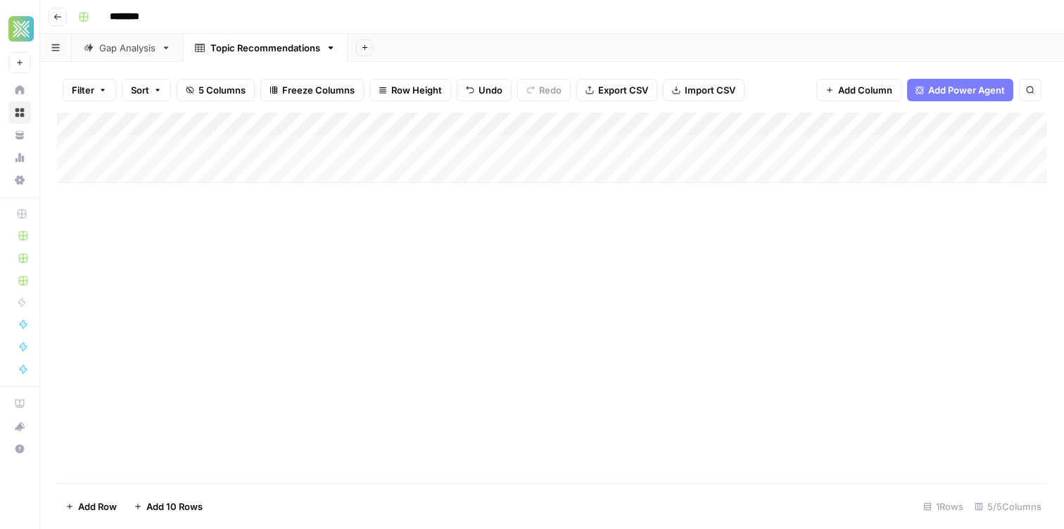
click at [191, 143] on div "Add Column" at bounding box center [552, 148] width 990 height 70
type textarea "*"
click at [241, 292] on div "Add Column" at bounding box center [552, 298] width 990 height 371
click at [113, 37] on link "Gap Analysis" at bounding box center [127, 48] width 111 height 28
click at [192, 144] on div "Add Column" at bounding box center [552, 196] width 990 height 166
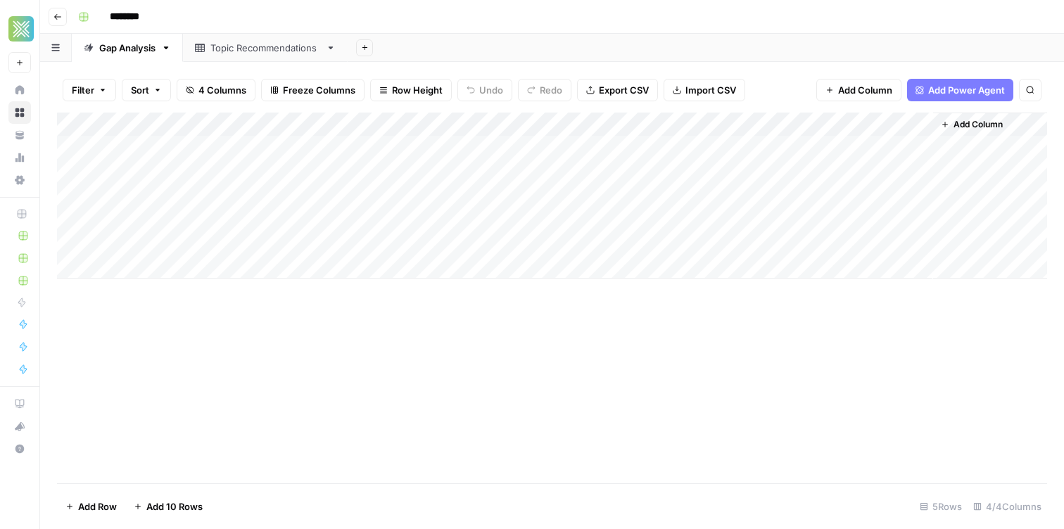
click at [192, 144] on div "Add Column" at bounding box center [552, 196] width 990 height 166
type textarea "**"
click at [418, 147] on div "Add Column" at bounding box center [552, 196] width 990 height 166
click at [459, 189] on div "Add Column" at bounding box center [552, 196] width 990 height 166
click at [458, 143] on div "Add Column" at bounding box center [552, 196] width 990 height 166
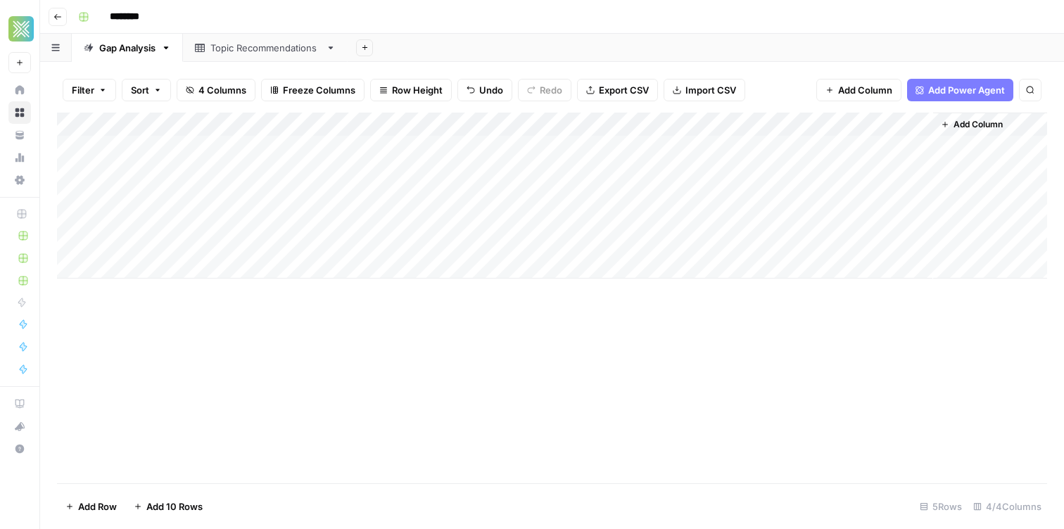
click at [458, 143] on div "Add Column" at bounding box center [552, 196] width 990 height 166
click at [456, 193] on div "Add Column" at bounding box center [552, 196] width 990 height 166
click at [654, 140] on div "Add Column" at bounding box center [552, 196] width 990 height 166
click at [902, 122] on div "Add Column" at bounding box center [552, 196] width 990 height 166
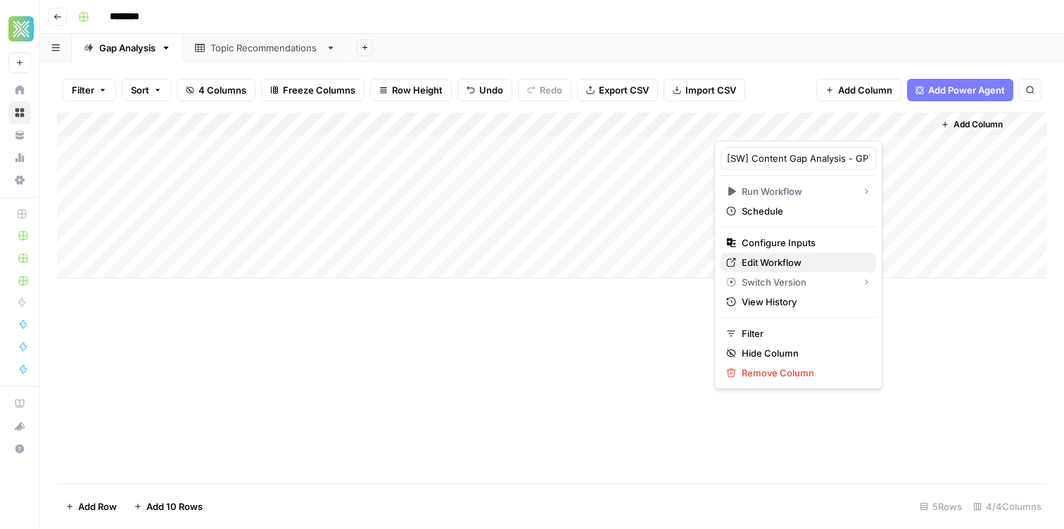
click at [793, 261] on span "Edit Workflow" at bounding box center [802, 262] width 123 height 14
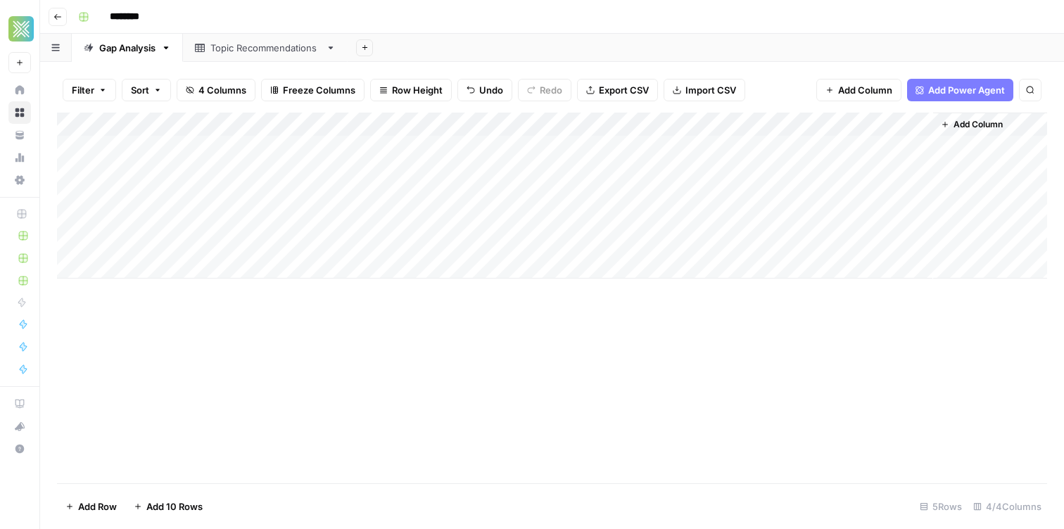
click at [902, 124] on div "Add Column" at bounding box center [552, 196] width 990 height 166
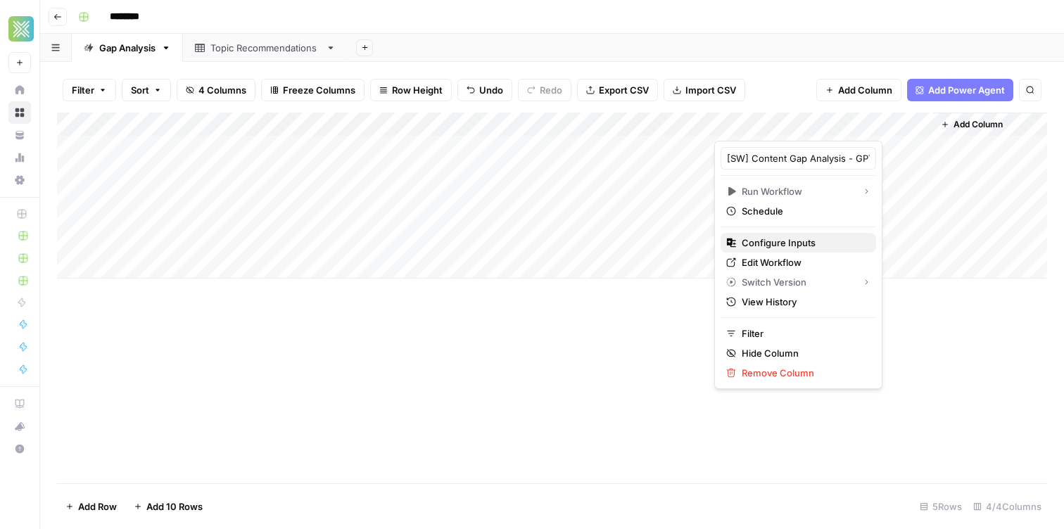
click at [796, 236] on span "Configure Inputs" at bounding box center [802, 243] width 123 height 14
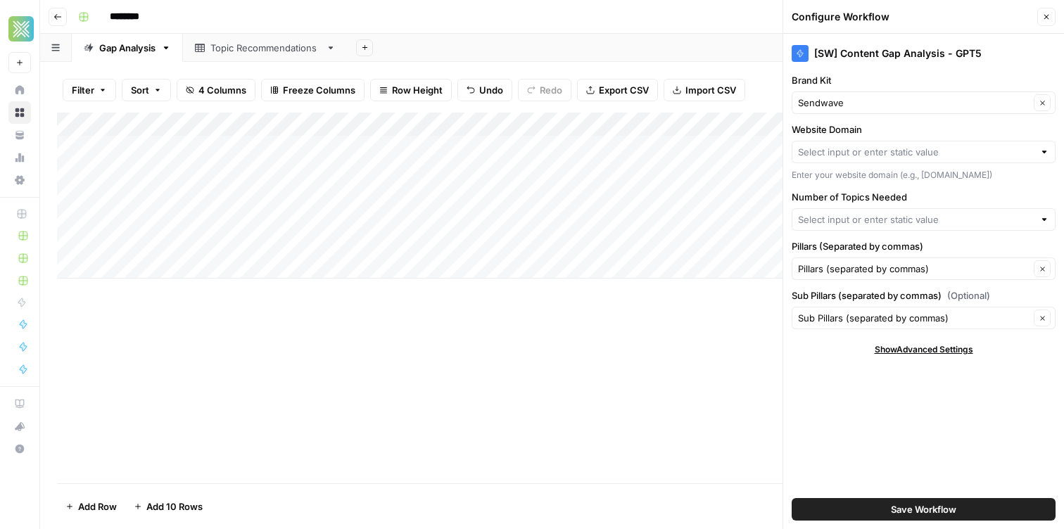
click at [851, 144] on div at bounding box center [923, 152] width 264 height 23
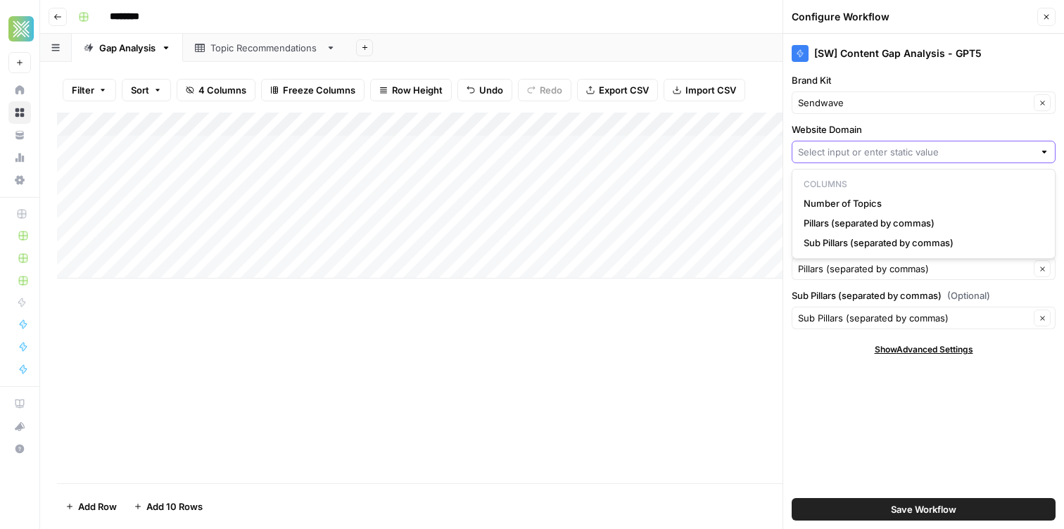
paste input "https://www.sendwave.com/en"
type input "https://www.sendwave.com/en"
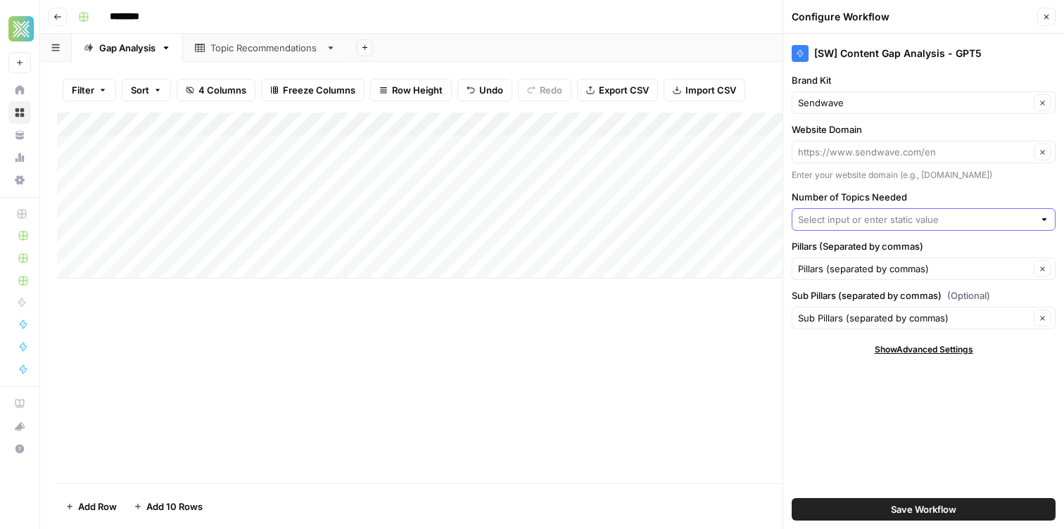
type input "https://www.sendwave.com/en"
click at [864, 215] on input "Number of Topics Needed" at bounding box center [916, 219] width 236 height 14
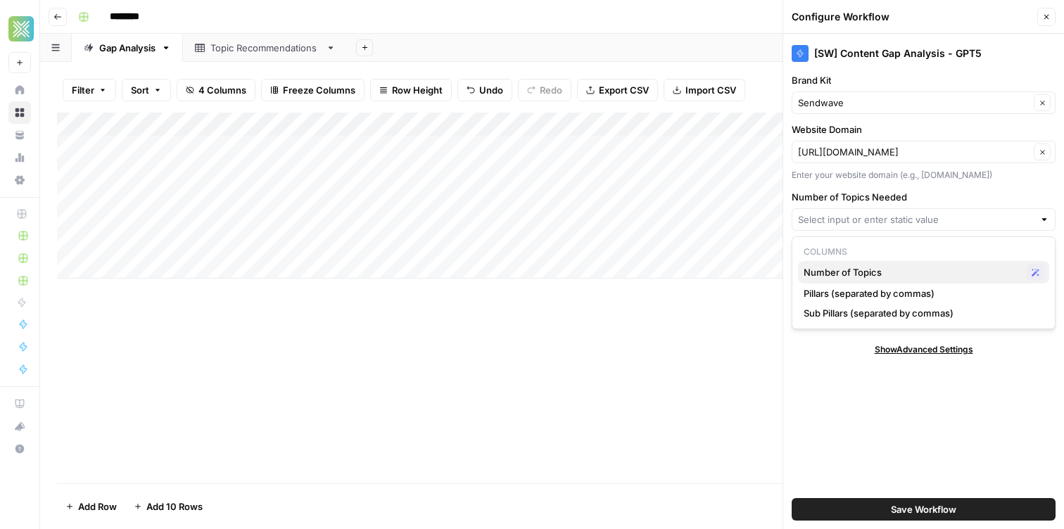
click at [869, 270] on span "Number of Topics" at bounding box center [911, 272] width 217 height 14
type input "Number of Topics"
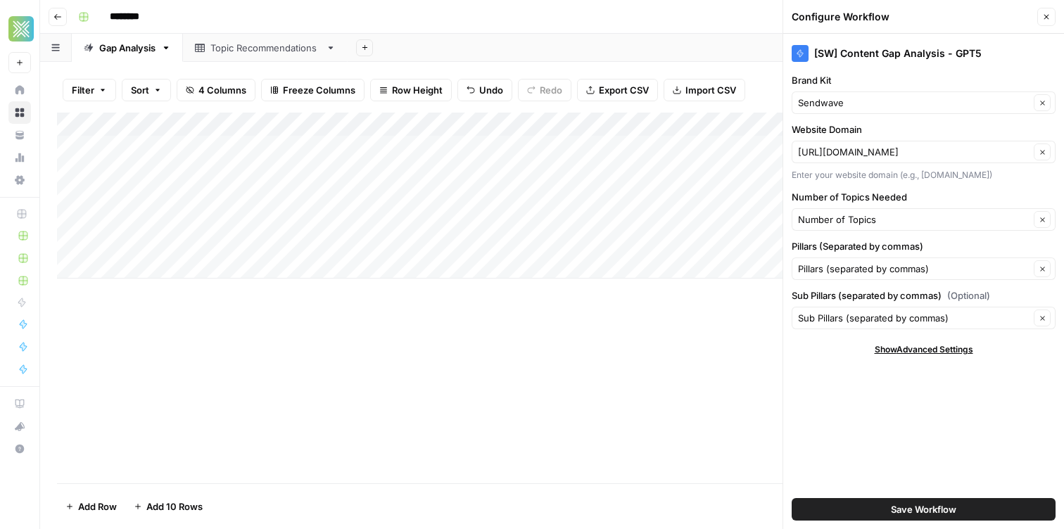
click at [864, 260] on div "Pillars (separated by commas) Clear" at bounding box center [923, 268] width 264 height 23
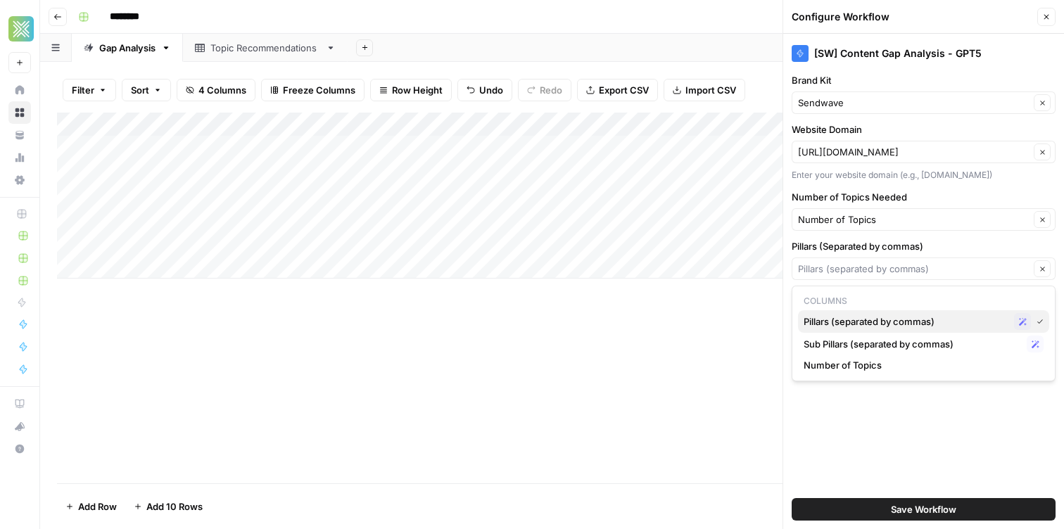
click at [860, 323] on span "Pillars (separated by commas)" at bounding box center [905, 321] width 205 height 14
type input "Pillars (separated by commas)"
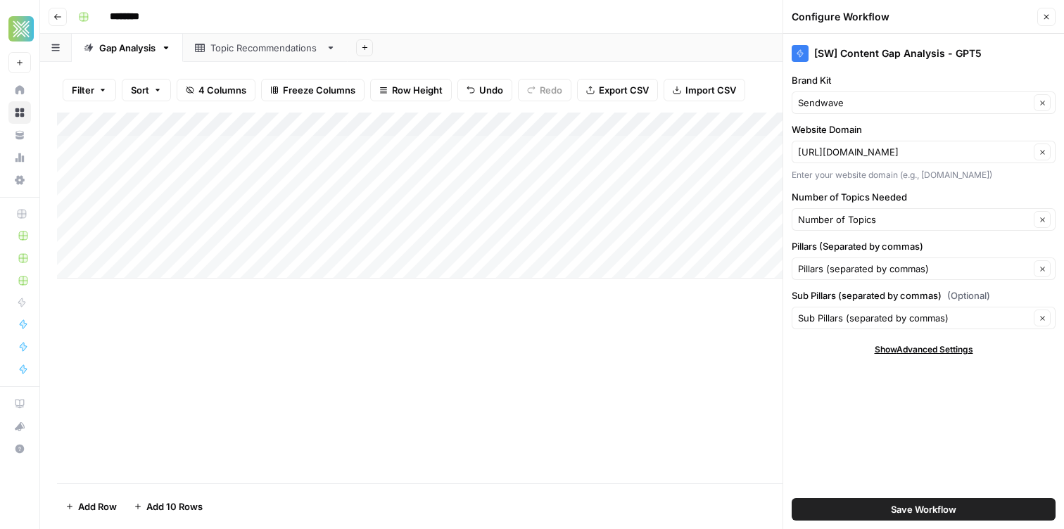
click at [843, 505] on button "Save Workflow" at bounding box center [923, 509] width 264 height 23
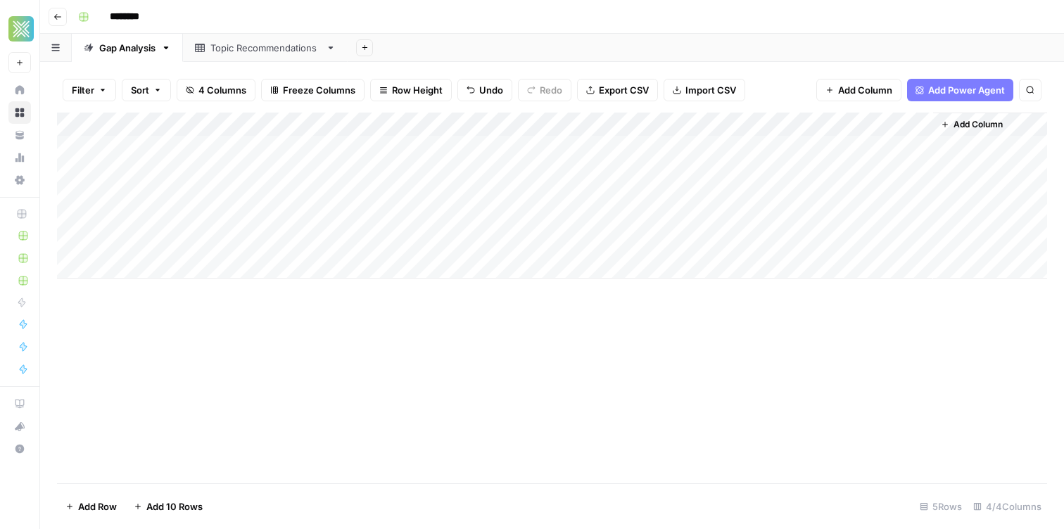
click at [634, 200] on div "Add Column" at bounding box center [552, 196] width 990 height 166
click at [822, 148] on div "Add Column" at bounding box center [552, 196] width 990 height 166
click at [221, 63] on div "Filter Sort 4 Columns Freeze Columns Row Height Undo Redo Export CSV Import CSV…" at bounding box center [551, 295] width 1023 height 467
click at [237, 23] on div "********" at bounding box center [560, 17] width 977 height 23
click at [226, 56] on link "Topic Recommendations" at bounding box center [265, 48] width 165 height 28
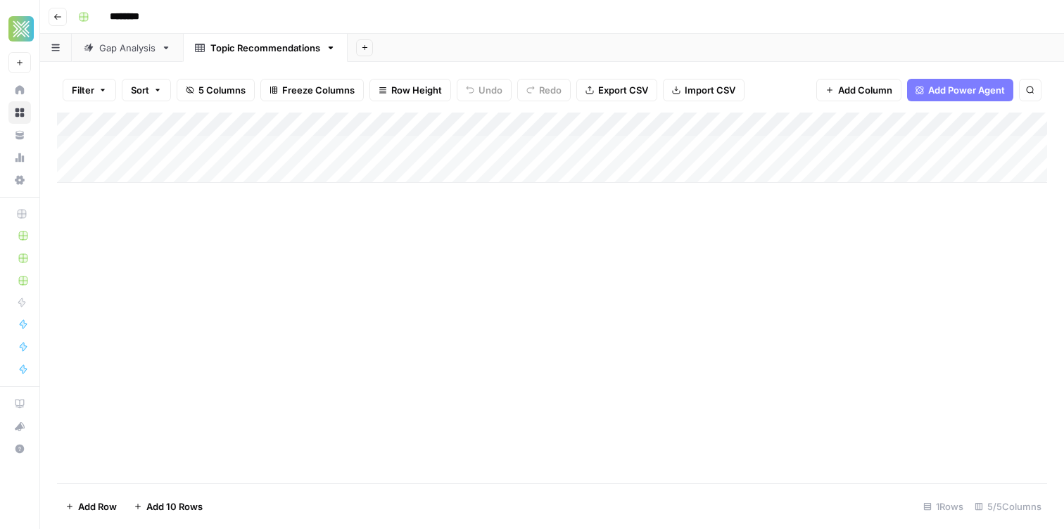
click at [121, 57] on link "Gap Analysis" at bounding box center [127, 48] width 111 height 28
click at [553, 37] on div "Add Sheet" at bounding box center [705, 48] width 716 height 28
click at [272, 46] on div "Topic Recommendations" at bounding box center [265, 48] width 110 height 14
click at [133, 53] on div "Gap Analysis" at bounding box center [127, 48] width 56 height 14
drag, startPoint x: 784, startPoint y: 147, endPoint x: 738, endPoint y: 15, distance: 139.5
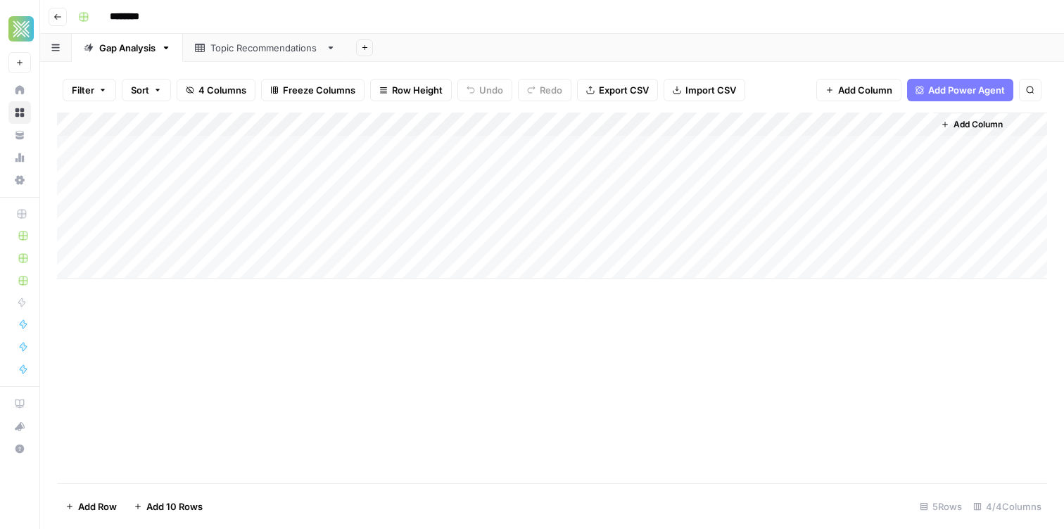
click at [774, 126] on div "Add Column" at bounding box center [552, 196] width 990 height 166
click at [722, 31] on header "Go back ********" at bounding box center [551, 17] width 1023 height 34
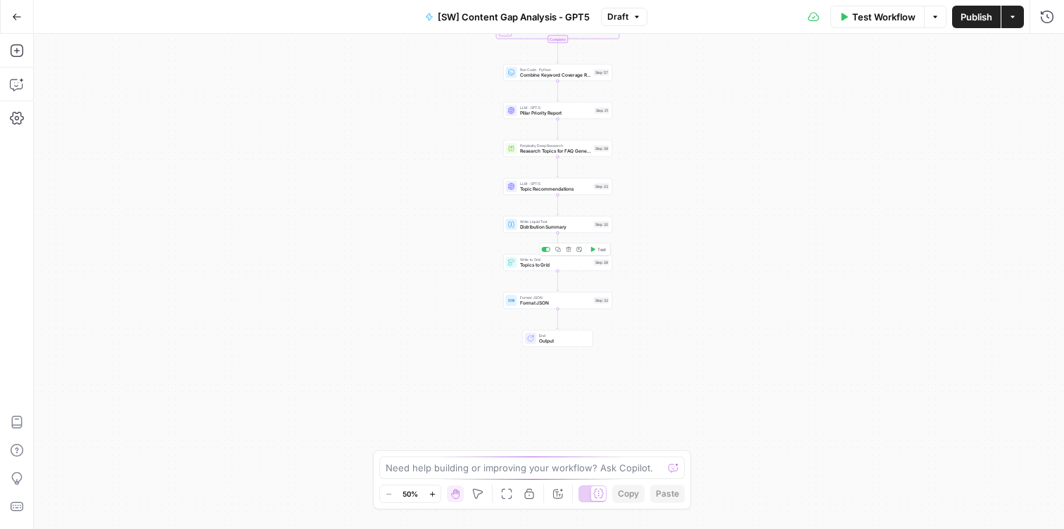
click at [523, 267] on span "Topics to Grid" at bounding box center [555, 265] width 71 height 7
type input "Professional Window Tinting"
type input "Topic Recommendations"
type input "Title"
type input "Pillar"
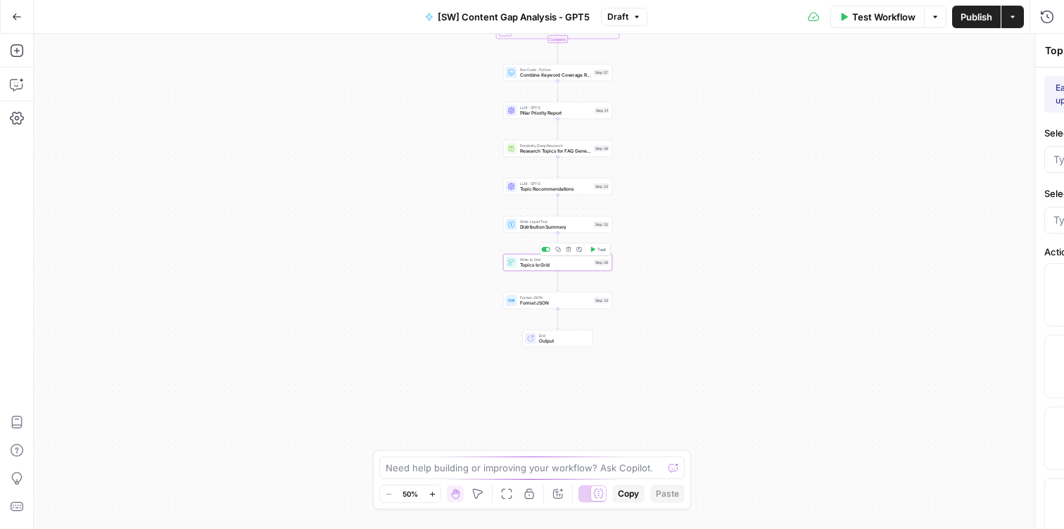
type input "Content Type"
type input "Journey Stage"
type input "Primary Keyword"
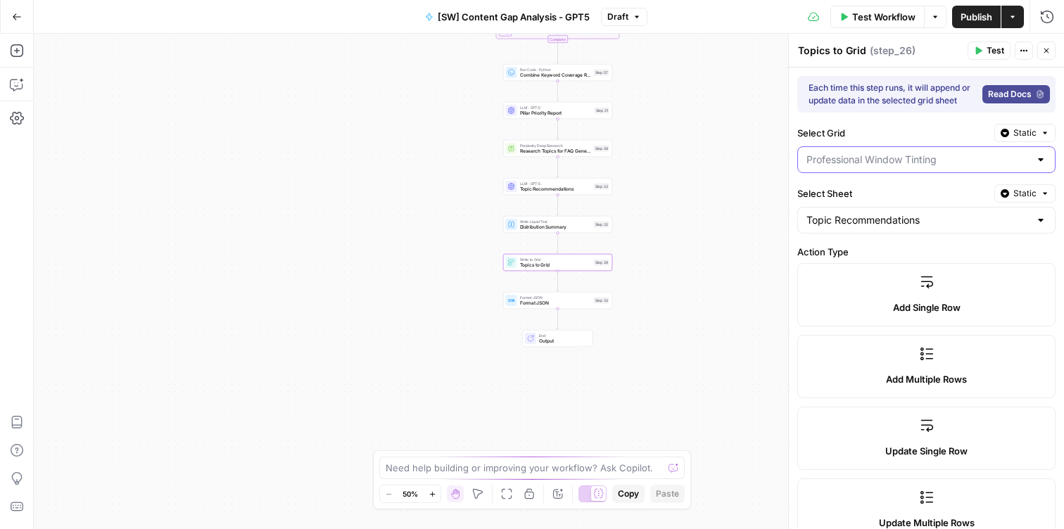
click at [880, 162] on input "Select Grid" at bounding box center [917, 160] width 223 height 14
click at [858, 192] on span "Sendwave" at bounding box center [923, 195] width 229 height 14
type input "Sendwave"
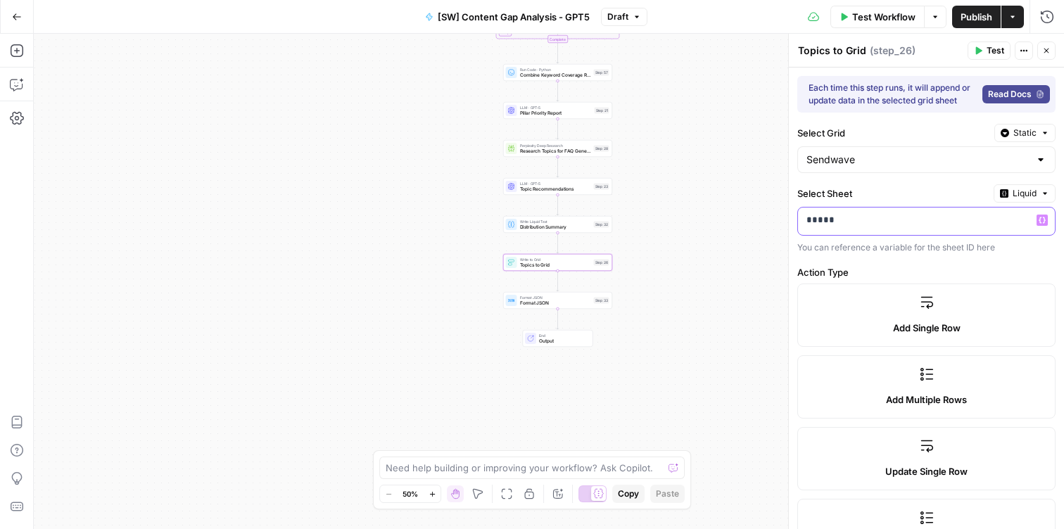
click at [852, 229] on div "*****" at bounding box center [915, 220] width 234 height 27
click at [938, 221] on p "*****" at bounding box center [914, 220] width 217 height 14
click at [1042, 217] on icon "button" at bounding box center [1041, 220] width 7 height 6
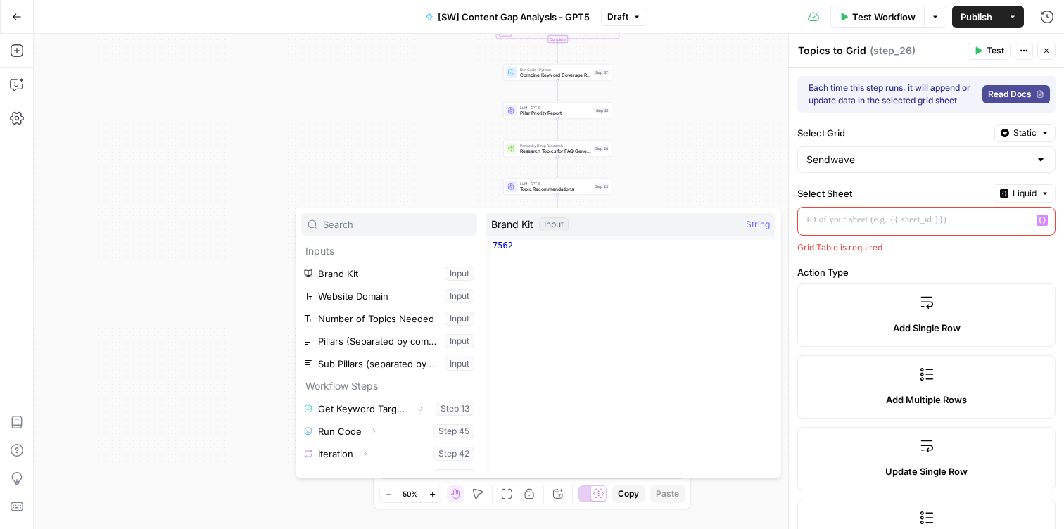
click at [701, 165] on div "Workflow Set Inputs Inputs Get Knowledge Base File Get Keyword Targets Step 13 …" at bounding box center [549, 281] width 1030 height 495
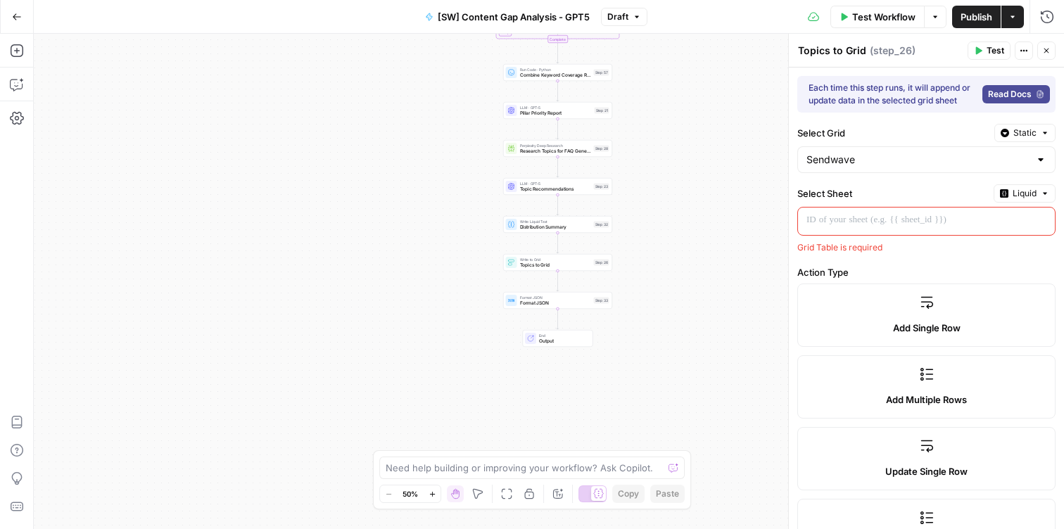
click at [850, 216] on p at bounding box center [926, 220] width 240 height 14
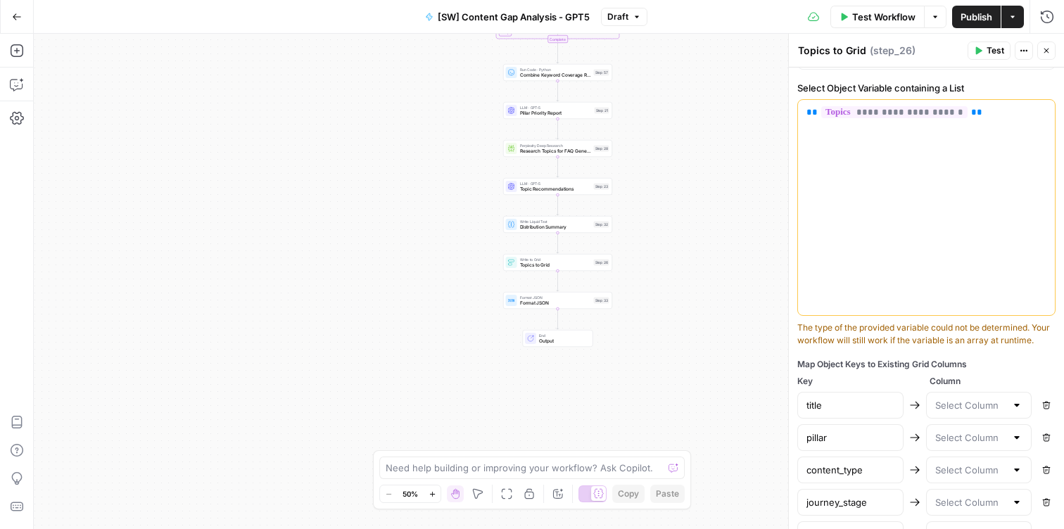
scroll to position [582, 0]
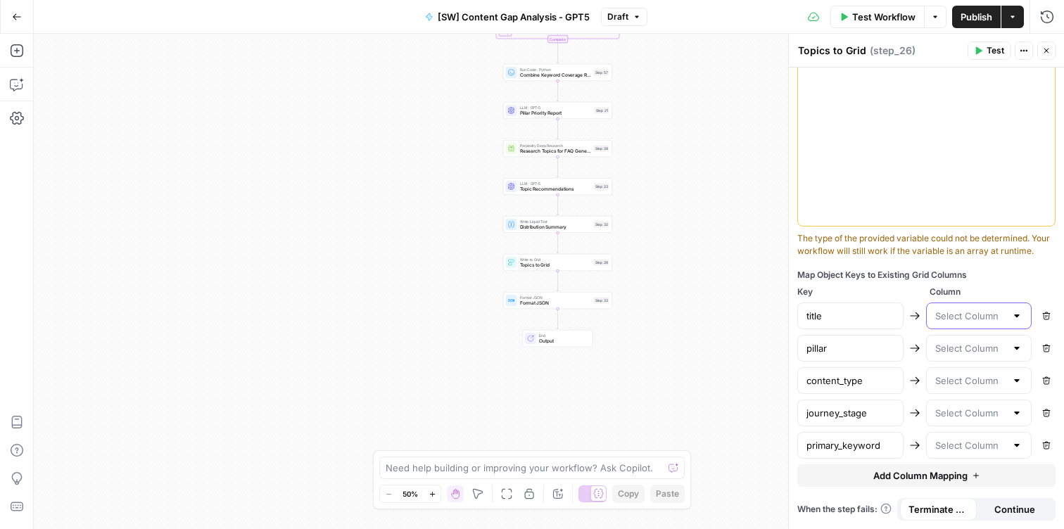
click at [982, 314] on input "text" at bounding box center [970, 316] width 71 height 14
click at [960, 347] on span "Title" at bounding box center [976, 351] width 77 height 14
type input "Title"
click at [957, 347] on input "text" at bounding box center [970, 348] width 71 height 14
click at [954, 400] on span "Pillar" at bounding box center [976, 403] width 77 height 14
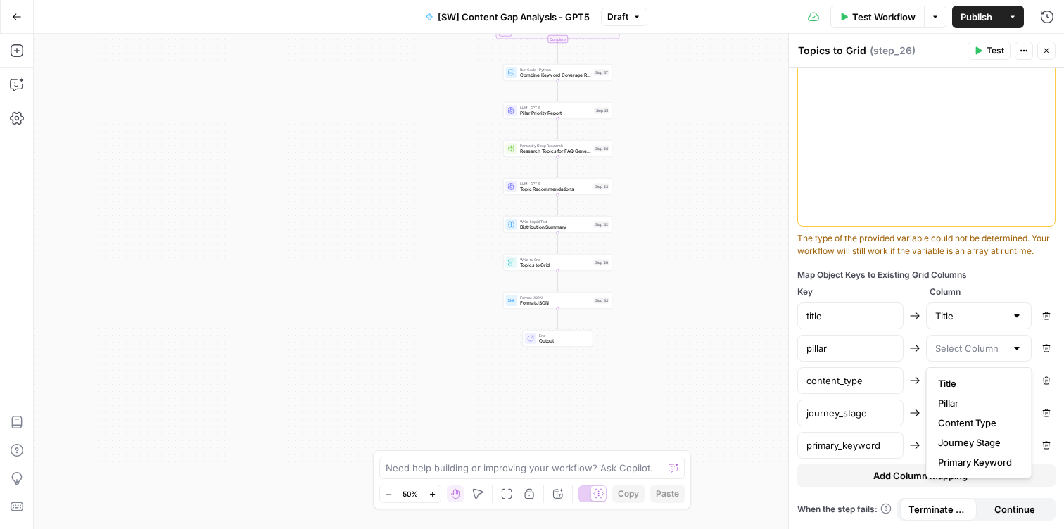
type input "Pillar"
click at [954, 381] on input "text" at bounding box center [970, 380] width 71 height 14
click at [965, 454] on span "Content Type" at bounding box center [976, 455] width 77 height 14
type input "Content Type"
click at [971, 418] on input "text" at bounding box center [970, 413] width 71 height 14
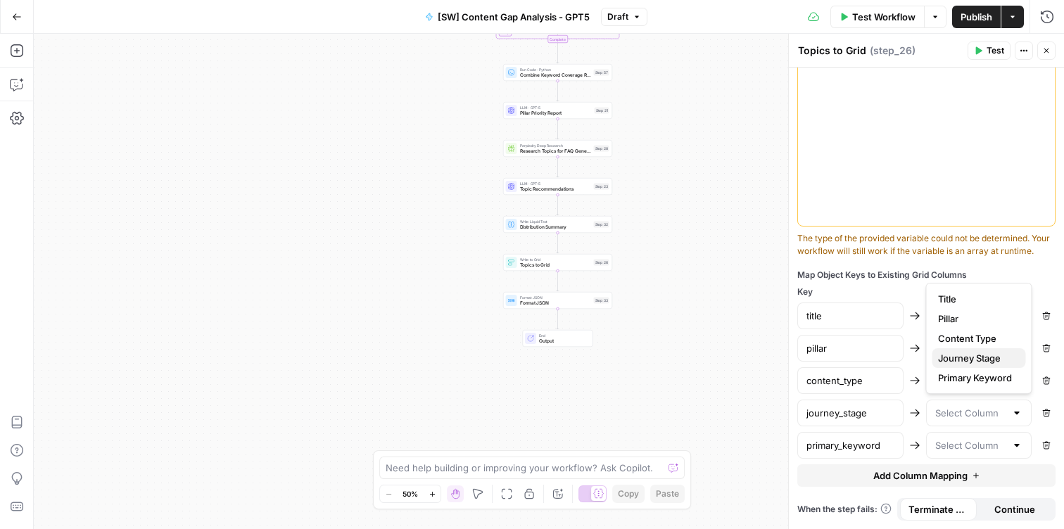
click at [978, 355] on span "Journey Stage" at bounding box center [976, 358] width 77 height 14
type input "Journey Stage"
click at [946, 442] on input "text" at bounding box center [970, 445] width 71 height 14
click at [974, 13] on span "Publish" at bounding box center [976, 17] width 32 height 14
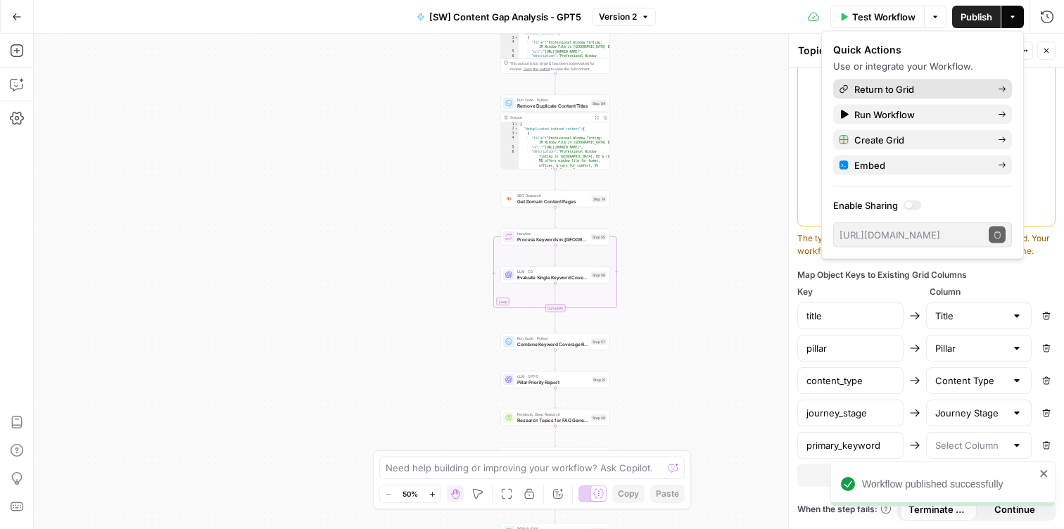
click at [869, 93] on span "Return to Grid" at bounding box center [920, 89] width 132 height 14
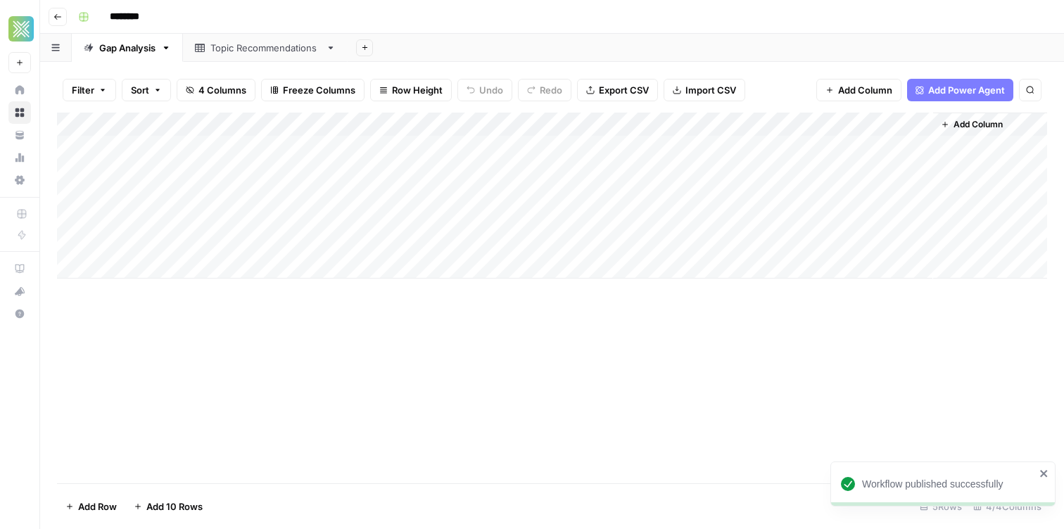
click at [405, 153] on div "Add Column" at bounding box center [552, 196] width 990 height 166
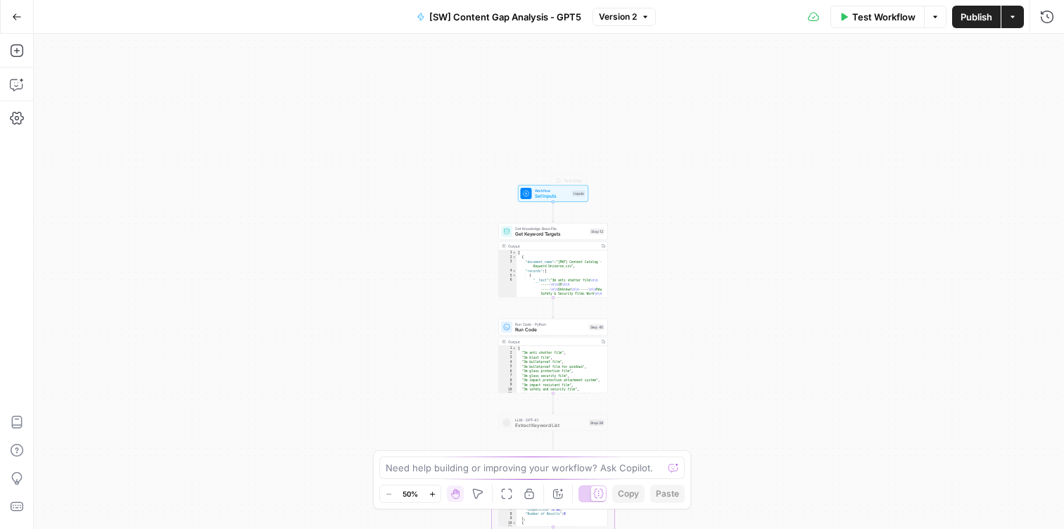
click at [554, 233] on span "Get Keyword Targets" at bounding box center [551, 234] width 72 height 7
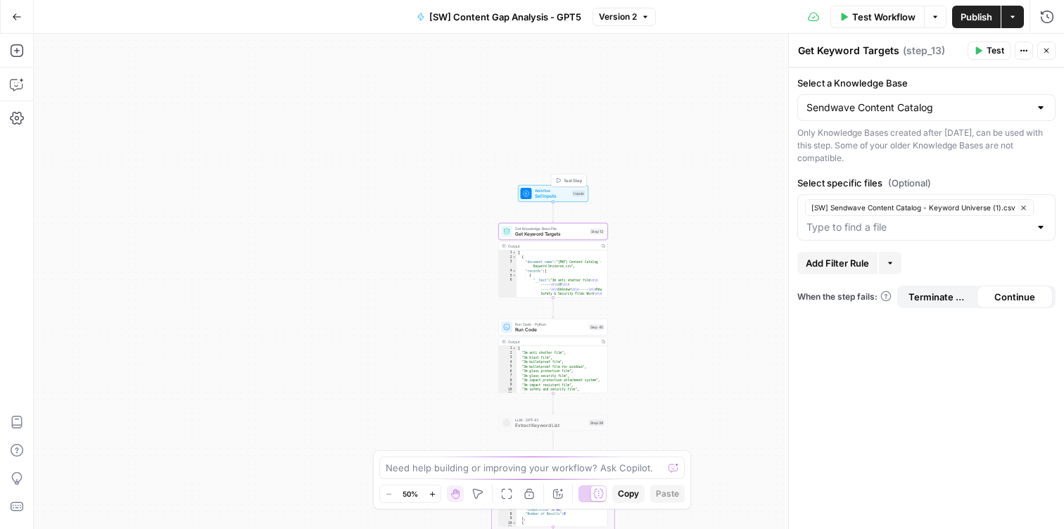
click at [559, 197] on span "Set Inputs" at bounding box center [552, 196] width 35 height 7
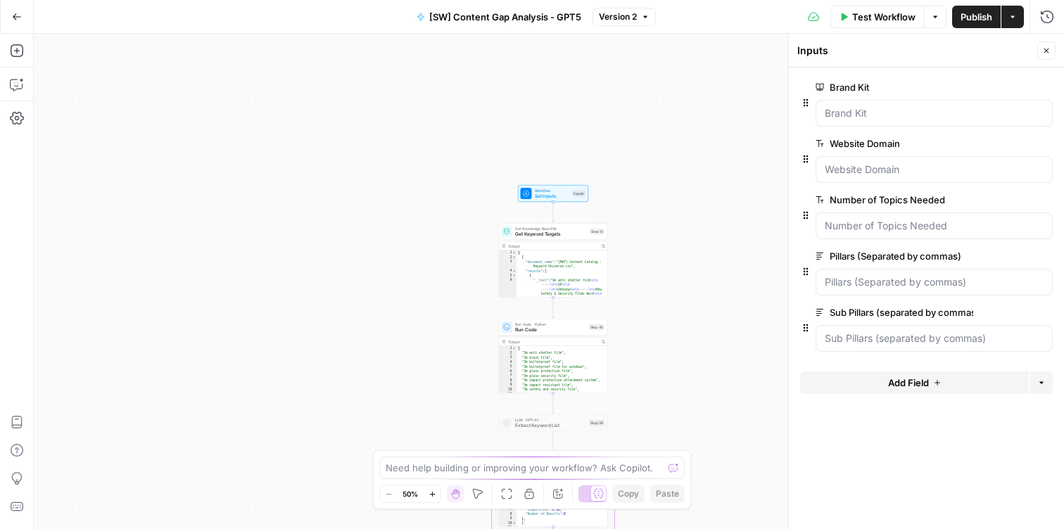
click at [924, 322] on div "Sub Pillars (separated by commas) edit field Delete group" at bounding box center [933, 328] width 237 height 48
click at [995, 307] on span "edit field" at bounding box center [999, 312] width 31 height 11
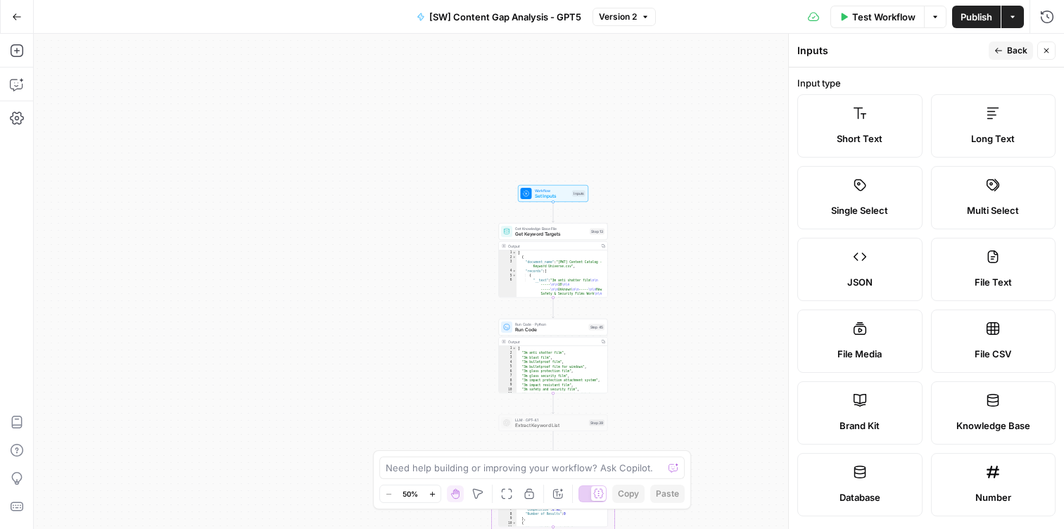
scroll to position [421, 0]
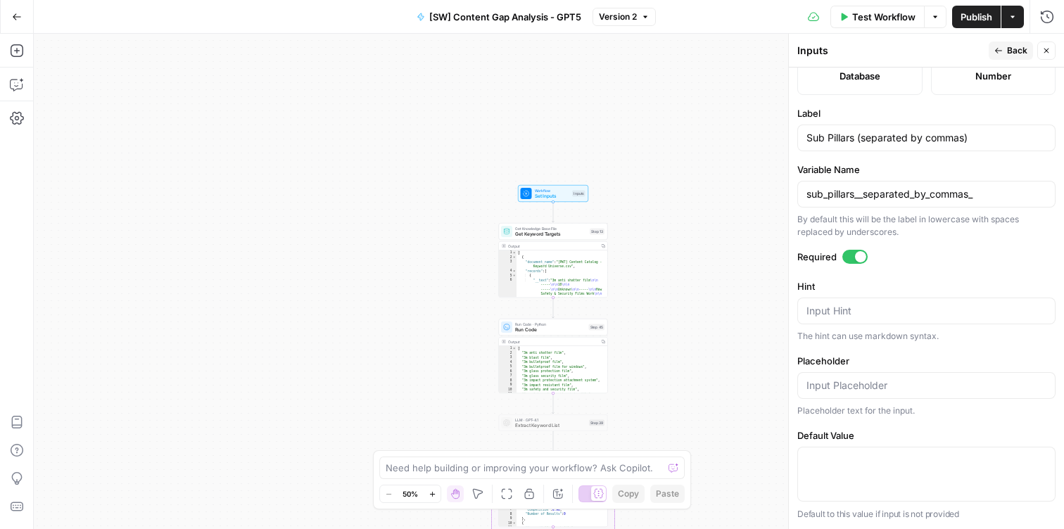
click at [857, 251] on div at bounding box center [860, 256] width 11 height 11
click at [978, 21] on span "Publish" at bounding box center [976, 17] width 32 height 14
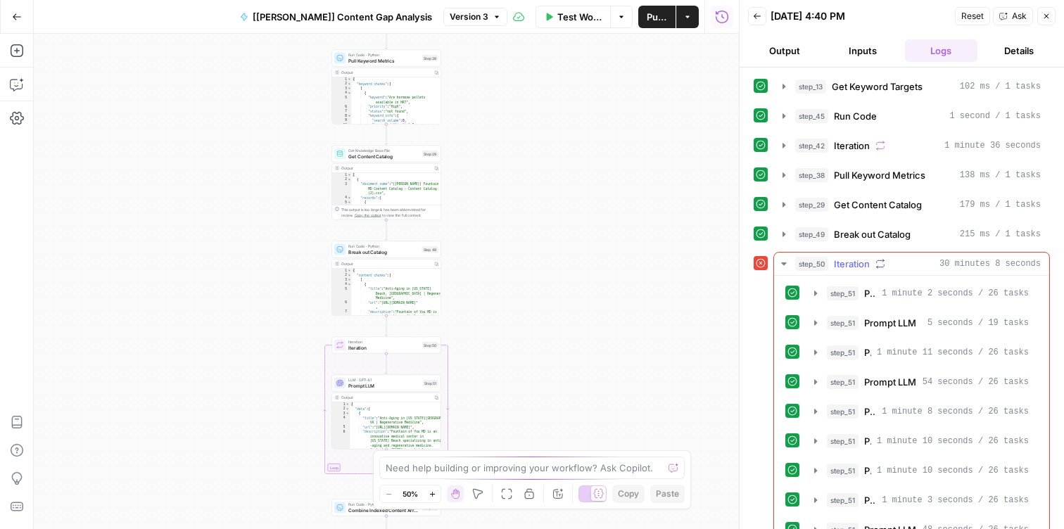
scroll to position [85, 0]
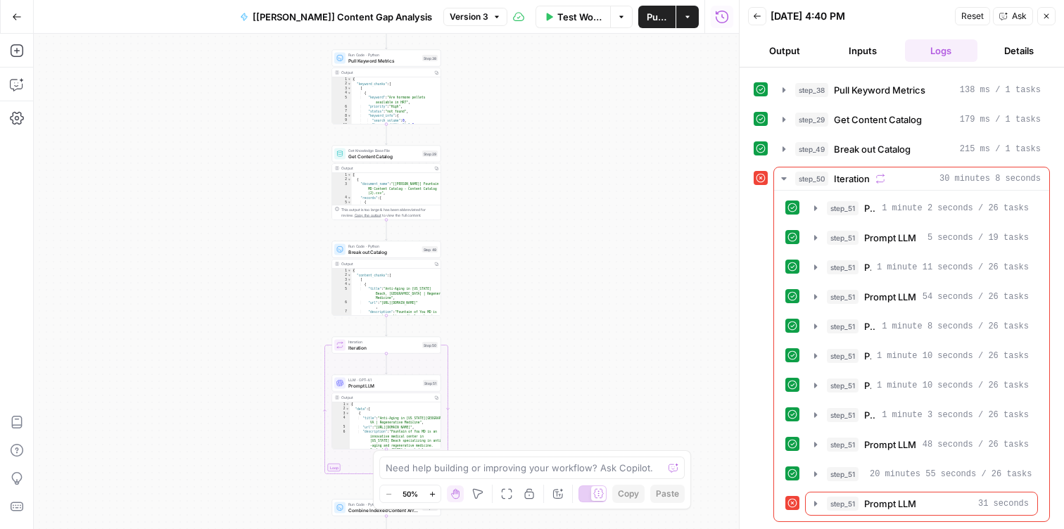
click at [790, 53] on button "Output" at bounding box center [784, 50] width 72 height 23
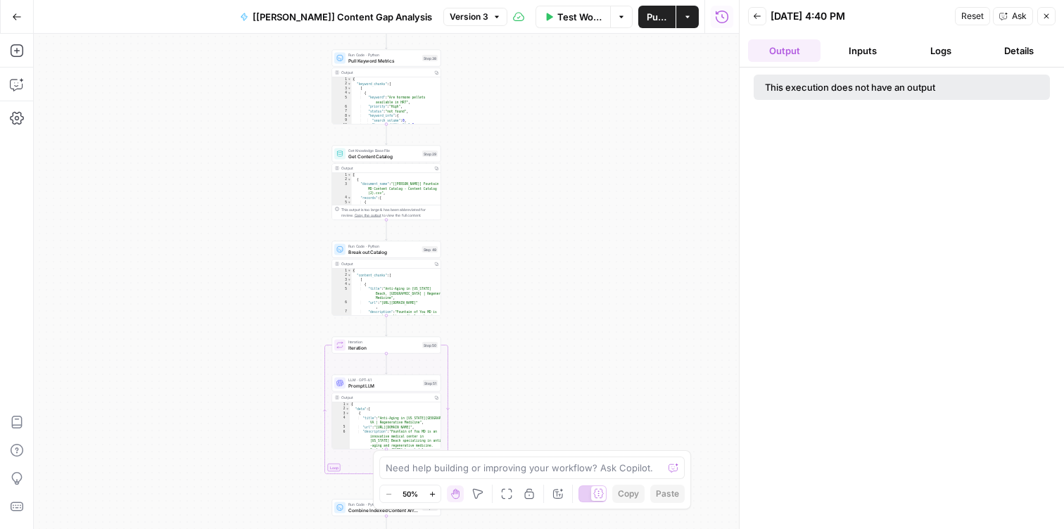
click at [865, 56] on button "Inputs" at bounding box center [862, 50] width 72 height 23
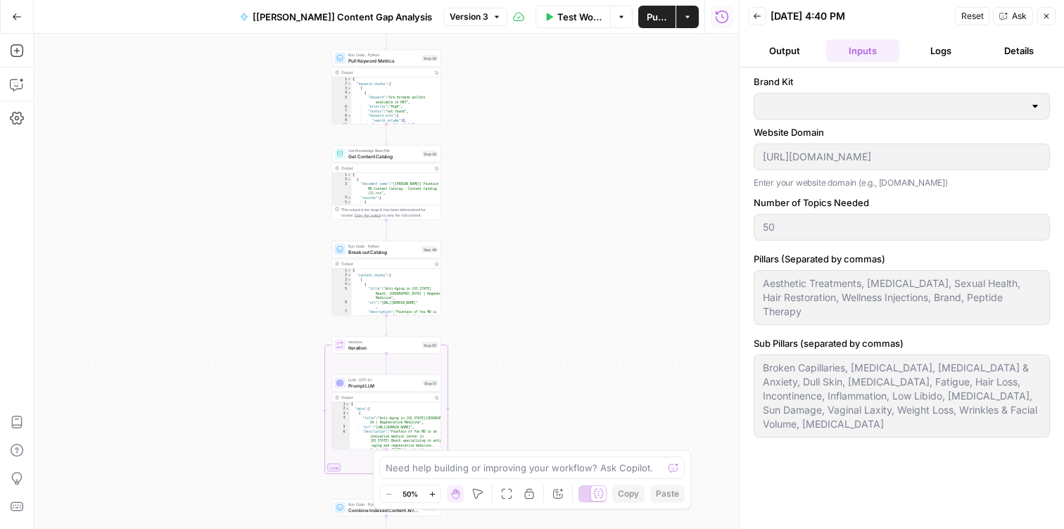
type input "Fountain of You MD"
click at [935, 46] on button "Logs" at bounding box center [941, 50] width 72 height 23
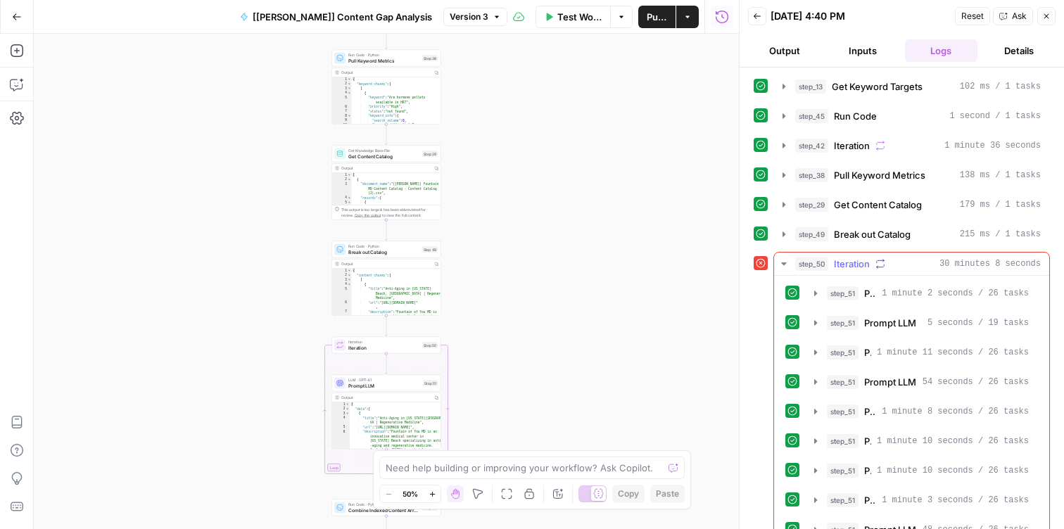
click at [784, 263] on icon "button" at bounding box center [783, 263] width 5 height 3
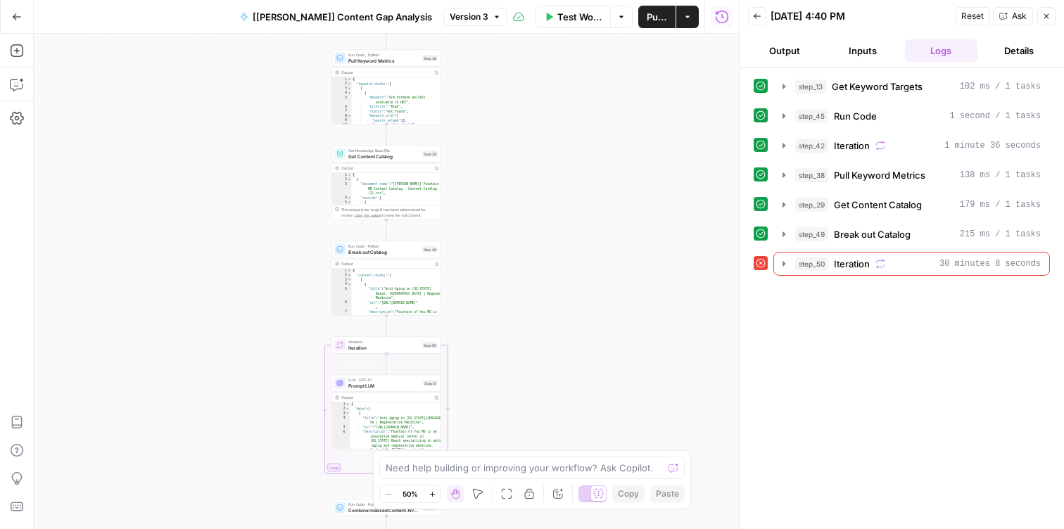
click at [1001, 46] on button "Details" at bounding box center [1019, 50] width 72 height 23
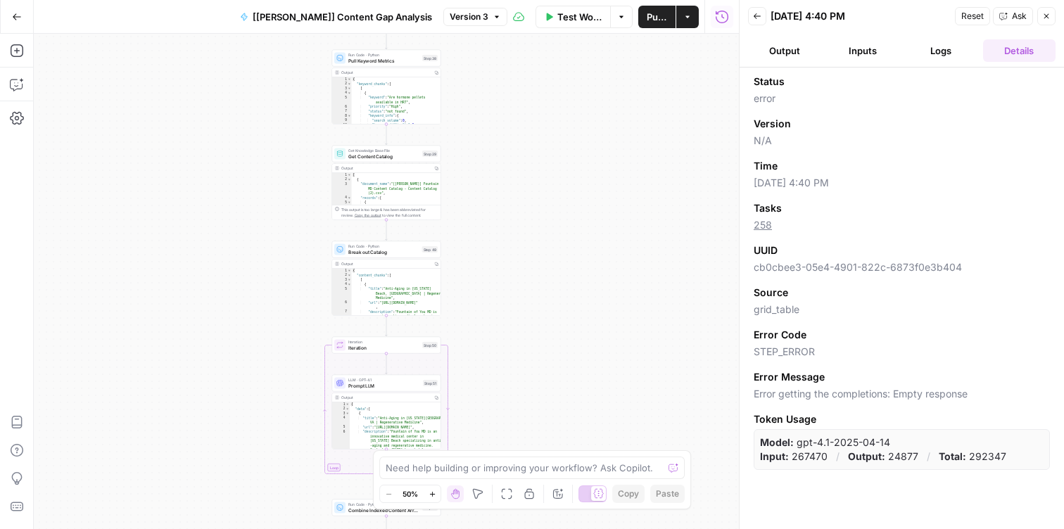
click at [931, 51] on button "Logs" at bounding box center [941, 50] width 72 height 23
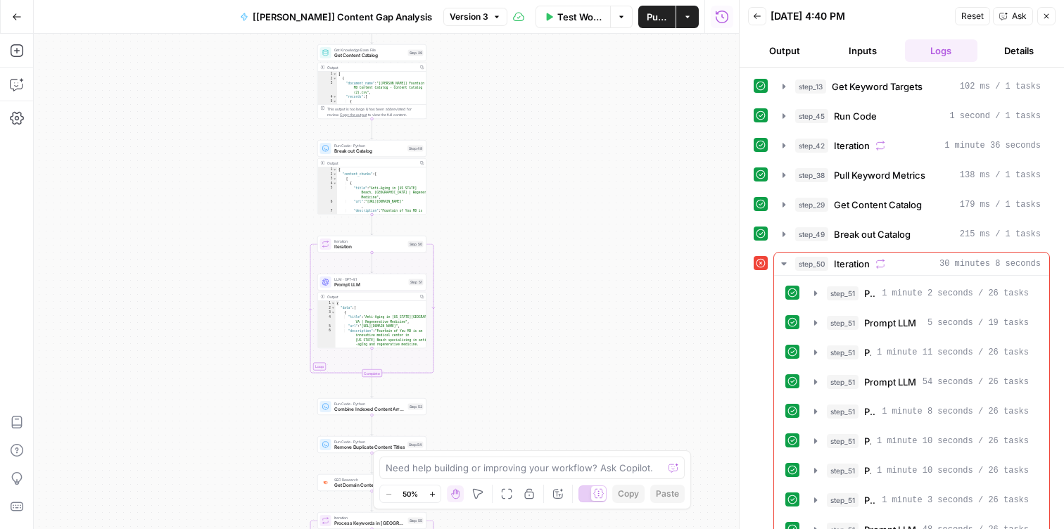
click at [568, 17] on span "Test Workflow" at bounding box center [579, 17] width 44 height 14
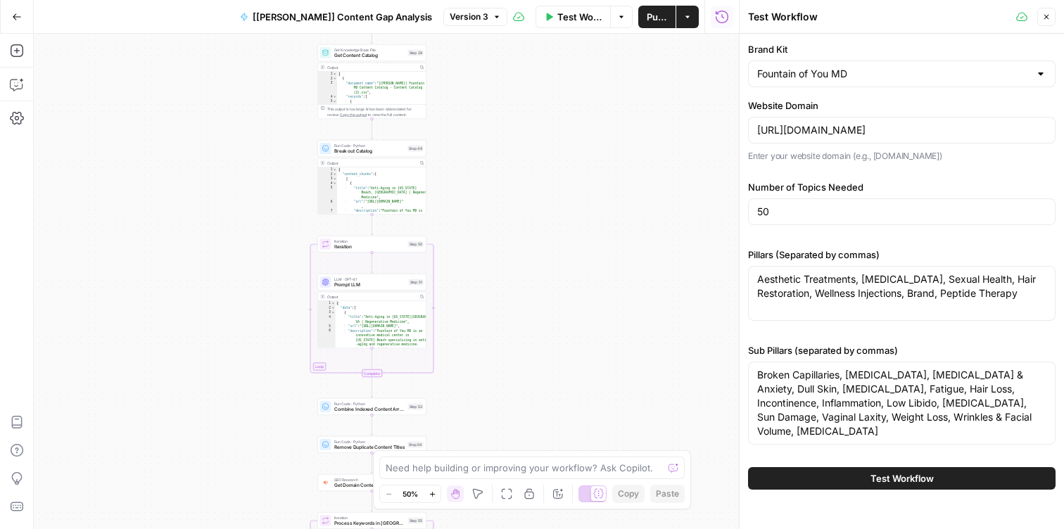
click at [723, 22] on icon "button" at bounding box center [721, 16] width 13 height 13
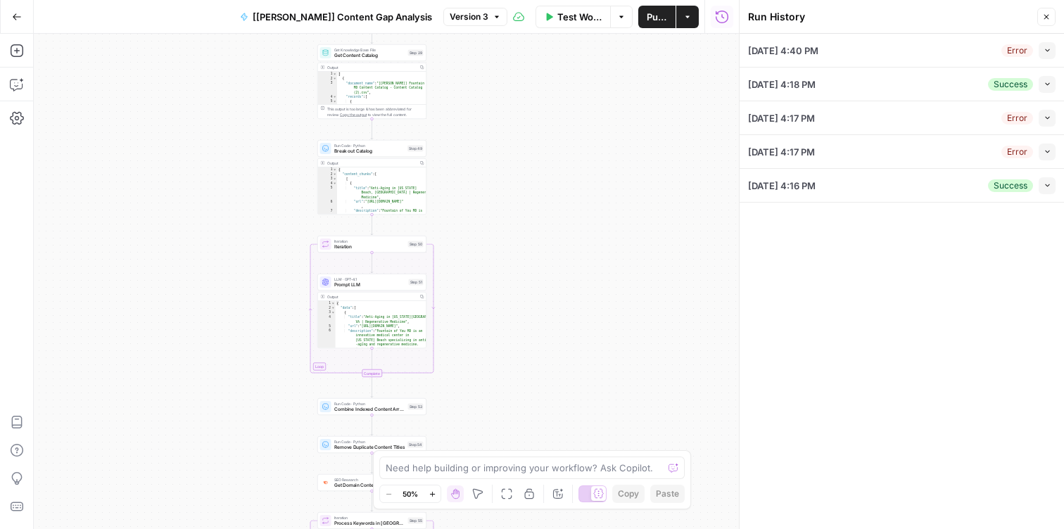
click at [1048, 52] on icon "button" at bounding box center [1047, 50] width 8 height 8
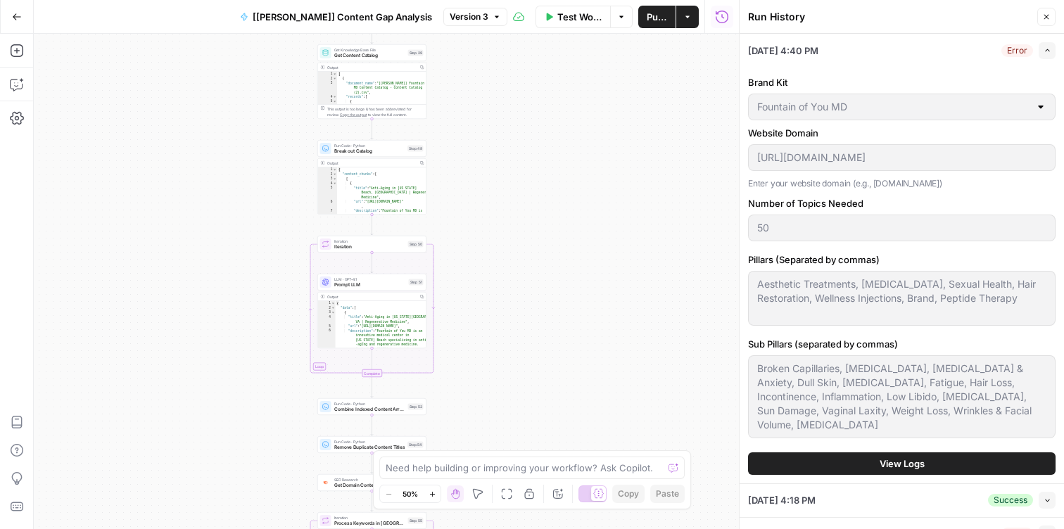
click at [903, 456] on span "View Logs" at bounding box center [901, 463] width 45 height 14
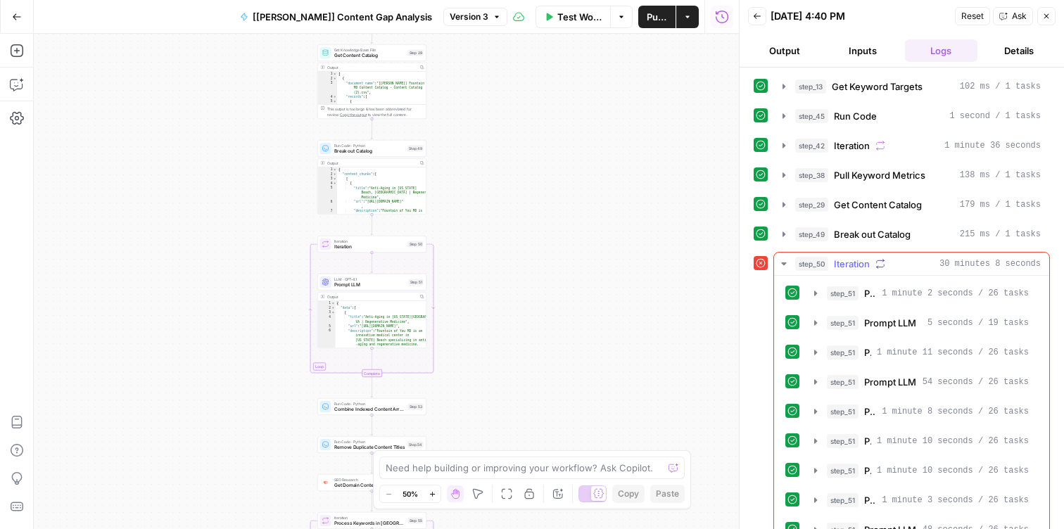
scroll to position [85, 0]
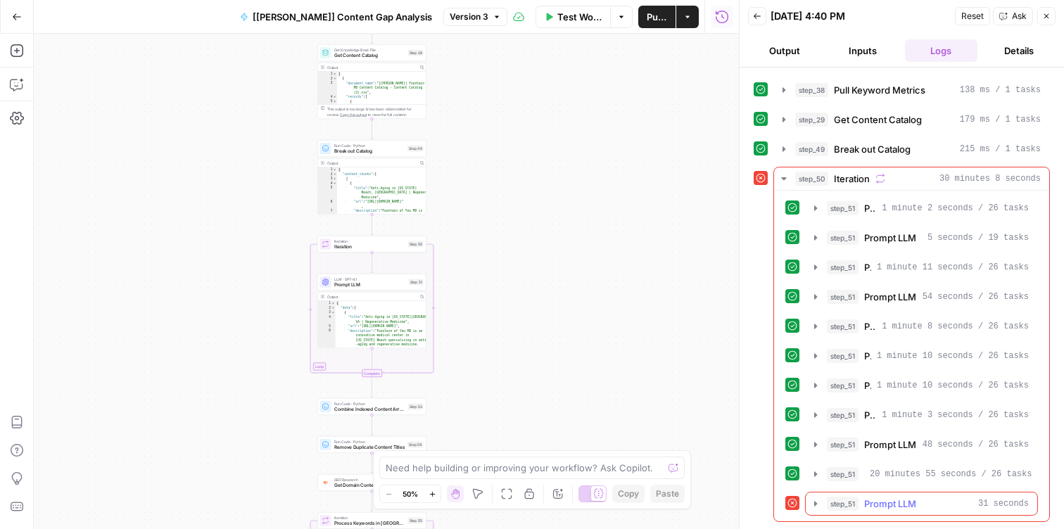
click at [814, 500] on icon "button" at bounding box center [815, 503] width 11 height 11
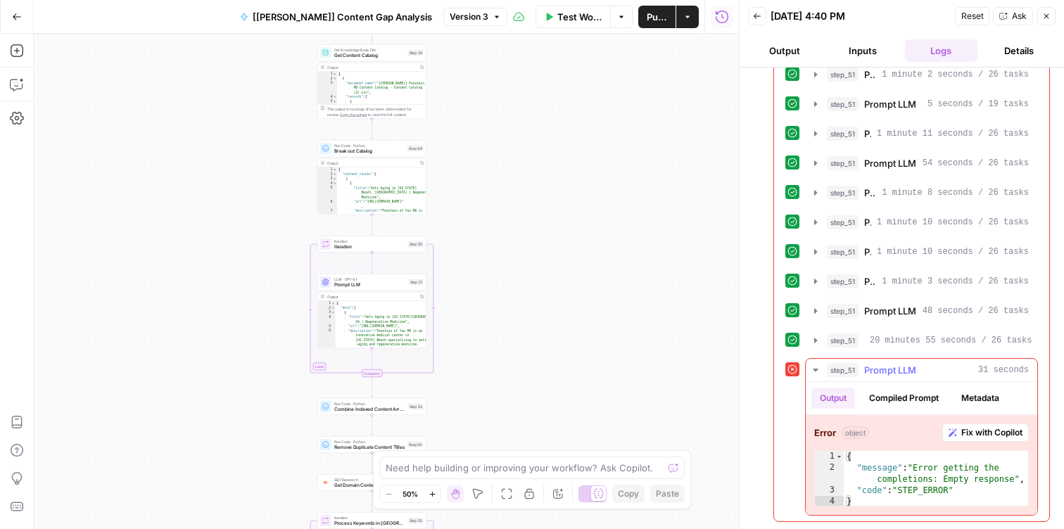
click at [964, 427] on span "Fix with Copilot" at bounding box center [991, 432] width 61 height 13
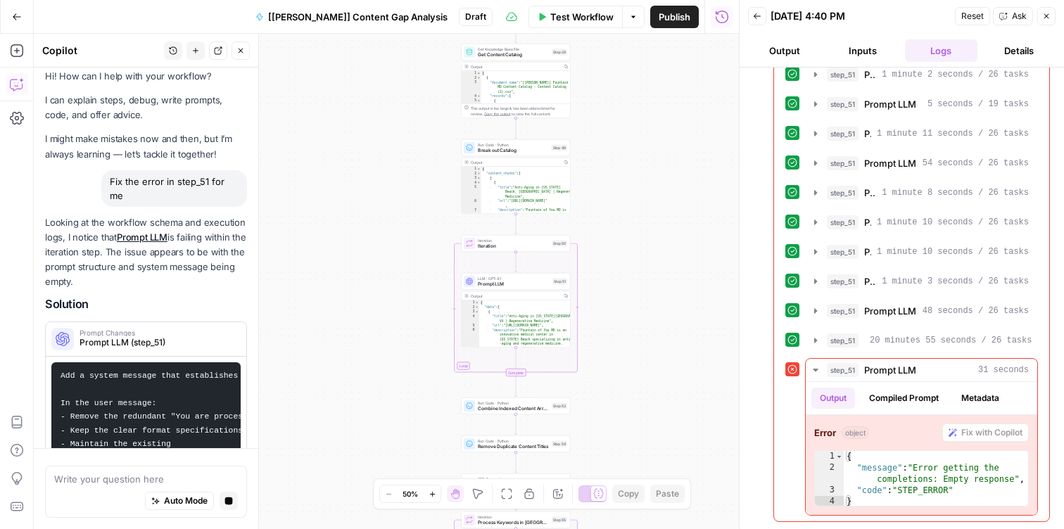
scroll to position [0, 0]
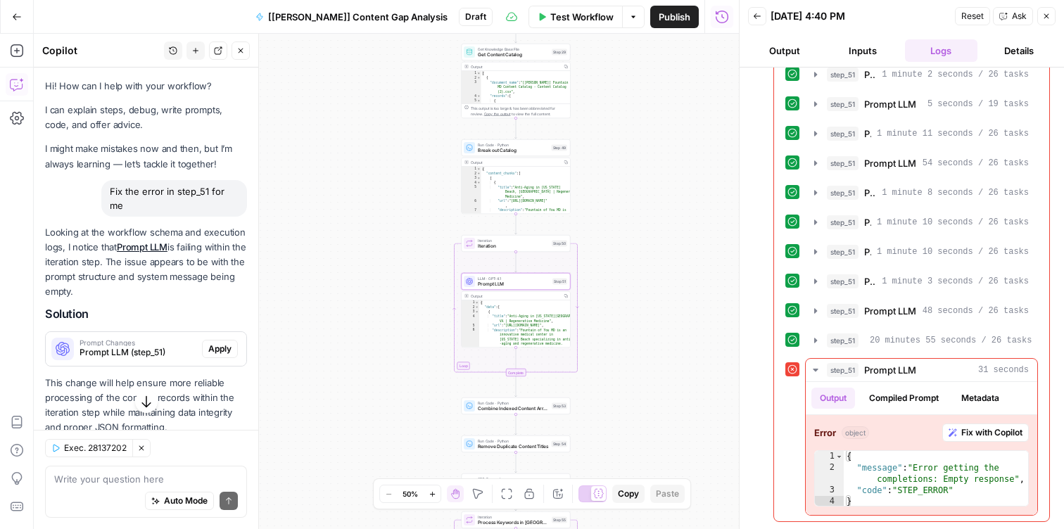
click at [222, 343] on span "Apply" at bounding box center [219, 349] width 23 height 13
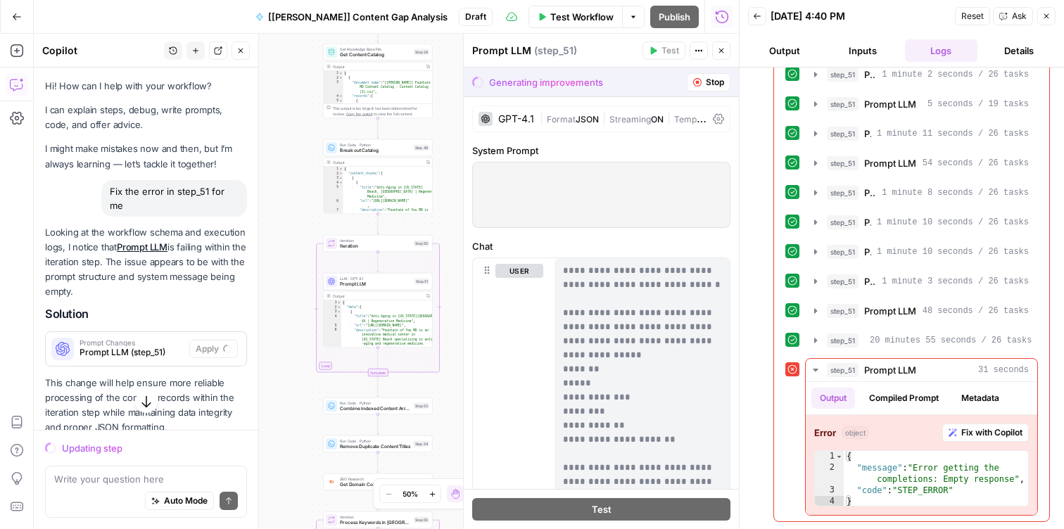
scroll to position [25, 0]
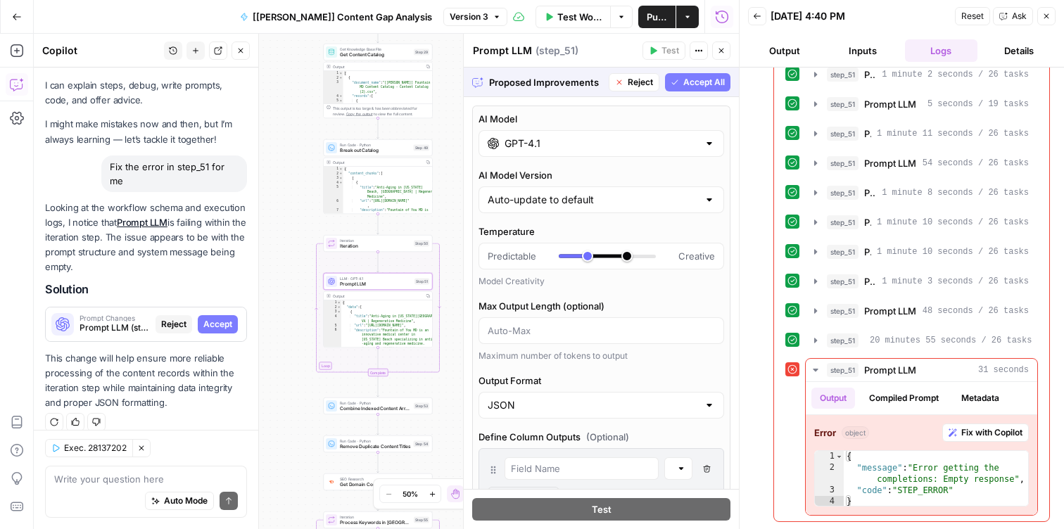
click at [223, 318] on span "Accept" at bounding box center [217, 324] width 29 height 13
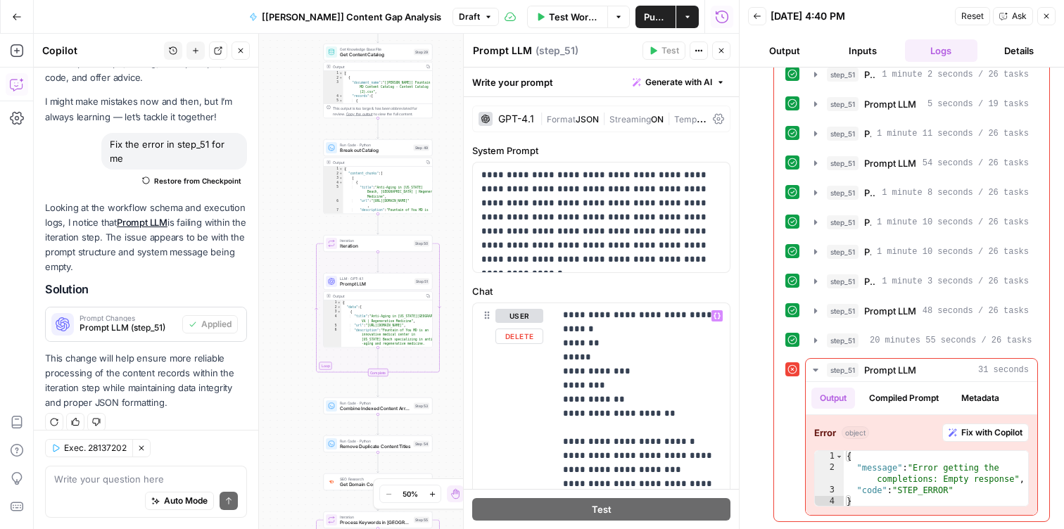
scroll to position [0, 0]
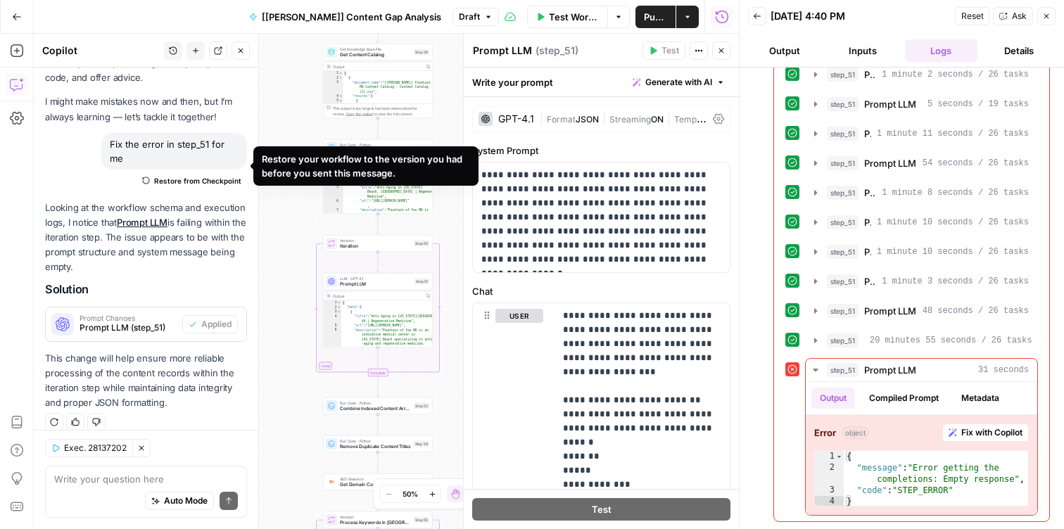
click at [167, 175] on span "Restore from Checkpoint" at bounding box center [197, 180] width 87 height 11
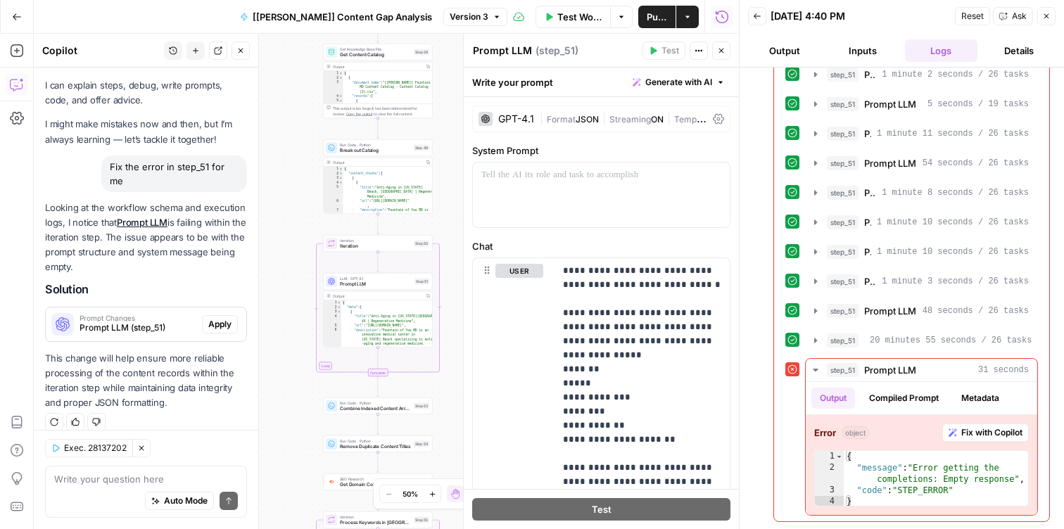
click at [492, 18] on icon "button" at bounding box center [496, 17] width 8 height 8
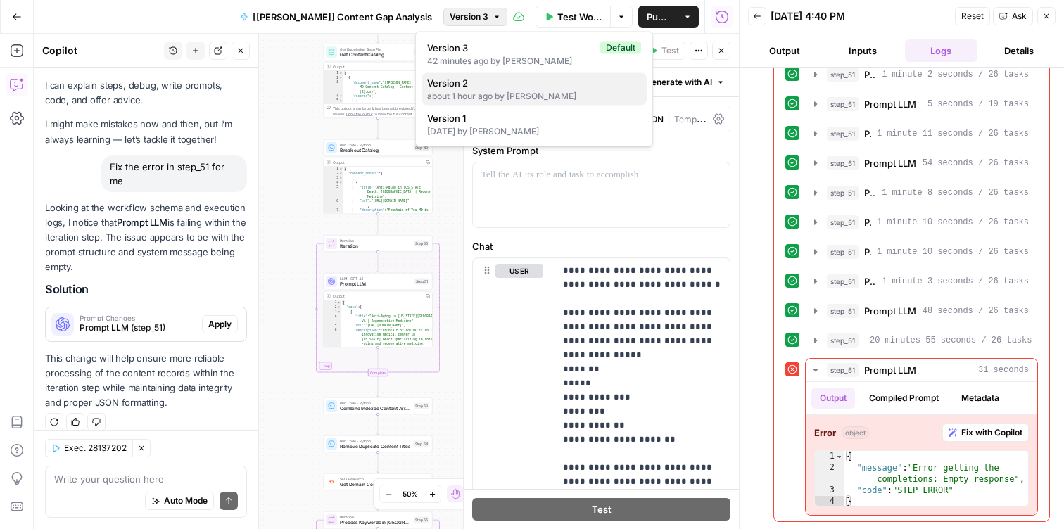
click at [504, 96] on div "about 1 hour ago by Chuck McCarthy" at bounding box center [534, 96] width 214 height 13
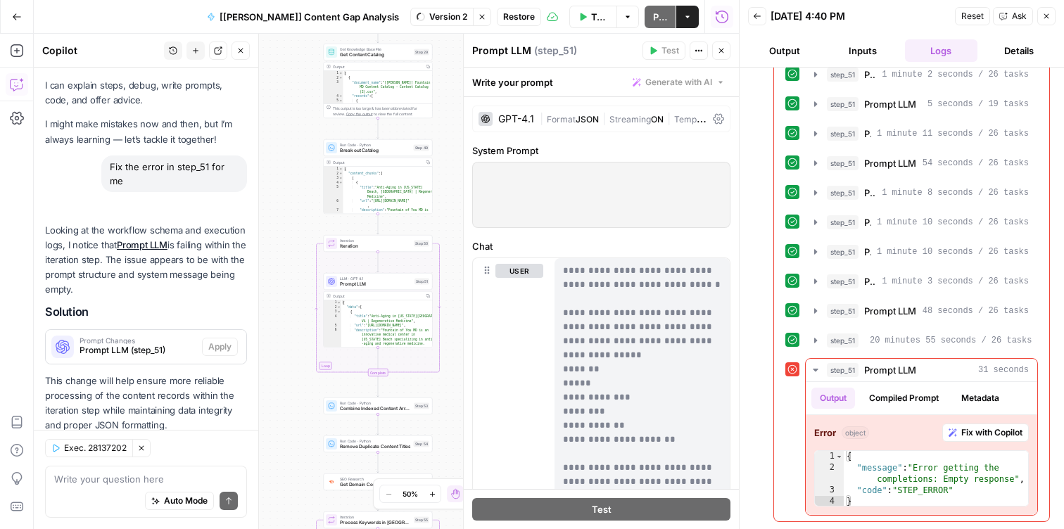
scroll to position [47, 0]
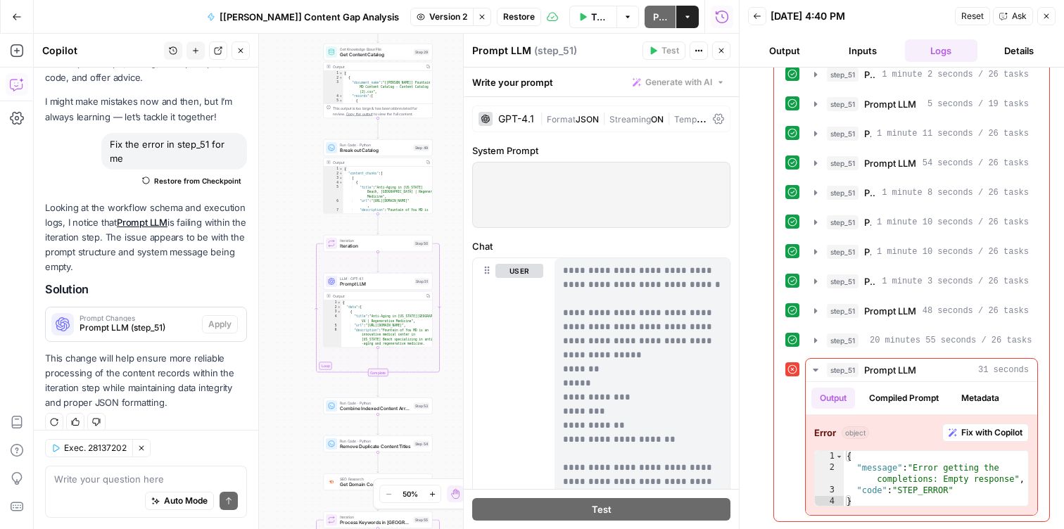
click at [410, 9] on button "Version 2" at bounding box center [441, 17] width 63 height 18
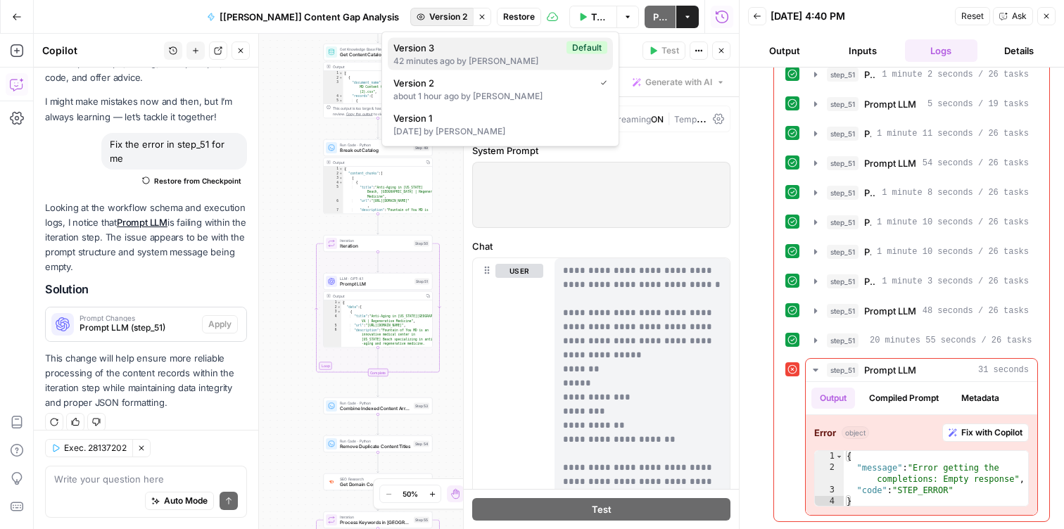
click at [421, 55] on div "42 minutes ago by Chuck McCarthy" at bounding box center [500, 61] width 214 height 13
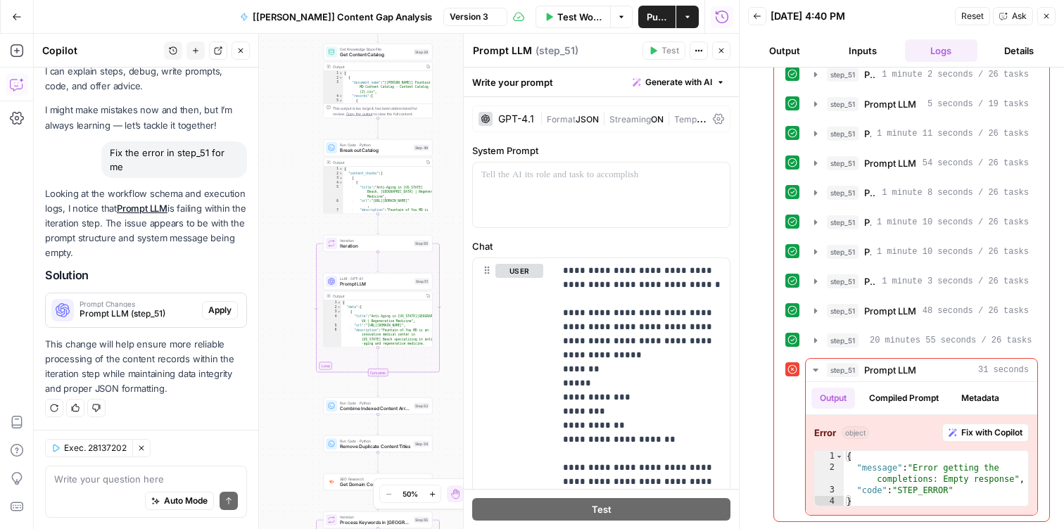
scroll to position [25, 0]
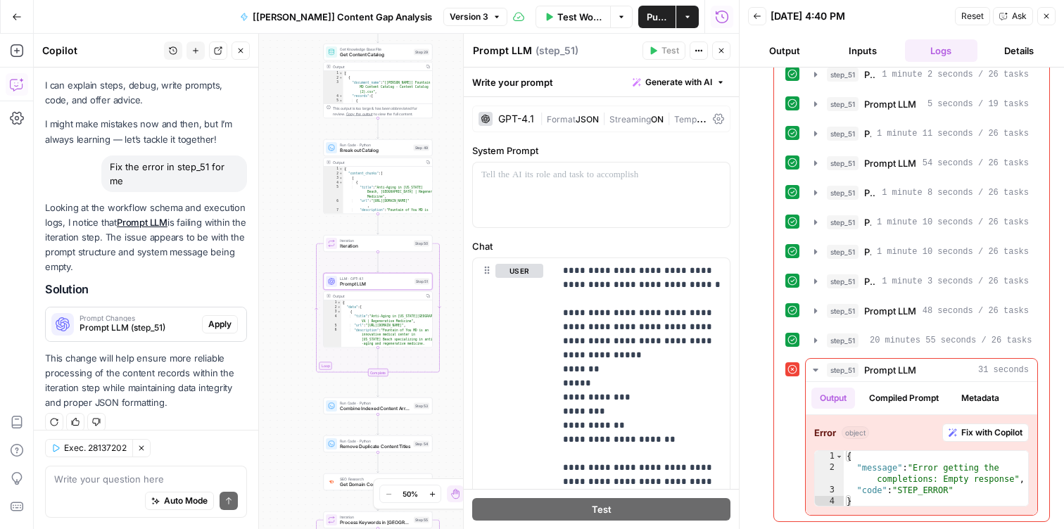
click at [204, 315] on button "Apply" at bounding box center [220, 324] width 36 height 18
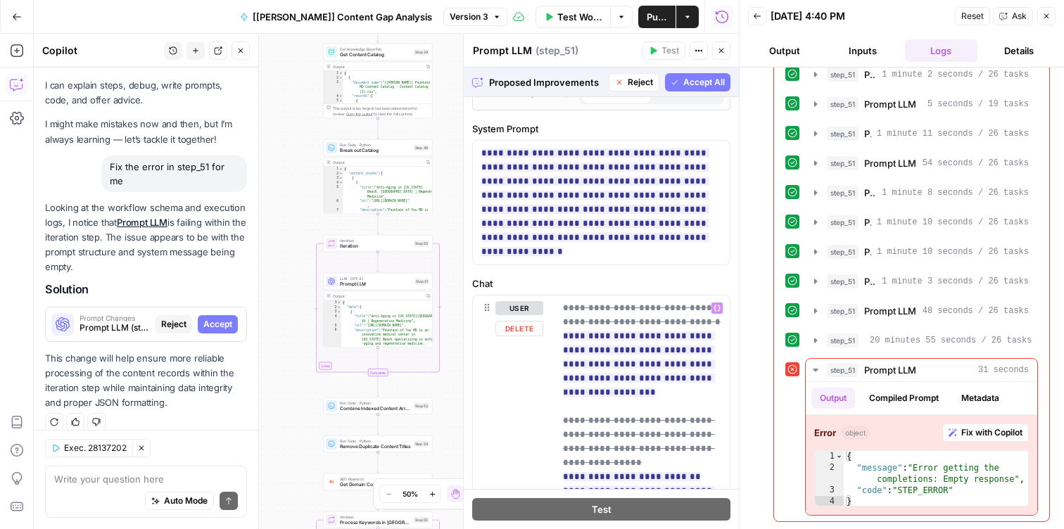
scroll to position [435, 0]
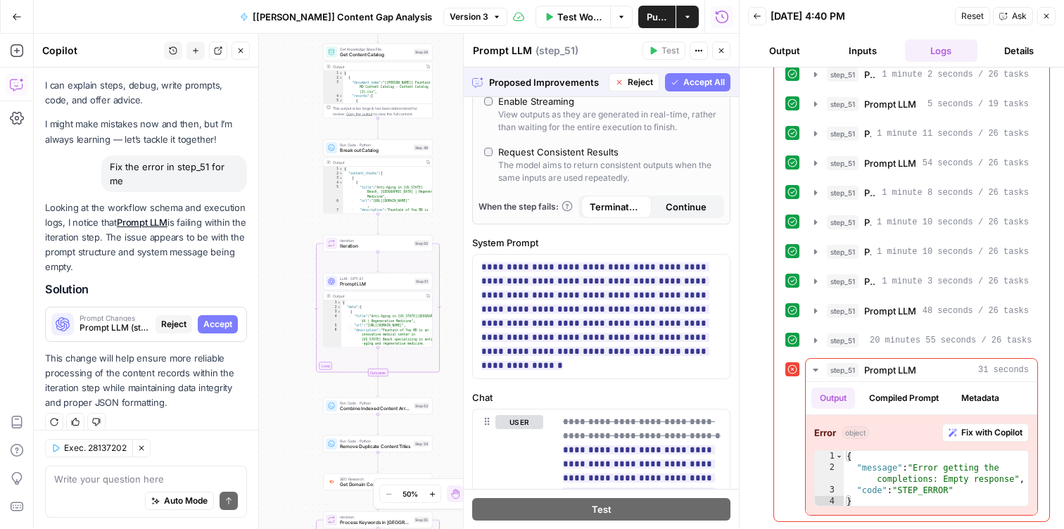
click at [698, 81] on span "Accept All" at bounding box center [703, 82] width 41 height 13
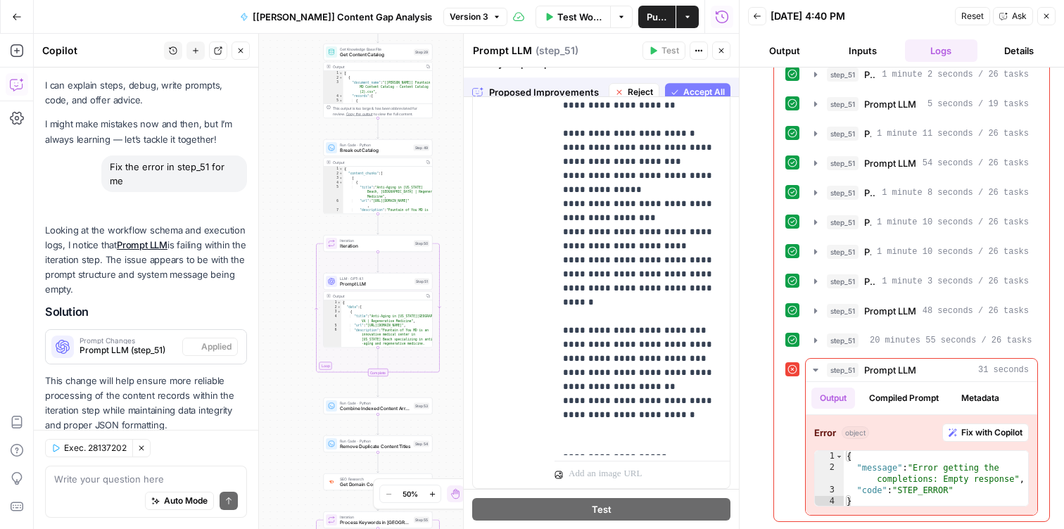
scroll to position [0, 0]
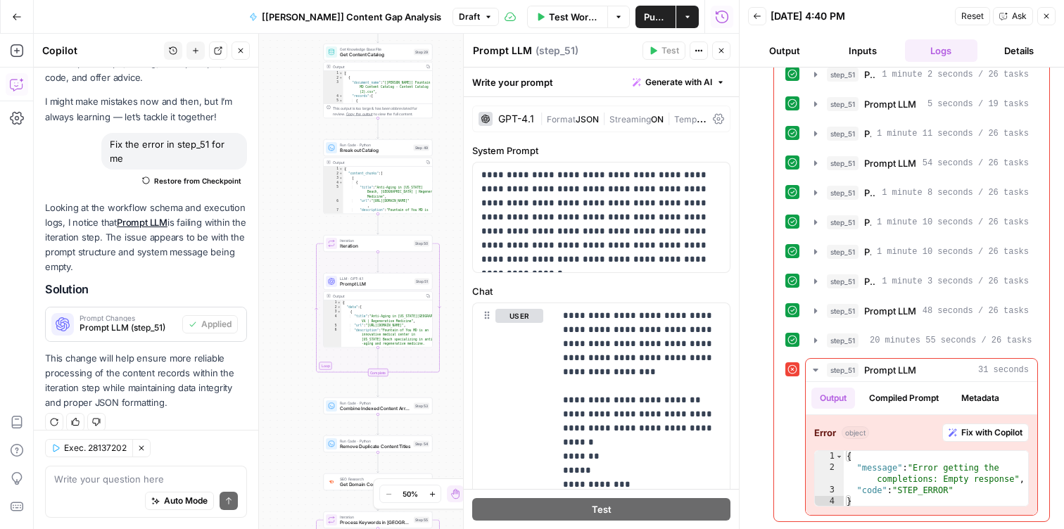
click at [143, 447] on icon "button" at bounding box center [141, 448] width 5 height 5
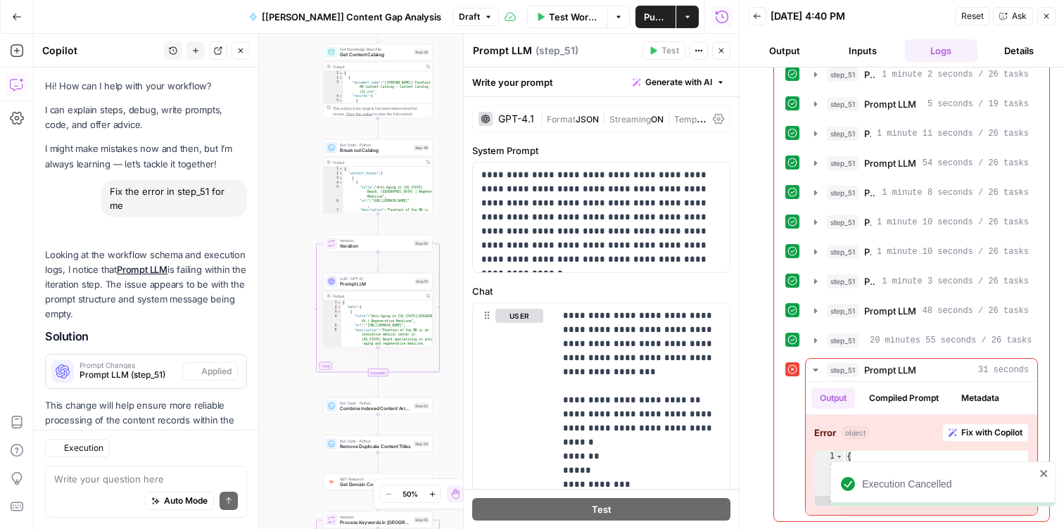
scroll to position [47, 0]
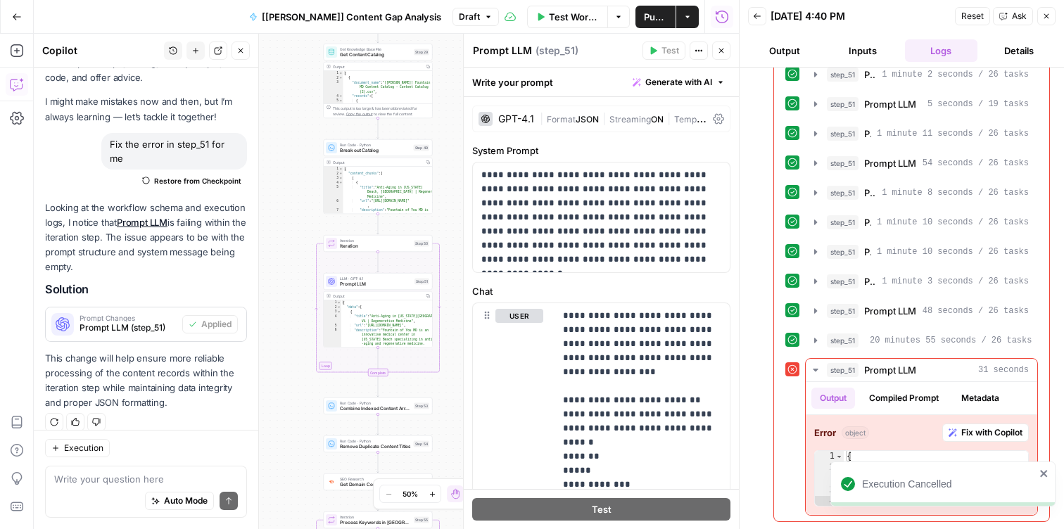
click at [644, 11] on span "Publish" at bounding box center [655, 17] width 23 height 14
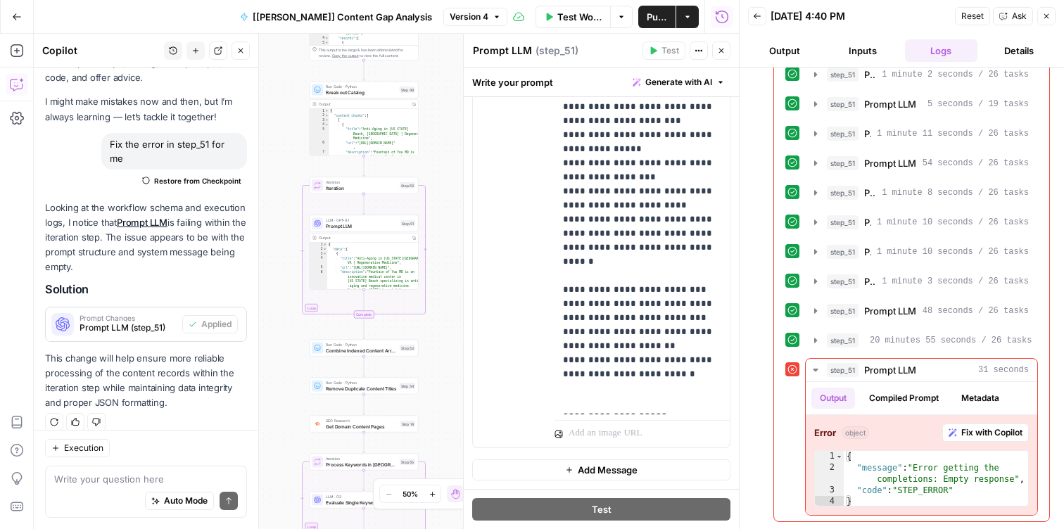
scroll to position [113, 0]
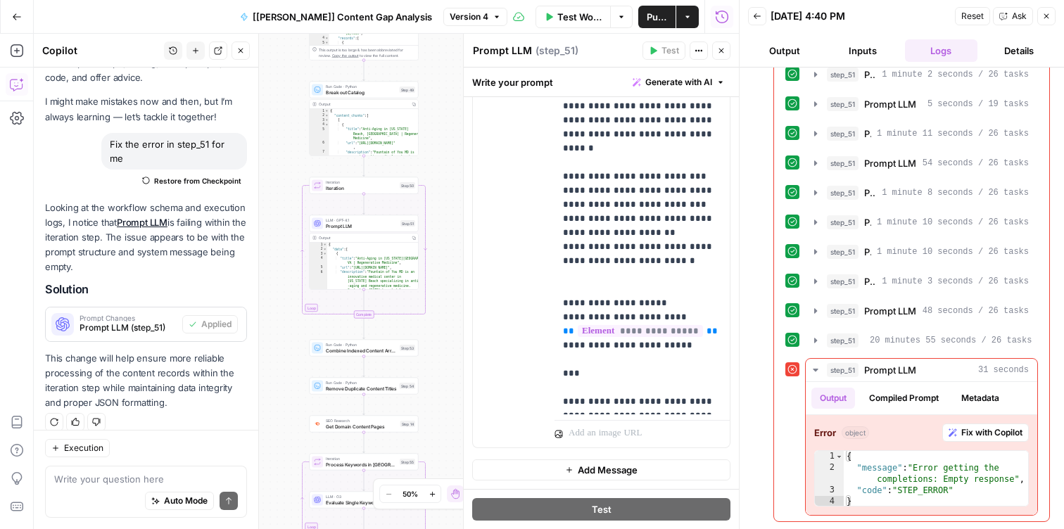
click at [535, 24] on button "Test Workflow" at bounding box center [572, 17] width 75 height 23
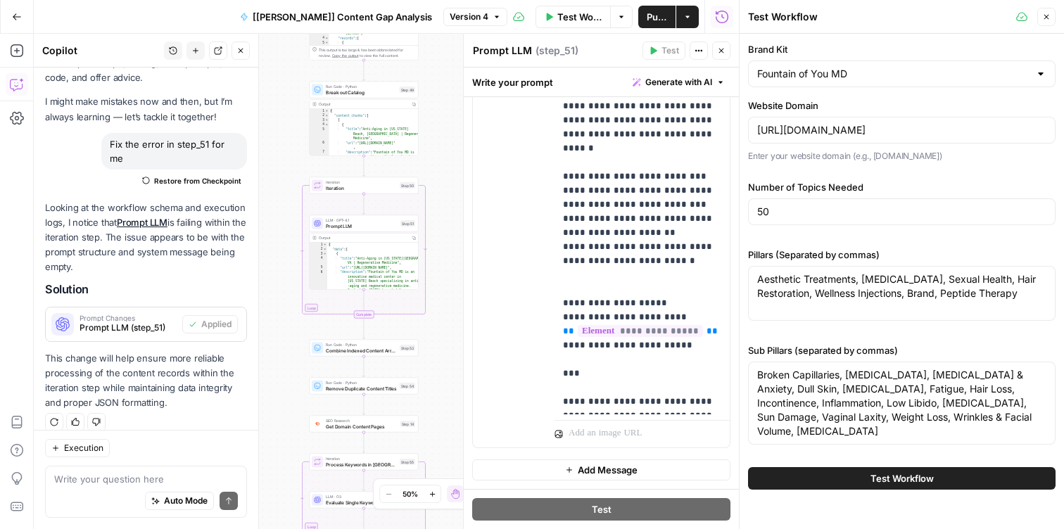
click at [1047, 14] on icon "button" at bounding box center [1046, 17] width 8 height 8
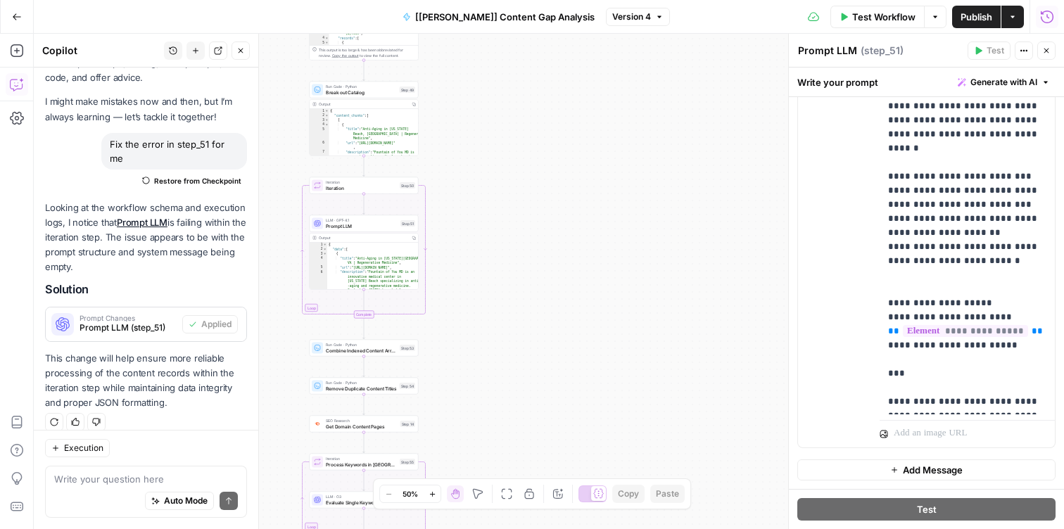
click at [1048, 8] on button "Run History" at bounding box center [1046, 17] width 23 height 23
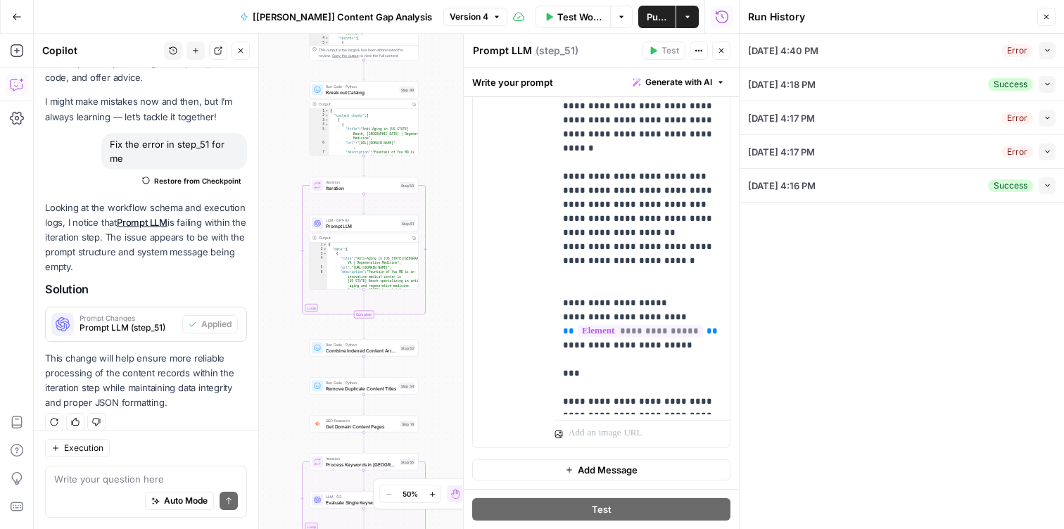
click at [868, 52] on div "08/27/25 at 4:40 PM Error Collapse" at bounding box center [901, 50] width 307 height 33
click at [1045, 45] on button "Collapse" at bounding box center [1046, 50] width 17 height 17
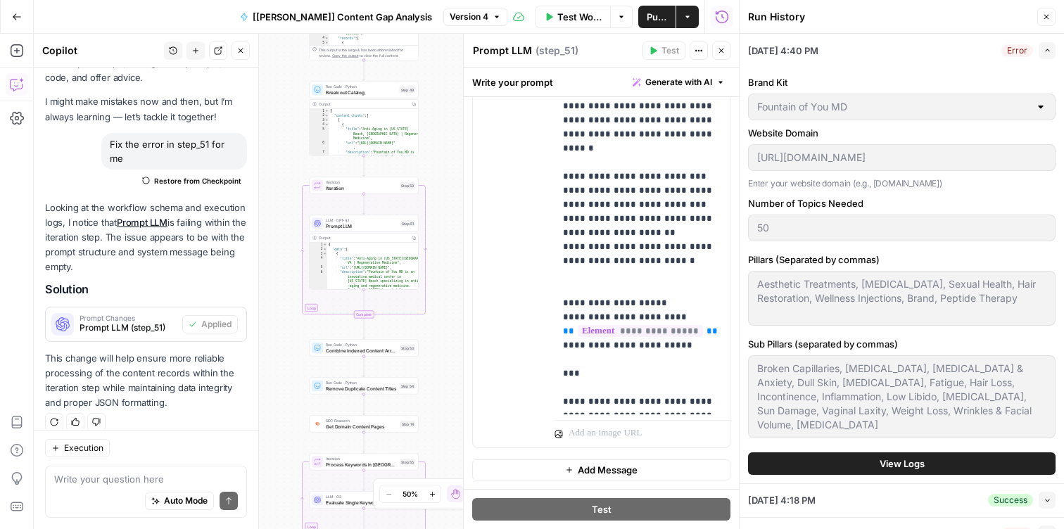
scroll to position [89, 0]
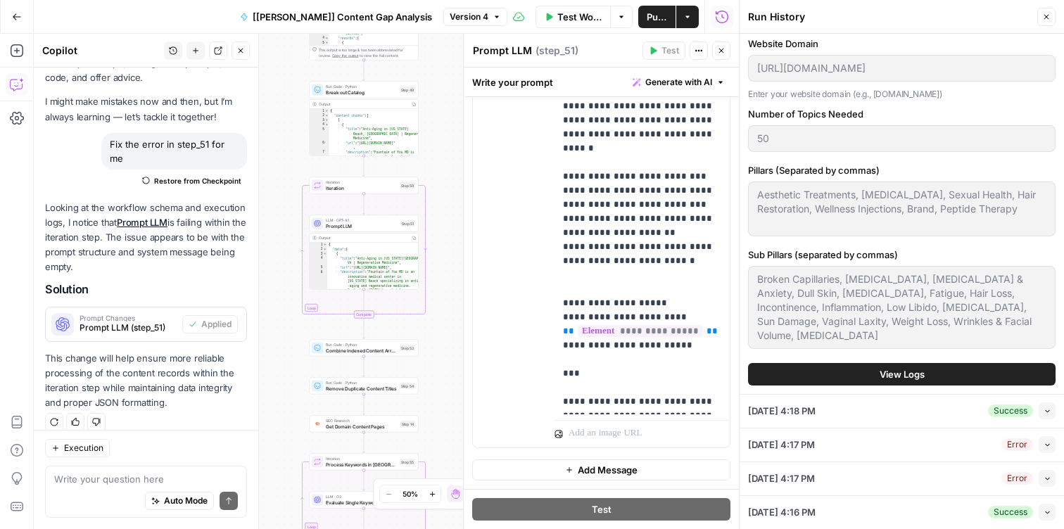
click at [845, 364] on button "View Logs" at bounding box center [901, 374] width 307 height 23
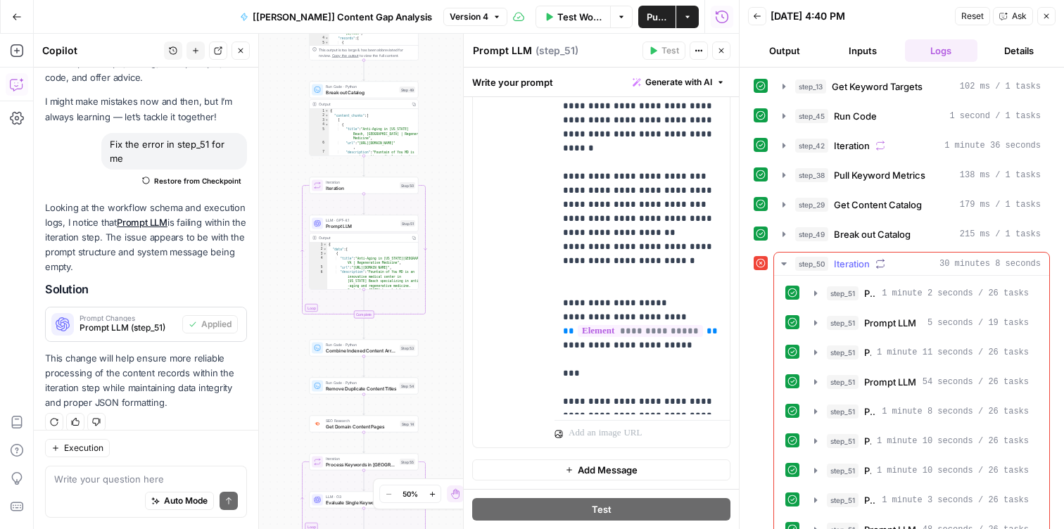
scroll to position [85, 0]
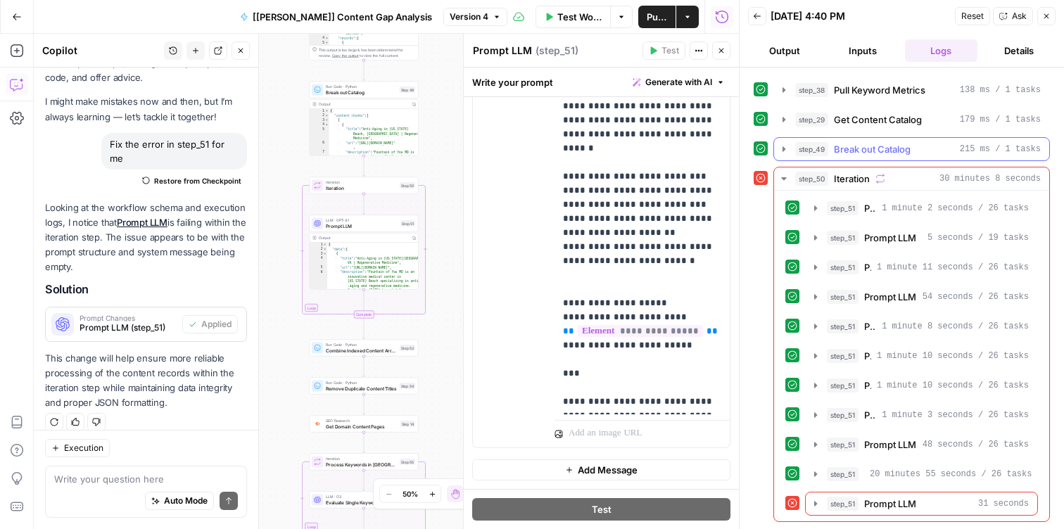
click at [862, 146] on span "Break out Catalog" at bounding box center [871, 149] width 77 height 14
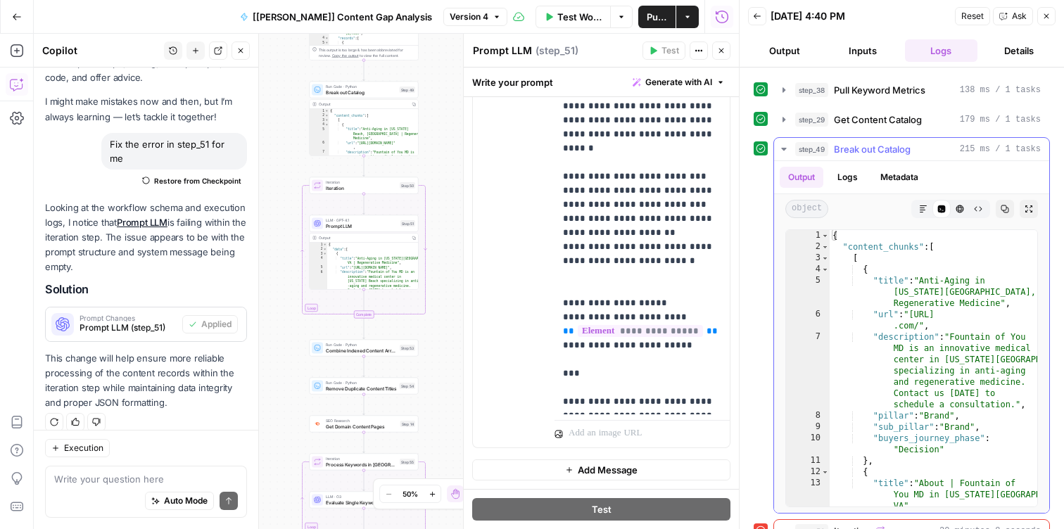
click at [781, 146] on icon "button" at bounding box center [783, 148] width 11 height 11
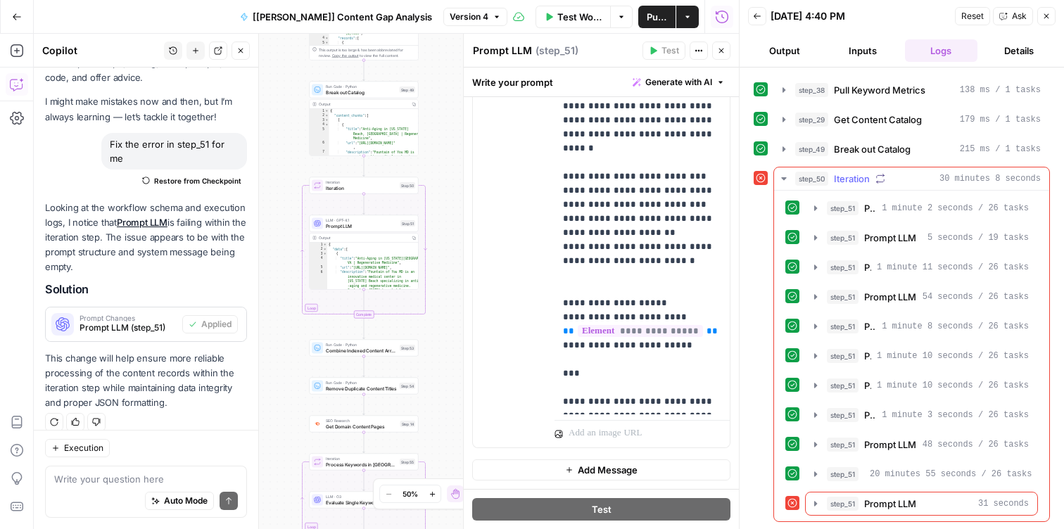
click at [781, 174] on icon "button" at bounding box center [783, 178] width 11 height 11
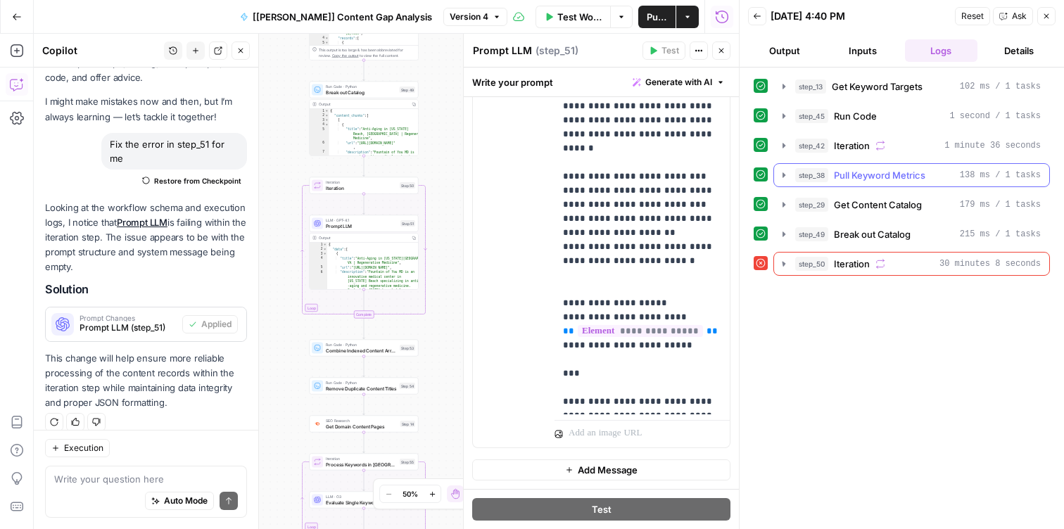
scroll to position [0, 0]
click at [646, 18] on span "Publish" at bounding box center [656, 17] width 20 height 14
click at [849, 23] on div "08/27/25 at 4:40 PM" at bounding box center [860, 16] width 180 height 14
click at [779, 266] on icon "button" at bounding box center [783, 263] width 11 height 11
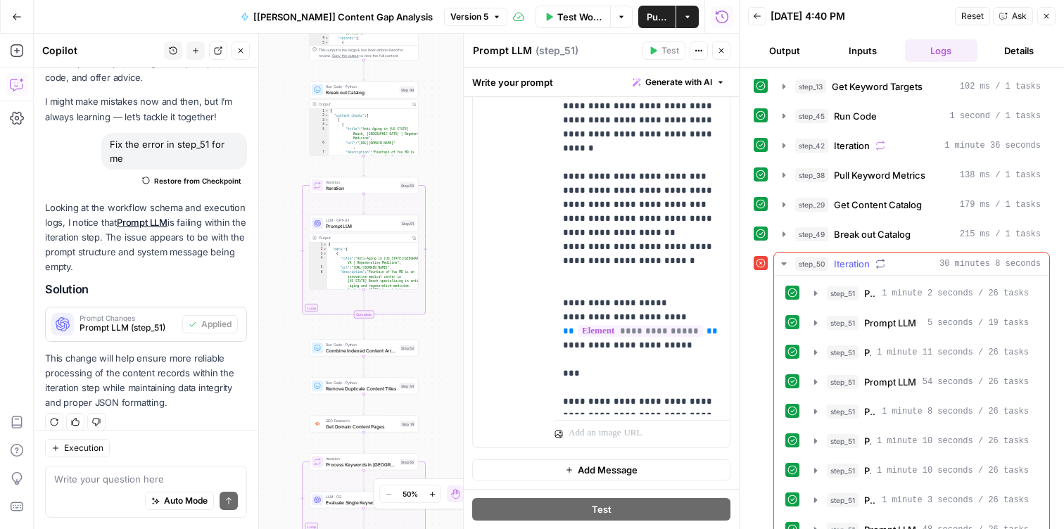
click at [786, 266] on icon "button" at bounding box center [783, 263] width 11 height 11
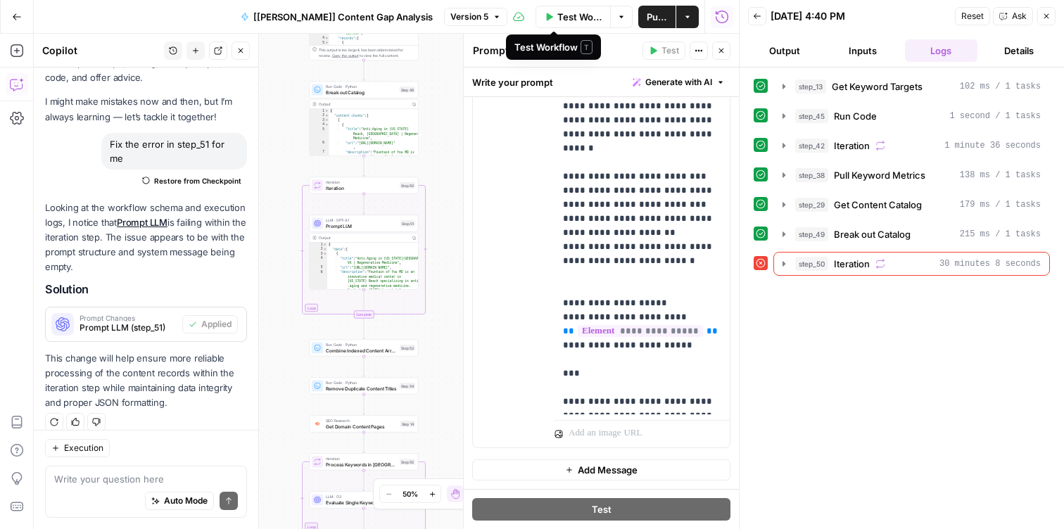
click at [557, 14] on span "Test Workflow" at bounding box center [579, 17] width 45 height 14
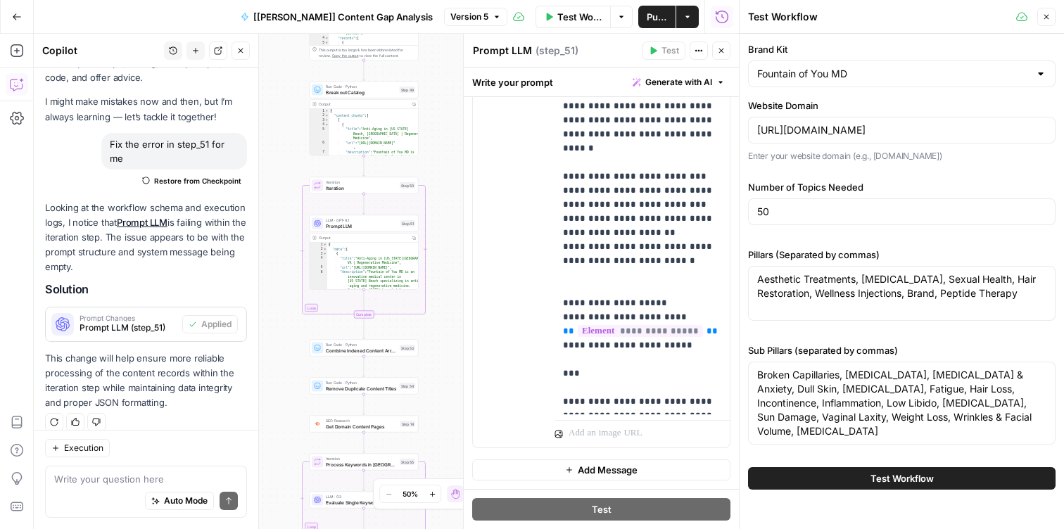
click at [859, 471] on button "Test Workflow" at bounding box center [901, 478] width 307 height 23
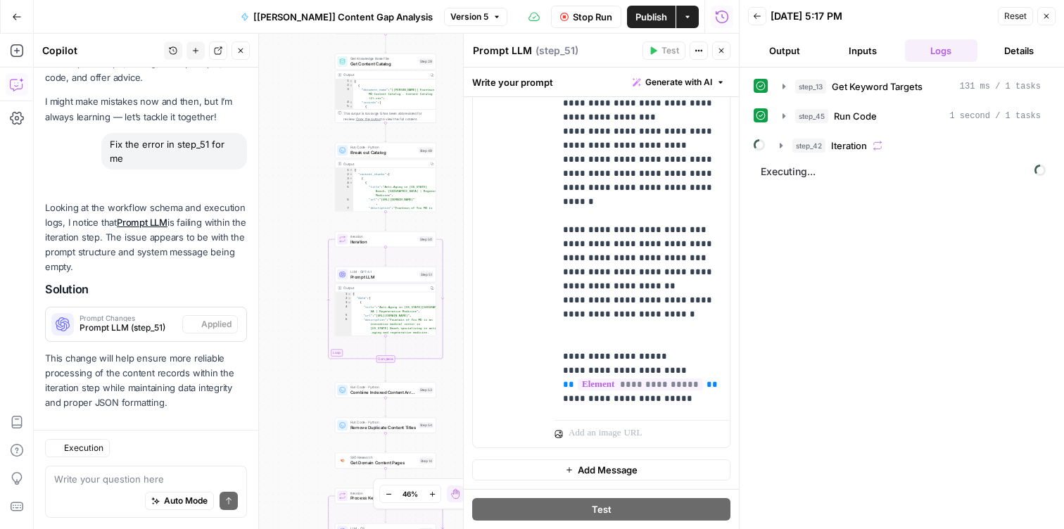
scroll to position [47, 0]
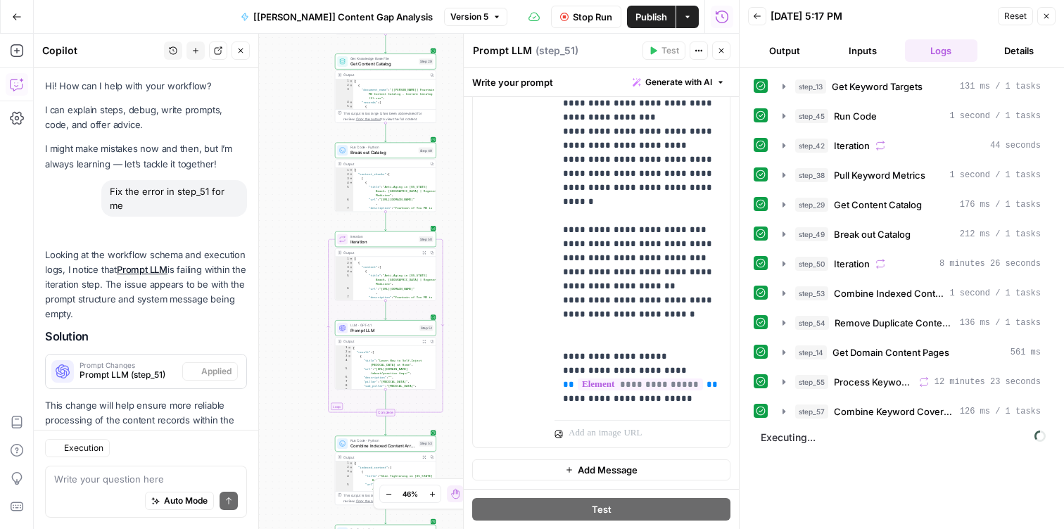
scroll to position [47, 0]
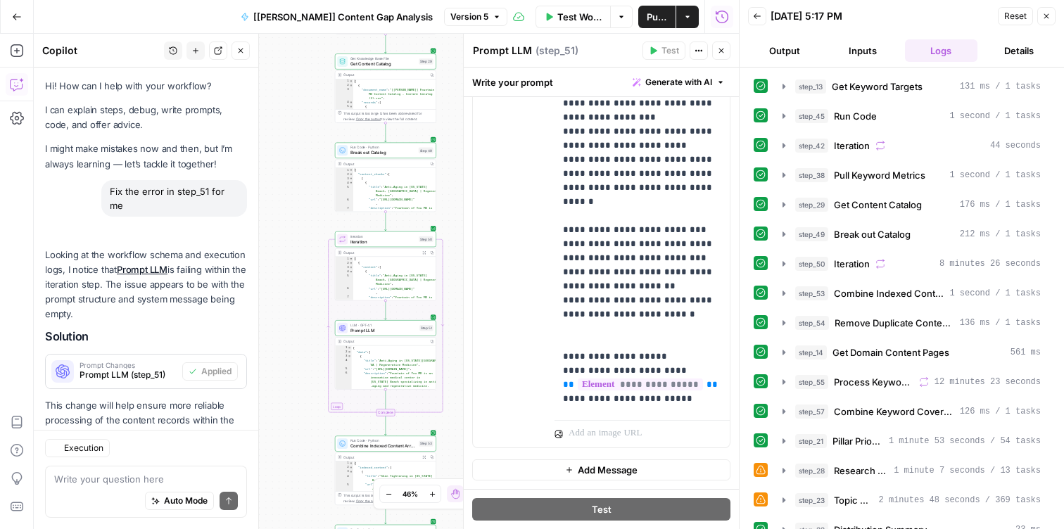
scroll to position [47, 0]
